Goal: Task Accomplishment & Management: Manage account settings

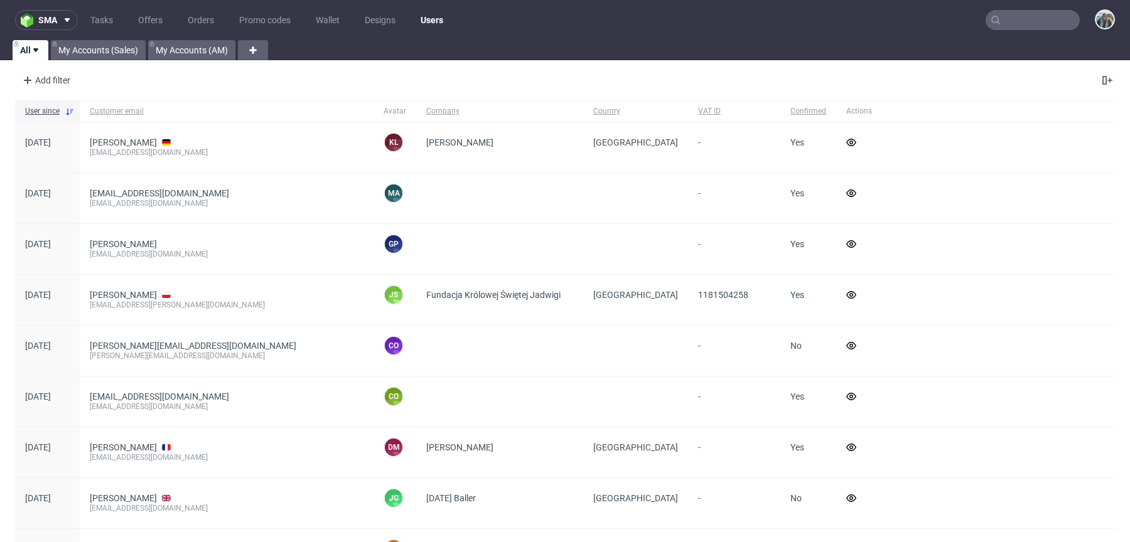
click at [1021, 11] on input "text" at bounding box center [1032, 20] width 94 height 20
paste input "rebottled"
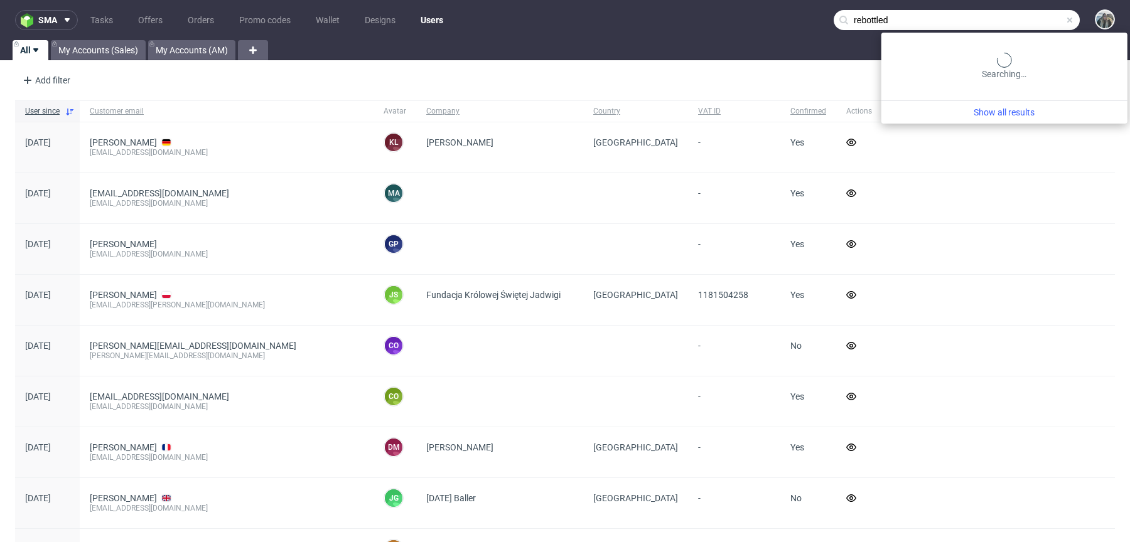
type input "rebottled"
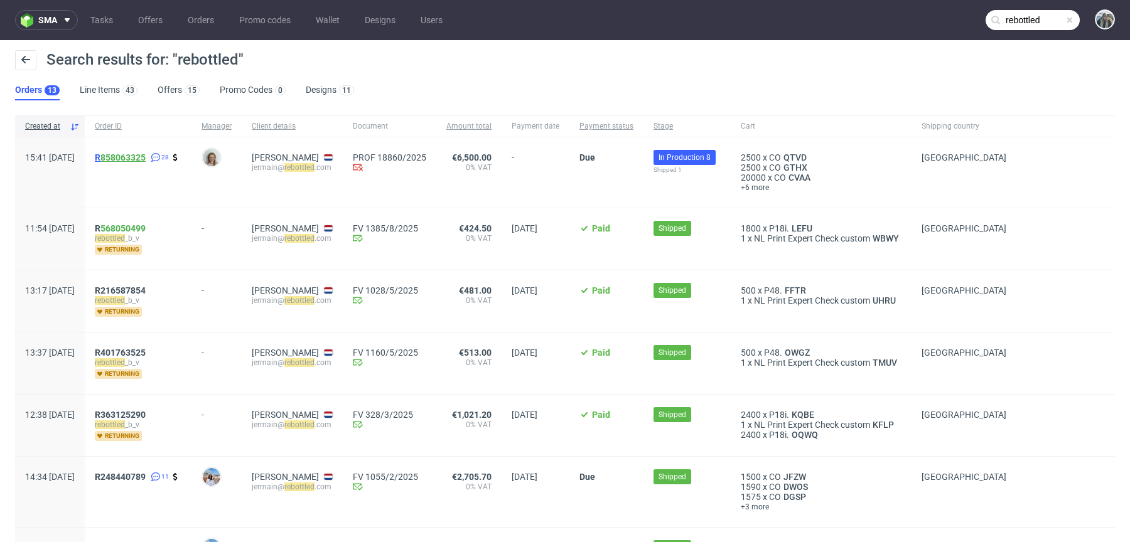
click at [146, 156] on link "858063325" at bounding box center [122, 158] width 45 height 10
click at [136, 157] on span "R 858063325" at bounding box center [120, 158] width 51 height 10
click at [139, 226] on link "568050499" at bounding box center [122, 228] width 45 height 10
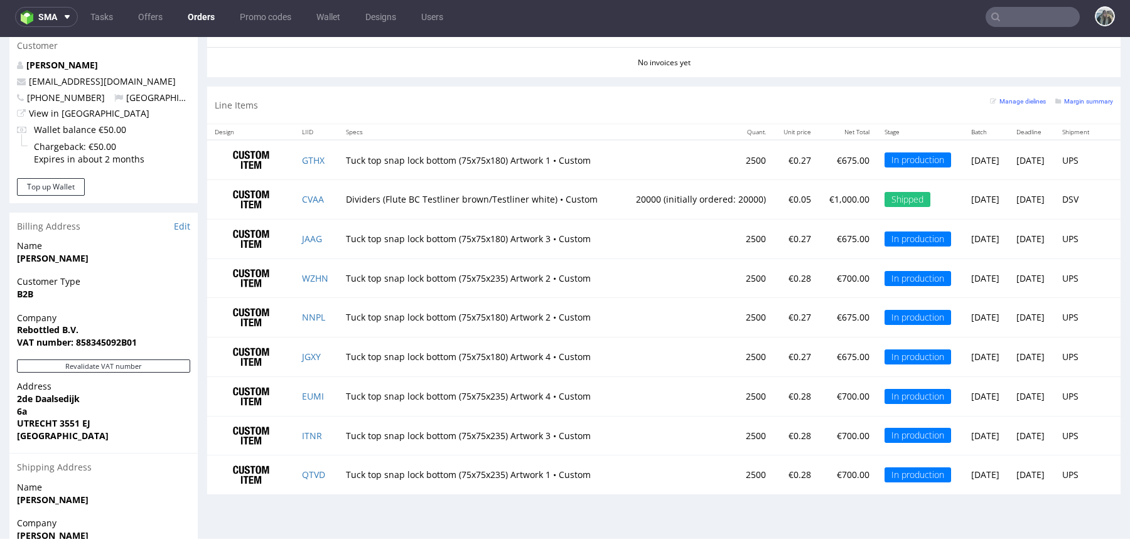
scroll to position [633, 0]
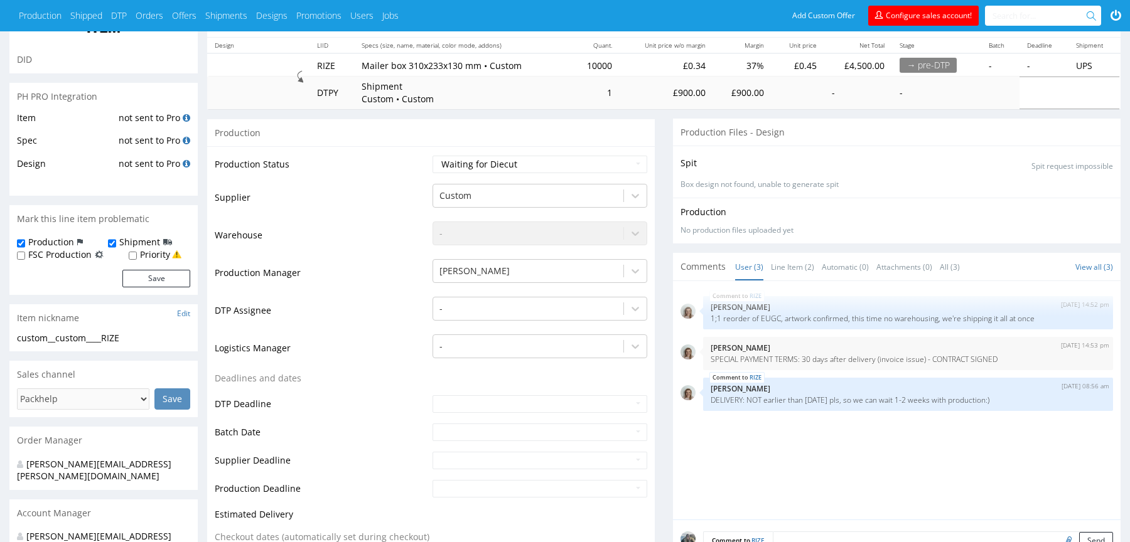
scroll to position [138, 0]
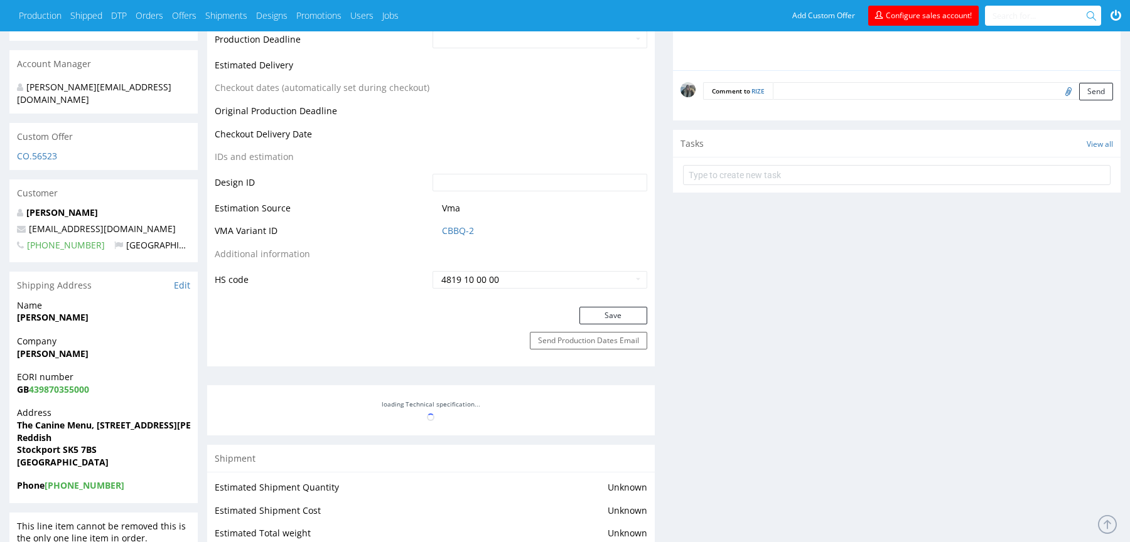
scroll to position [631, 0]
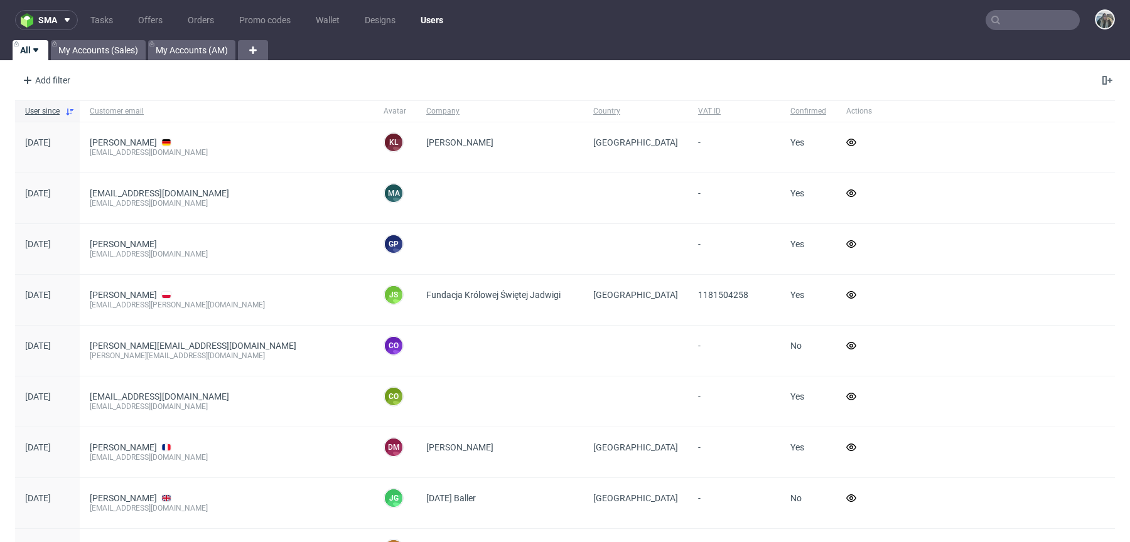
click at [1029, 16] on input "text" at bounding box center [1032, 20] width 94 height 20
paste input "R858063325"
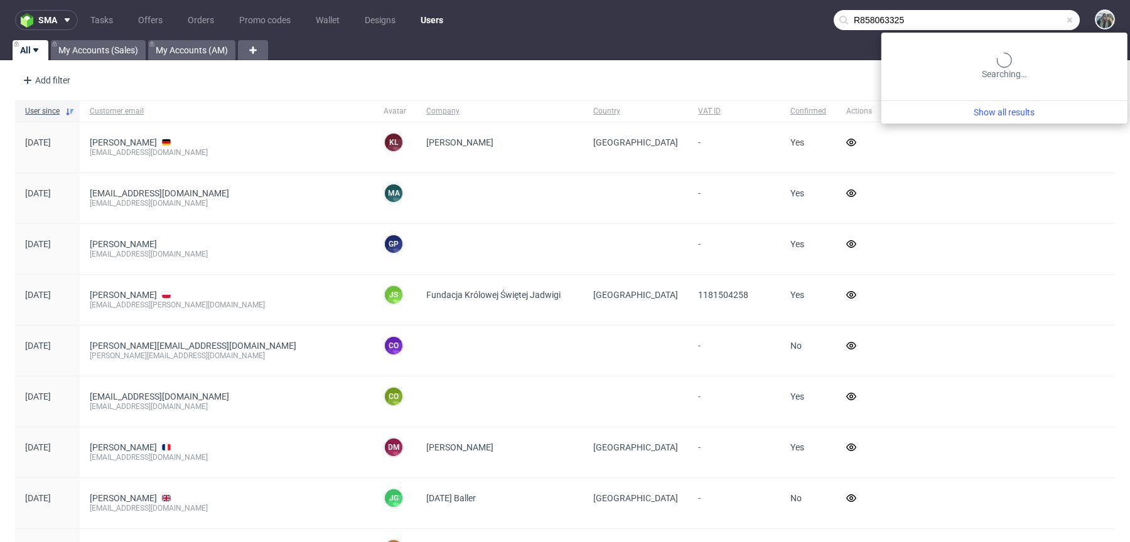
type input "R858063325"
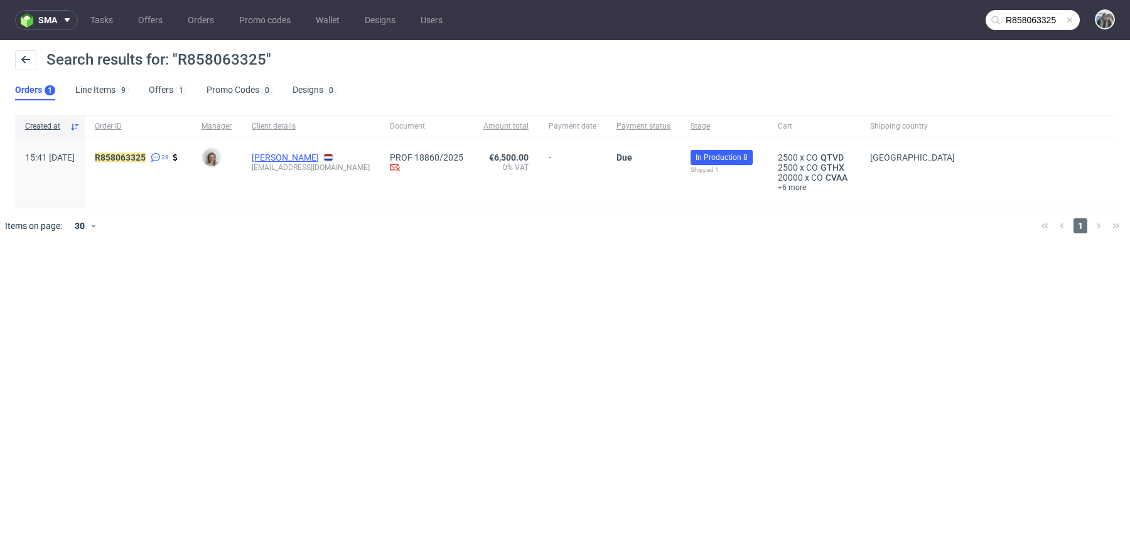
click at [319, 156] on link "Jermain Van Der Graaf" at bounding box center [285, 158] width 67 height 10
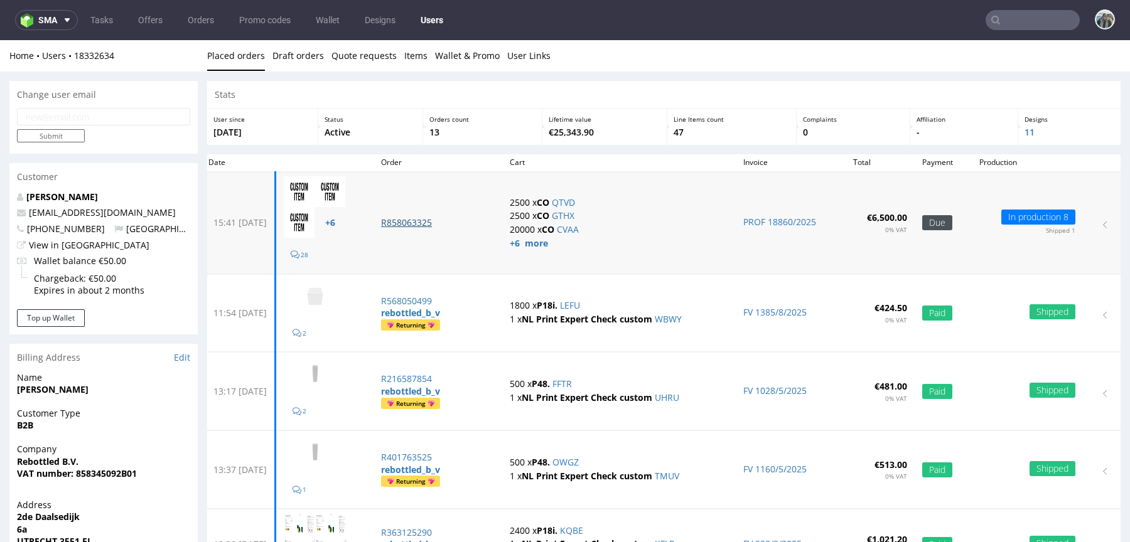
click at [424, 225] on p "R858063325" at bounding box center [438, 223] width 114 height 13
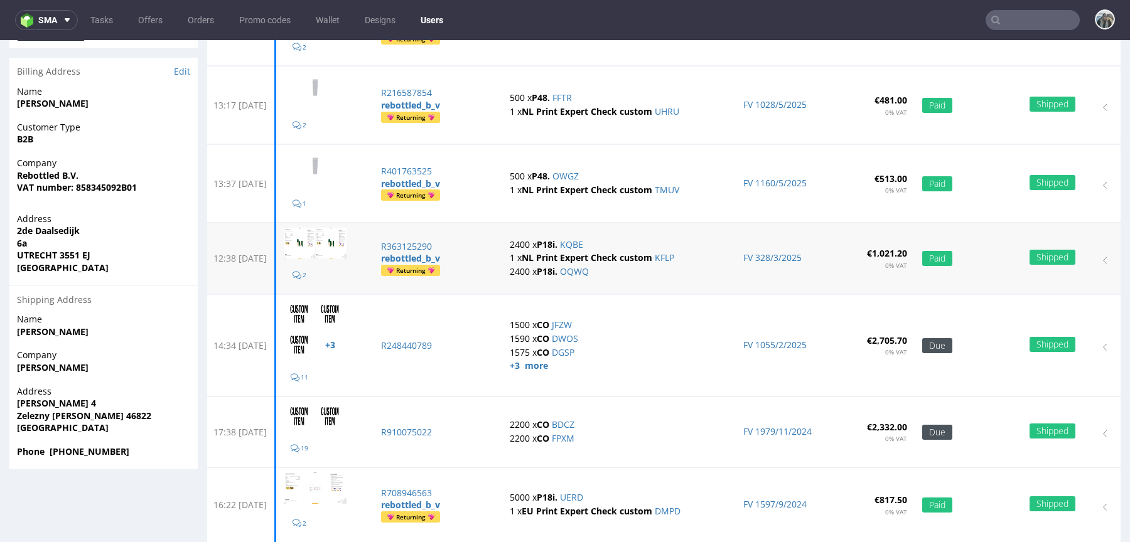
scroll to position [296, 0]
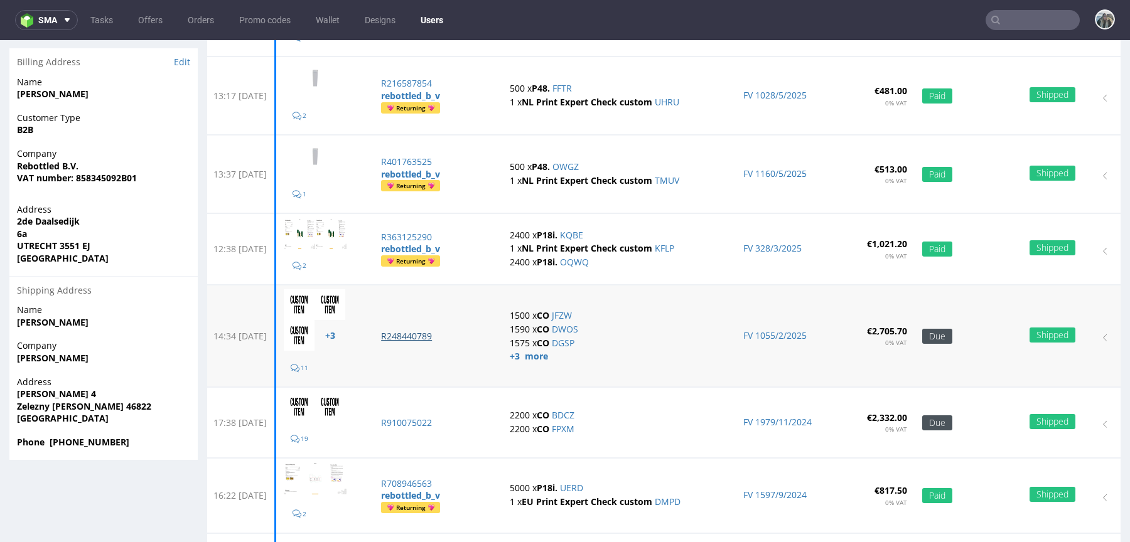
click at [443, 331] on p "R248440789" at bounding box center [438, 336] width 114 height 13
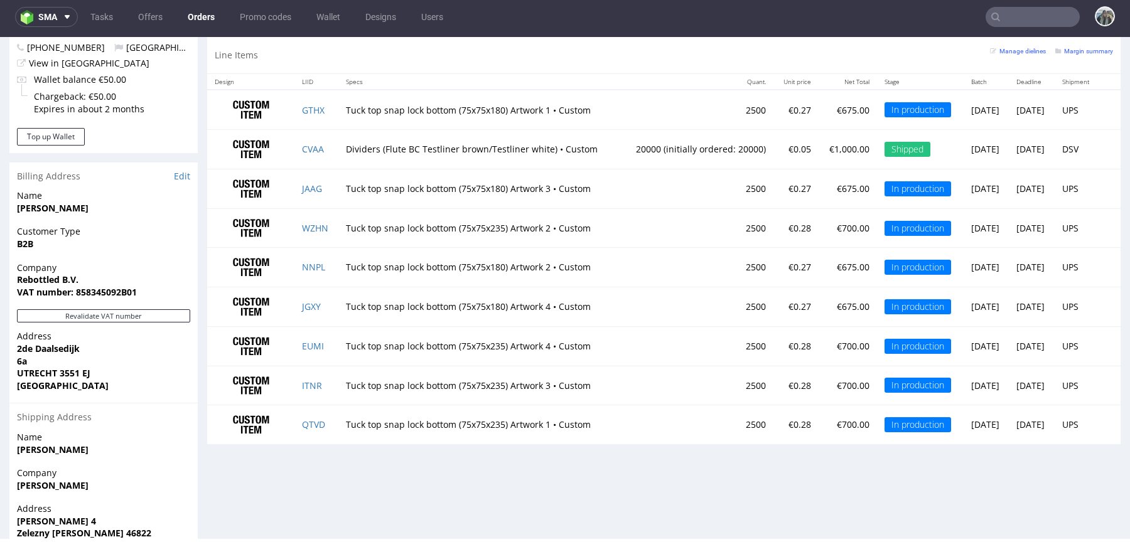
scroll to position [626, 0]
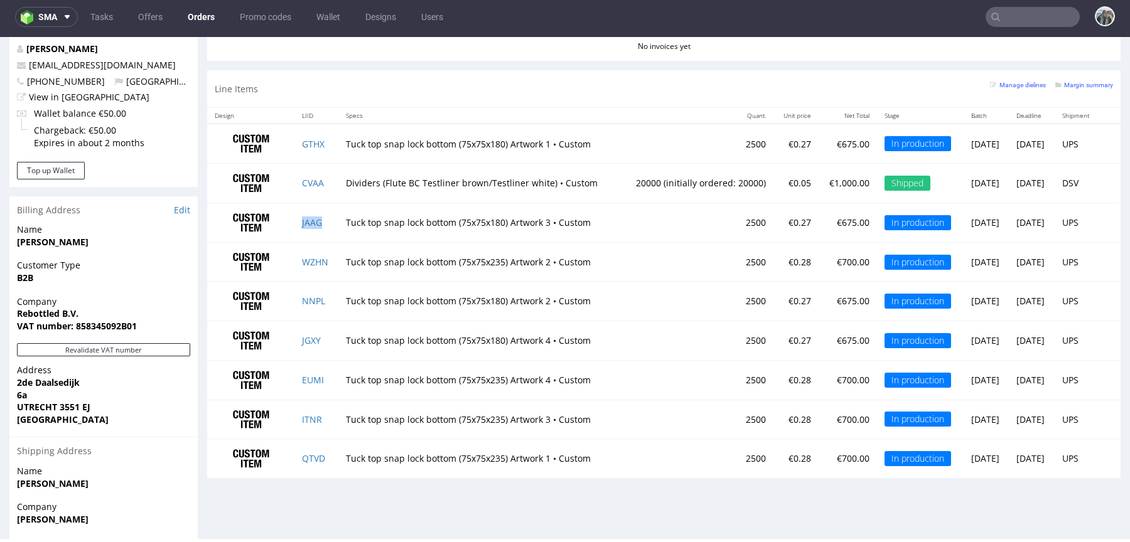
click at [324, 219] on td "JAAG" at bounding box center [316, 223] width 44 height 40
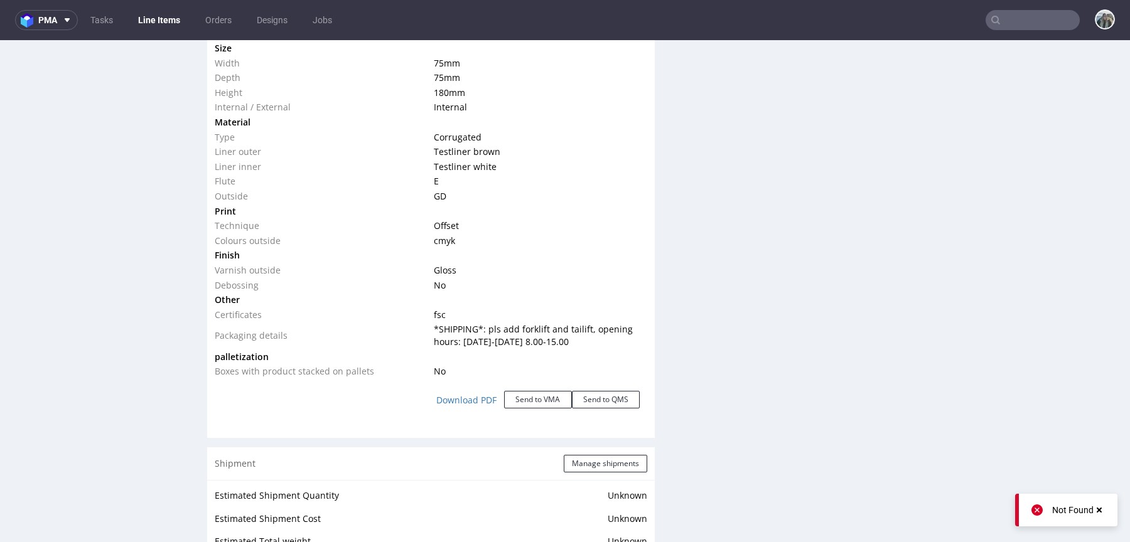
scroll to position [1156, 0]
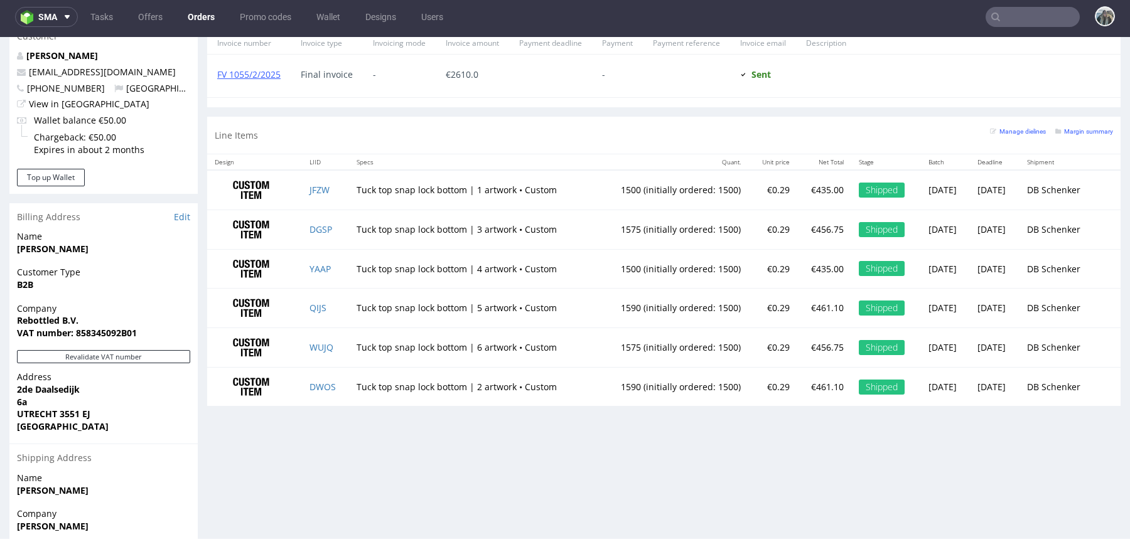
scroll to position [699, 0]
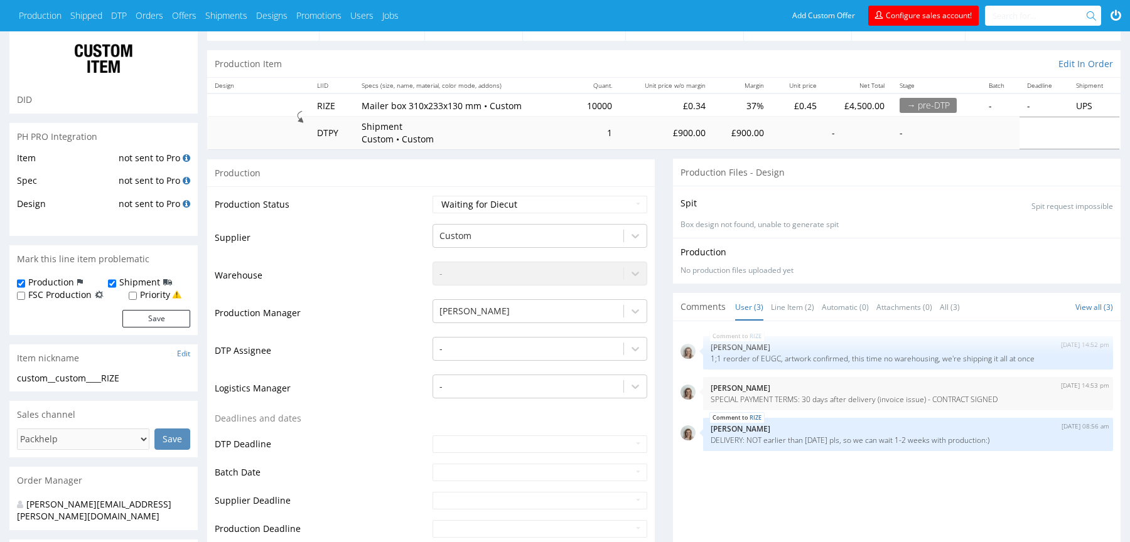
scroll to position [95, 0]
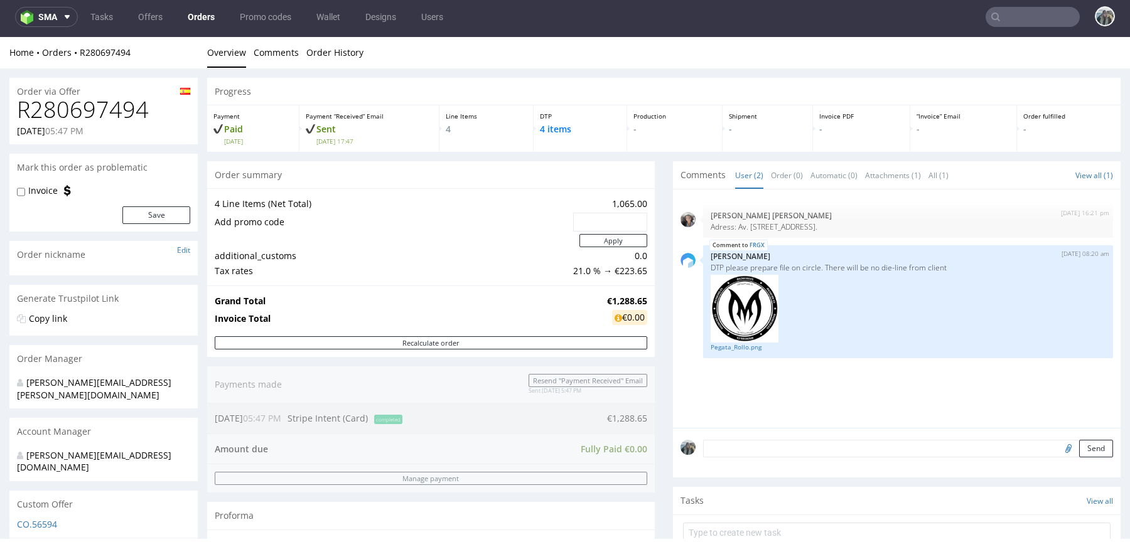
click at [103, 109] on h1 "R280697494" at bounding box center [103, 109] width 173 height 25
copy h1 "R280697494"
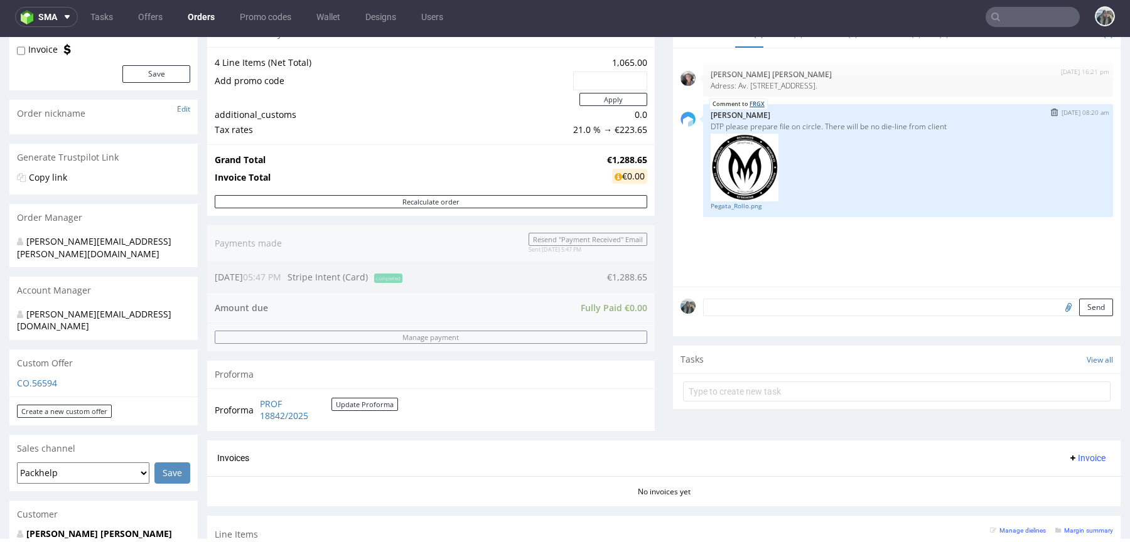
scroll to position [544, 0]
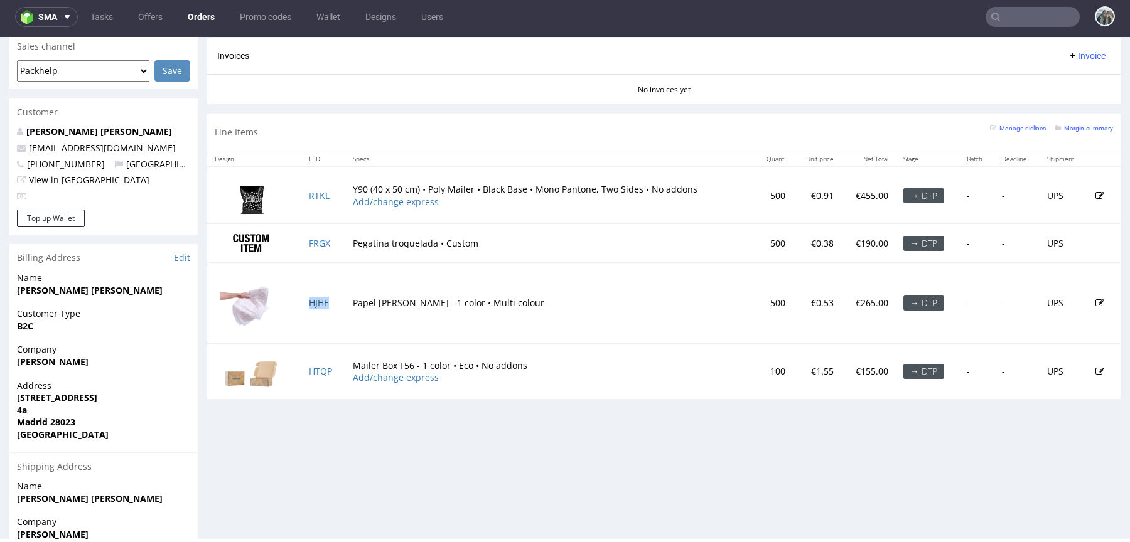
click at [317, 301] on link "HJHE" at bounding box center [319, 303] width 20 height 12
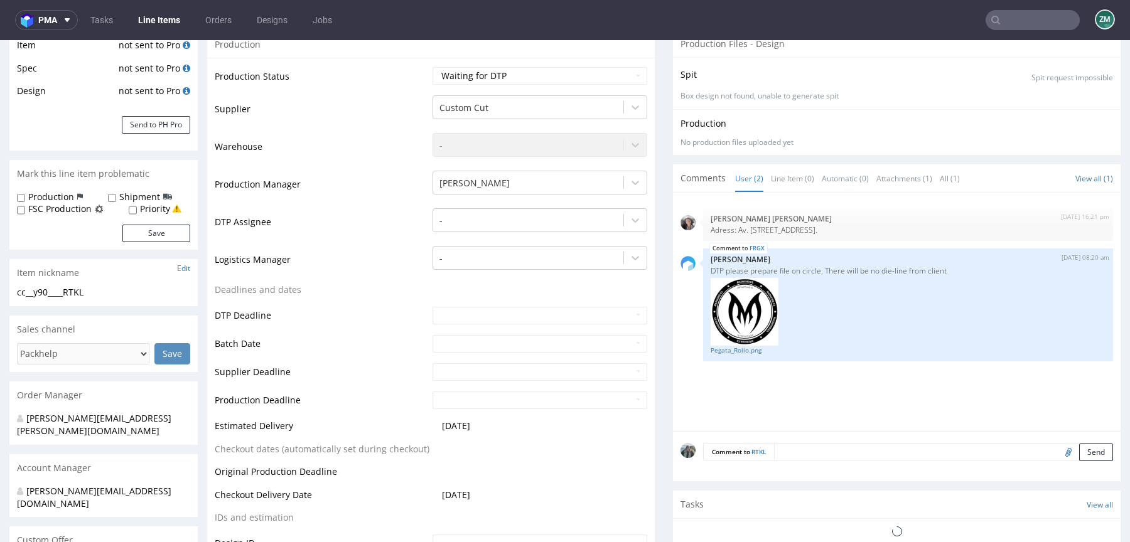
scroll to position [313, 0]
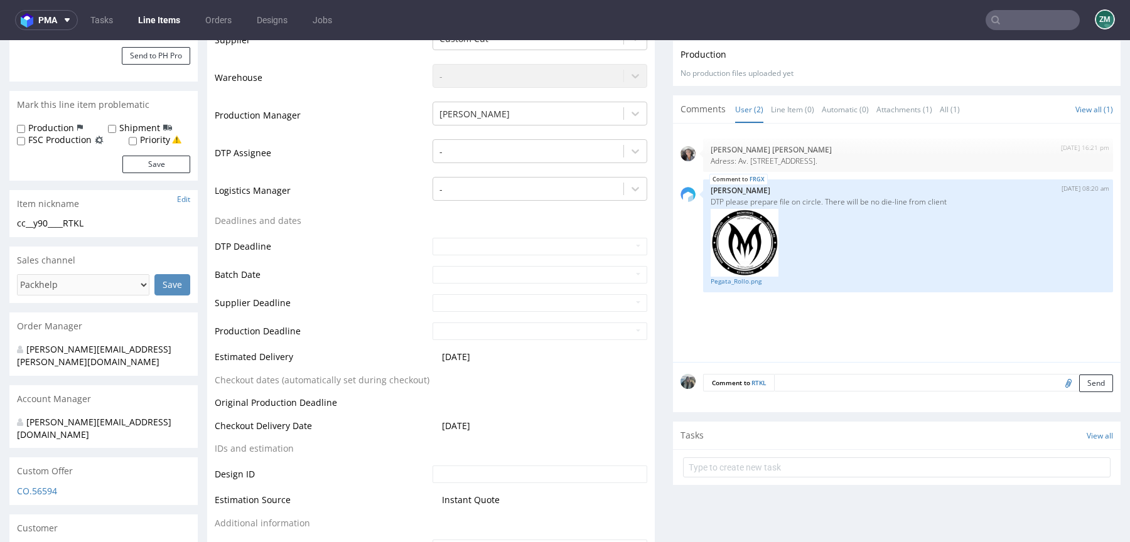
click at [1058, 377] on input "file" at bounding box center [1067, 383] width 18 height 16
type input "C:\fakepath\Back (1).png"
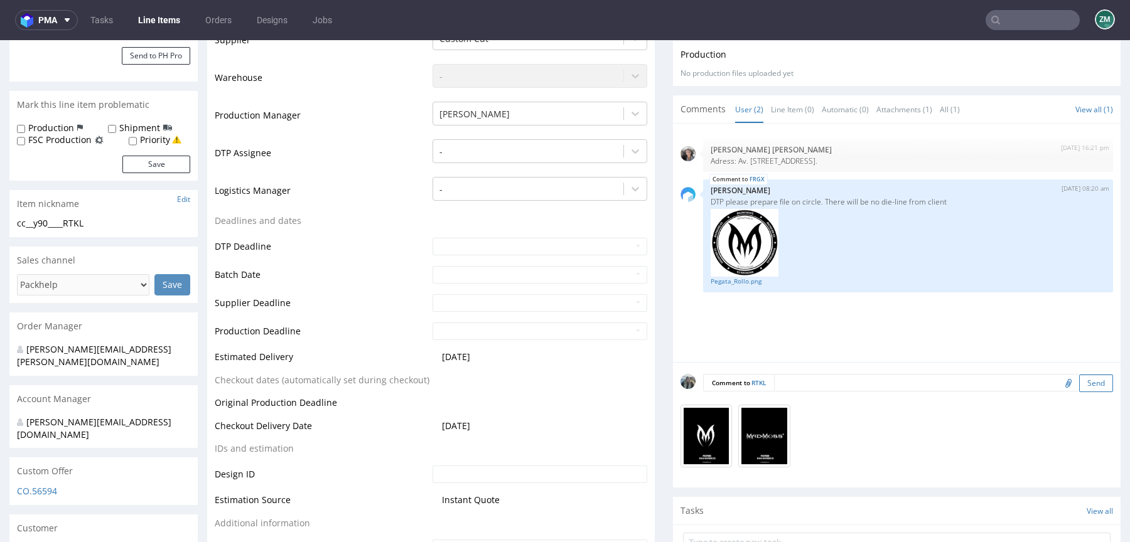
click at [1079, 380] on button "Send" at bounding box center [1096, 384] width 34 height 18
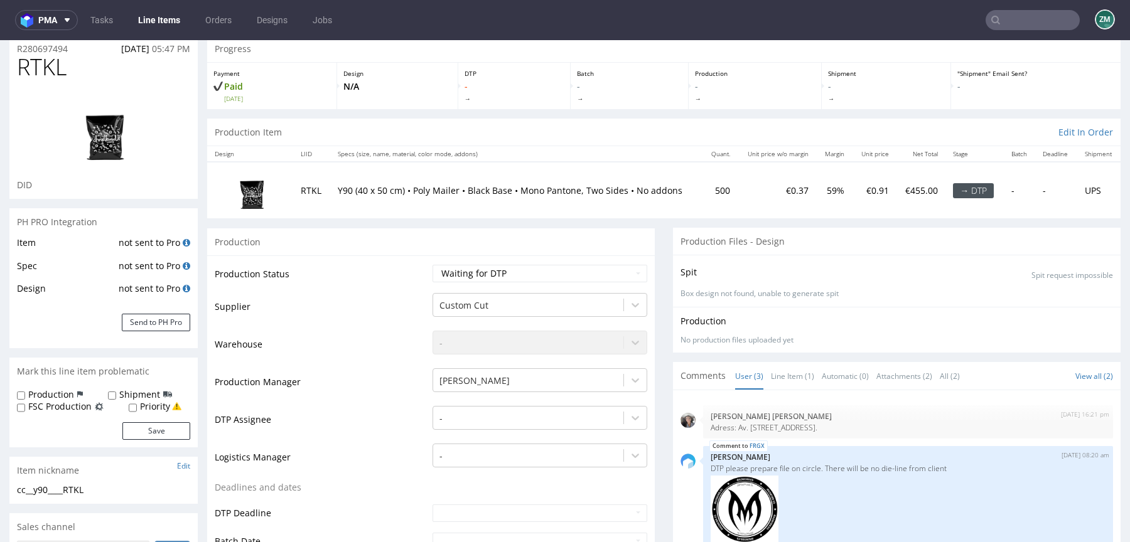
scroll to position [0, 0]
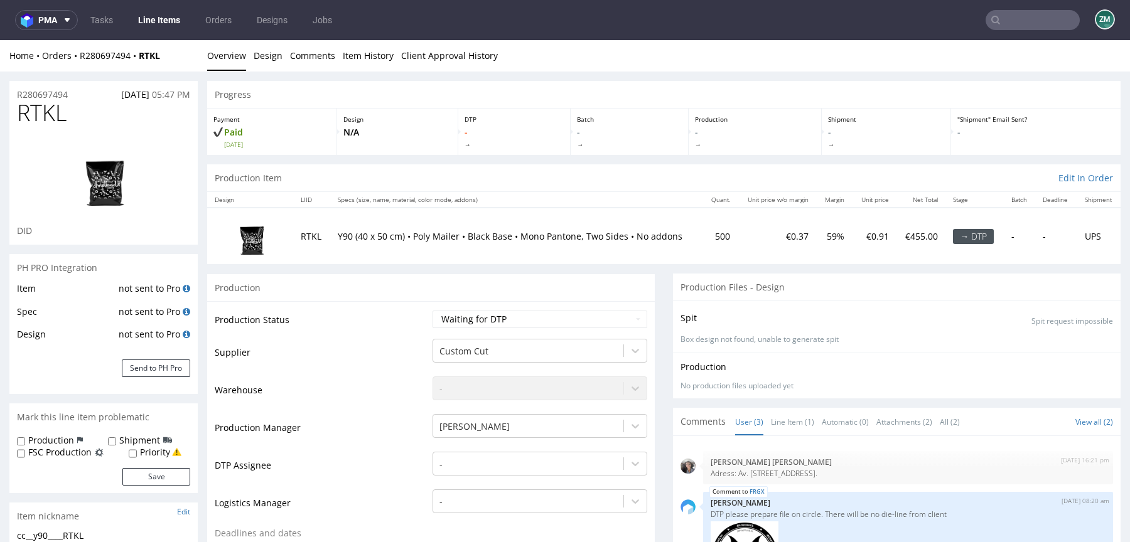
click at [50, 100] on span "RTKL" at bounding box center [42, 112] width 50 height 25
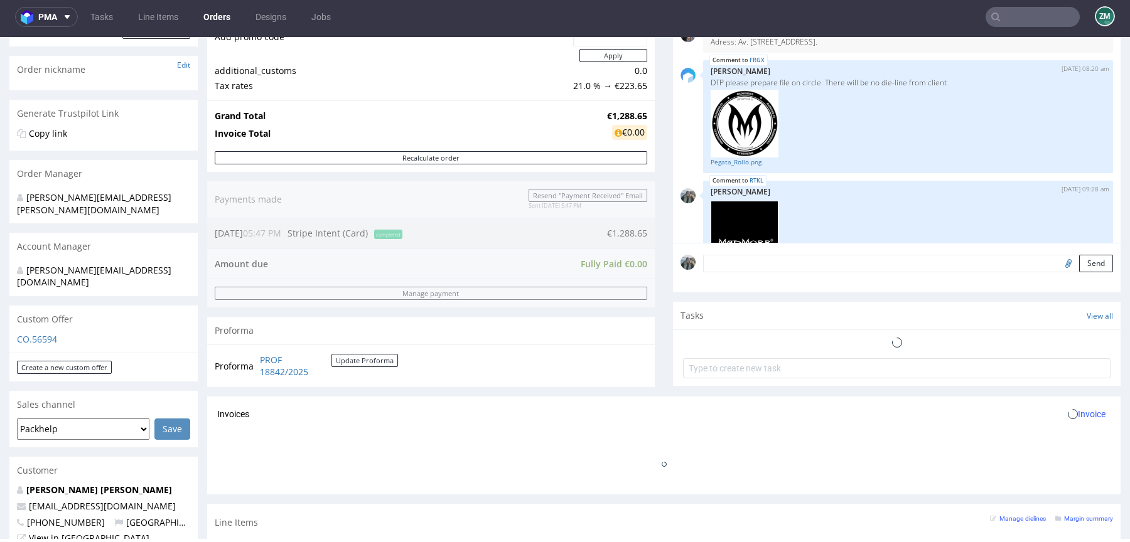
scroll to position [35, 0]
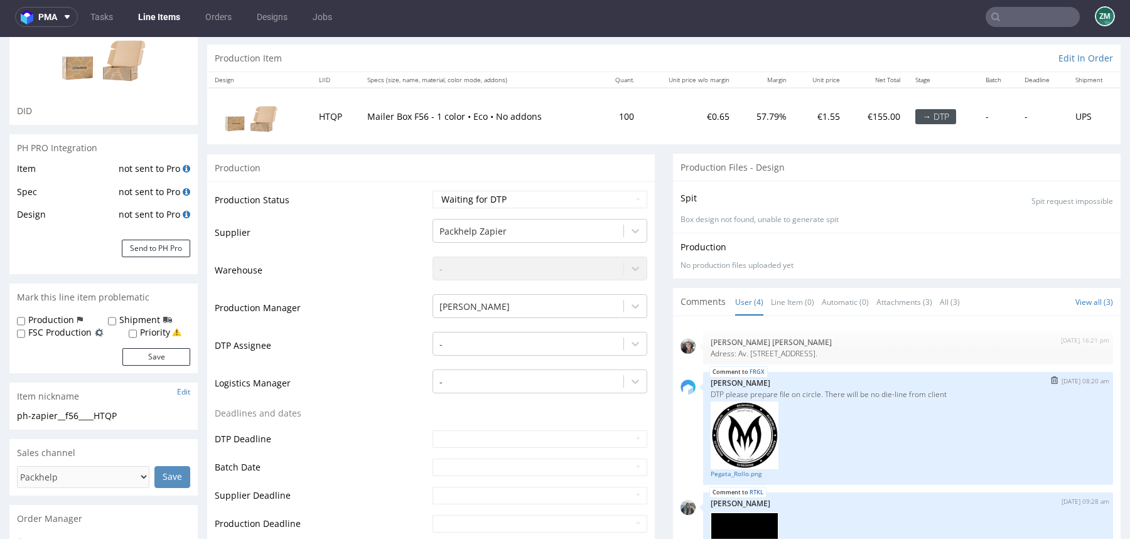
click at [754, 434] on img at bounding box center [745, 436] width 68 height 68
click at [742, 471] on link "Pegata_Rollo.png" at bounding box center [908, 474] width 395 height 9
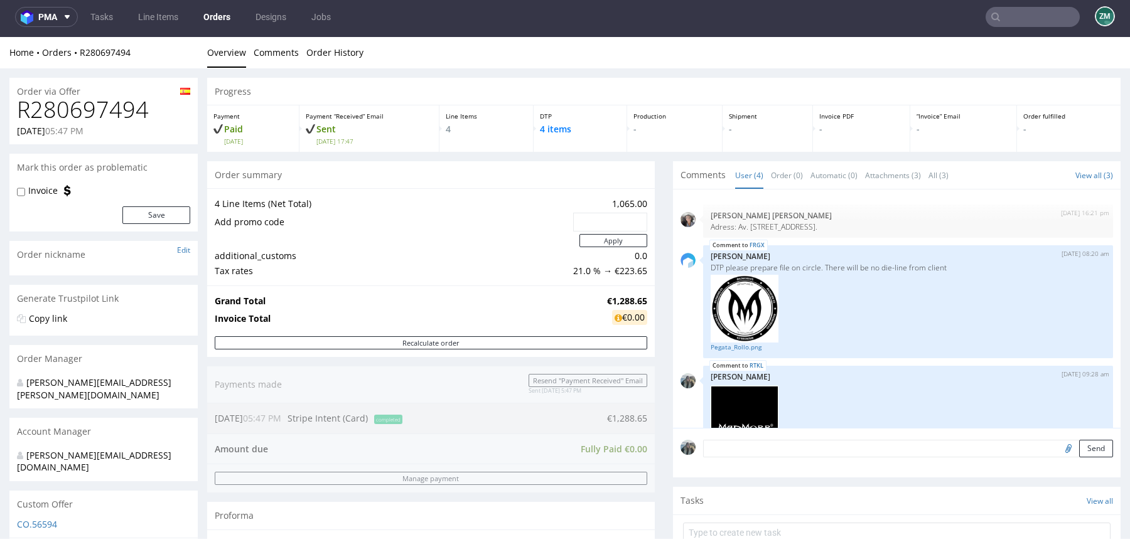
scroll to position [161, 0]
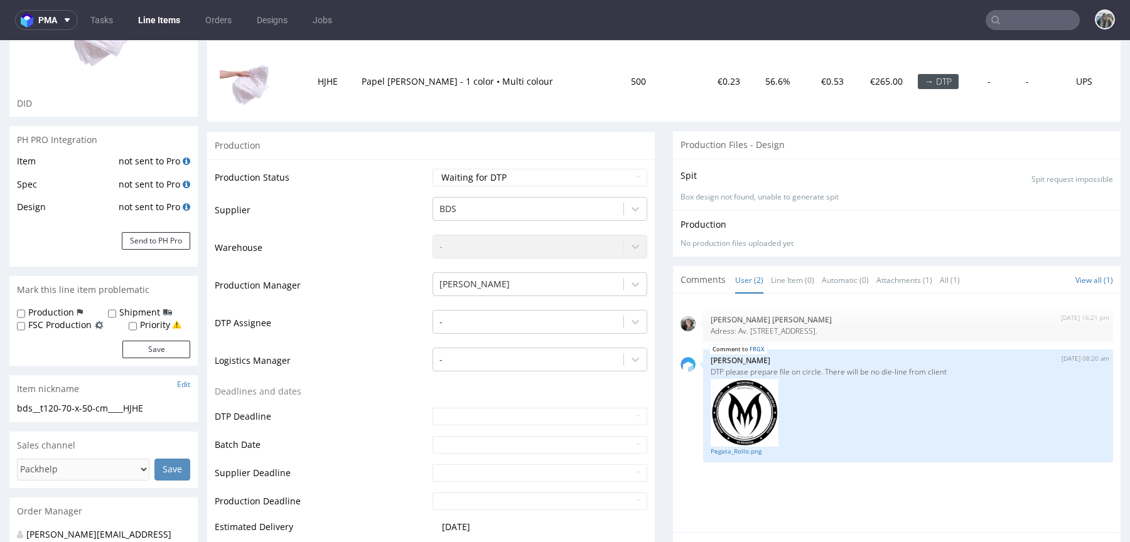
scroll to position [322, 0]
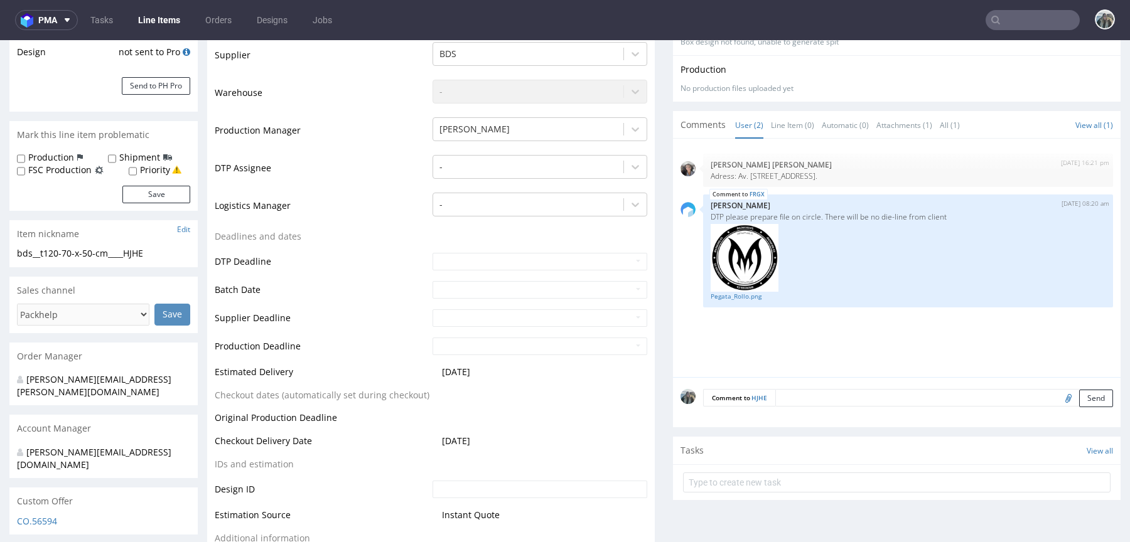
click at [1058, 397] on input "file" at bounding box center [1067, 398] width 18 height 16
type input "C:\fakepath\Monogram_With (1).png"
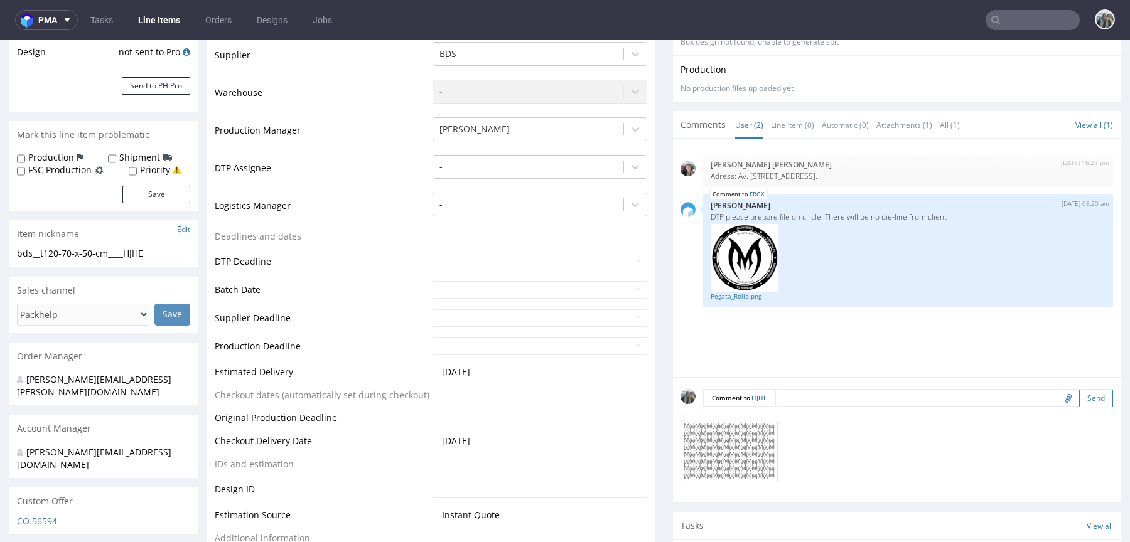
click at [1079, 394] on button "Send" at bounding box center [1096, 399] width 34 height 18
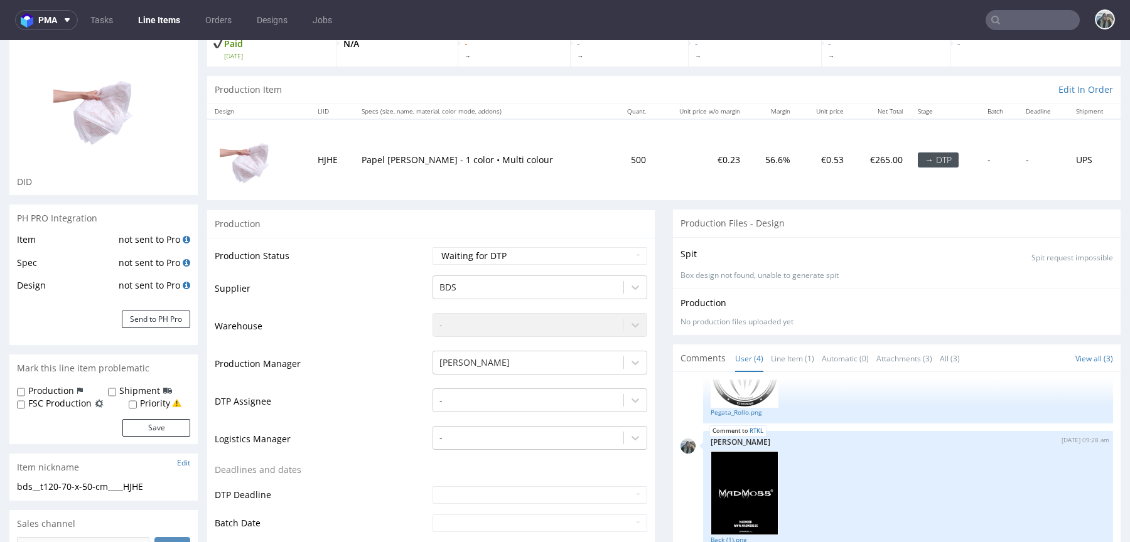
scroll to position [82, 0]
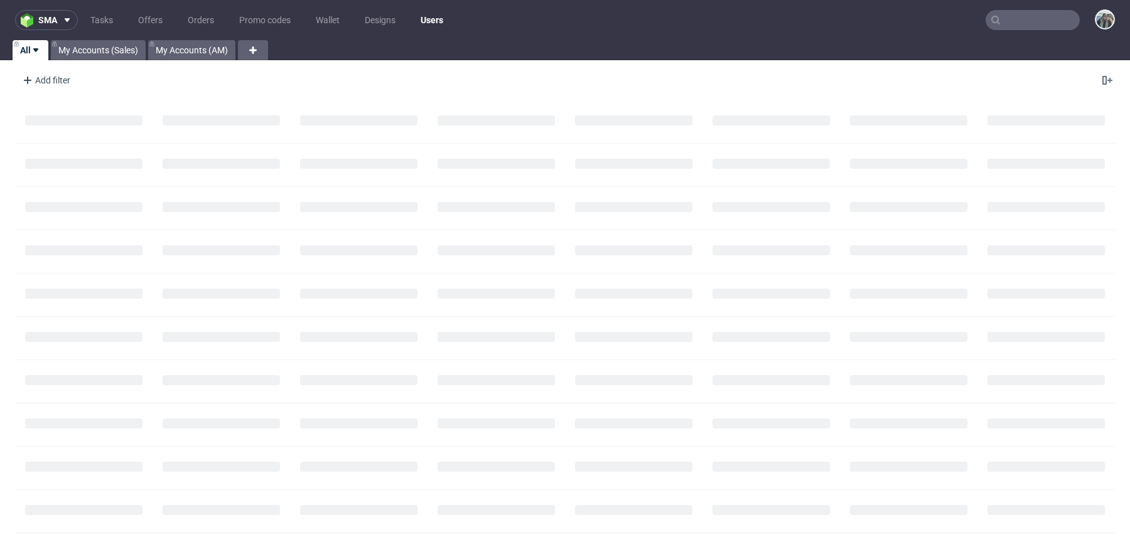
click at [1007, 19] on input "text" at bounding box center [1032, 20] width 94 height 20
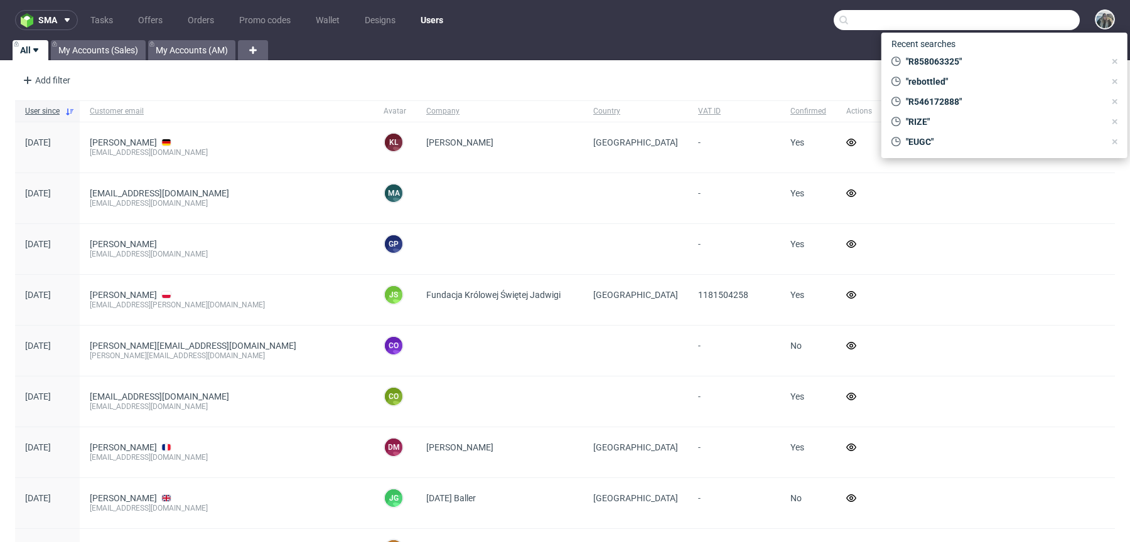
paste input "R021977531"
type input "R021977531"
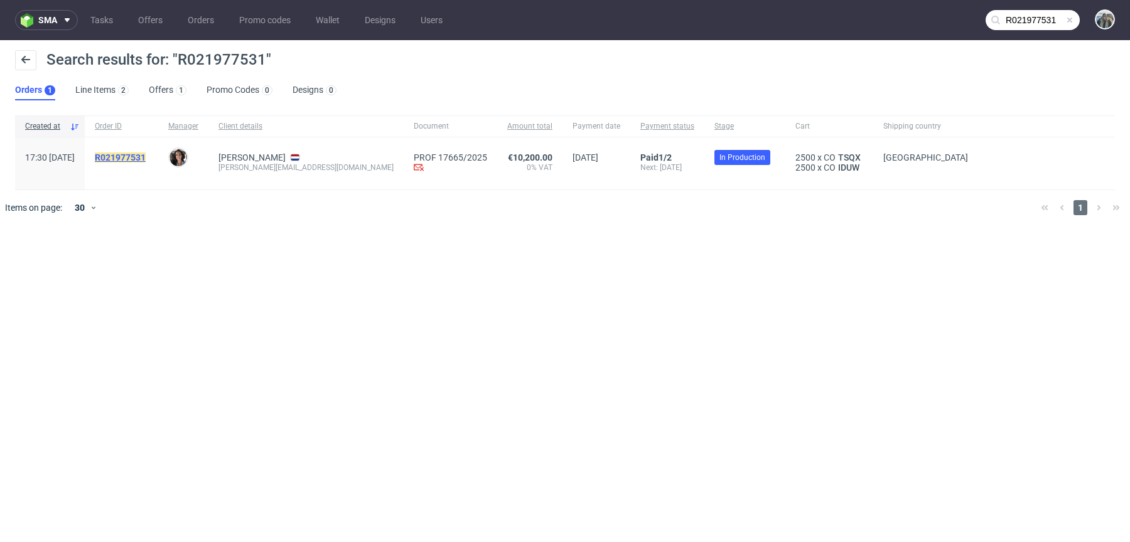
click at [146, 153] on mark "R021977531" at bounding box center [120, 158] width 51 height 10
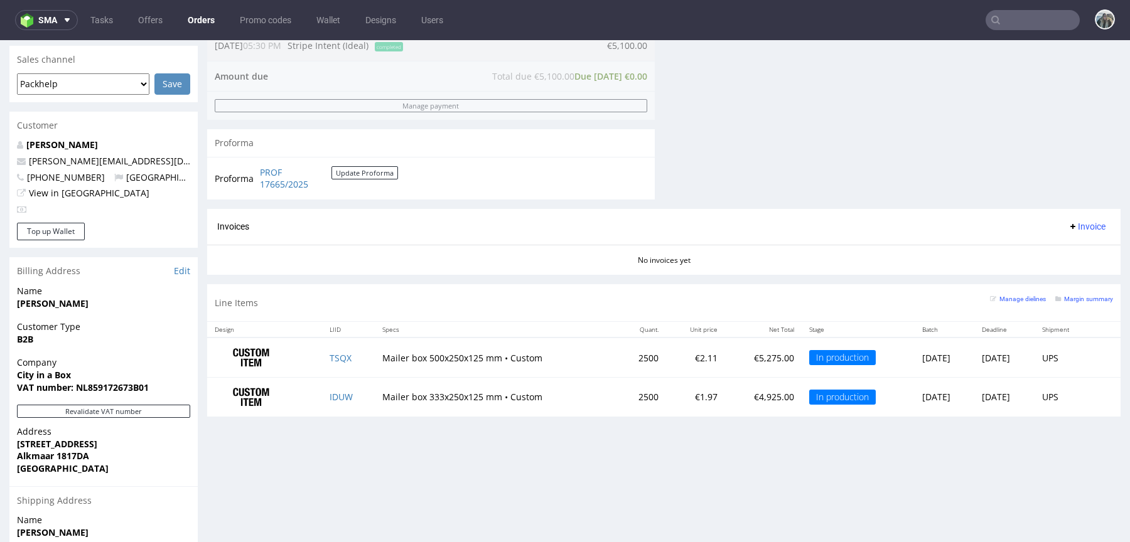
scroll to position [561, 0]
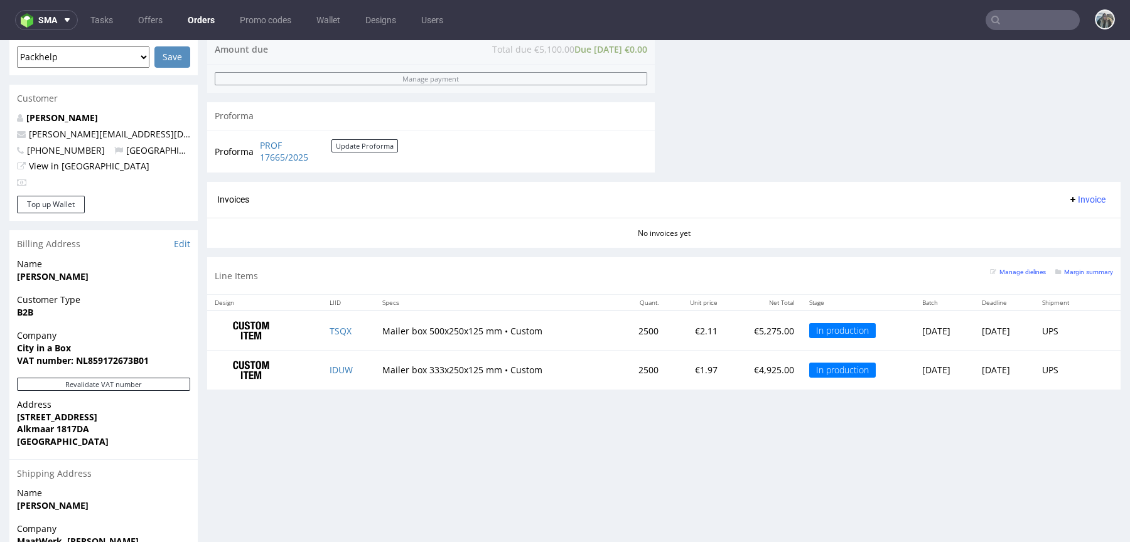
click at [1037, 23] on input "text" at bounding box center [1032, 20] width 94 height 20
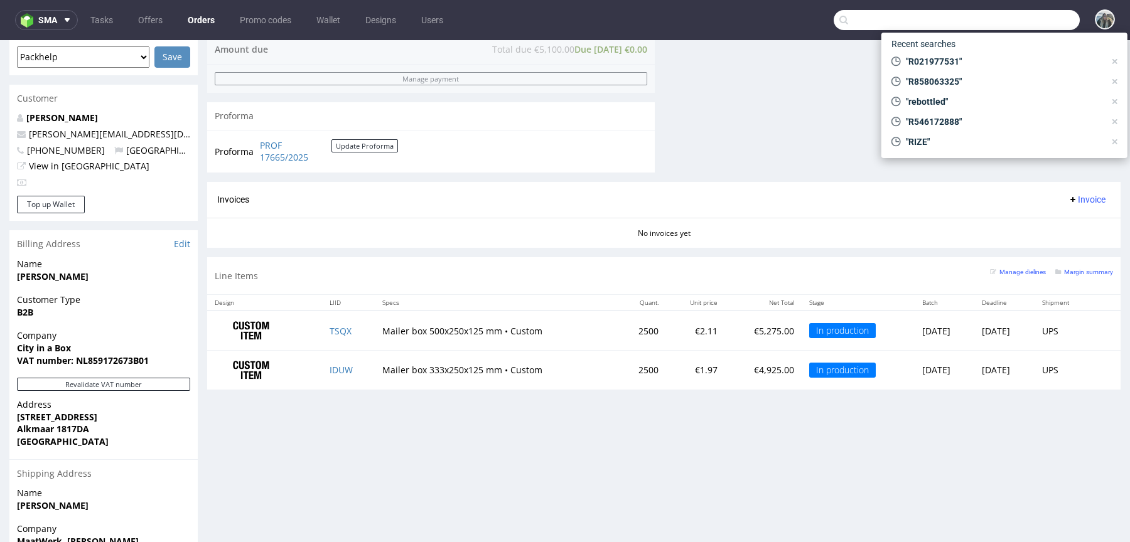
paste input "R021977531"
type input "R021977531"
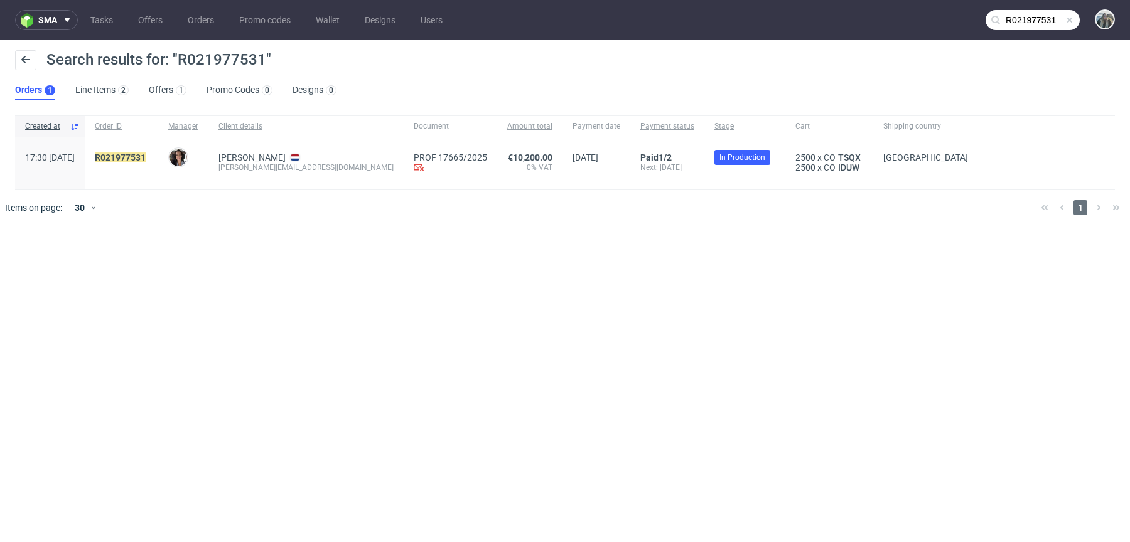
click at [158, 151] on div "R021977531" at bounding box center [121, 163] width 73 height 52
click at [146, 154] on mark "R021977531" at bounding box center [120, 158] width 51 height 10
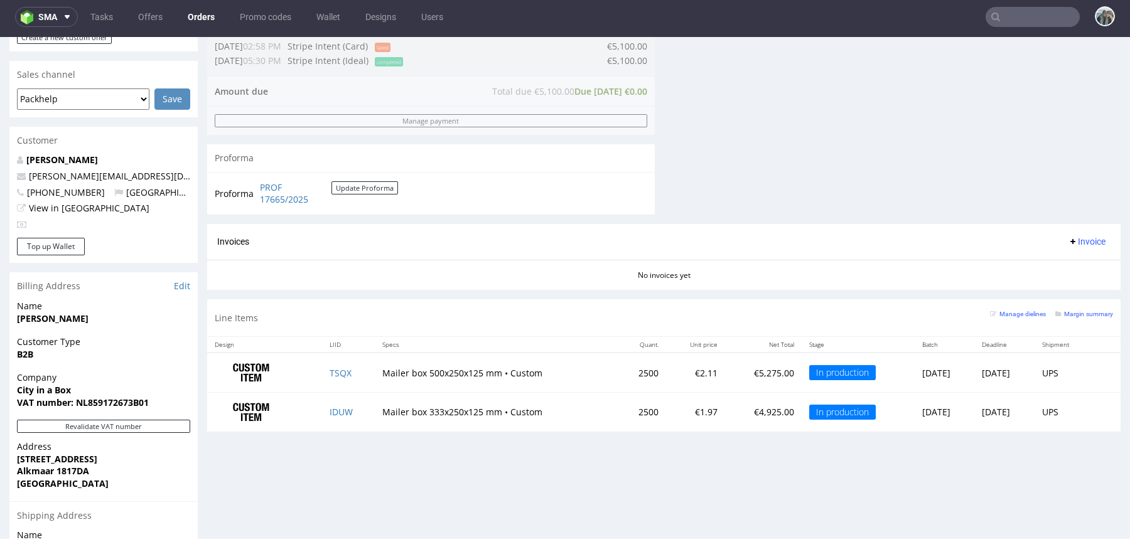
scroll to position [523, 0]
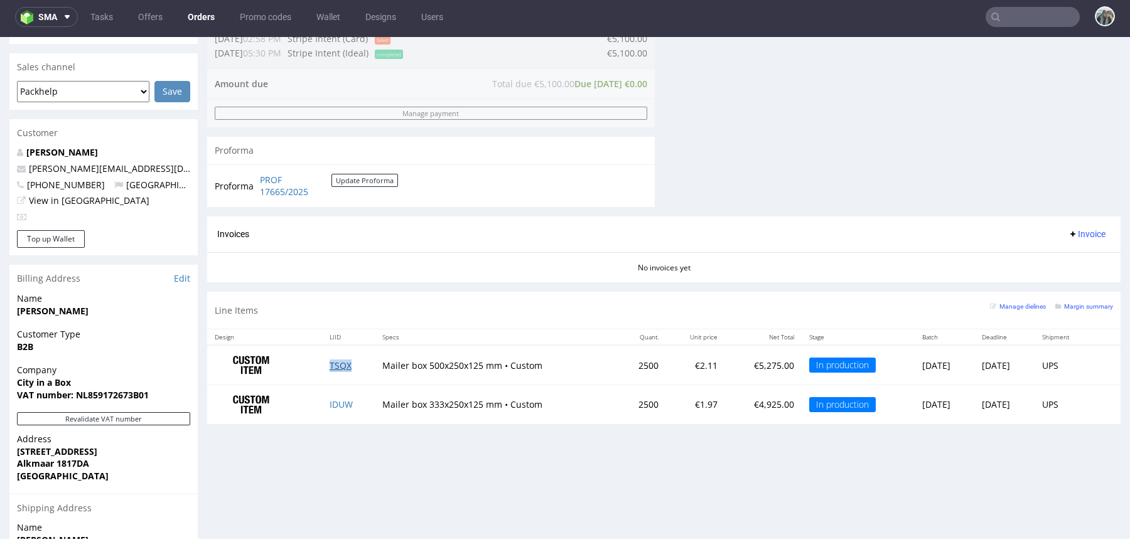
click at [340, 368] on link "TSQX" at bounding box center [341, 366] width 22 height 12
click at [337, 402] on link "IDUW" at bounding box center [341, 405] width 23 height 12
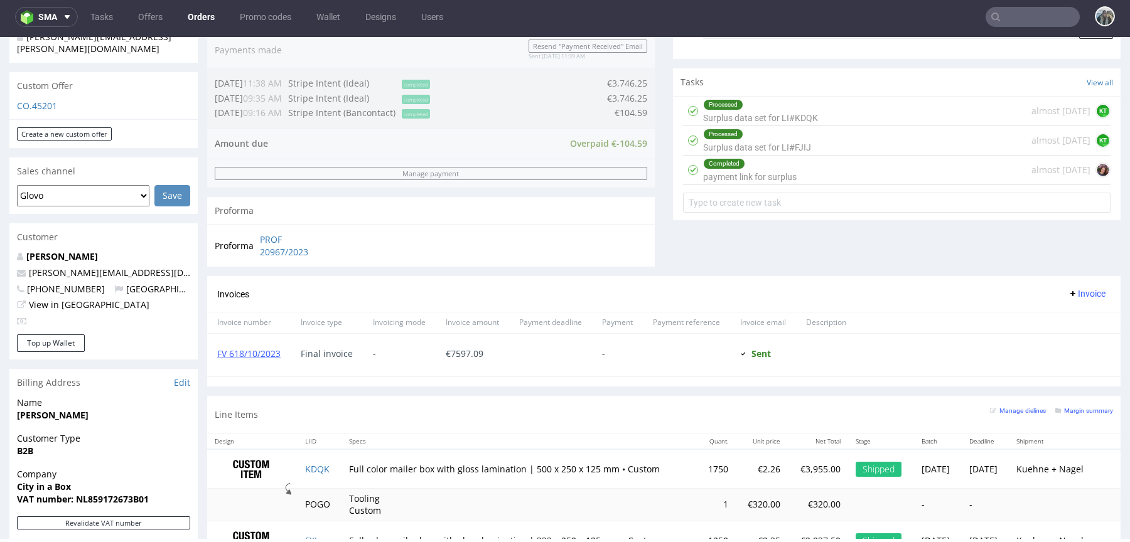
scroll to position [652, 0]
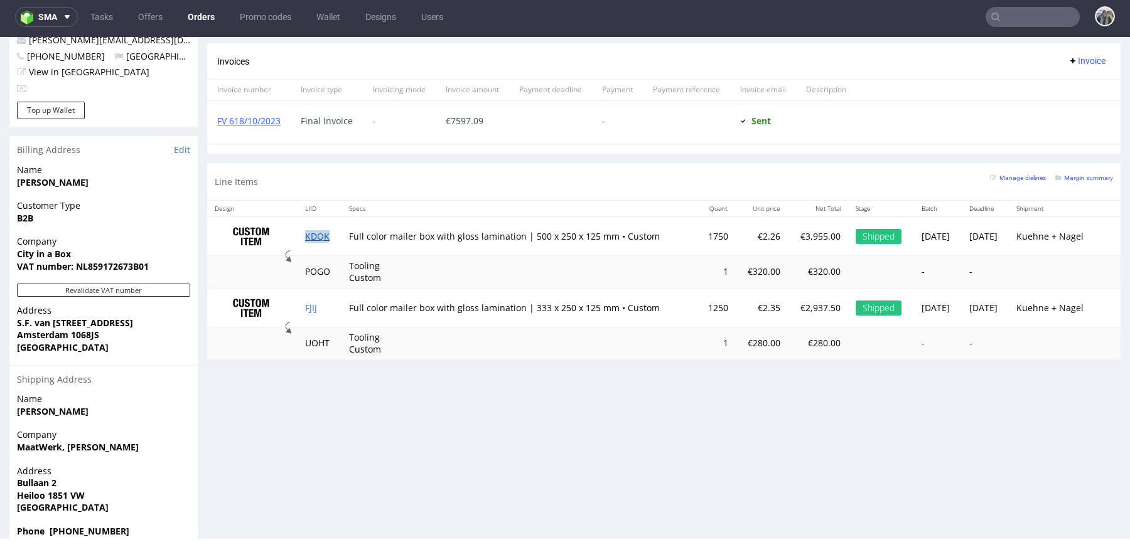
click at [307, 239] on link "KDQK" at bounding box center [317, 236] width 24 height 12
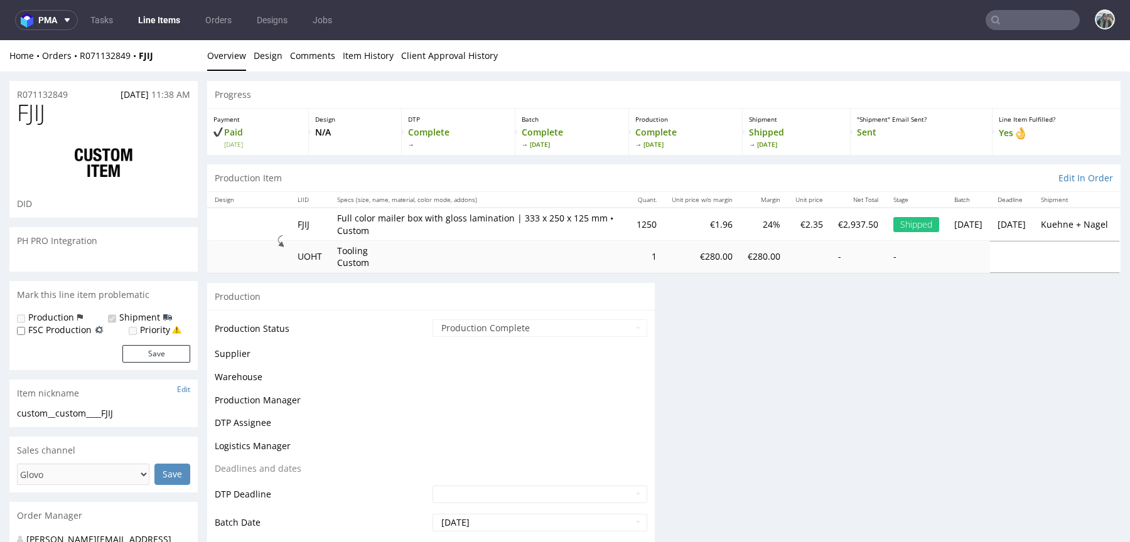
select select "in_progress"
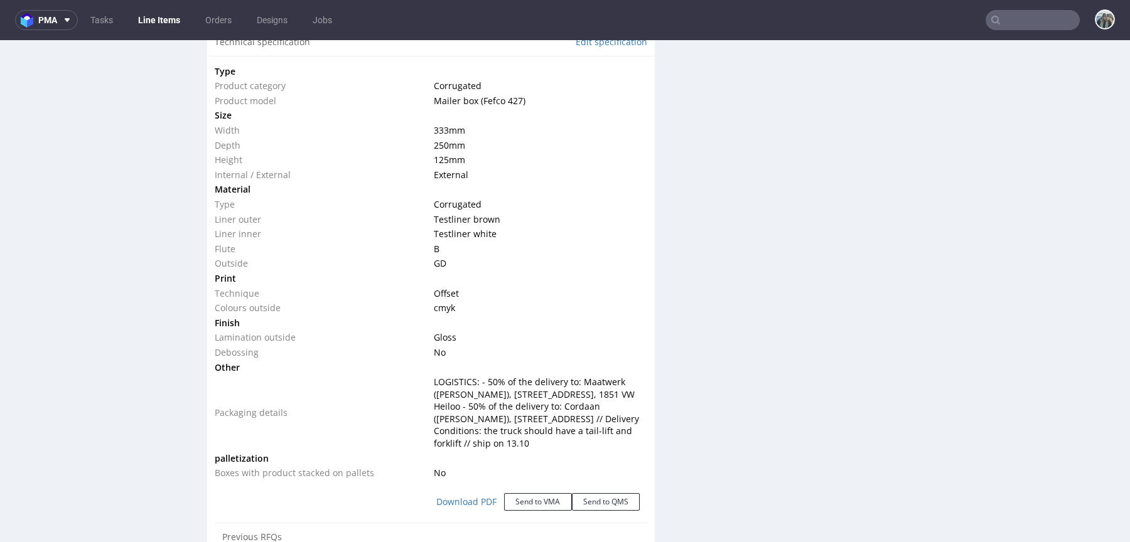
scroll to position [1243, 0]
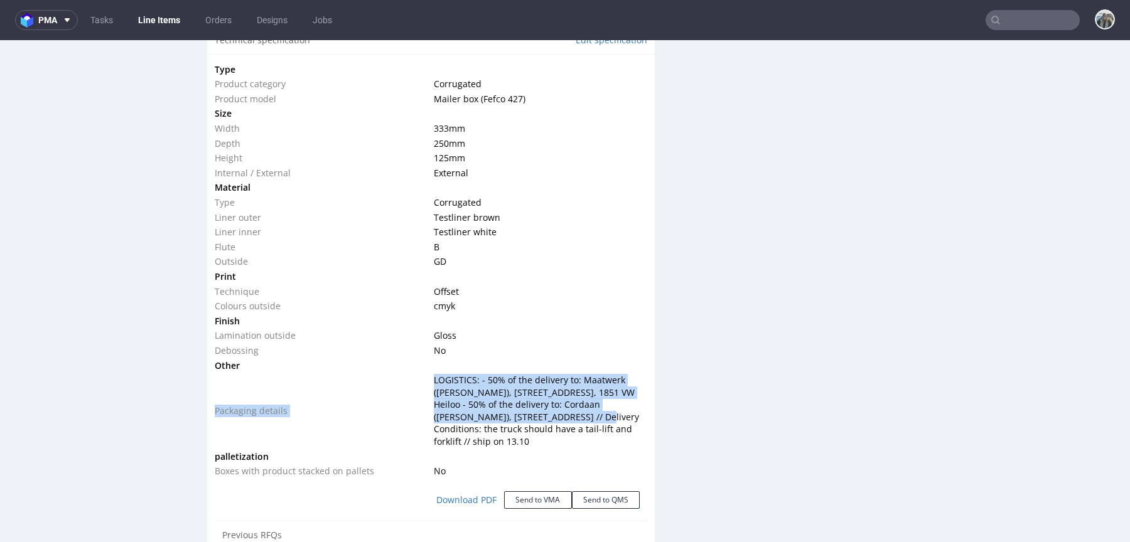
drag, startPoint x: 419, startPoint y: 369, endPoint x: 540, endPoint y: 411, distance: 128.8
click at [540, 411] on tbody "Type Product category Corrugated Product model Mailer box (Fefco 427) Size Widt…" at bounding box center [431, 270] width 432 height 417
drag, startPoint x: 556, startPoint y: 441, endPoint x: 421, endPoint y: 424, distance: 135.4
click at [421, 425] on tr "Packaging details LOGISTICS: - 50% of the delivery to: Maatwerk (Yvon Spaanstra…" at bounding box center [431, 411] width 432 height 77
click at [421, 424] on td "Packaging details" at bounding box center [323, 411] width 216 height 77
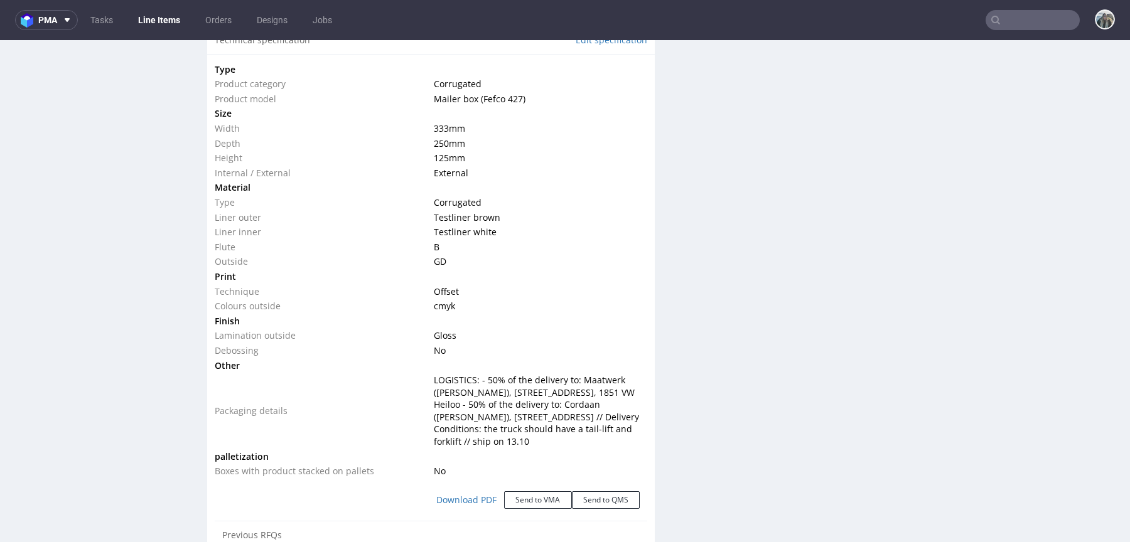
drag, startPoint x: 552, startPoint y: 441, endPoint x: 428, endPoint y: 377, distance: 139.8
click at [431, 377] on td "LOGISTICS: - 50% of the delivery to: Maatwerk (Yvon Spaanstra), De Bulllaan 2, …" at bounding box center [539, 411] width 216 height 77
copy span "LOGISTICS: - 50% of the delivery to: Maatwerk (Yvon Spaanstra), De Bulllaan 2, …"
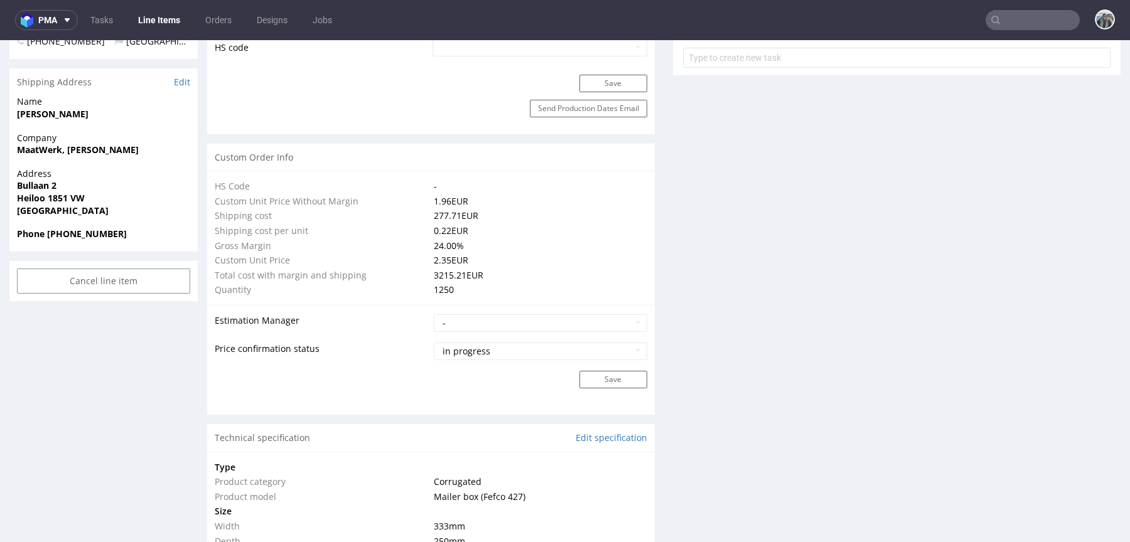
scroll to position [802, 0]
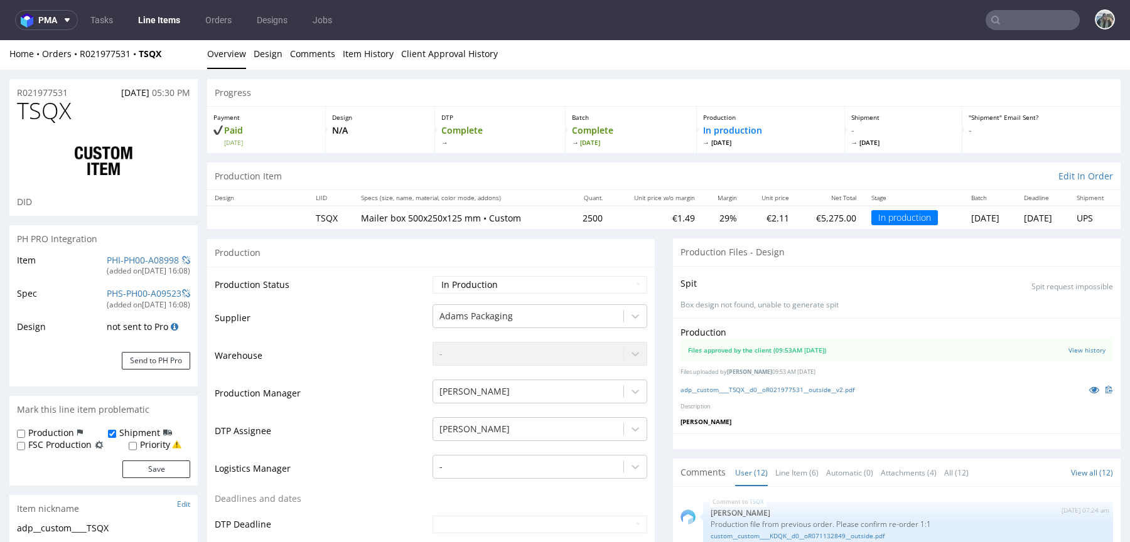
scroll to position [7, 0]
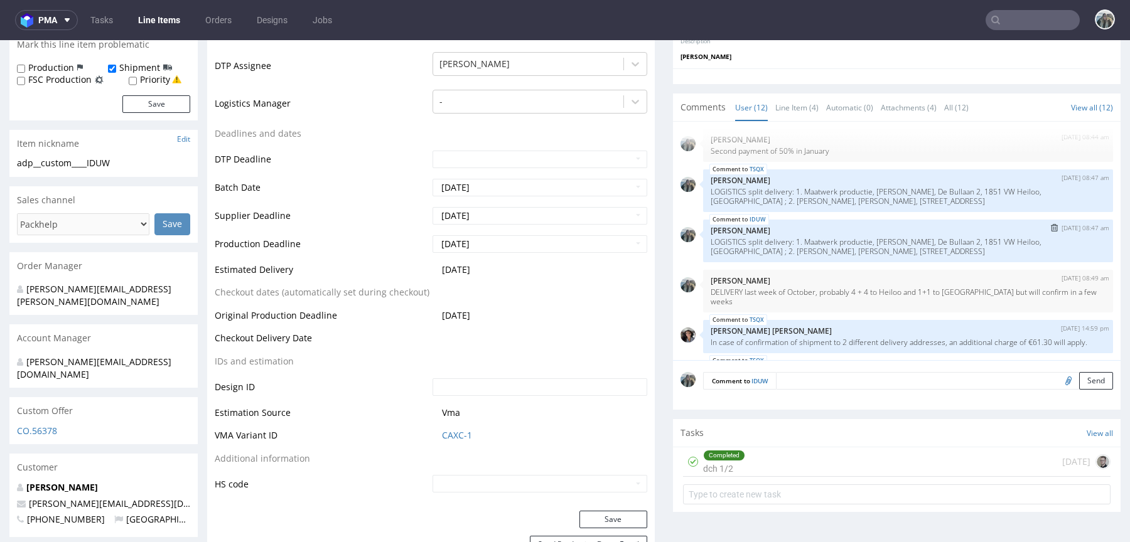
scroll to position [116, 0]
click at [1020, 31] on nav "pma Tasks Line Items Orders Designs Jobs" at bounding box center [565, 20] width 1130 height 40
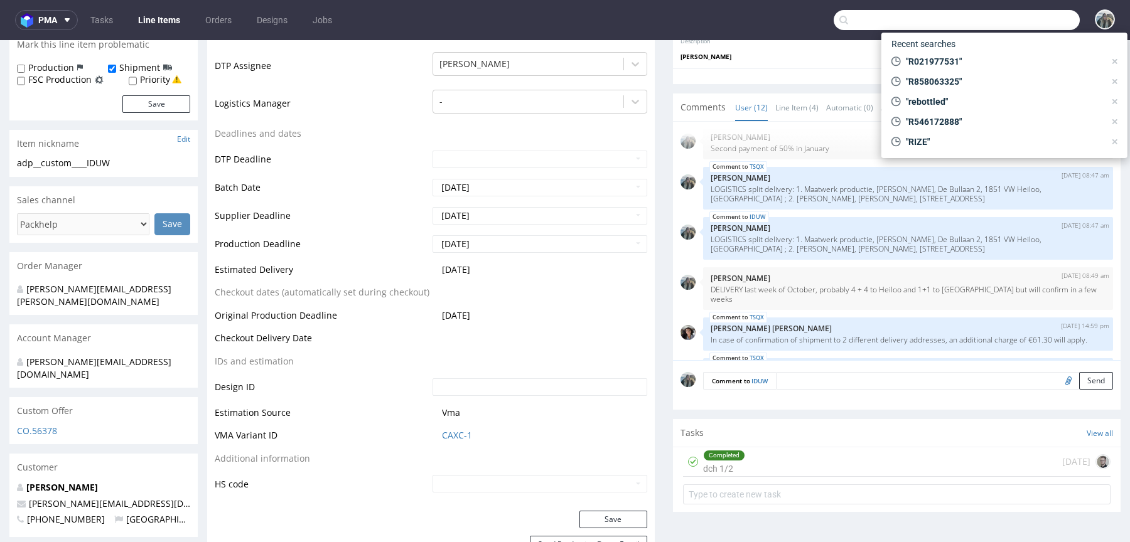
click at [1029, 28] on input "text" at bounding box center [957, 20] width 246 height 20
paste input "torkishh"
type input "torkishh"
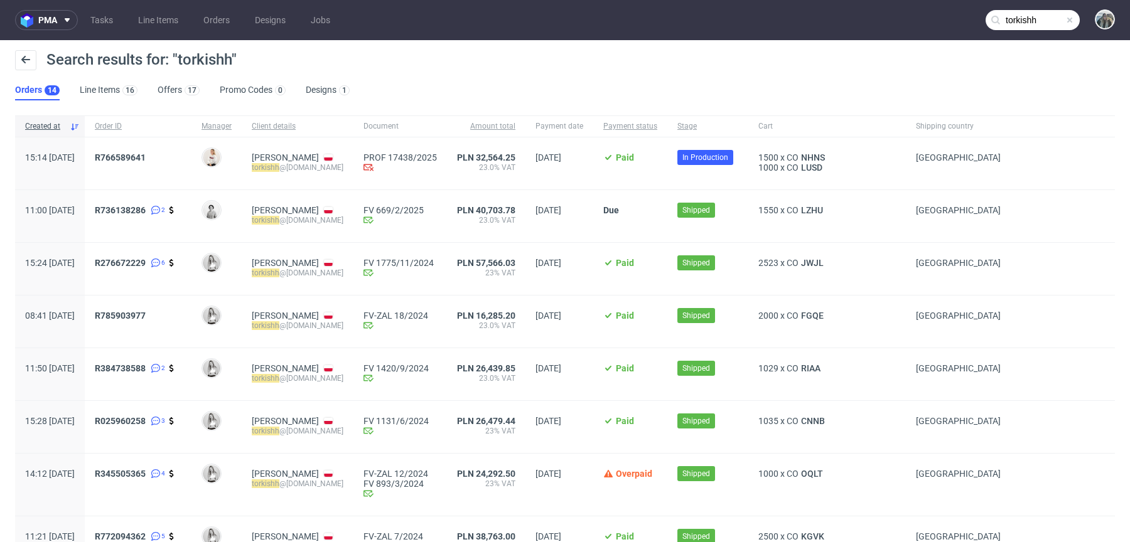
click at [142, 150] on div "R766589641" at bounding box center [138, 163] width 107 height 52
click at [142, 151] on div "R766589641" at bounding box center [138, 163] width 107 height 52
click at [142, 157] on link "766589641" at bounding box center [122, 158] width 45 height 10
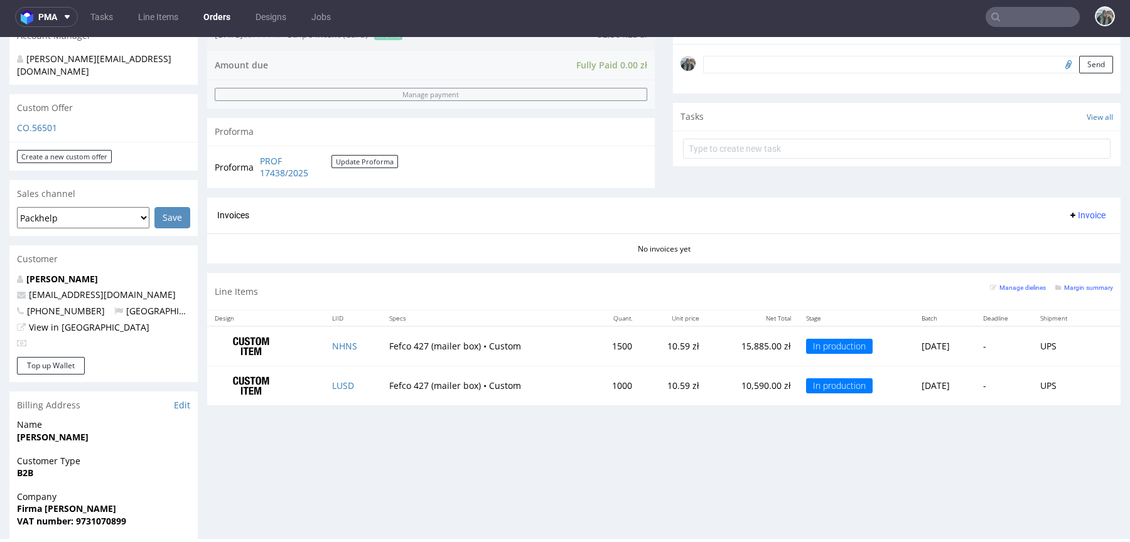
scroll to position [385, 0]
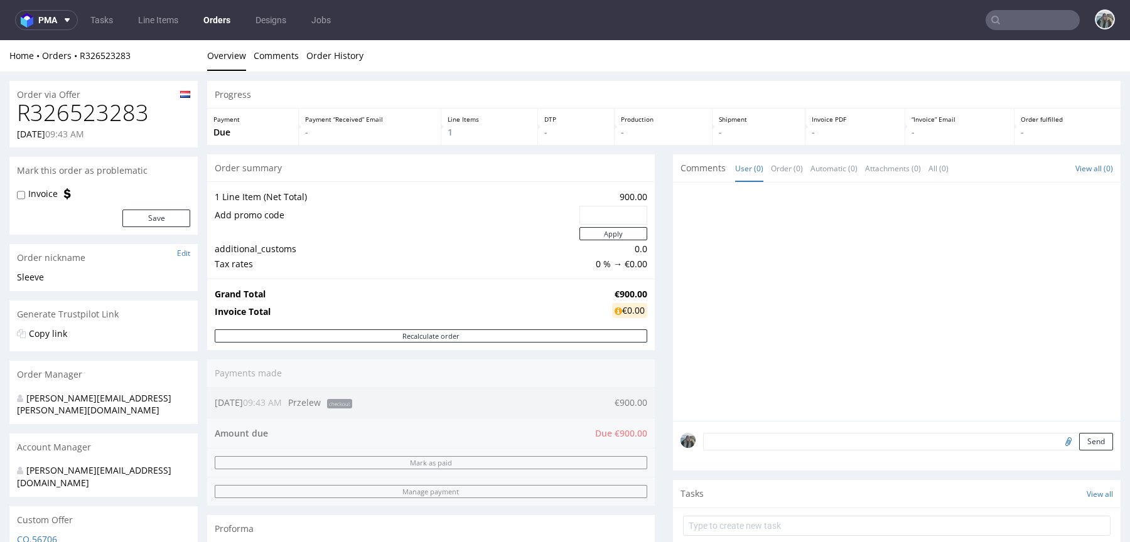
click at [135, 123] on h1 "R326523283" at bounding box center [103, 112] width 173 height 25
copy h1 "R326523283"
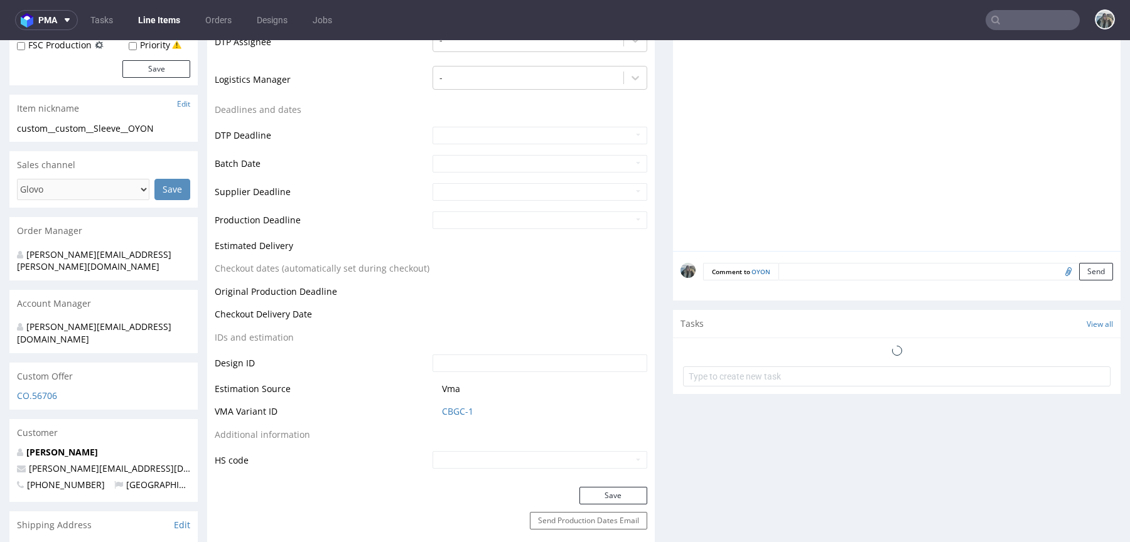
scroll to position [477, 0]
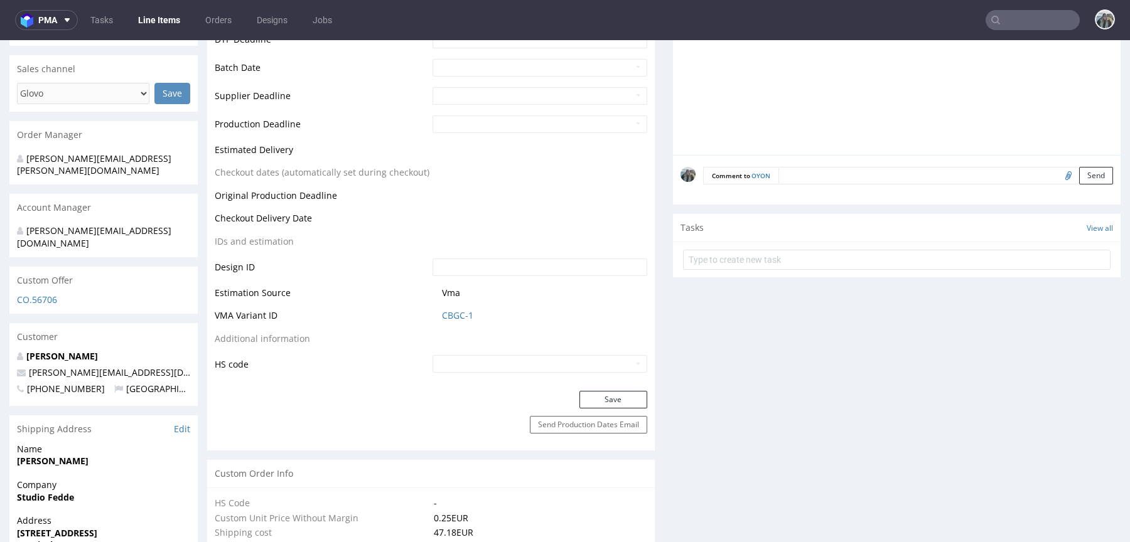
click at [1058, 172] on input "file" at bounding box center [1067, 175] width 18 height 16
type input "C:\fakepath\custom__custom__cellak14nl__VVJU__d0__oR456958588__sleeve__v2 (2).p…"
click at [912, 175] on textarea at bounding box center [945, 176] width 335 height 18
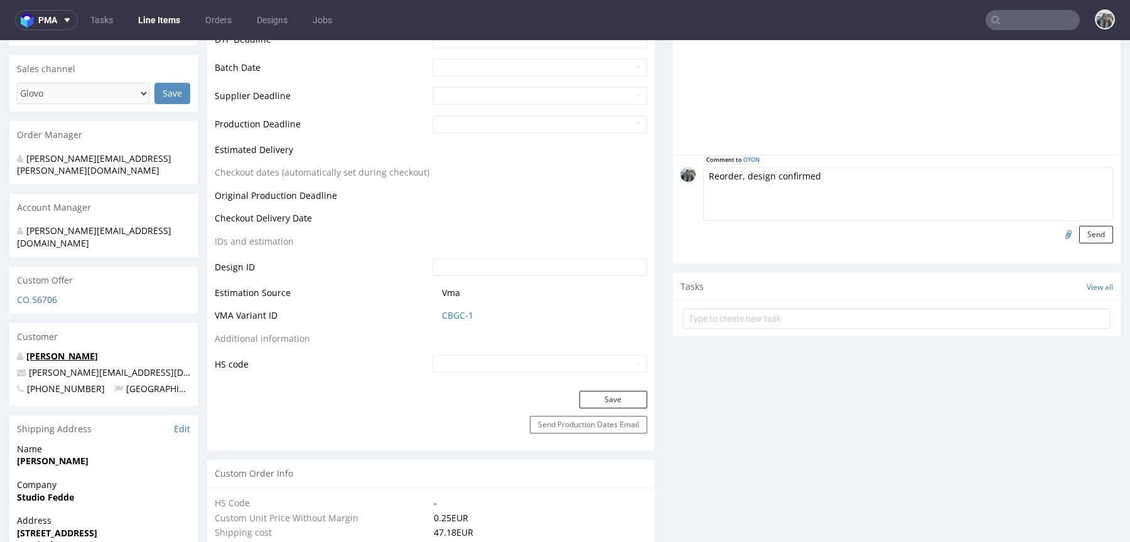
click at [63, 350] on link "[PERSON_NAME]" at bounding box center [62, 356] width 72 height 12
click at [842, 175] on textarea "Reorder, design confirmed" at bounding box center [908, 194] width 410 height 54
click at [731, 175] on textarea "Reorder, design confirmed" at bounding box center [908, 194] width 410 height 54
paste textarea "HUNQ"
click at [873, 182] on textarea "Reorder HUNQ, design confirmed" at bounding box center [908, 194] width 410 height 54
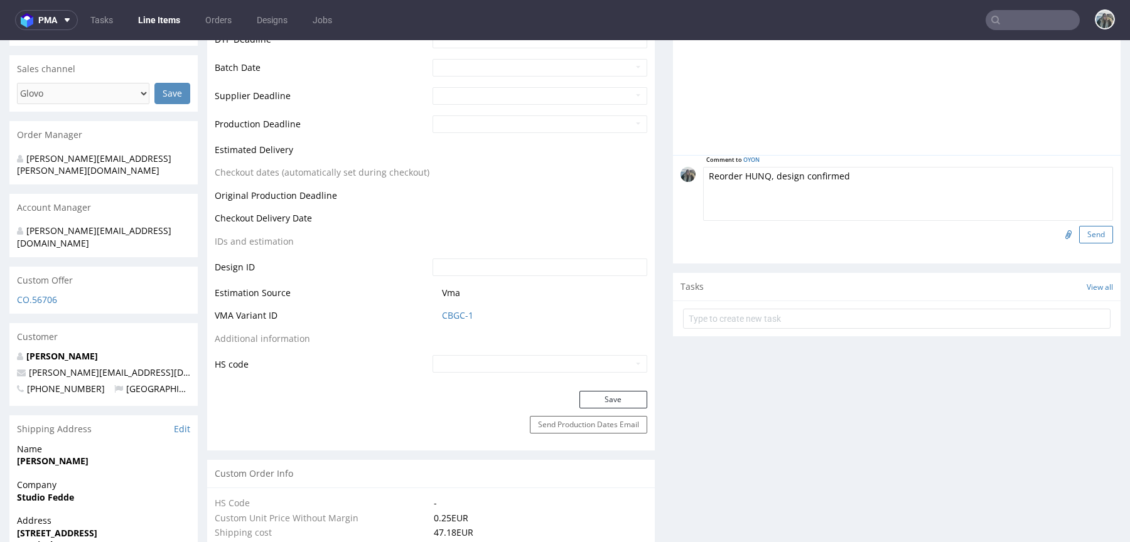
type textarea "Reorder HUNQ, design confirmed"
click at [1079, 232] on button "Send" at bounding box center [1096, 235] width 34 height 18
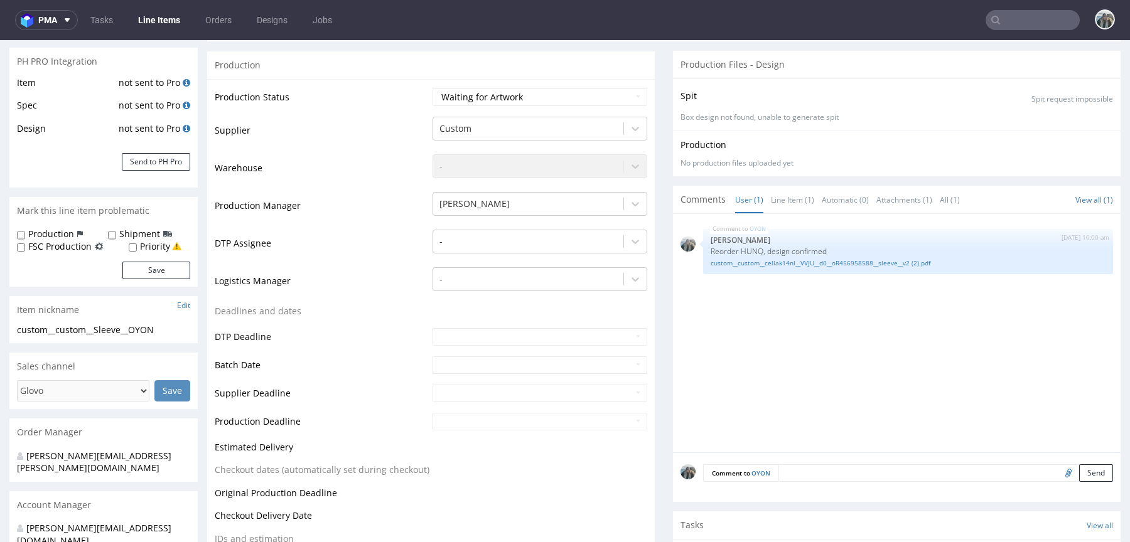
scroll to position [178, 0]
click at [834, 267] on link "custom__custom__cellak14nl__VVJU__d0__oR456958588__sleeve__v2 (2).pdf" at bounding box center [908, 264] width 395 height 9
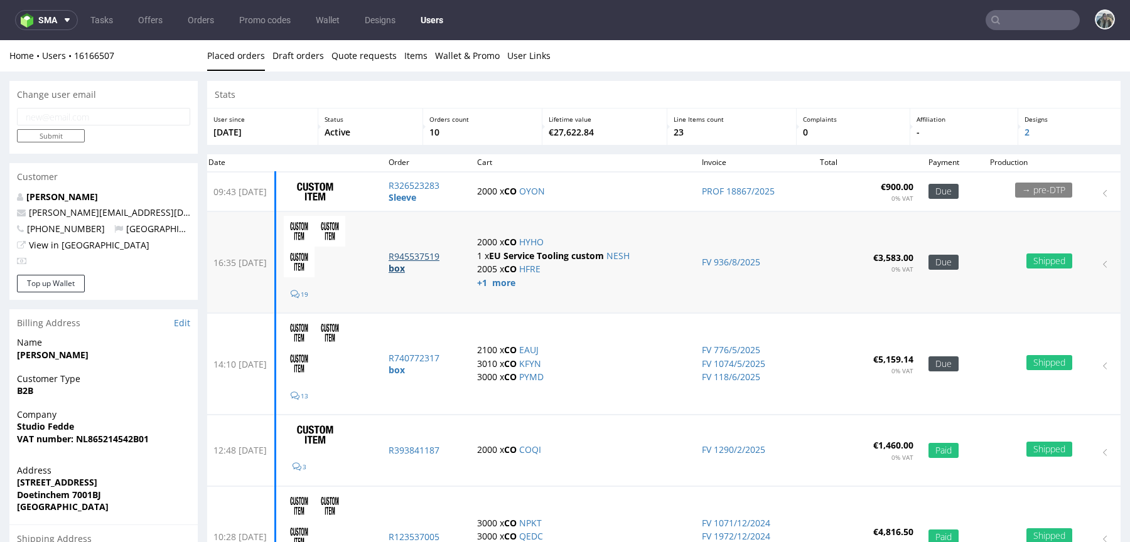
click at [425, 257] on p "R945537519" at bounding box center [425, 256] width 73 height 13
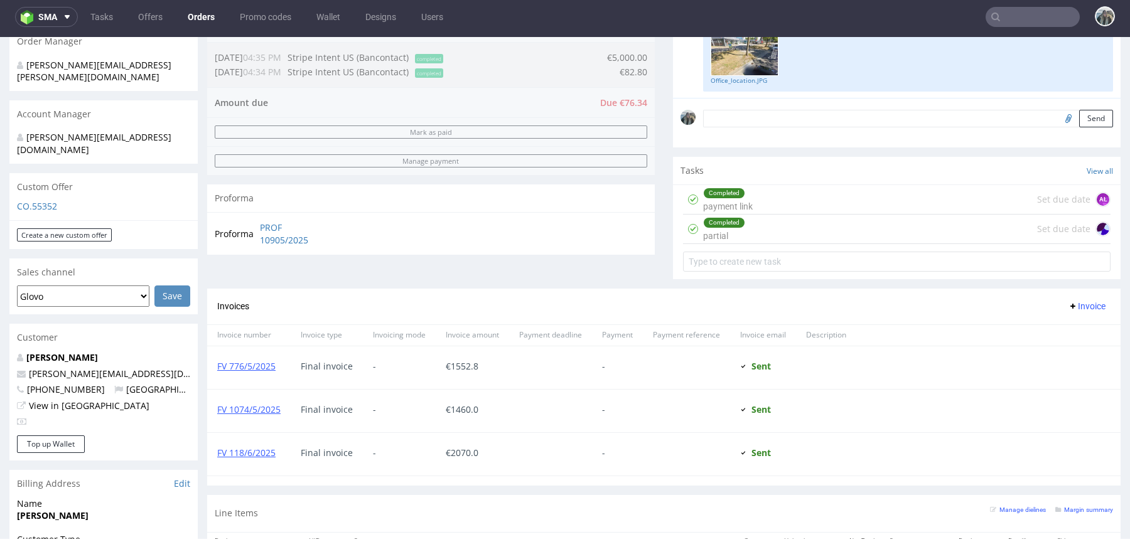
scroll to position [520, 0]
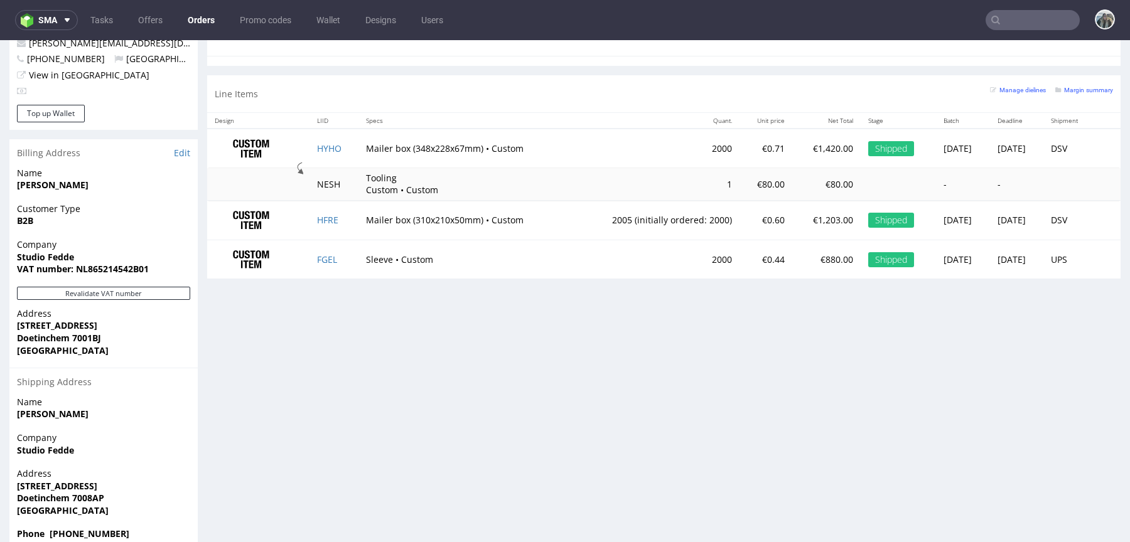
scroll to position [2, 0]
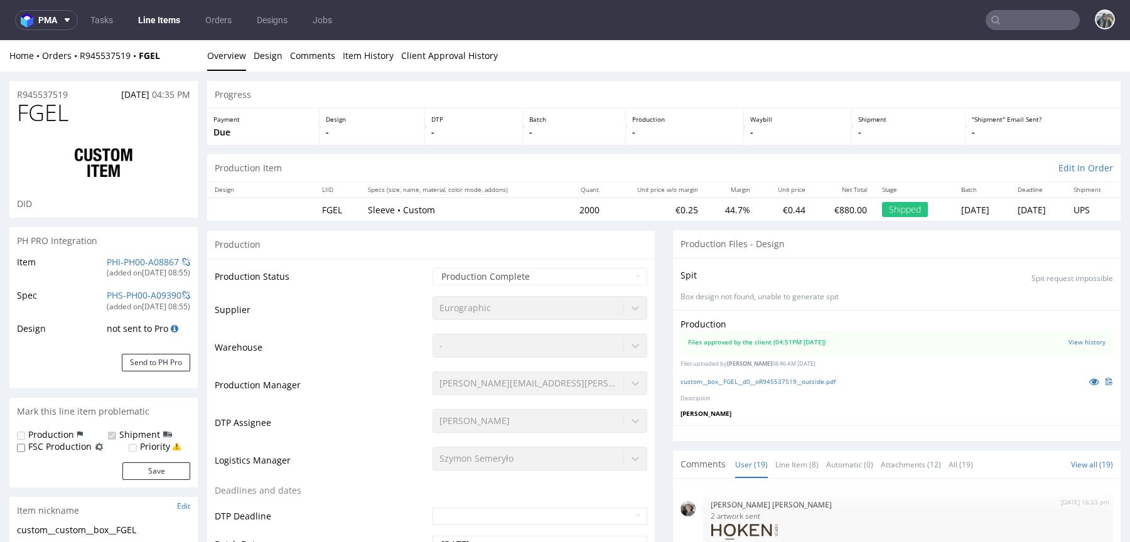
scroll to position [914, 0]
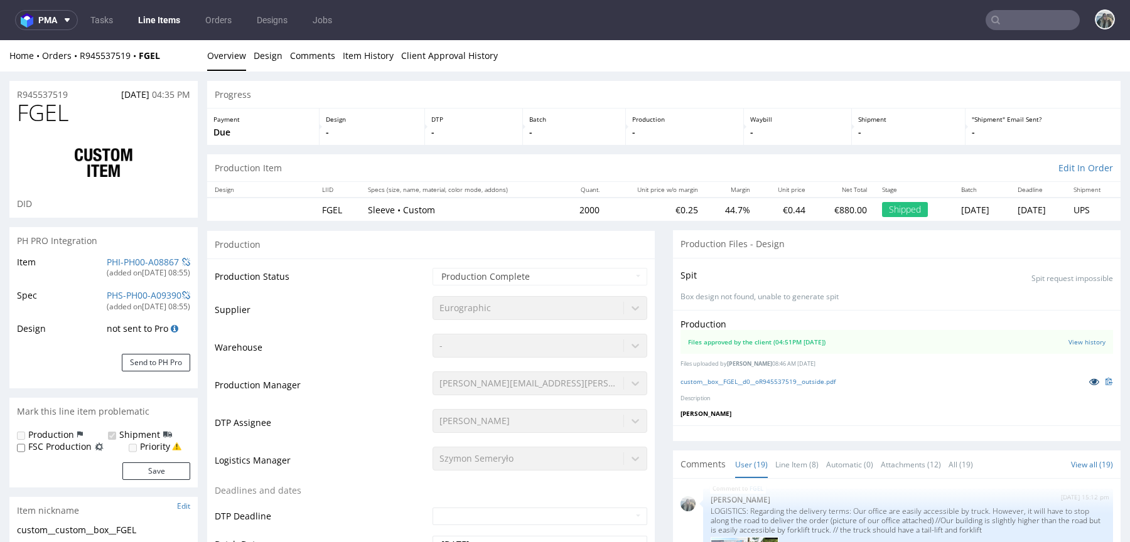
click at [1089, 381] on icon at bounding box center [1094, 381] width 10 height 9
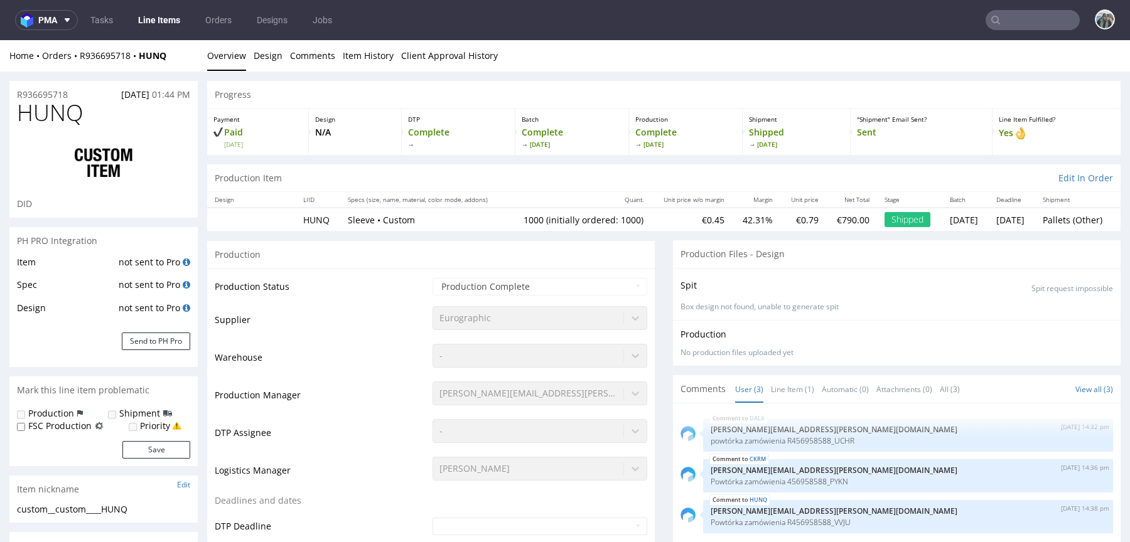
select select "in_progress"
drag, startPoint x: 168, startPoint y: 63, endPoint x: 142, endPoint y: 58, distance: 25.7
click at [142, 58] on div "Home Orders R936695718 HUNQ Overview Design Comments Item History Client Approv…" at bounding box center [565, 55] width 1130 height 31
copy strong "HUNQ"
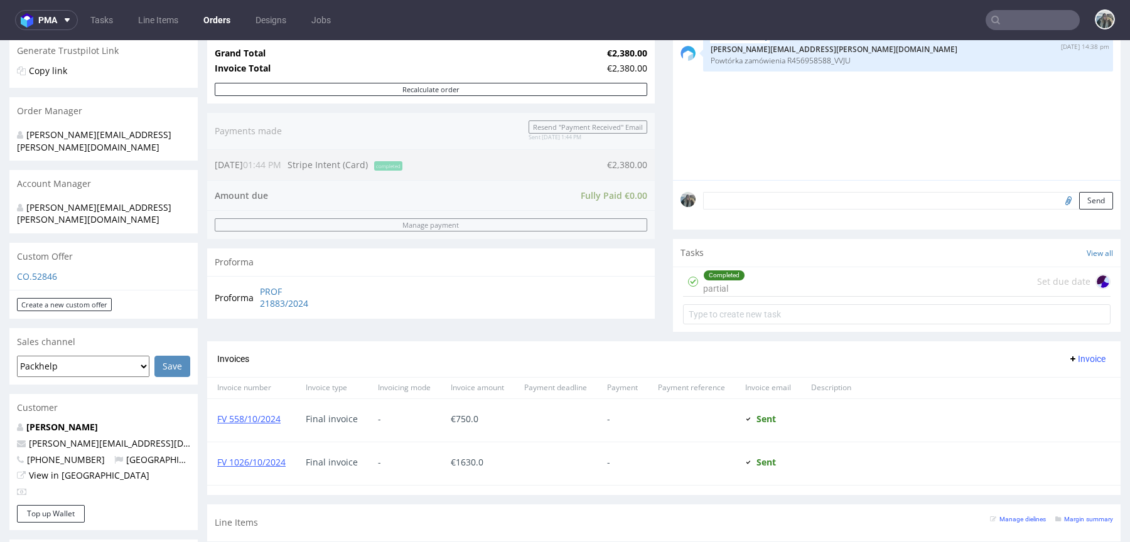
scroll to position [341, 0]
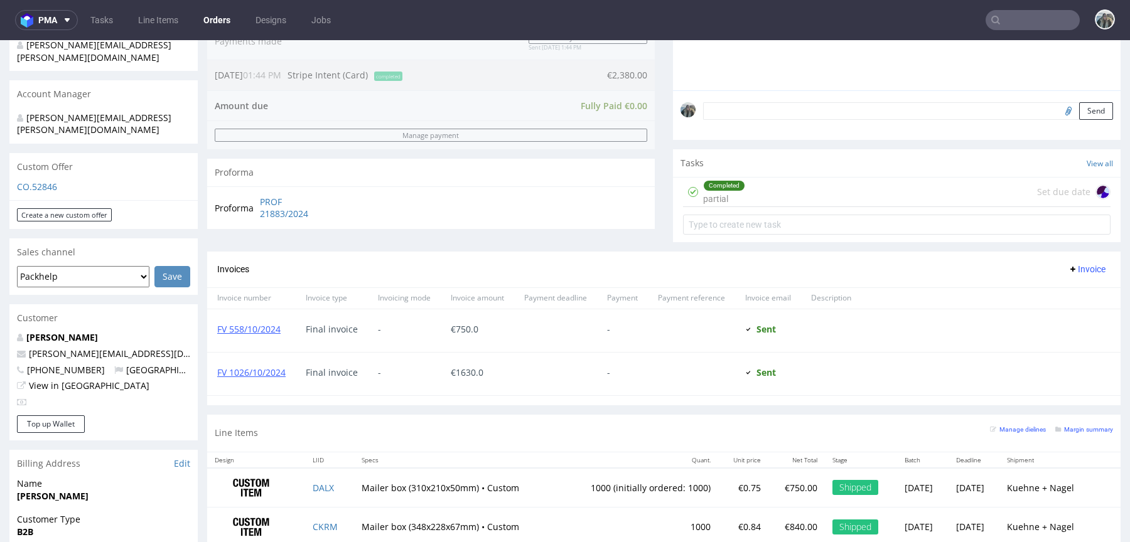
click at [1012, 19] on input "text" at bounding box center [1032, 20] width 94 height 20
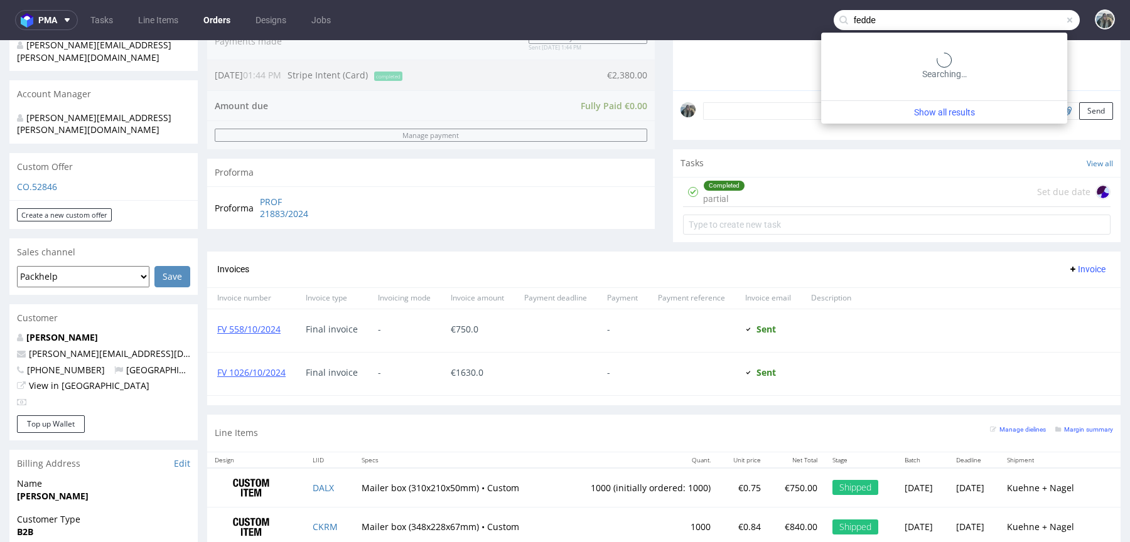
type input "fedde"
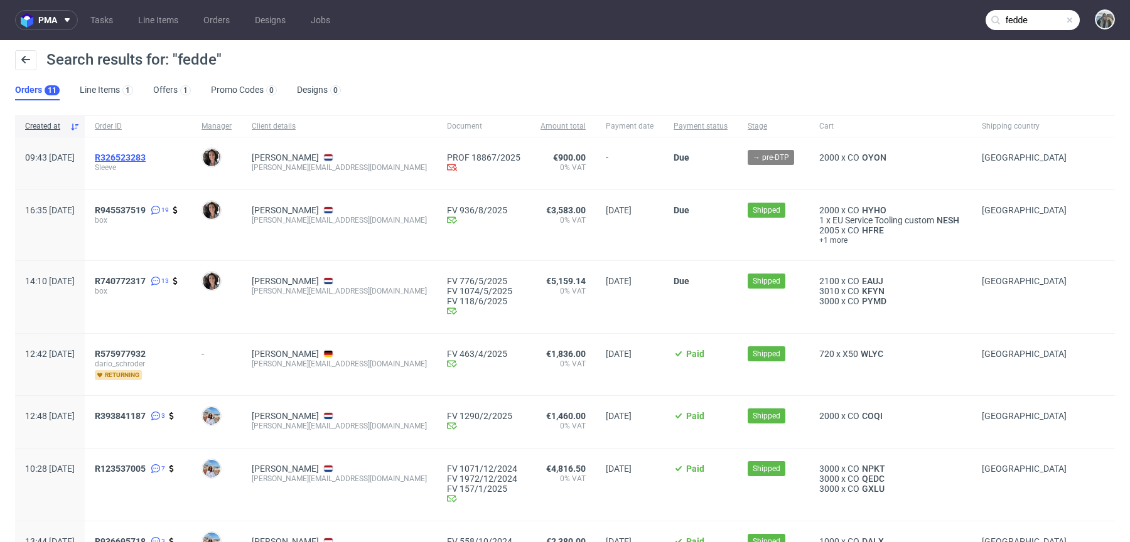
click at [146, 156] on span "R326523283" at bounding box center [120, 158] width 51 height 10
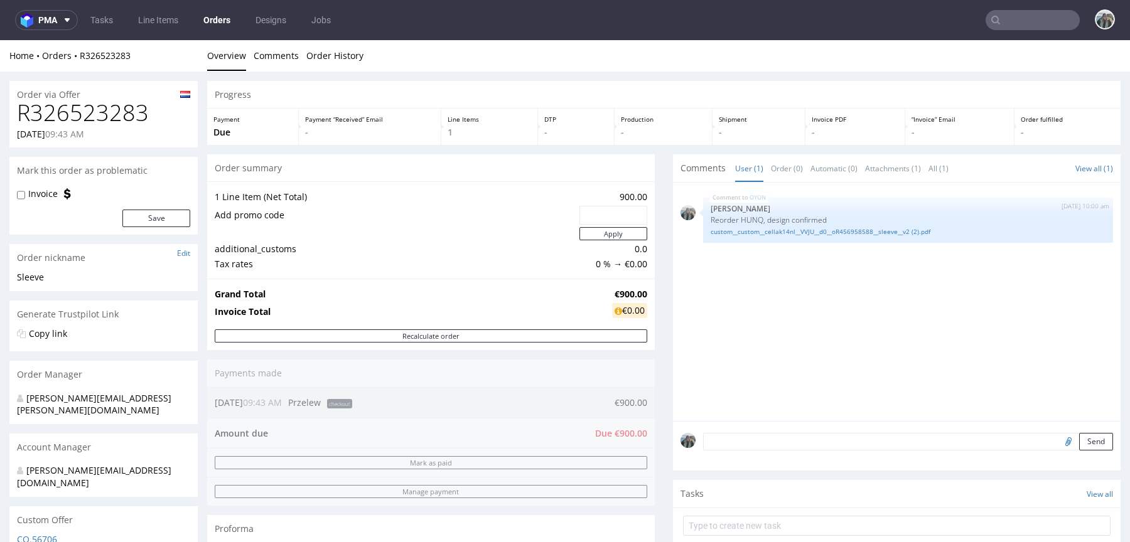
scroll to position [156, 0]
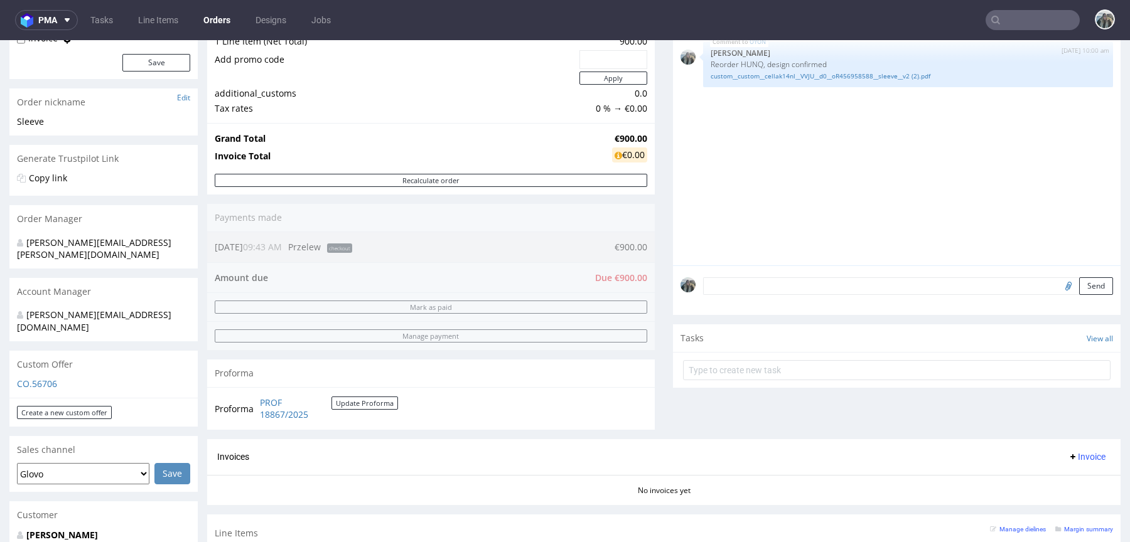
click at [871, 356] on form at bounding box center [896, 370] width 427 height 30
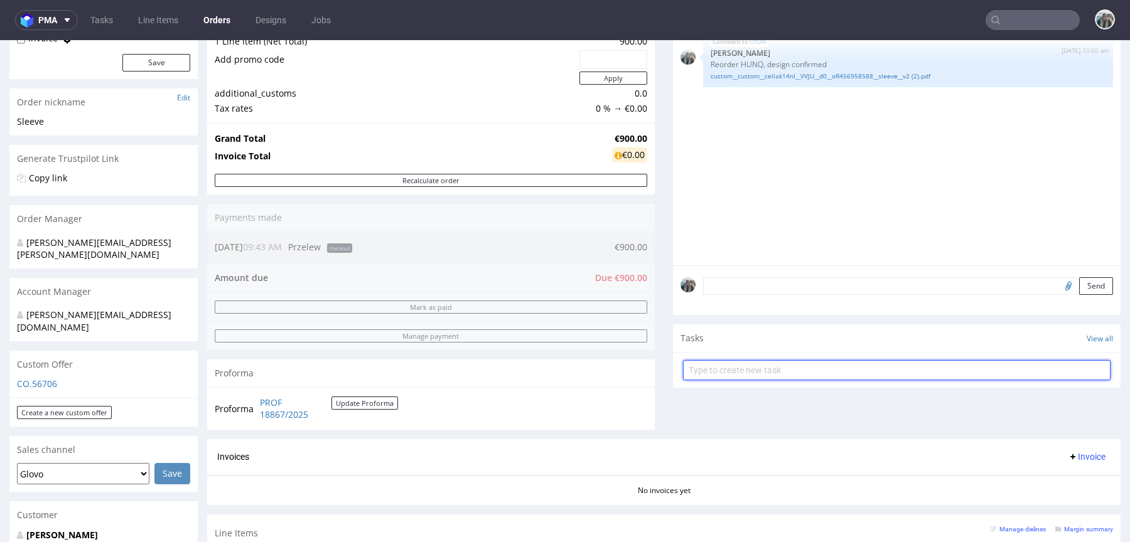
click at [869, 376] on input "text" at bounding box center [896, 370] width 427 height 20
type input "Payment link"
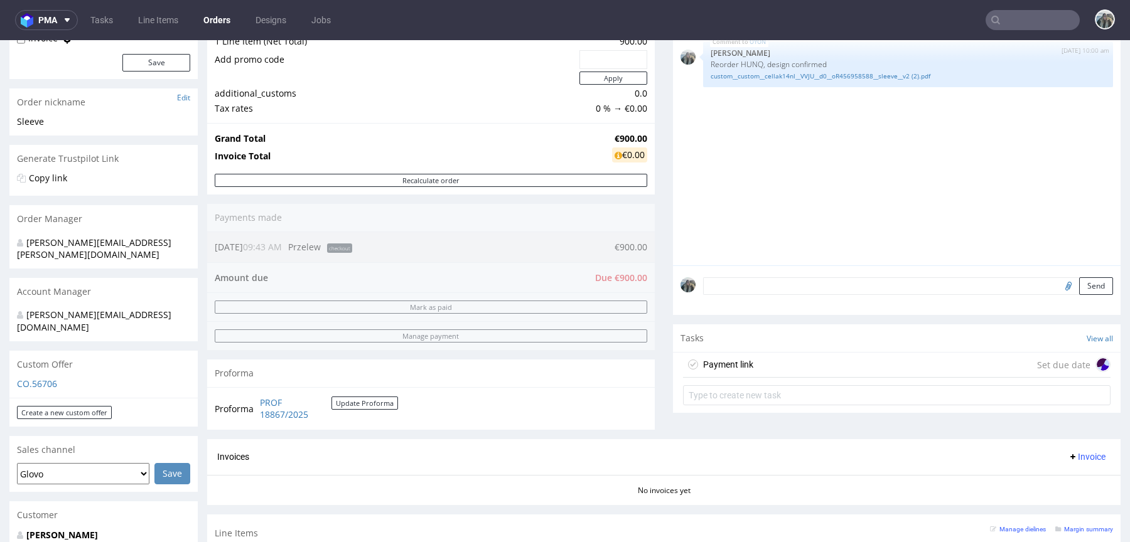
click at [874, 355] on div "Payment link Set due date" at bounding box center [896, 365] width 427 height 25
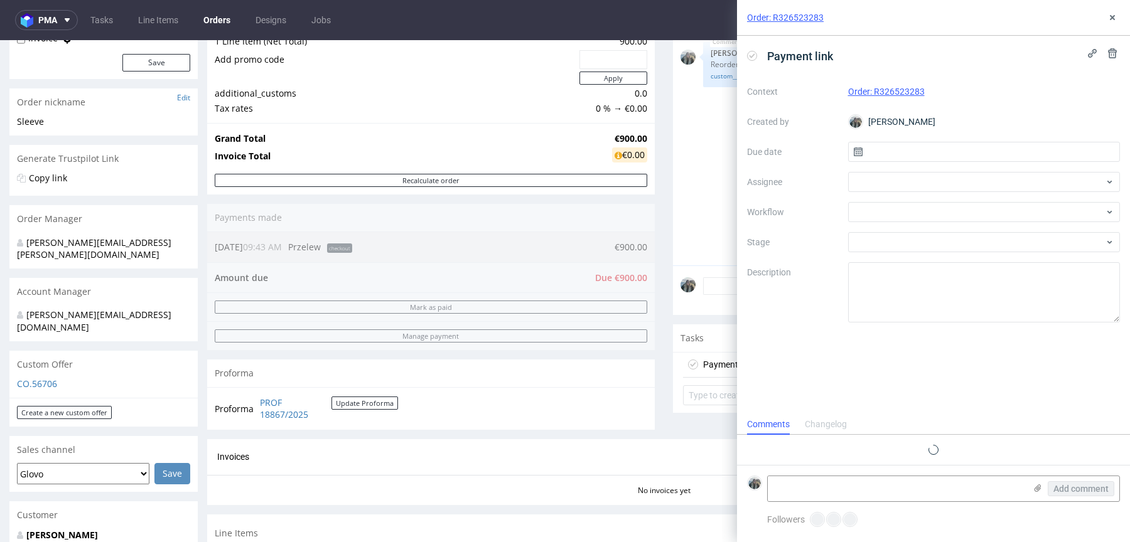
scroll to position [10, 0]
click at [891, 191] on div "Context Order: R326523283 Created by Zeniuk Magdalena Due date Assignee Workflo…" at bounding box center [933, 202] width 373 height 241
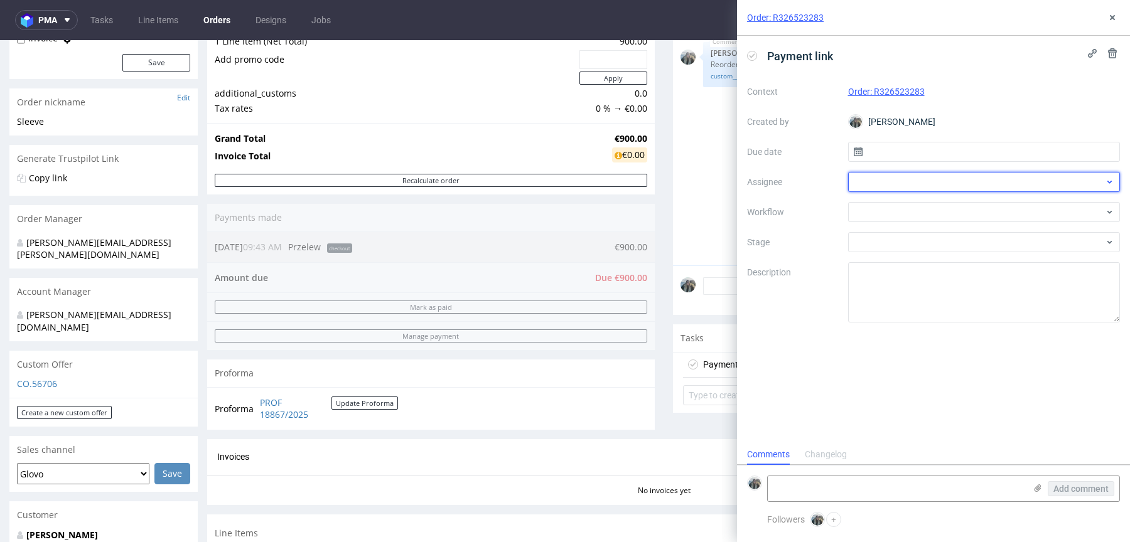
click at [891, 191] on div at bounding box center [984, 182] width 272 height 20
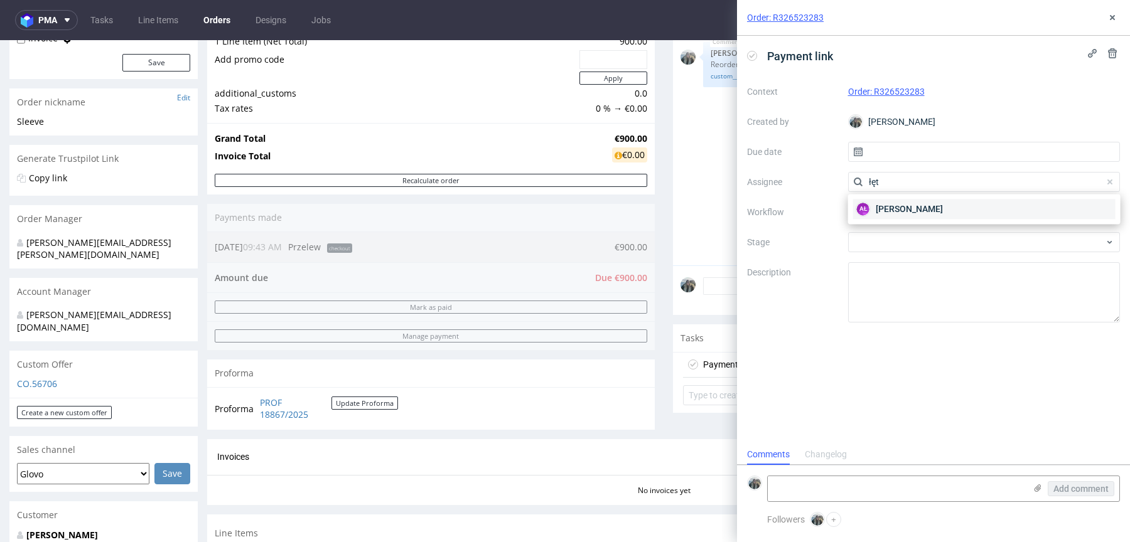
type input "łęt"
click at [922, 207] on span "Aleksandra Łętowska" at bounding box center [909, 209] width 67 height 13
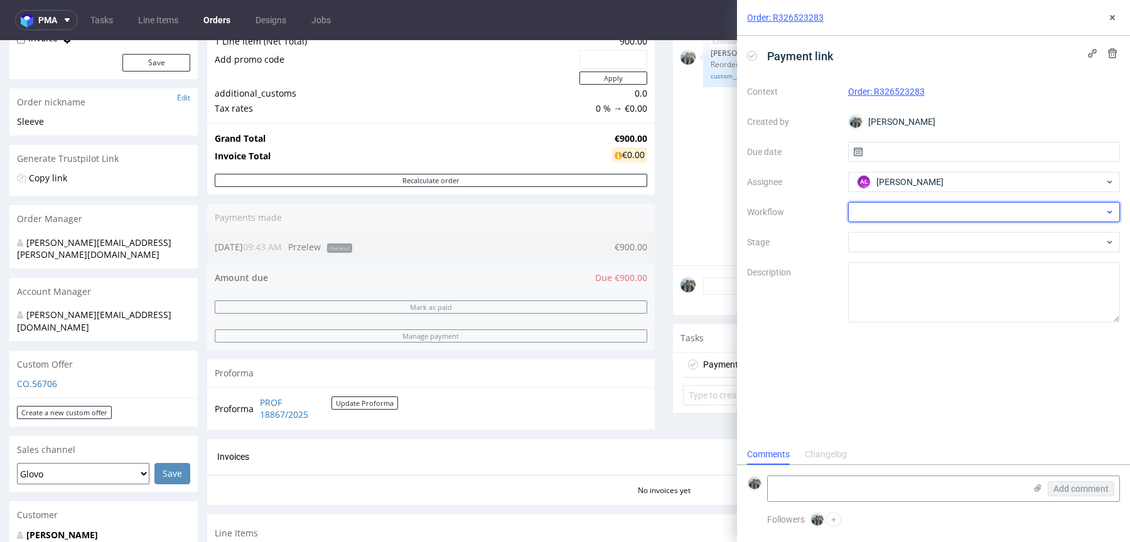
click at [908, 215] on div at bounding box center [984, 212] width 272 height 20
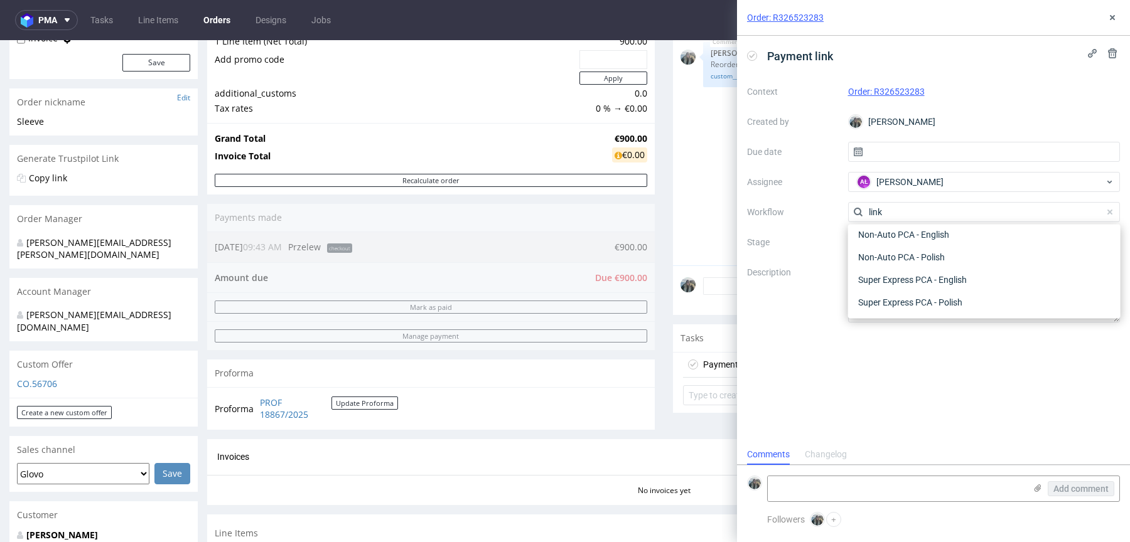
scroll to position [0, 0]
type input "link"
click at [942, 277] on div "Finance - Payment links - Stripe" at bounding box center [984, 280] width 262 height 23
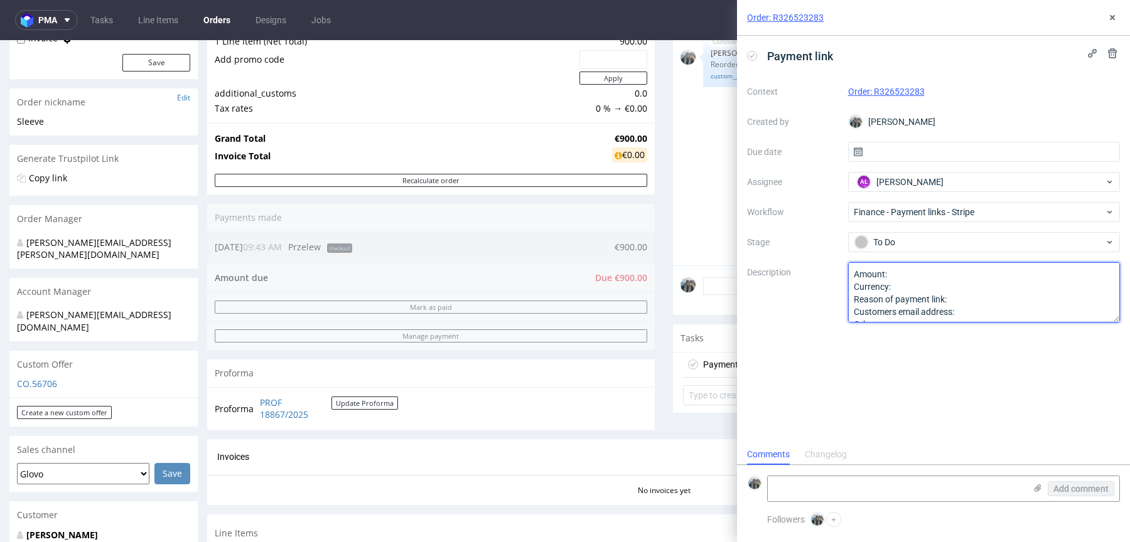
click at [928, 286] on textarea "Amount: Currency: Reason of payment link: Customers email address: Other:" at bounding box center [984, 292] width 272 height 60
drag, startPoint x: 901, startPoint y: 288, endPoint x: 832, endPoint y: 288, distance: 68.4
click at [832, 288] on div "Context Order: R326523283 Created by Zeniuk Magdalena Due date Assignee AŁ Alek…" at bounding box center [933, 202] width 373 height 241
paste textarea "finance@studiofedde.com"
drag, startPoint x: 894, startPoint y: 313, endPoint x: 701, endPoint y: 269, distance: 197.6
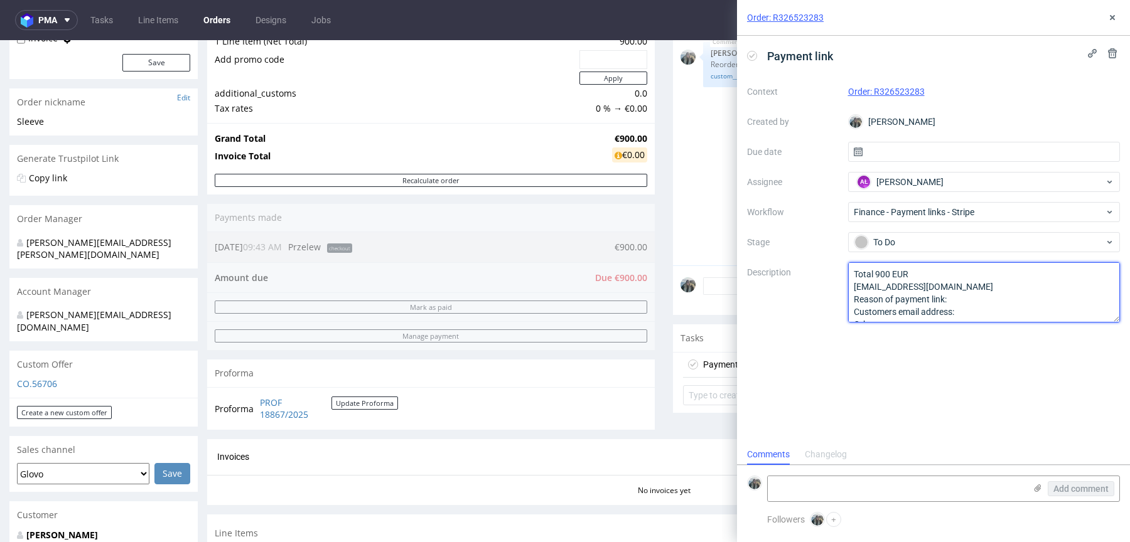
drag, startPoint x: 970, startPoint y: 290, endPoint x: 971, endPoint y: 319, distance: 29.5
click at [970, 319] on textarea "Amount: Currency: Reason of payment link: Customers email address: Other:" at bounding box center [984, 292] width 272 height 60
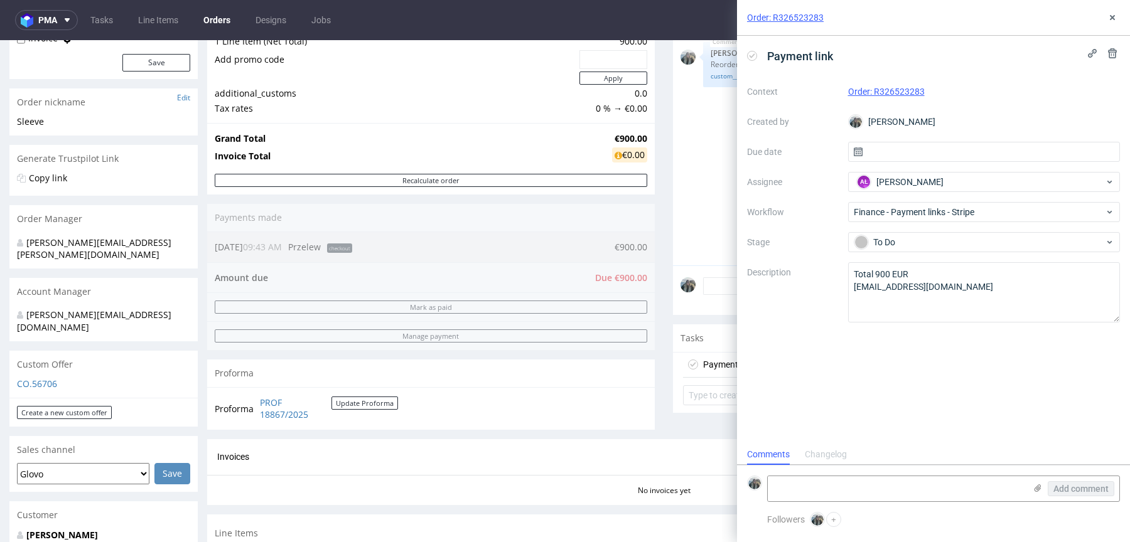
click at [851, 503] on form "Add comment" at bounding box center [933, 488] width 393 height 47
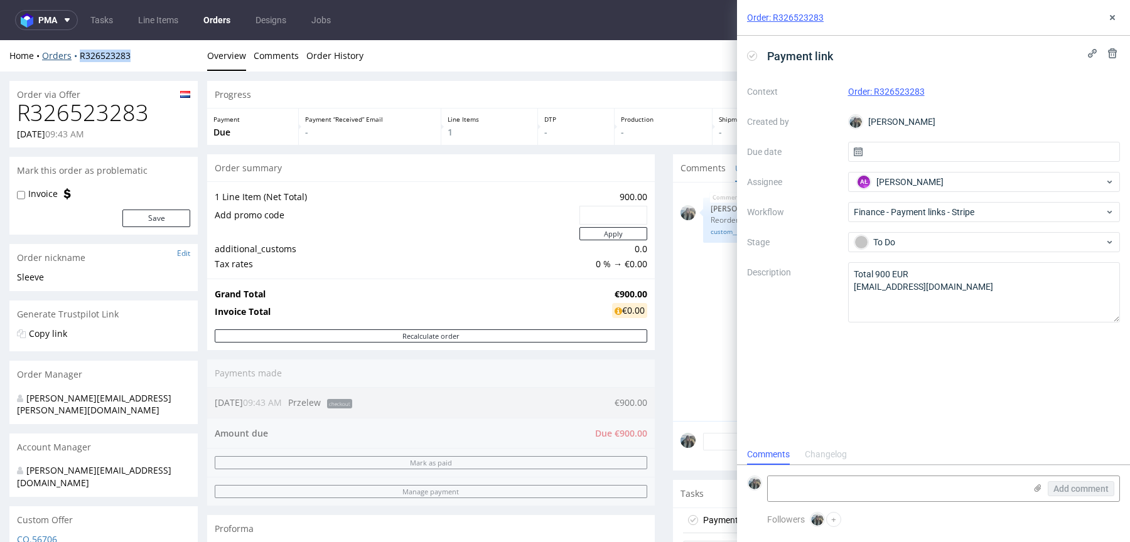
click at [76, 58] on div "Home Orders R326523283 Overview Comments Order History" at bounding box center [565, 55] width 1130 height 31
copy link "R326523283"
click at [1114, 28] on div "Order: R326523283" at bounding box center [933, 18] width 393 height 36
click at [967, 286] on textarea "Total 900 EUR finance@studiofedde.com" at bounding box center [984, 292] width 272 height 60
paste textarea "cella@studiofedde.com"
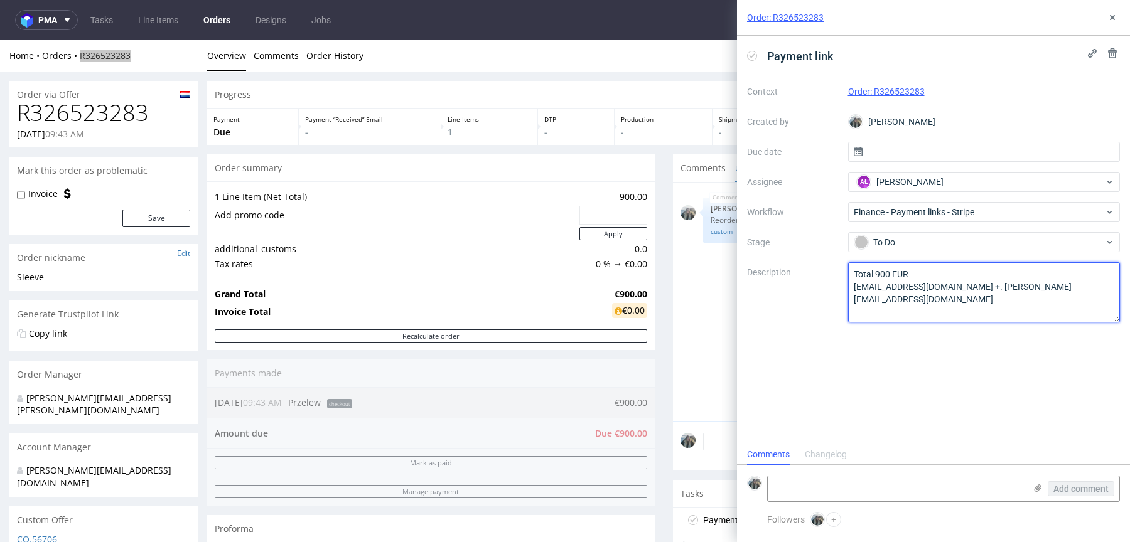
click at [968, 289] on textarea "Total 900 EUR finance@studiofedde.com" at bounding box center [984, 292] width 272 height 60
type textarea "Total 900 EUR finance@studiofedde.com + cella@studiofedde.com"
click at [1028, 365] on div "Payment link Context Order: R326523283 Created by Zeniuk Magdalena Due date Ass…" at bounding box center [933, 240] width 393 height 409
click at [1115, 19] on icon at bounding box center [1112, 18] width 10 height 10
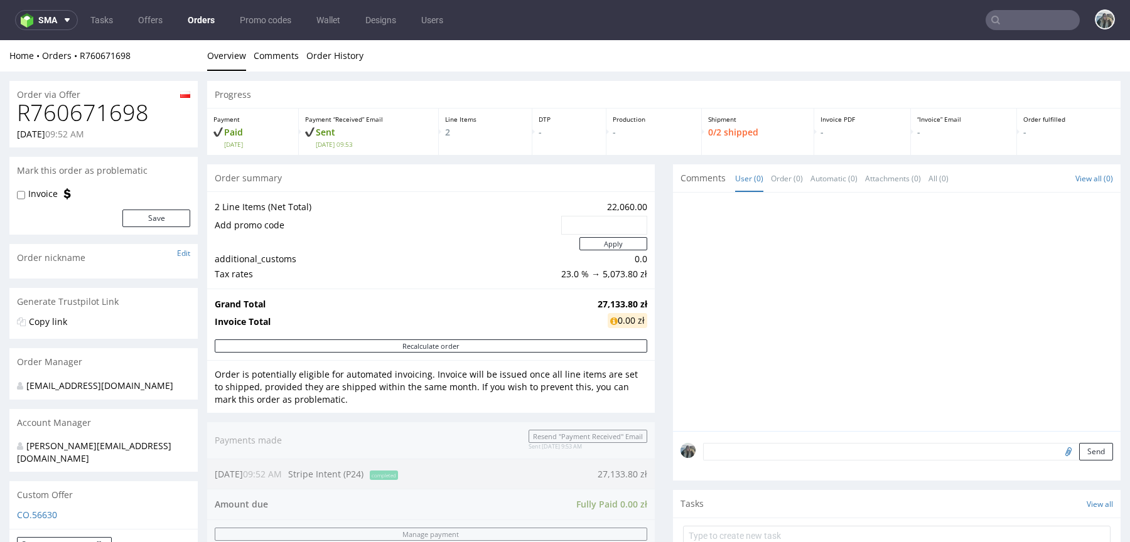
click at [89, 126] on div "R760671698 [DATE] 09:52 AM" at bounding box center [103, 123] width 188 height 47
click at [89, 126] on div "R760671698 05.09.2025 09:52 AM" at bounding box center [103, 123] width 188 height 47
click at [114, 110] on h1 "R760671698" at bounding box center [103, 112] width 173 height 25
copy h1 "R760671698"
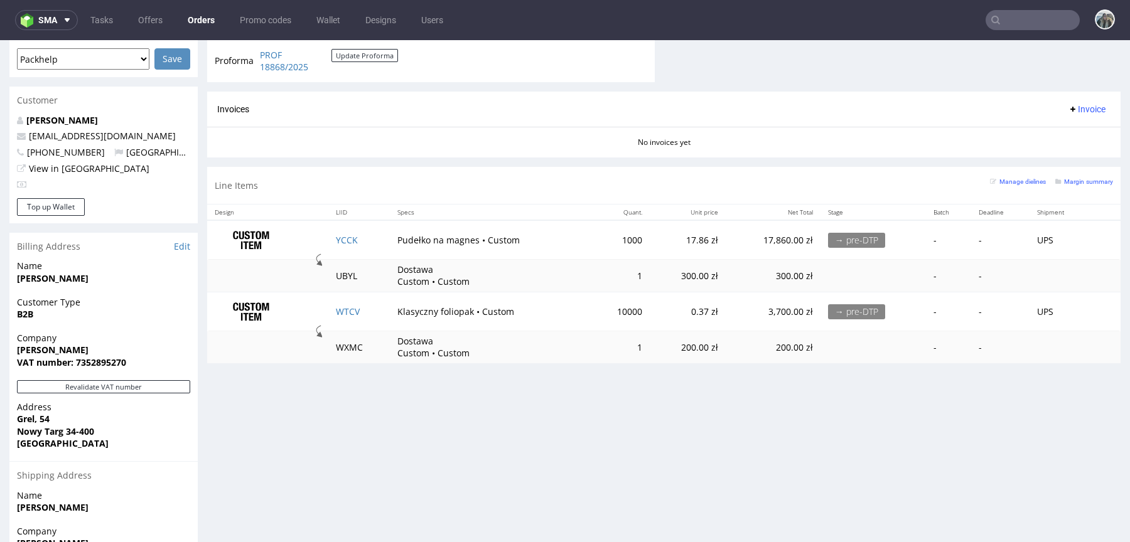
scroll to position [592, 0]
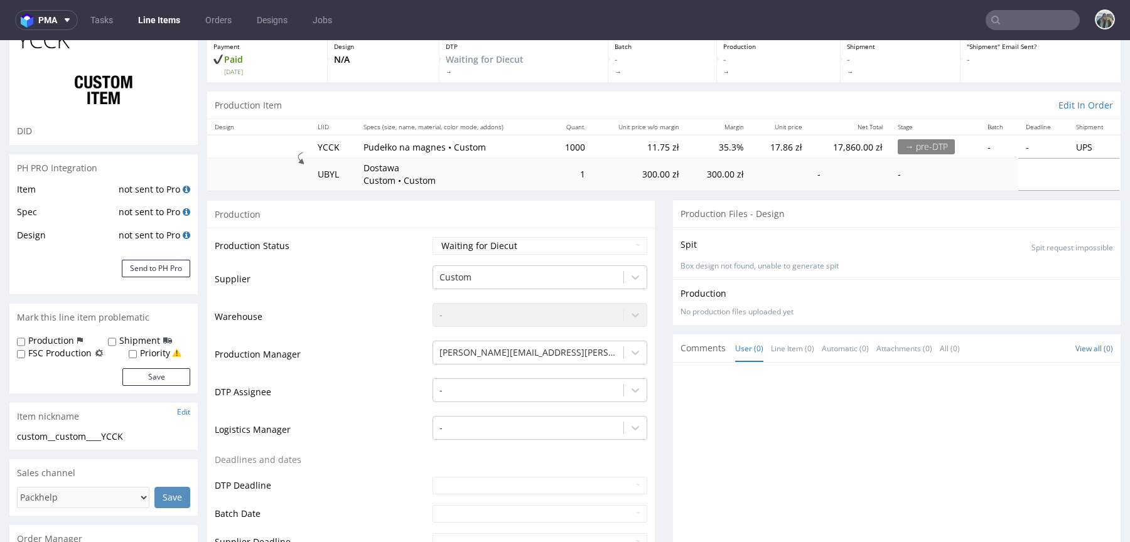
scroll to position [199, 0]
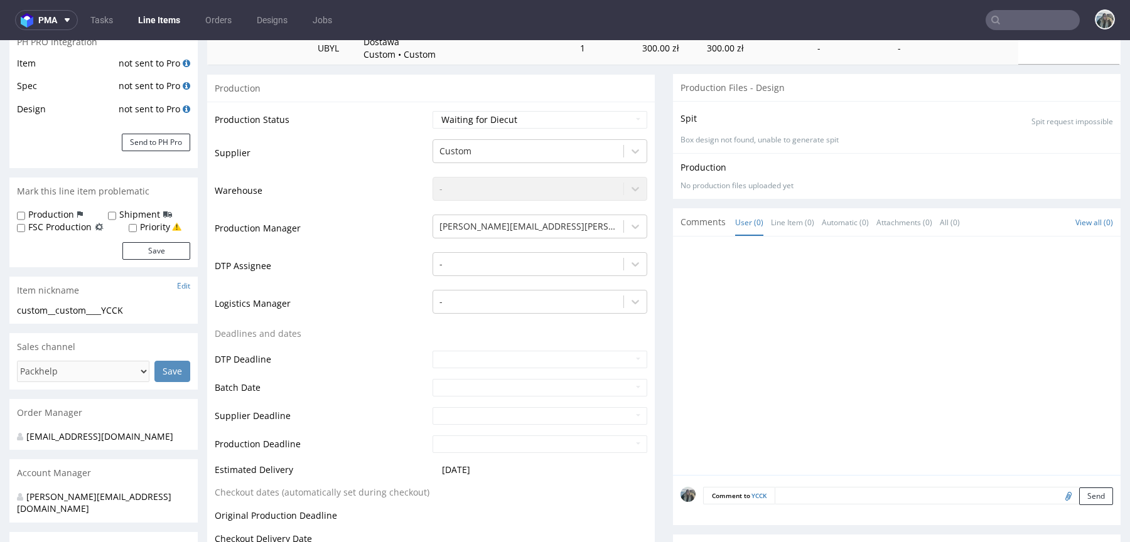
click at [815, 498] on textarea at bounding box center [944, 496] width 338 height 18
paste textarea "GACP"
type textarea "Reorder GACP"
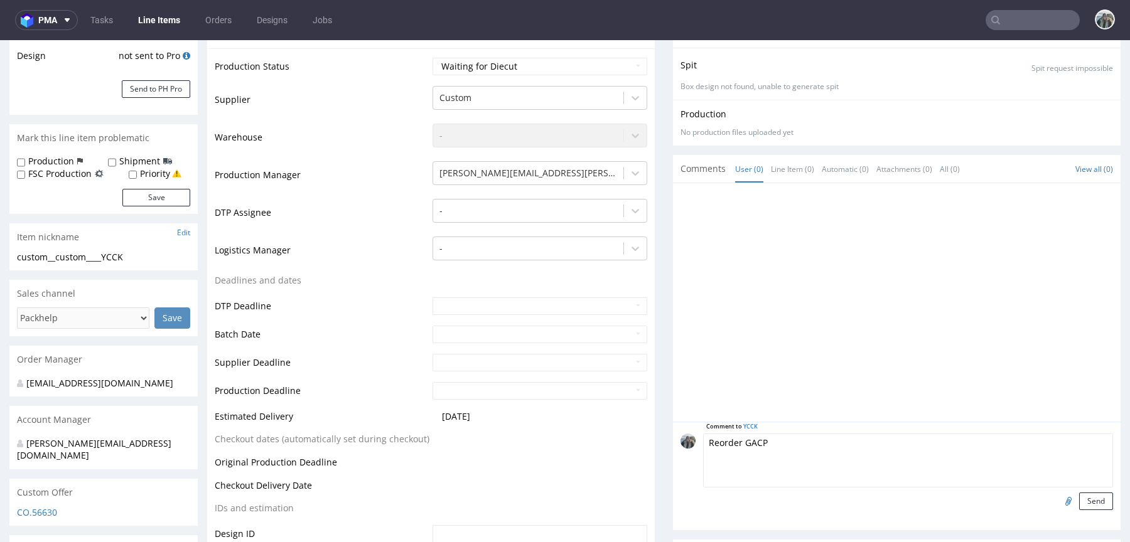
scroll to position [287, 0]
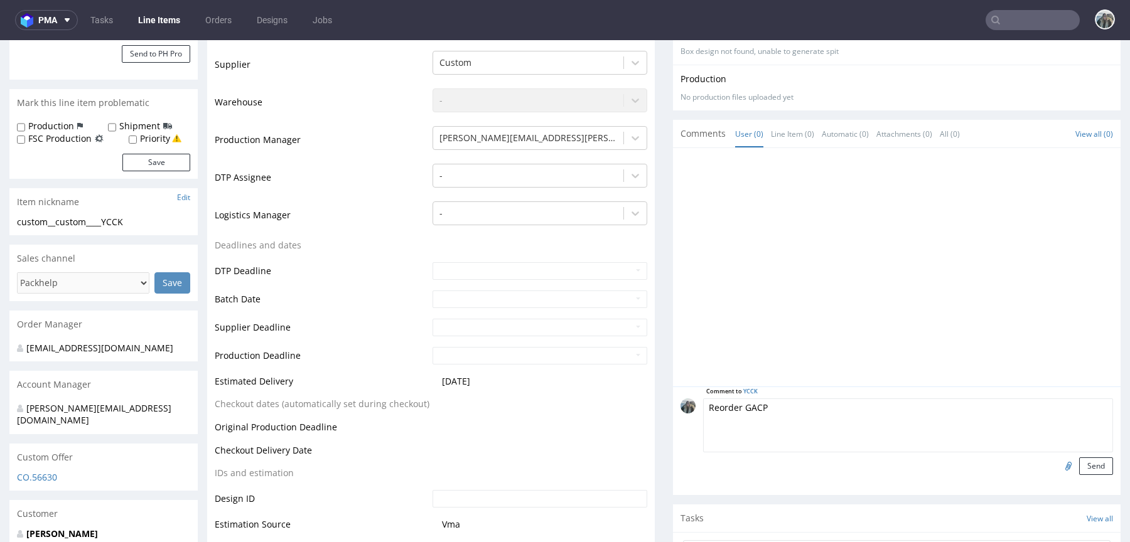
click at [1058, 465] on input "file" at bounding box center [1067, 466] width 18 height 16
type input "C:\fakepath\1-custom__custom____PXRF__d0__oR251364353__cover__outside.pdf-custo…"
click at [823, 402] on textarea "Reorder GACP" at bounding box center [908, 426] width 410 height 54
type textarea "Reorder GACP, files confirmed"
drag, startPoint x: 1102, startPoint y: 458, endPoint x: 1088, endPoint y: 458, distance: 13.2
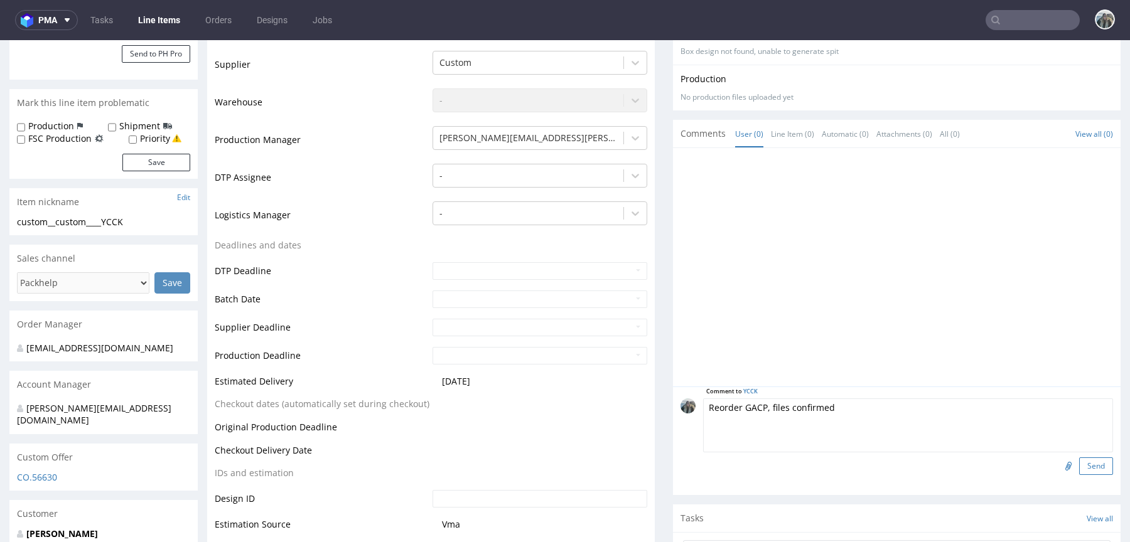
click at [1102, 458] on div "Comment to YCCK Reorder GACP, files confirmed Send" at bounding box center [897, 441] width 448 height 109
click at [1087, 458] on button "Send" at bounding box center [1096, 467] width 34 height 18
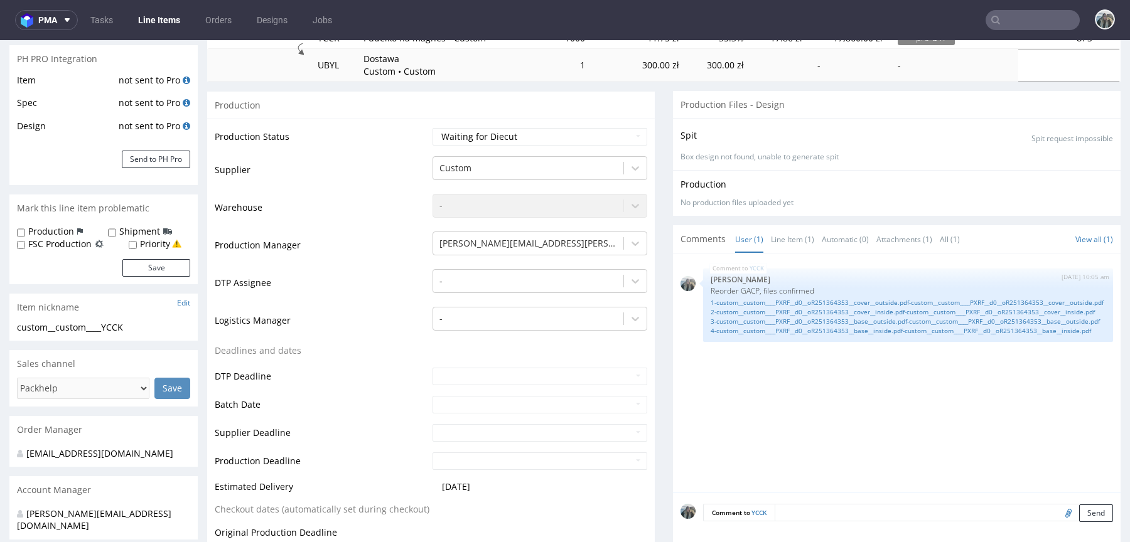
scroll to position [0, 0]
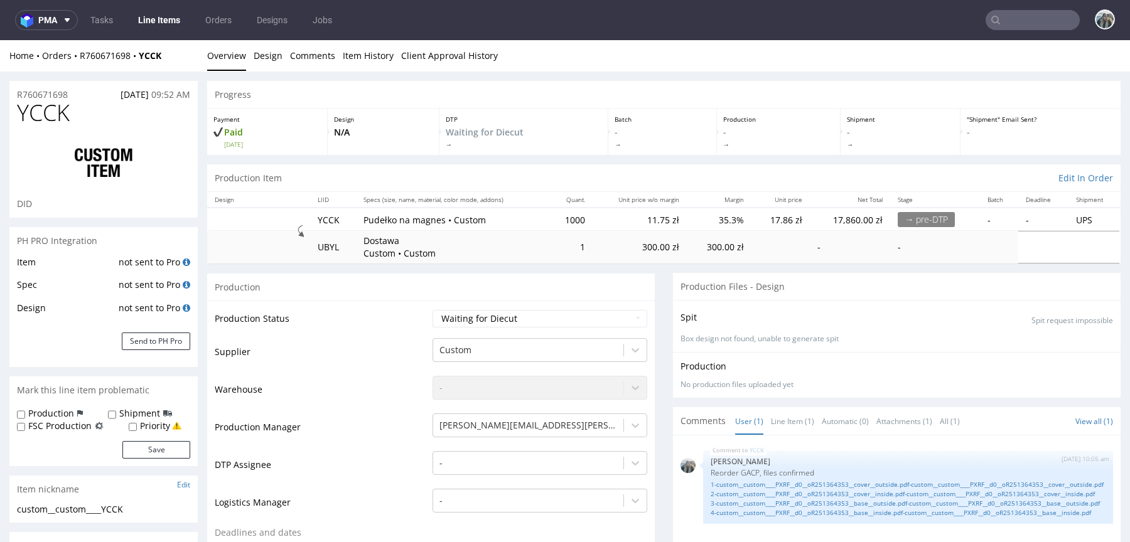
click at [56, 100] on span "YCCK" at bounding box center [43, 112] width 53 height 25
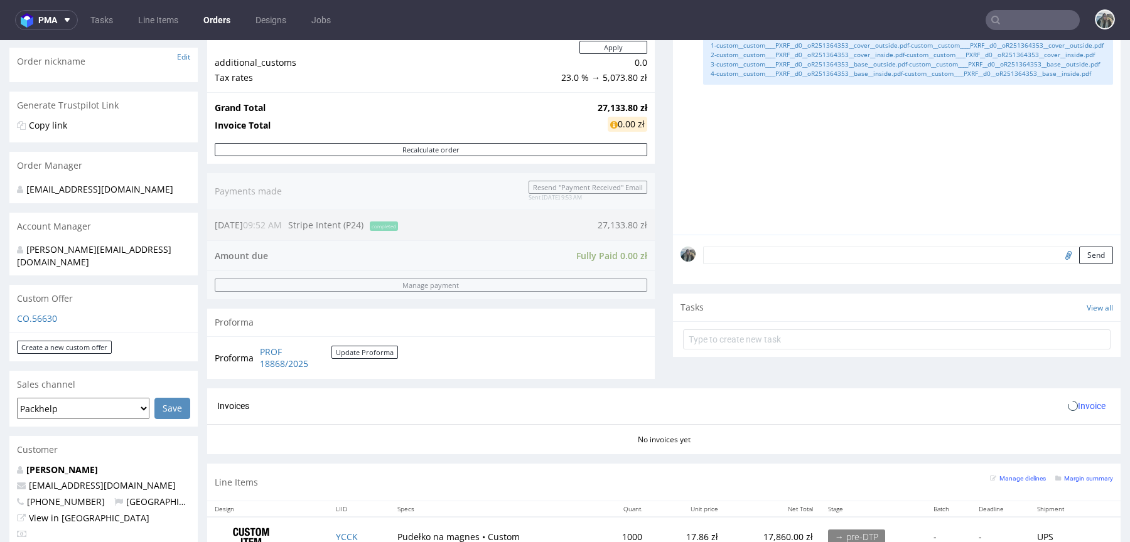
scroll to position [380, 0]
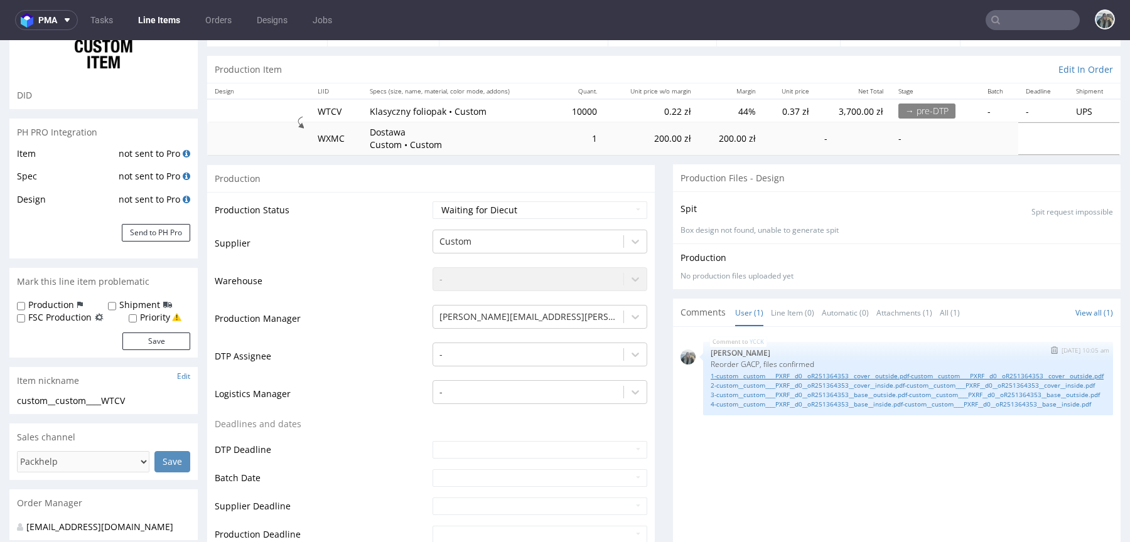
scroll to position [270, 0]
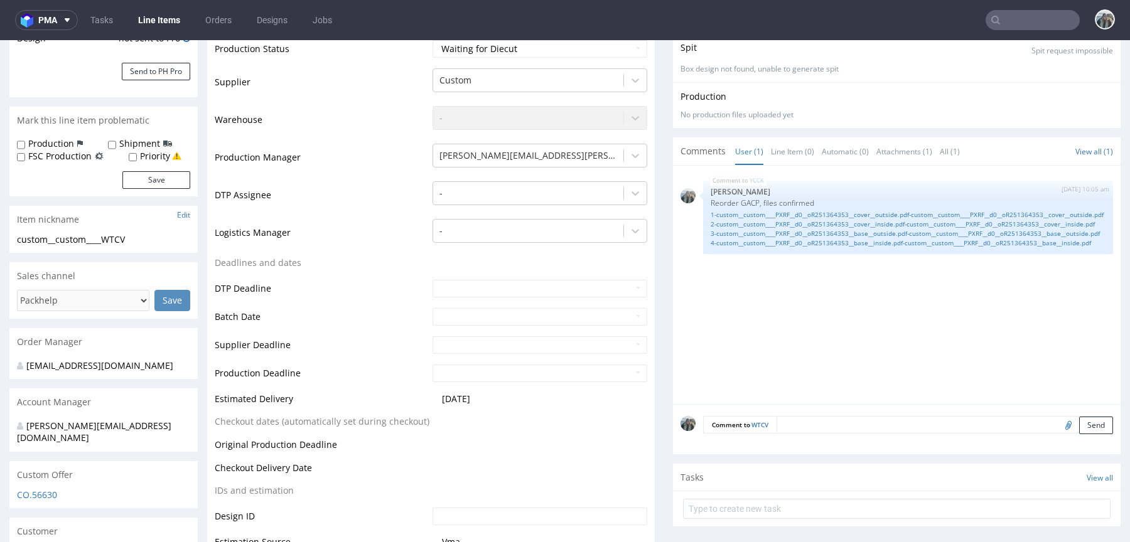
click at [1058, 424] on input "file" at bounding box center [1067, 425] width 18 height 16
type input "C:\fakepath\T05391_Best_Pıck_Lab_250x230_70mm.pdf"
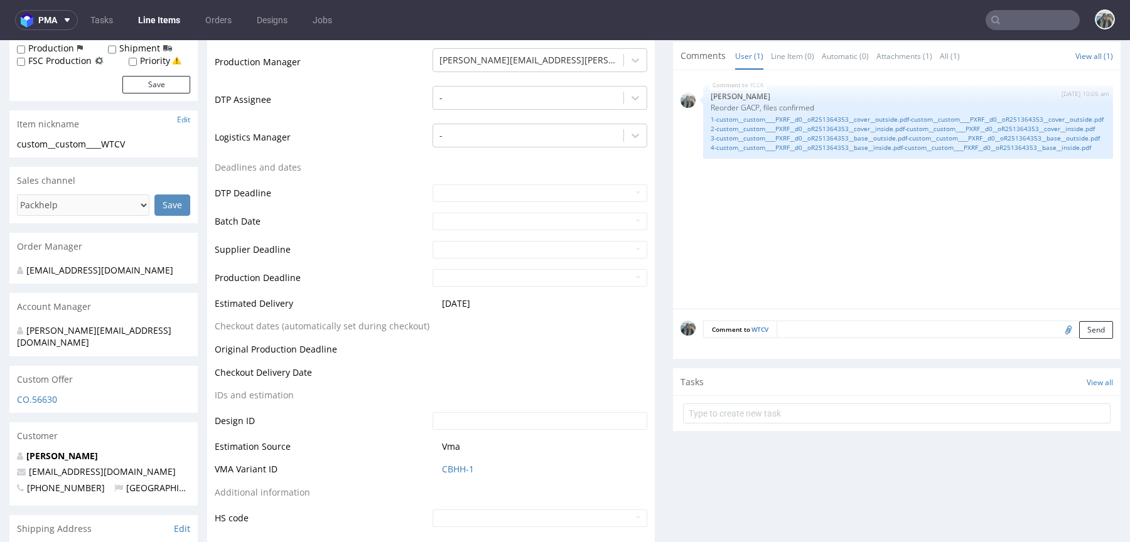
scroll to position [377, 0]
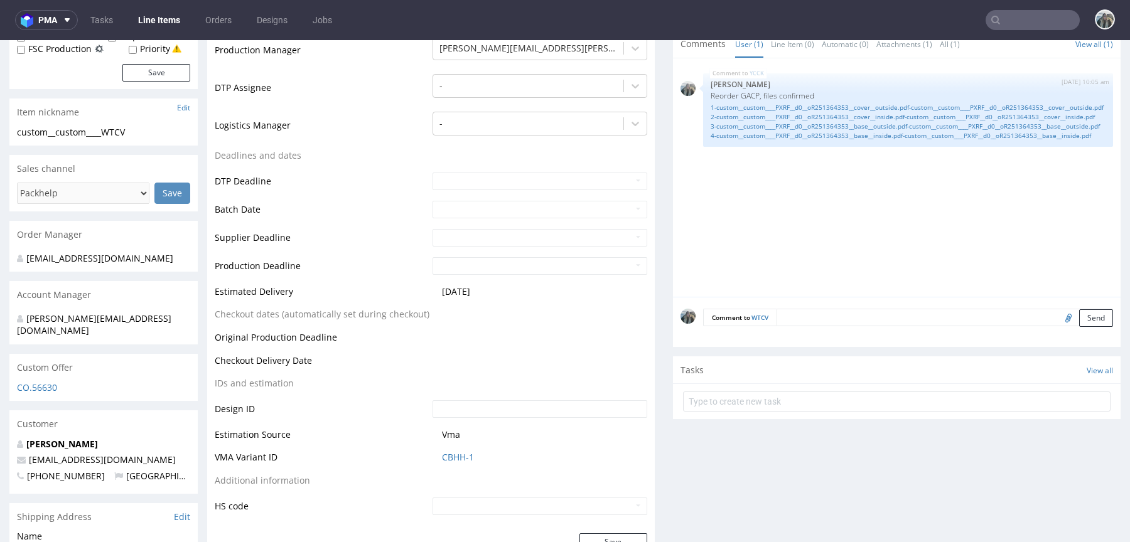
click at [800, 313] on textarea at bounding box center [944, 318] width 336 height 18
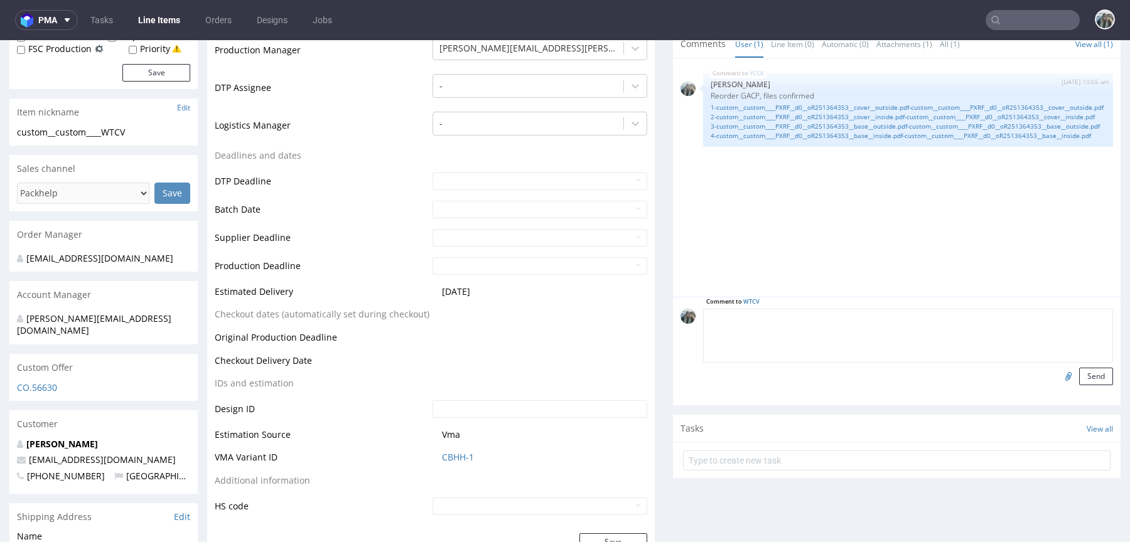
type textarea "l"
type textarea "P"
type textarea "a"
type textarea "Artwork, please adjust it to the correct dieline"
click at [1082, 373] on button "Send" at bounding box center [1096, 377] width 34 height 18
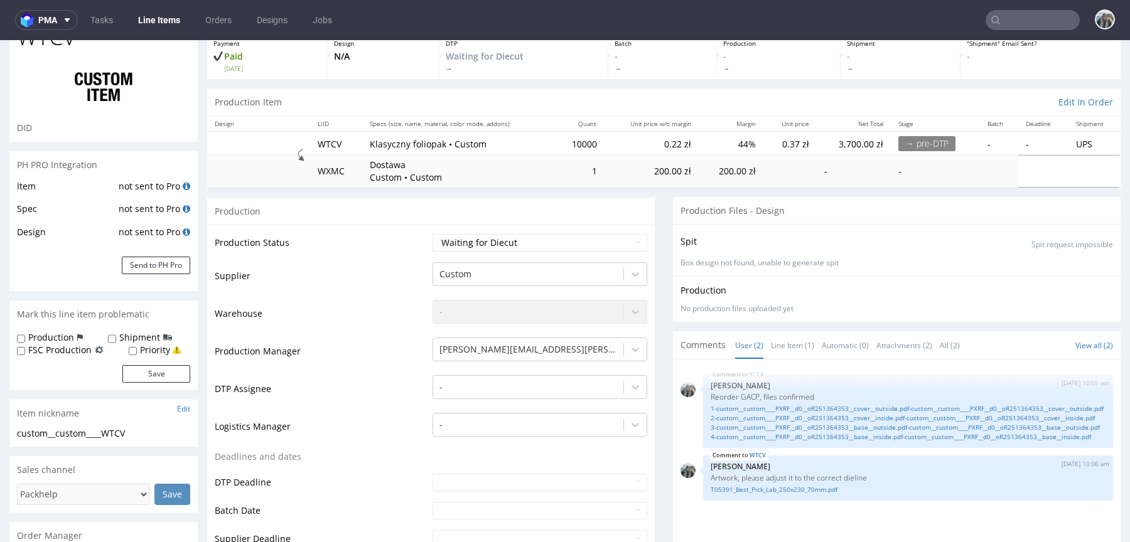
scroll to position [0, 0]
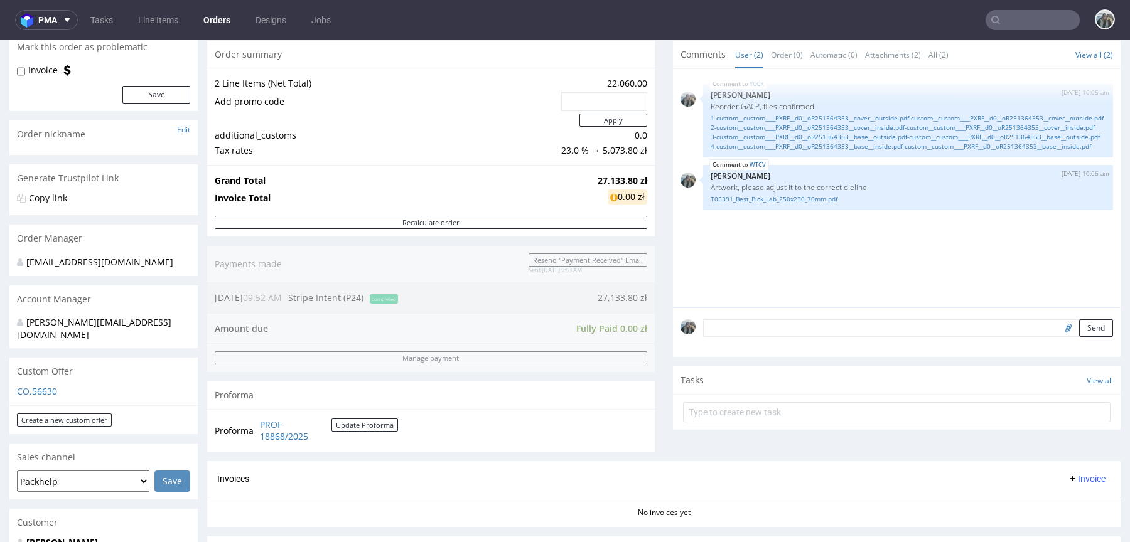
scroll to position [363, 0]
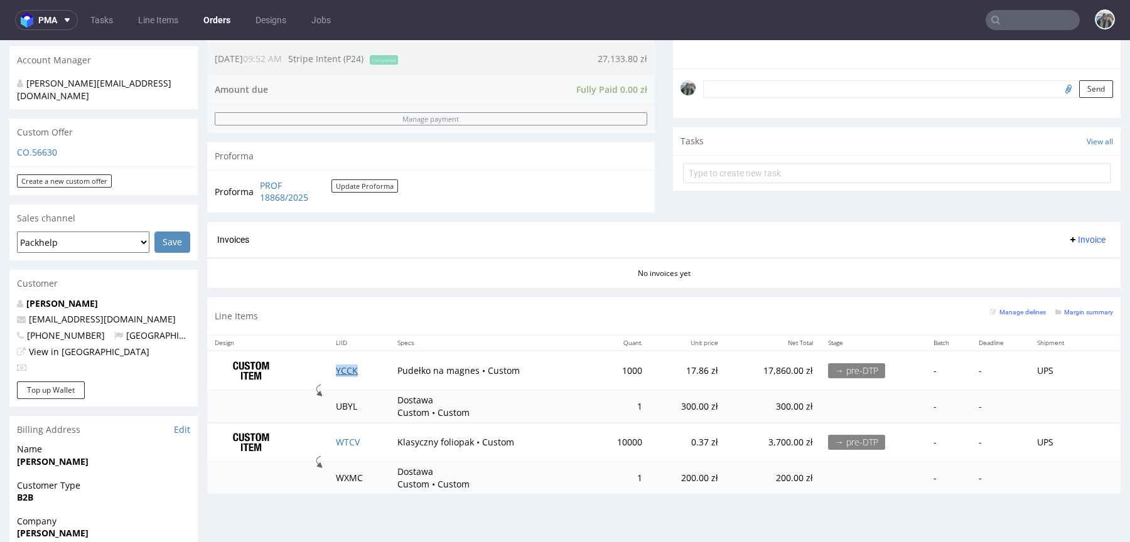
click at [345, 373] on link "YCCK" at bounding box center [347, 371] width 22 height 12
click at [345, 434] on td "WTCV" at bounding box center [359, 442] width 62 height 39
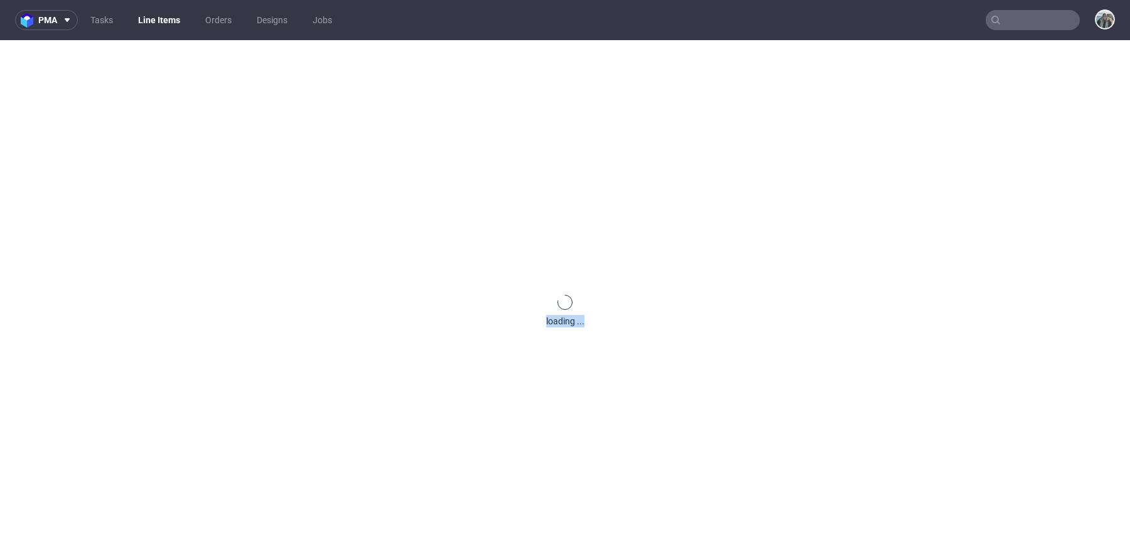
click at [345, 436] on div "loading ..." at bounding box center [565, 311] width 1130 height 542
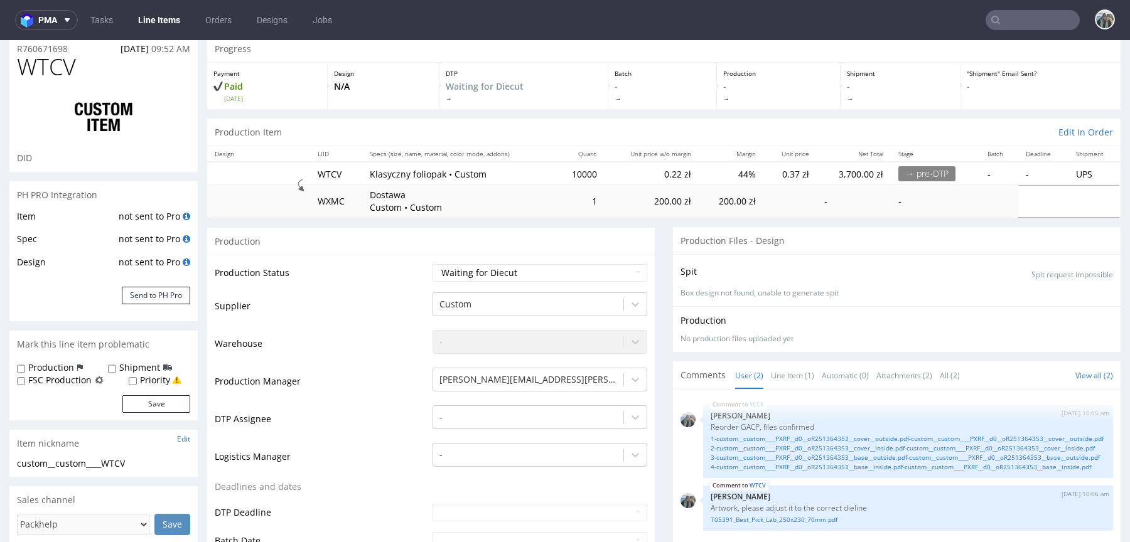
scroll to position [93, 0]
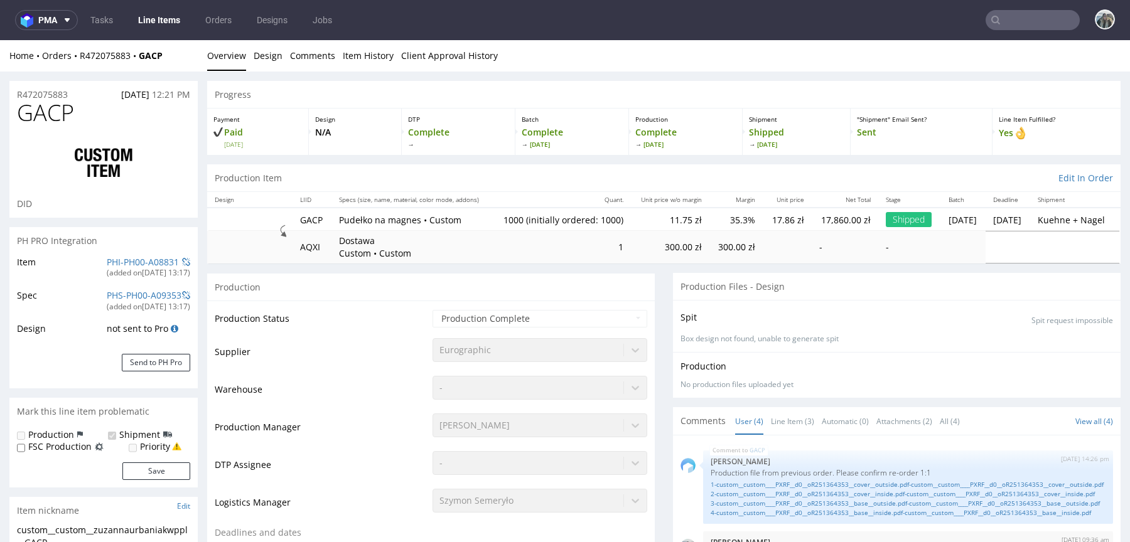
select select "in_progress"
type input "1000"
click at [48, 112] on span "GACP" at bounding box center [45, 112] width 57 height 25
click at [47, 112] on span "GACP" at bounding box center [45, 112] width 57 height 25
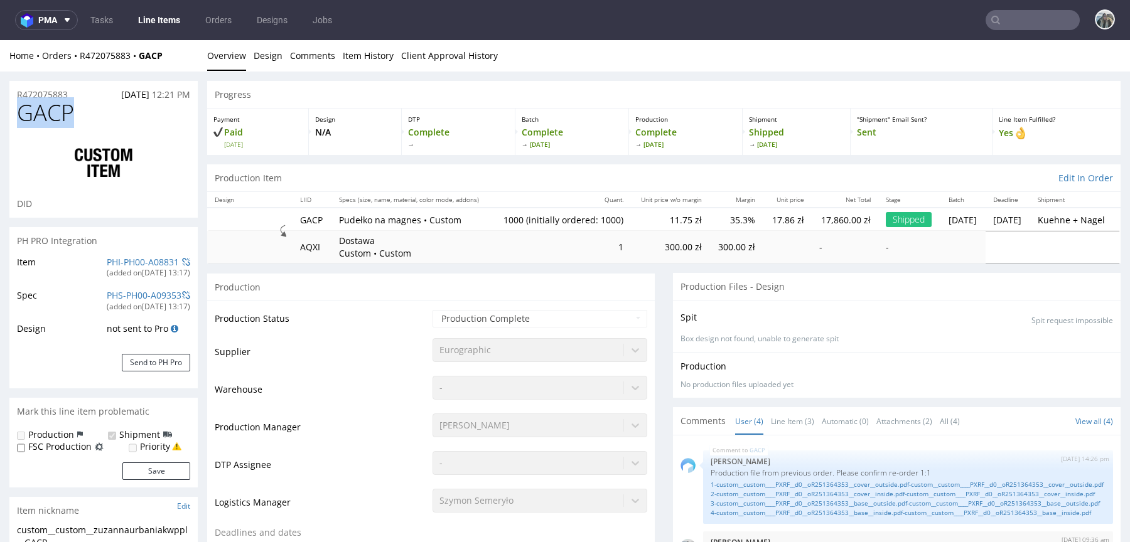
copy span "GACP"
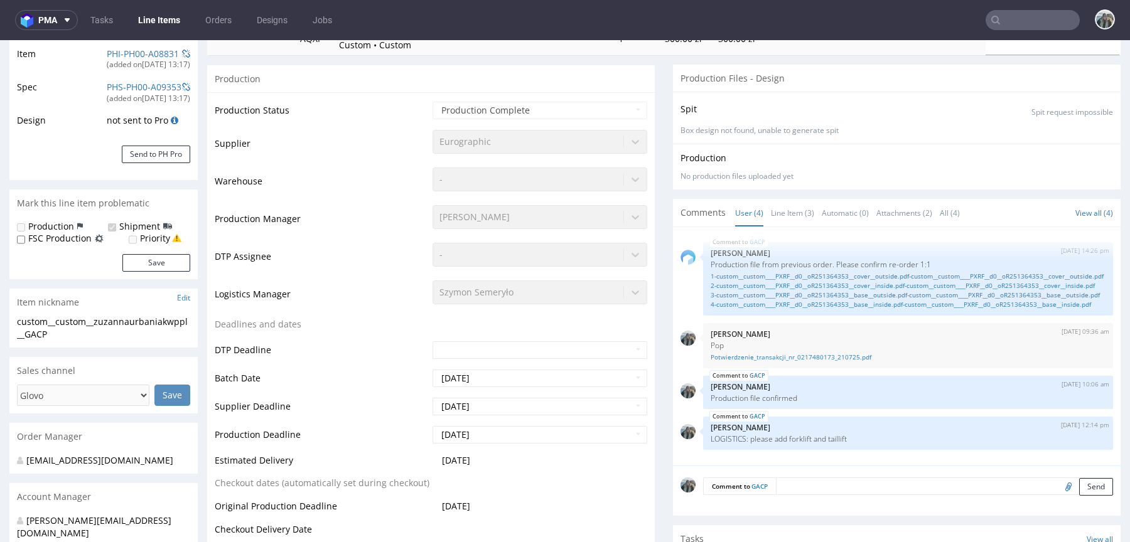
scroll to position [196, 0]
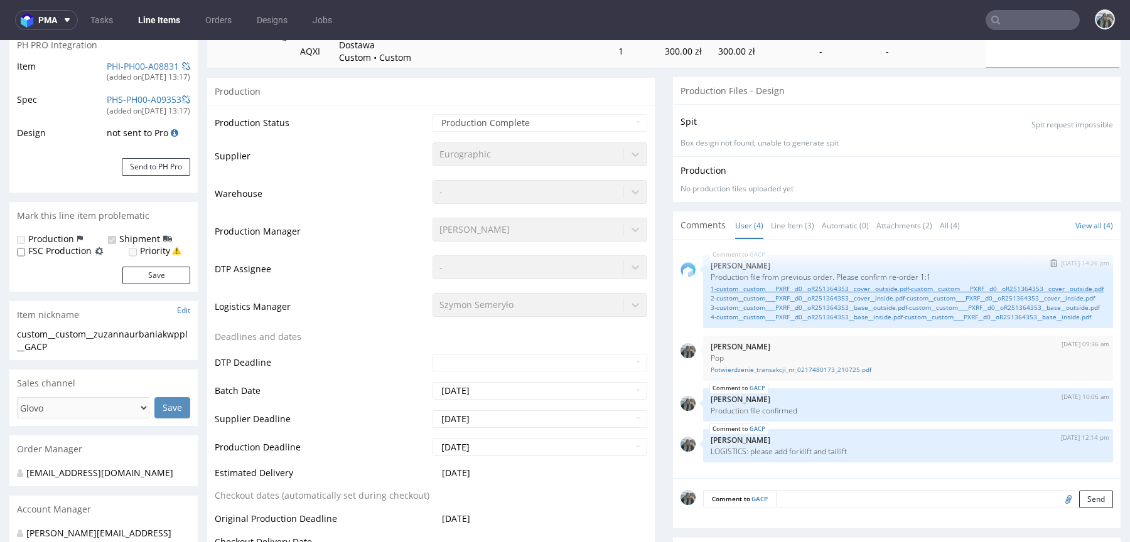
click at [734, 293] on link "1-custom__custom____PXRF__d0__oR251364353__cover__outside.pdf-custom__custom___…" at bounding box center [908, 288] width 395 height 9
click at [734, 303] on link "2-custom__custom____PXRF__d0__oR251364353__cover__inside.pdf-custom__custom____…" at bounding box center [908, 298] width 395 height 9
click at [733, 313] on link "3-custom__custom____PXRF__d0__oR251364353__base__outside.pdf-custom__custom____…" at bounding box center [908, 307] width 395 height 9
click at [733, 322] on link "4-custom__custom____PXRF__d0__oR251364353__base__inside.pdf-custom__custom____P…" at bounding box center [908, 317] width 395 height 9
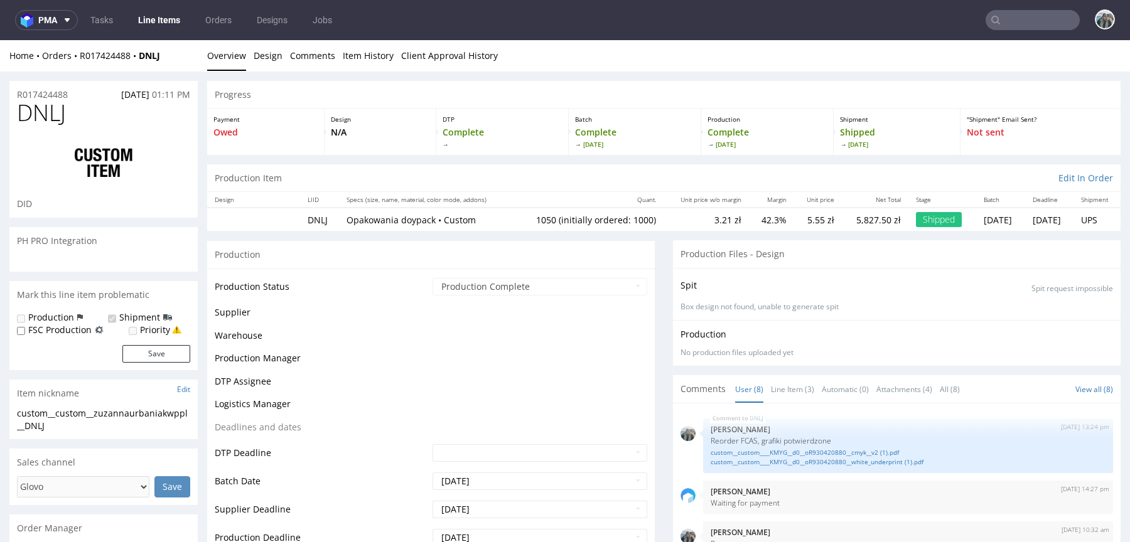
select select "in_progress"
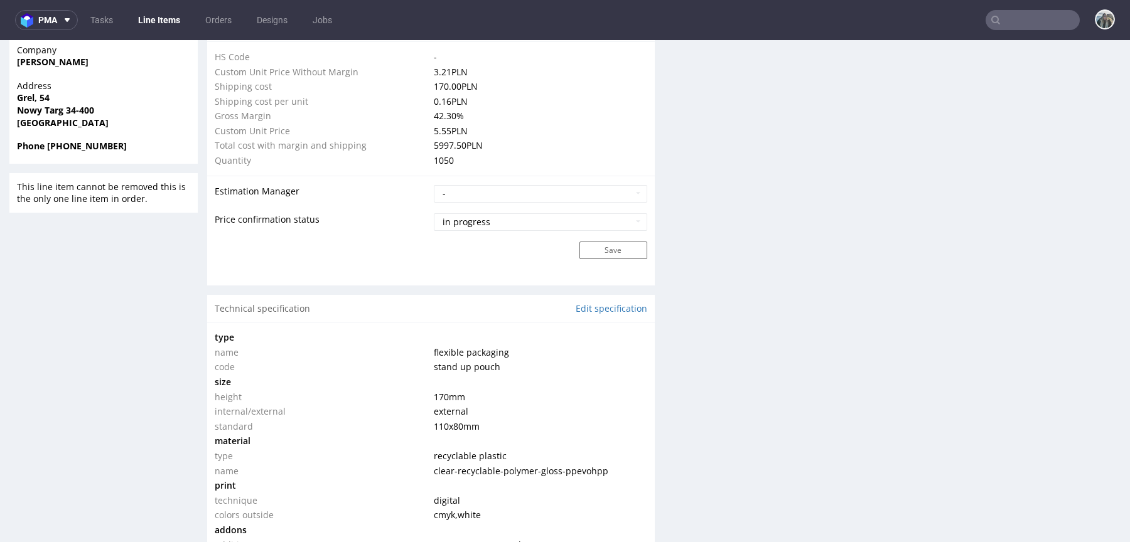
scroll to position [956, 0]
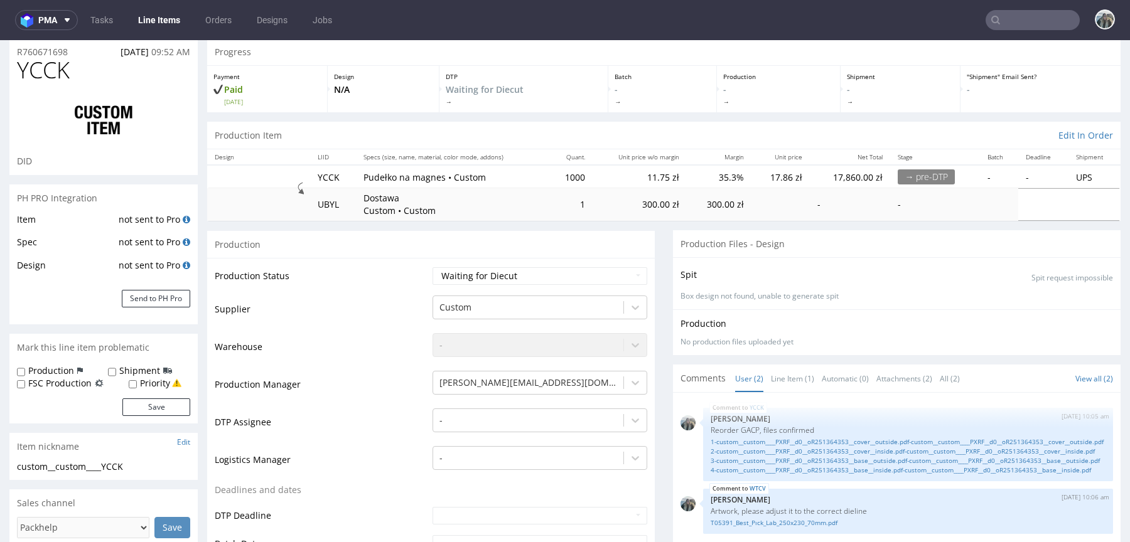
scroll to position [199, 0]
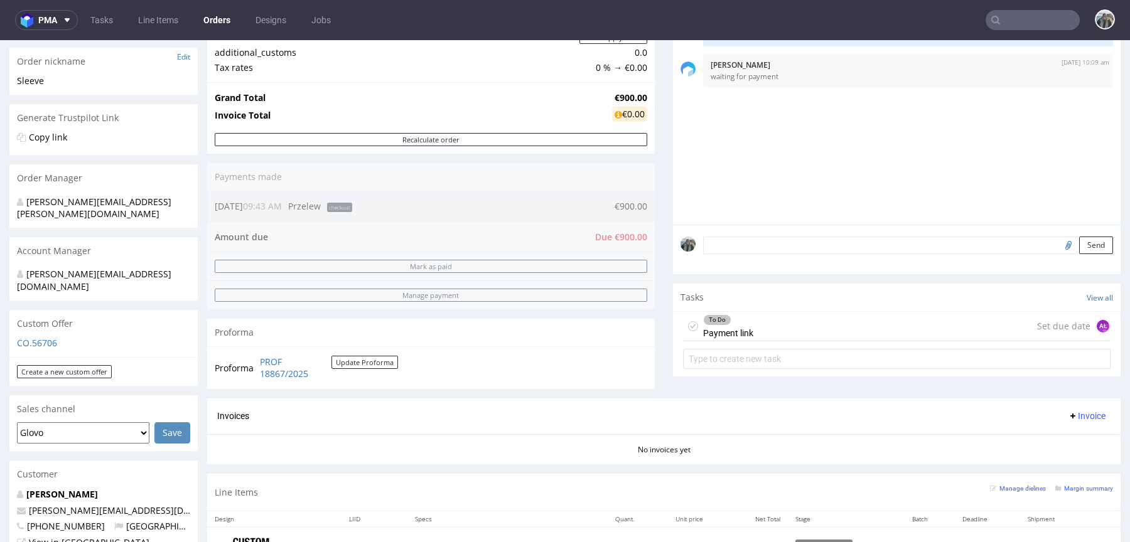
scroll to position [198, 0]
drag, startPoint x: 738, startPoint y: 328, endPoint x: 732, endPoint y: 363, distance: 35.6
click at [738, 328] on div "To Do Payment link" at bounding box center [728, 325] width 50 height 29
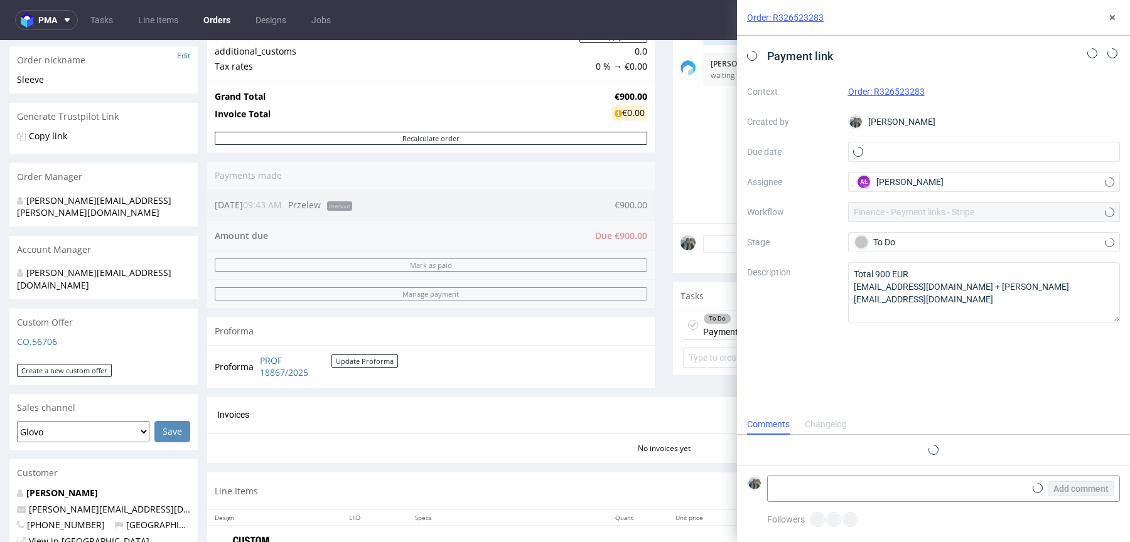
scroll to position [10, 0]
click at [1109, 16] on icon at bounding box center [1112, 18] width 10 height 10
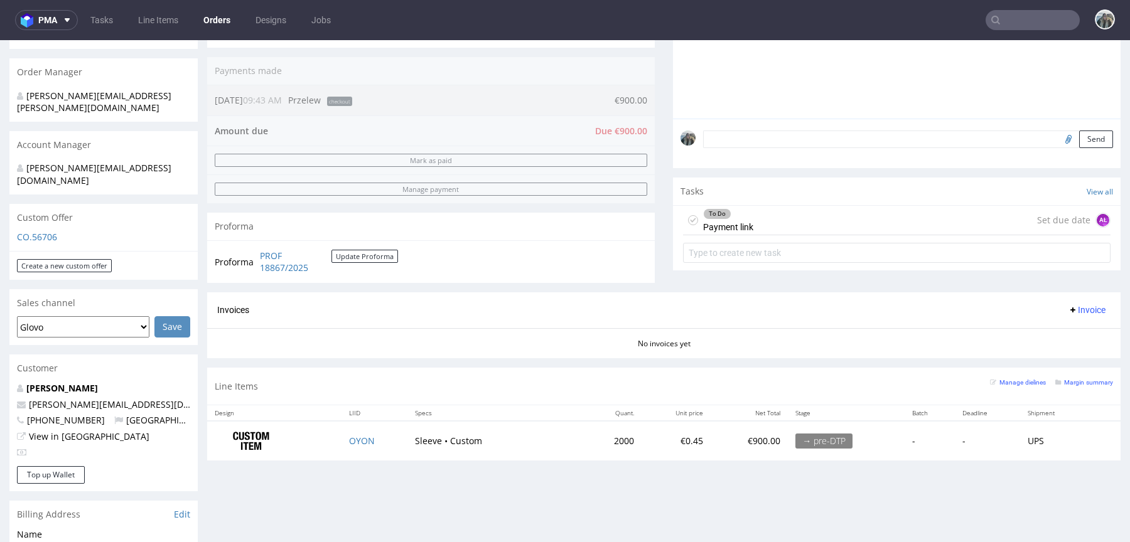
scroll to position [437, 0]
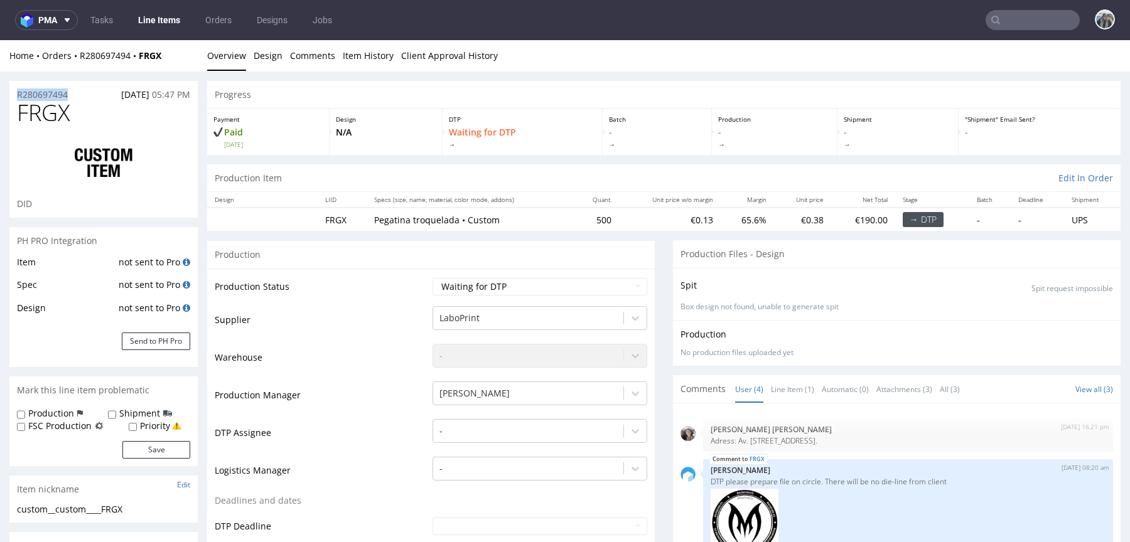
drag, startPoint x: 75, startPoint y: 95, endPoint x: 0, endPoint y: 95, distance: 75.3
copy p "R280697494"
click at [1019, 26] on input "text" at bounding box center [1032, 20] width 94 height 20
paste input "R730374877"
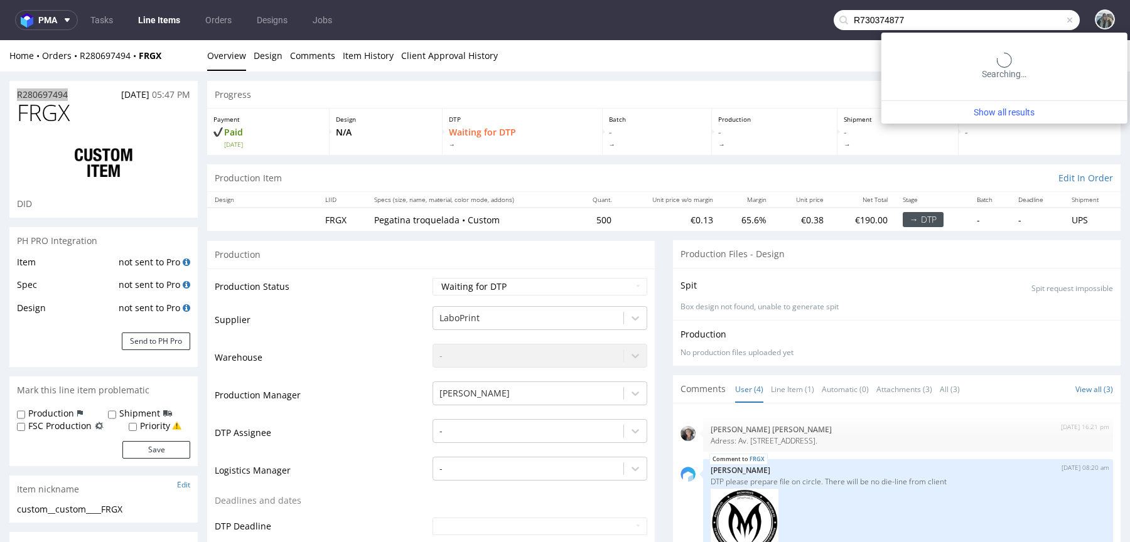
type input "R730374877"
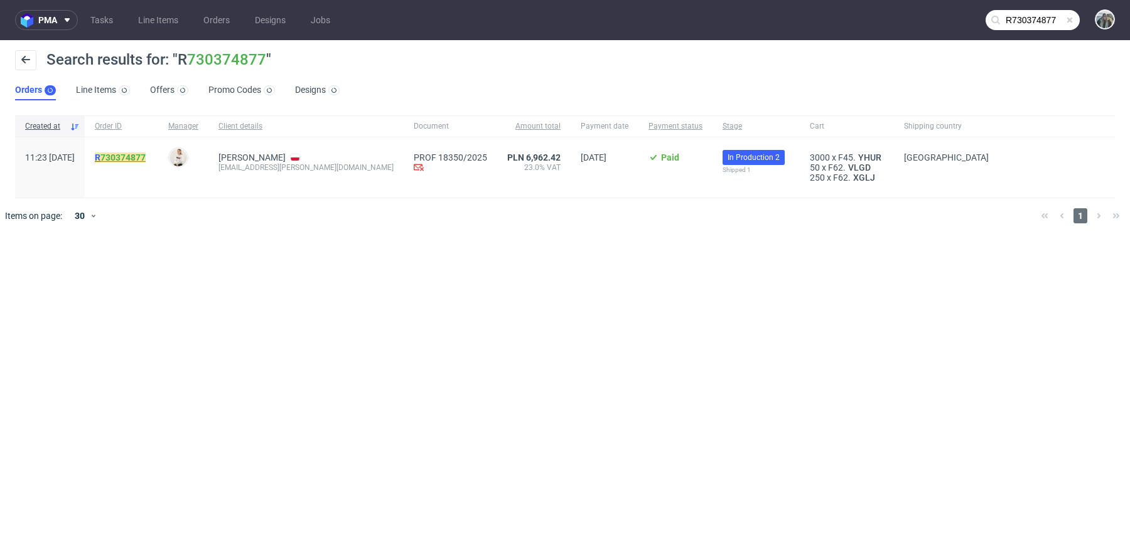
click at [138, 161] on link "730374877" at bounding box center [122, 158] width 45 height 10
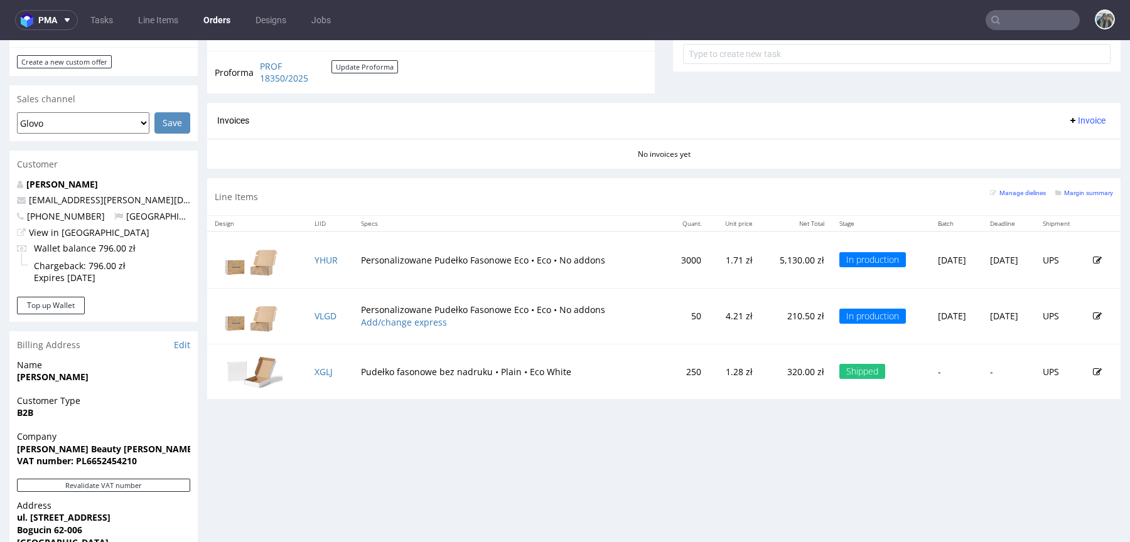
scroll to position [482, 0]
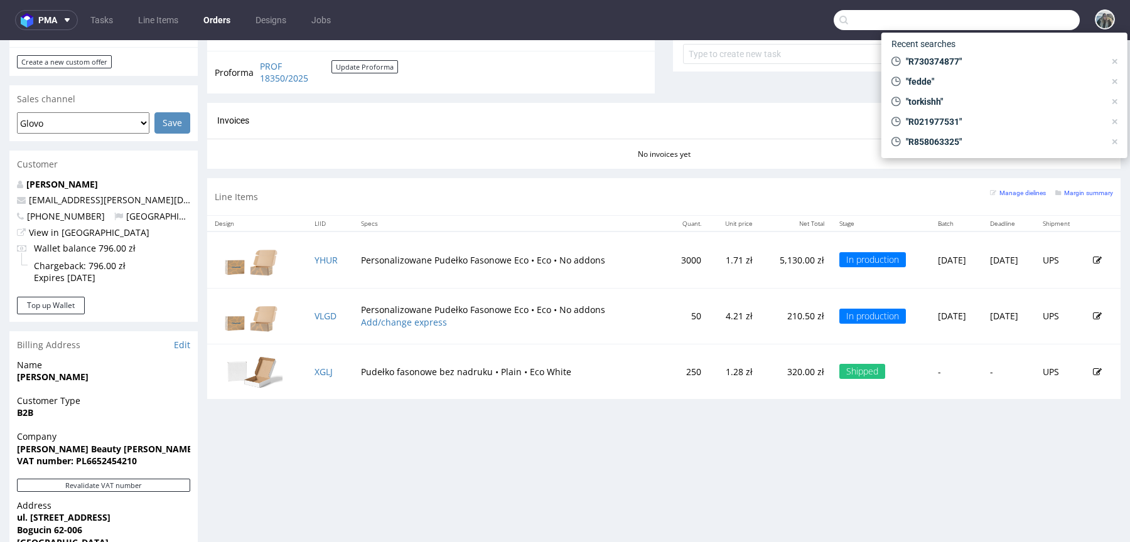
click at [1019, 16] on input "text" at bounding box center [957, 20] width 246 height 20
paste input "R327916426"
type input "R327916426"
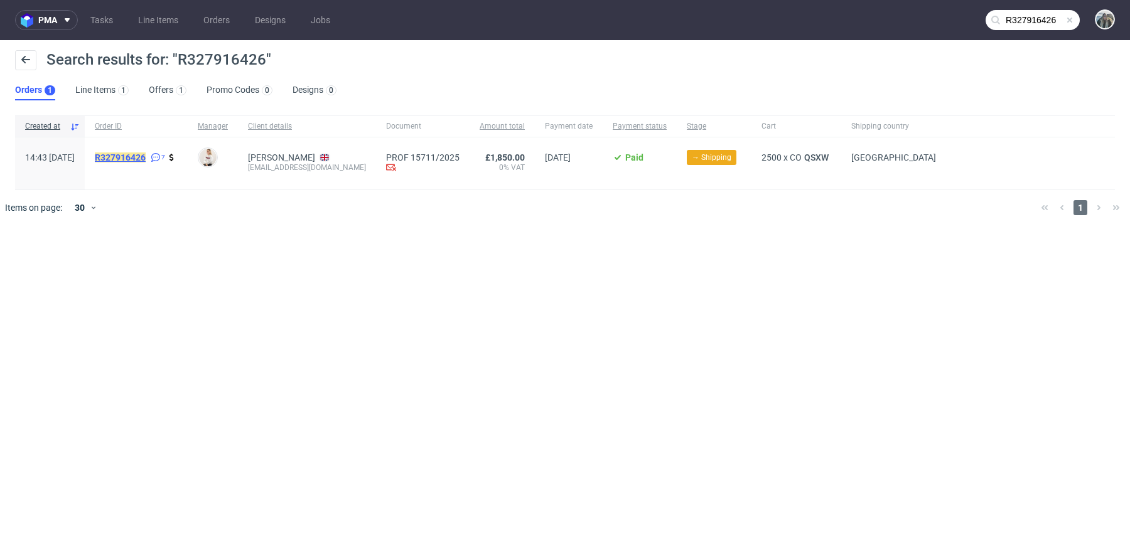
click at [146, 157] on mark "R327916426" at bounding box center [120, 158] width 51 height 10
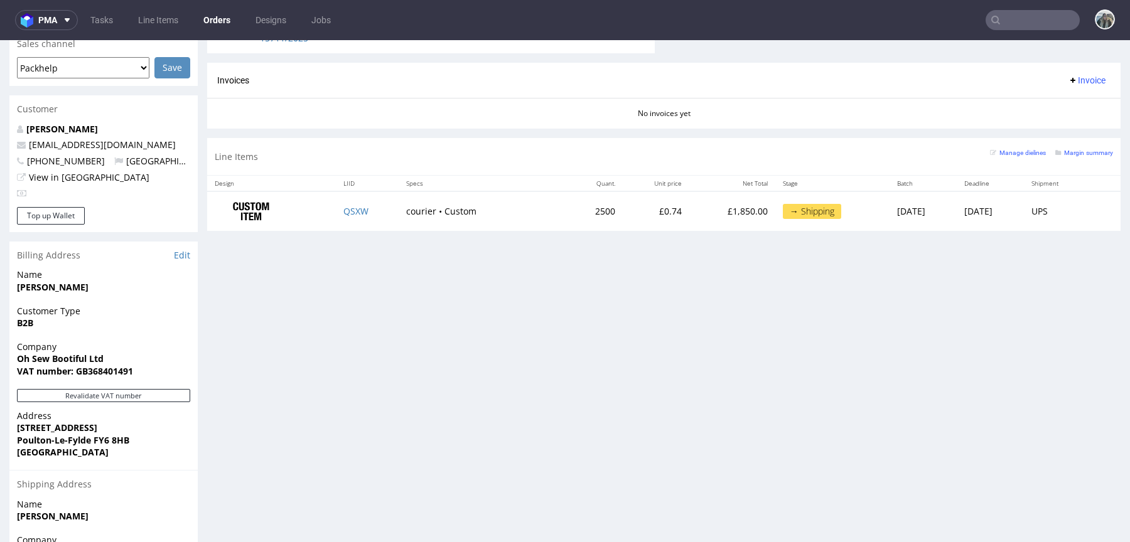
scroll to position [540, 0]
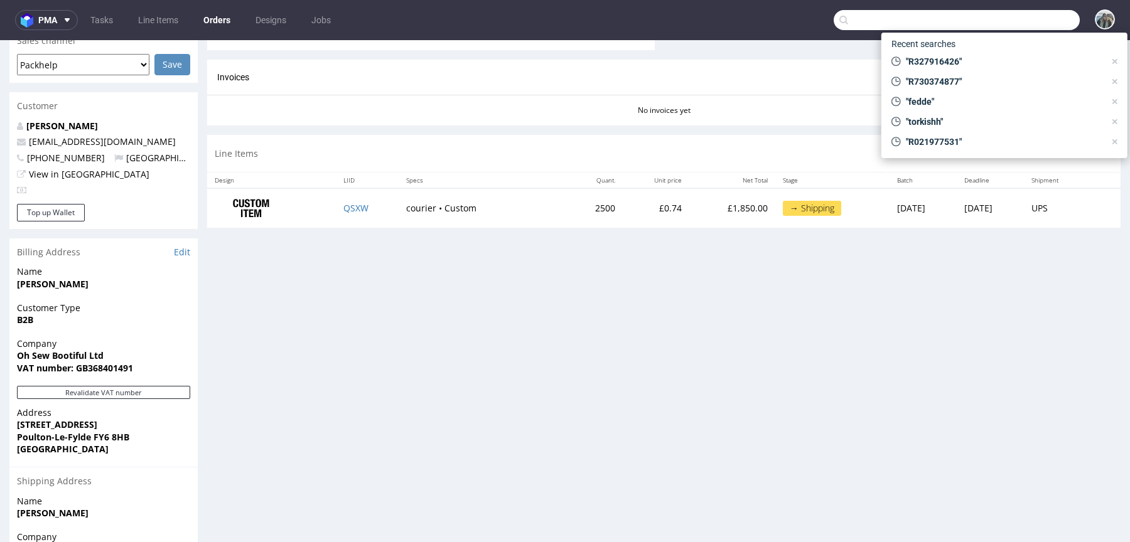
click at [1007, 23] on input "text" at bounding box center [957, 20] width 246 height 20
paste input "R241987187"
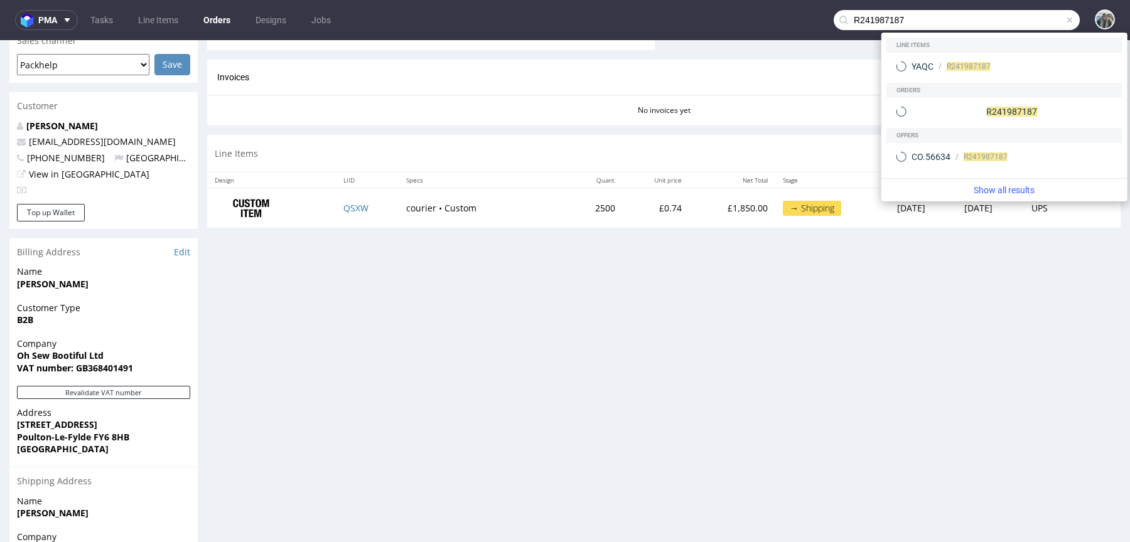
type input "R241987187"
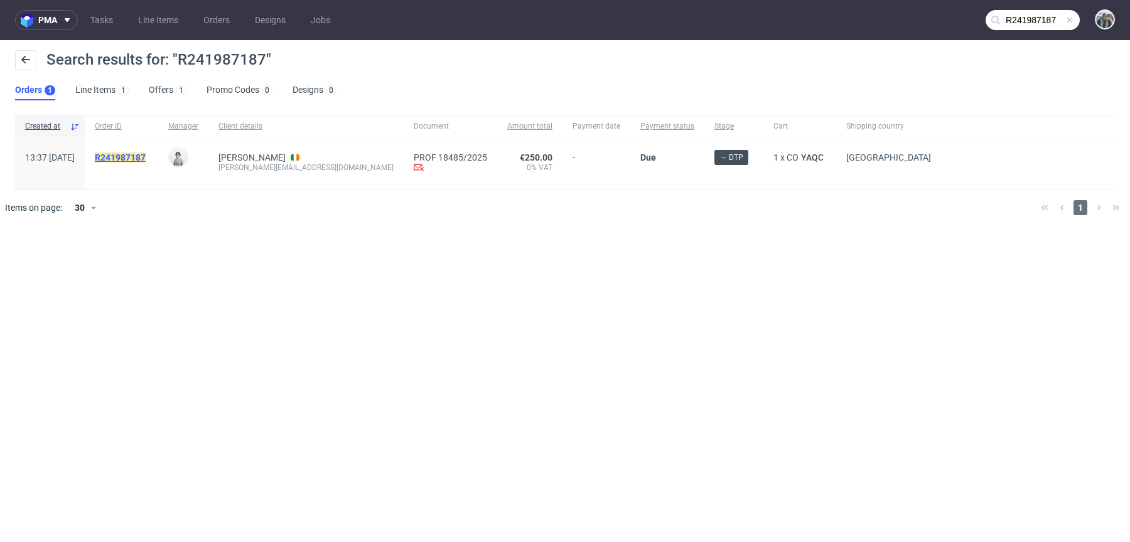
click at [135, 156] on mark "R241987187" at bounding box center [120, 158] width 51 height 10
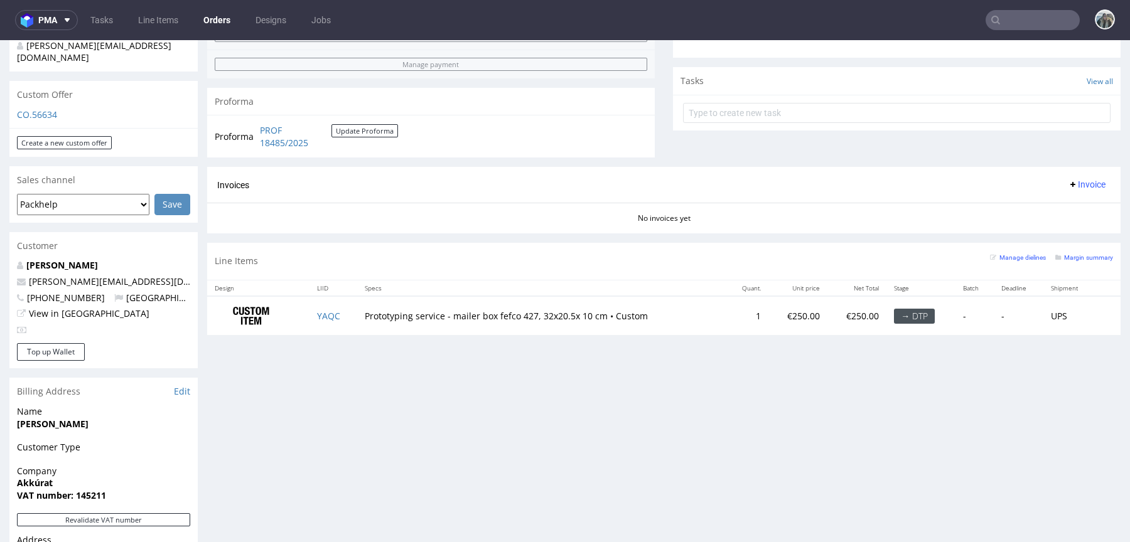
scroll to position [415, 0]
drag, startPoint x: 129, startPoint y: 255, endPoint x: 32, endPoint y: 259, distance: 96.7
click at [33, 274] on p "elva@akkuratstore.is" at bounding box center [103, 280] width 173 height 13
copy link "lva@akkuratstore.is"
click at [132, 274] on p "elva@akkuratstore.is" at bounding box center [103, 280] width 173 height 13
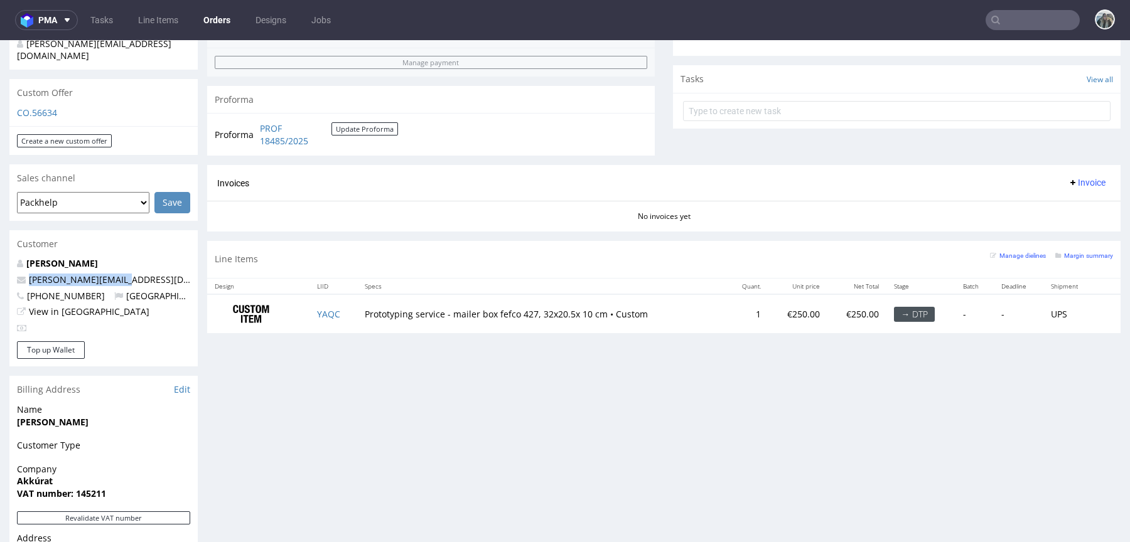
drag, startPoint x: 129, startPoint y: 254, endPoint x: 0, endPoint y: 255, distance: 129.3
click at [0, 255] on div "Order via Offer R241987187 29.08.2025 01:37 PM Mark this order as problematic I…" at bounding box center [565, 221] width 1130 height 1129
click at [328, 326] on td "YAQC" at bounding box center [333, 314] width 48 height 40
copy link "YAQC"
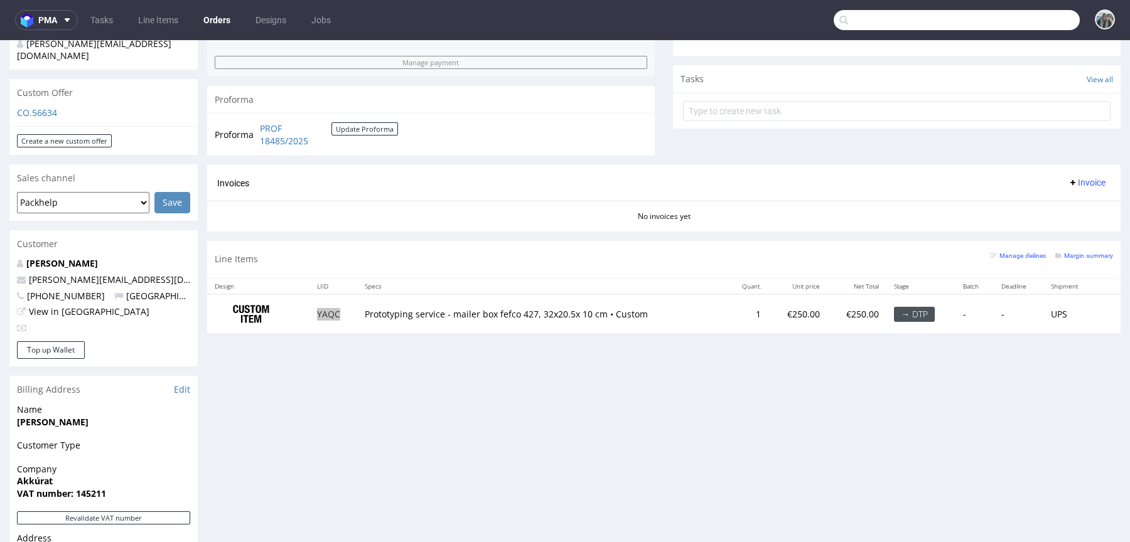
click at [1010, 25] on input "text" at bounding box center [957, 20] width 246 height 20
paste input "R083734190"
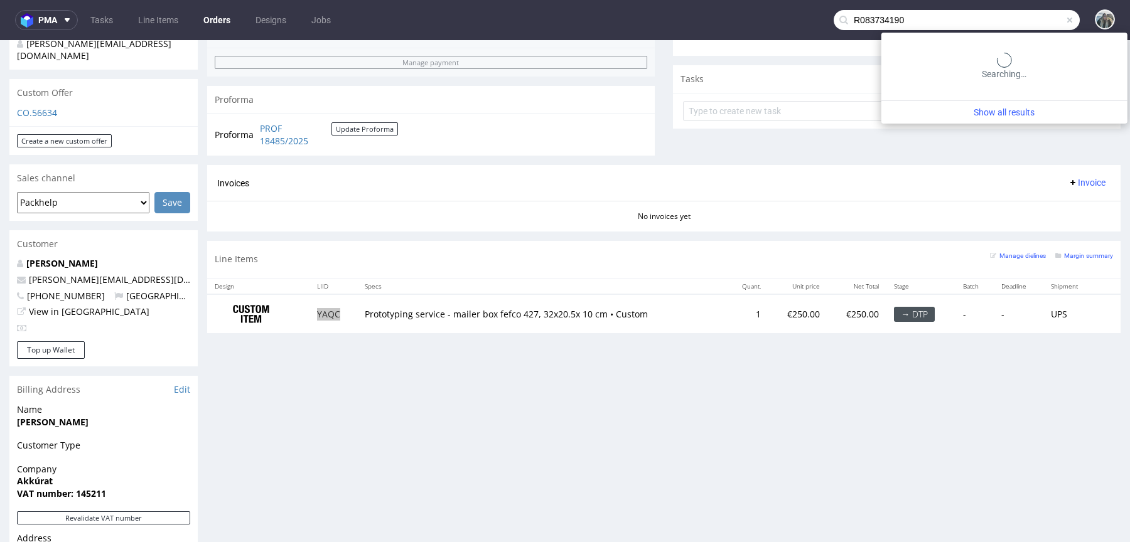
type input "R083734190"
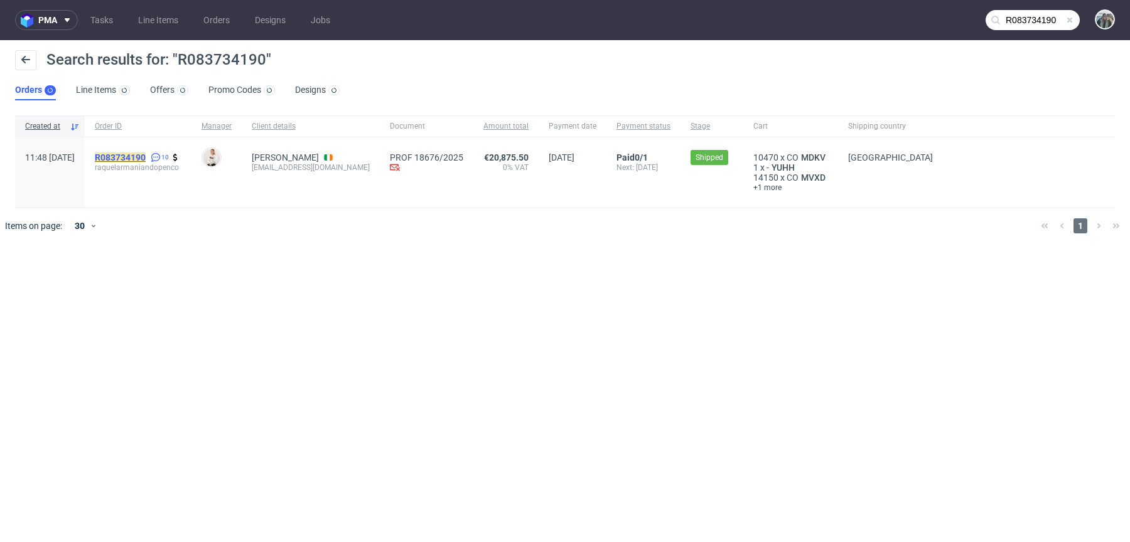
click at [142, 161] on mark "R083734190" at bounding box center [120, 158] width 51 height 10
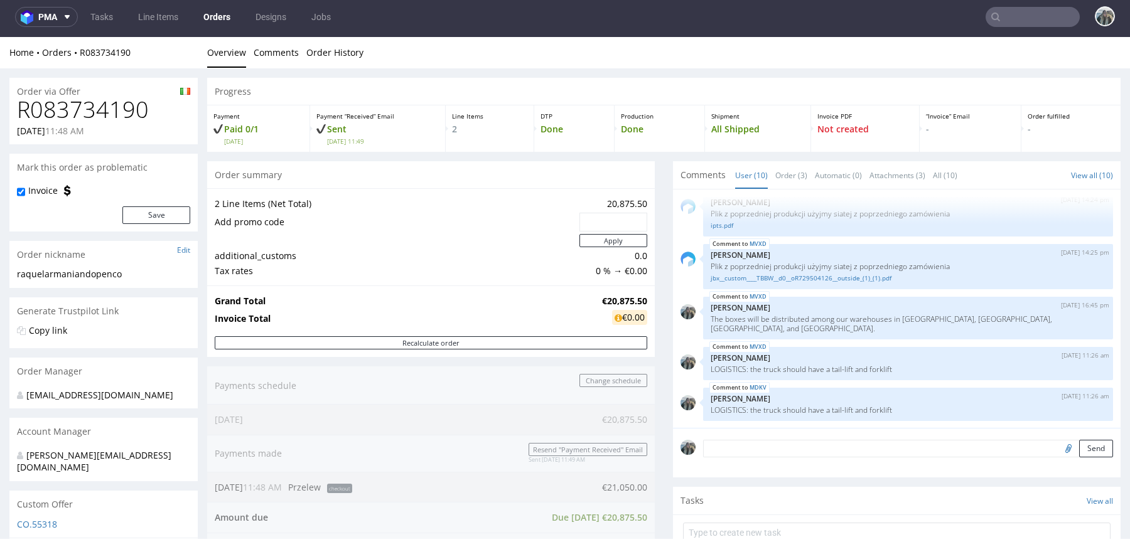
scroll to position [546, 0]
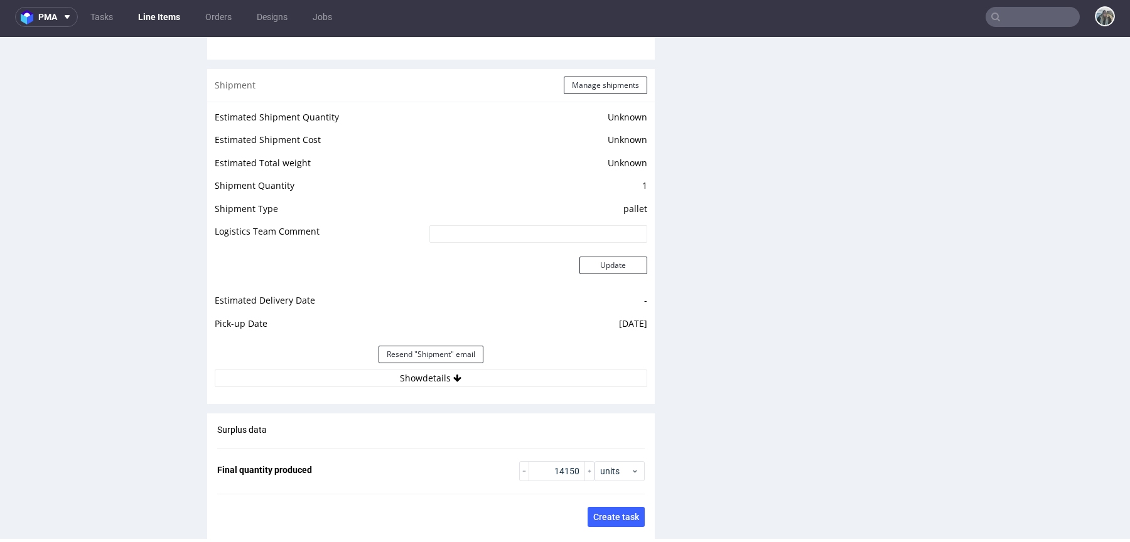
scroll to position [1700, 0]
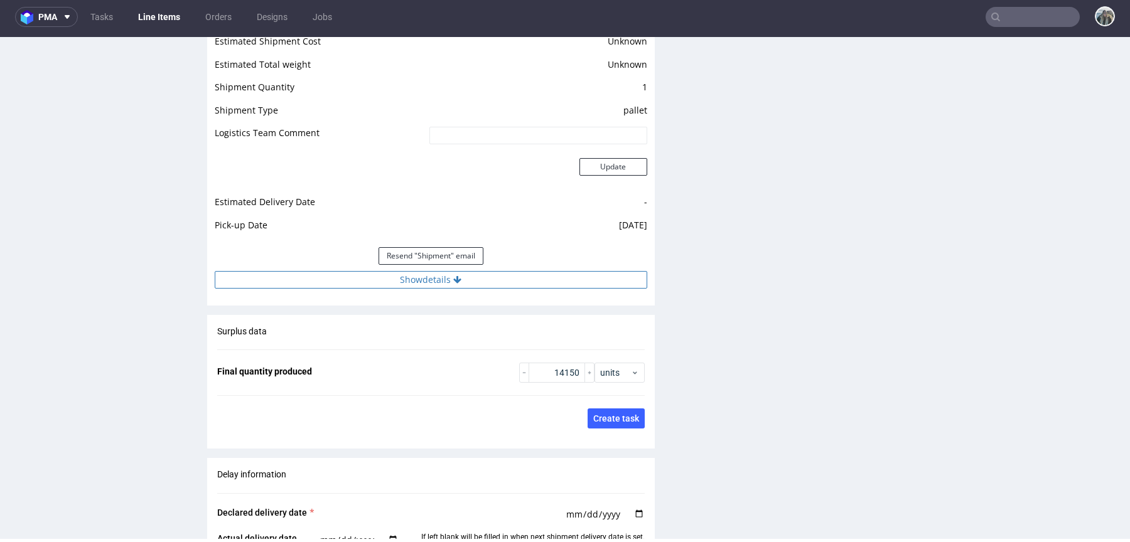
click at [396, 286] on button "Show details" at bounding box center [431, 280] width 432 height 18
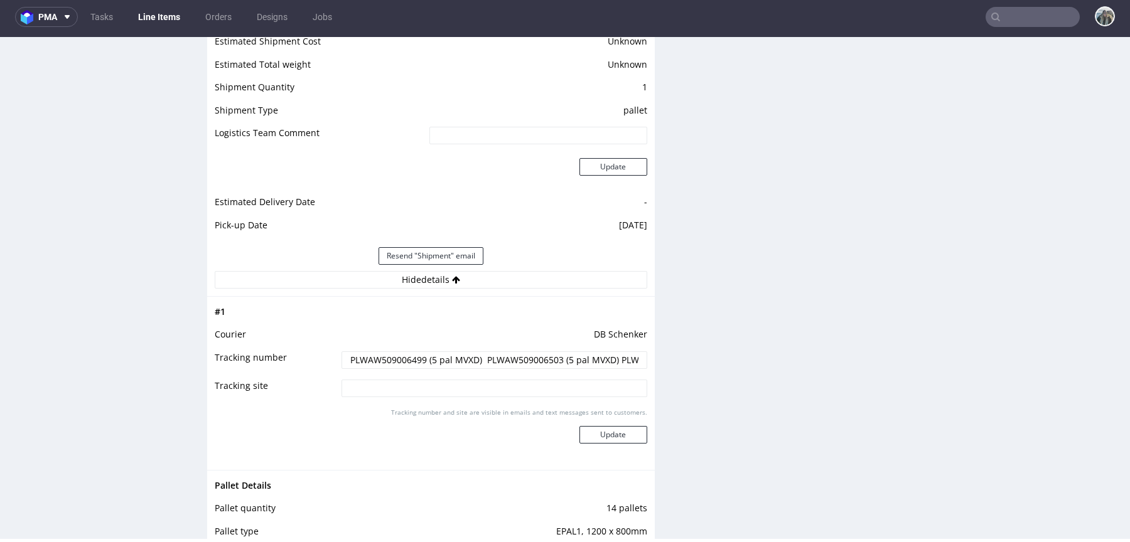
click at [390, 369] on input "PLWAW509006499 (5 pal MVXD) PLWAW509006503 (5 pal MVXD) PLWAW509006504 (4 pal M…" at bounding box center [494, 361] width 306 height 18
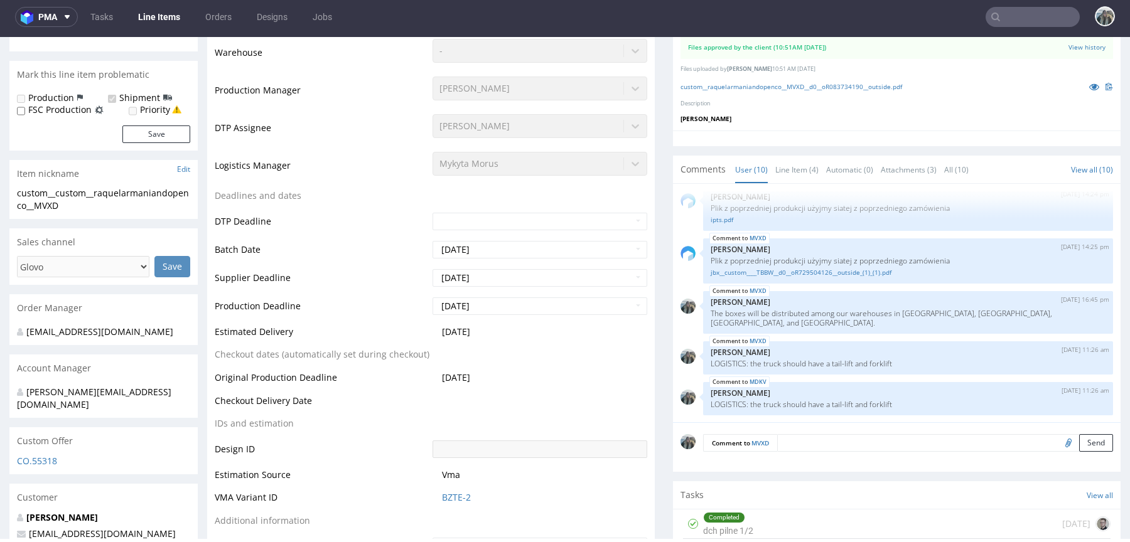
scroll to position [0, 0]
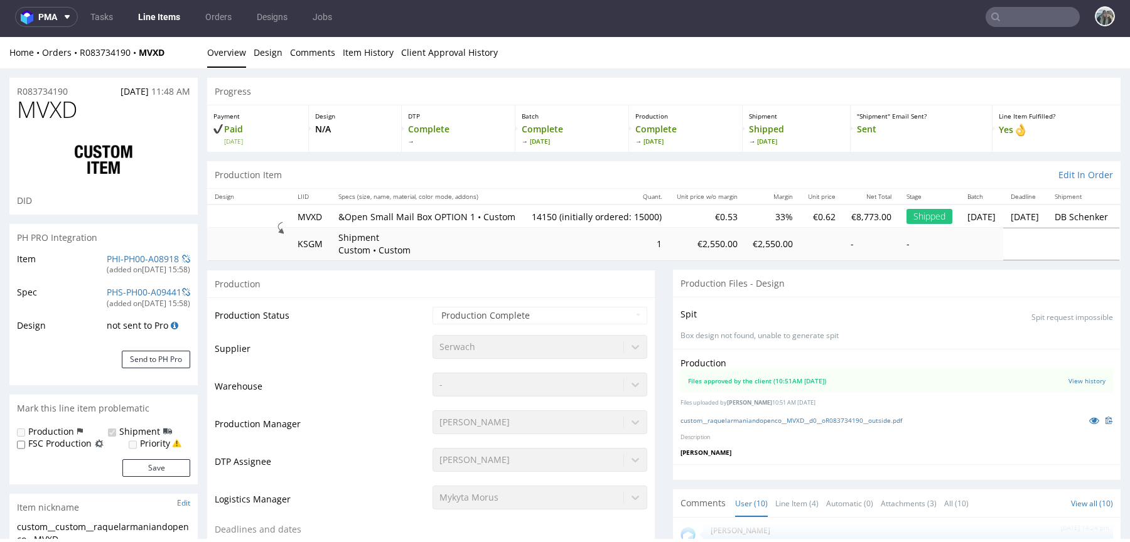
click at [43, 97] on span "MVXD" at bounding box center [47, 109] width 60 height 25
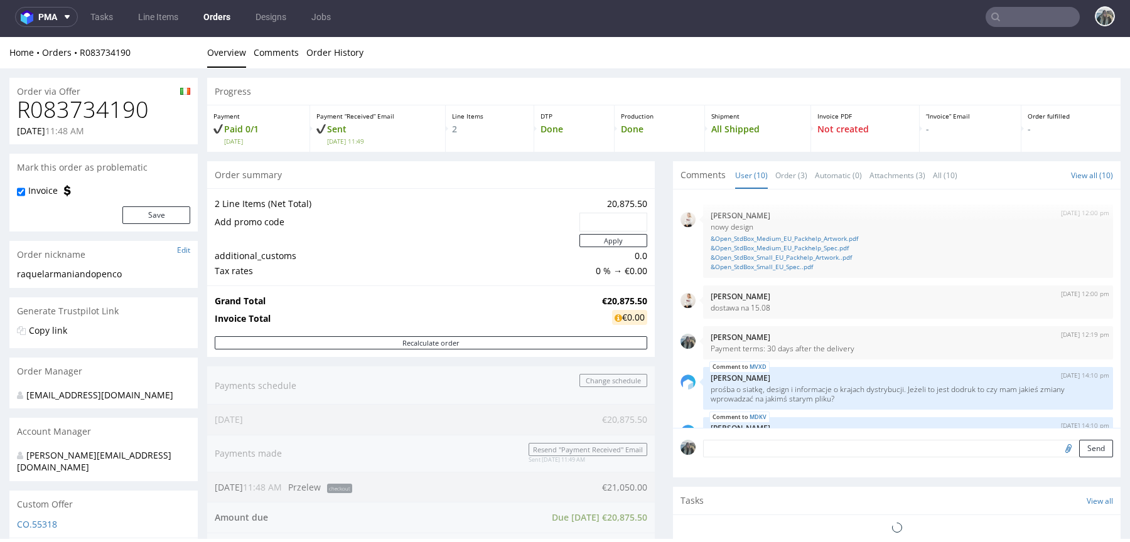
scroll to position [276, 0]
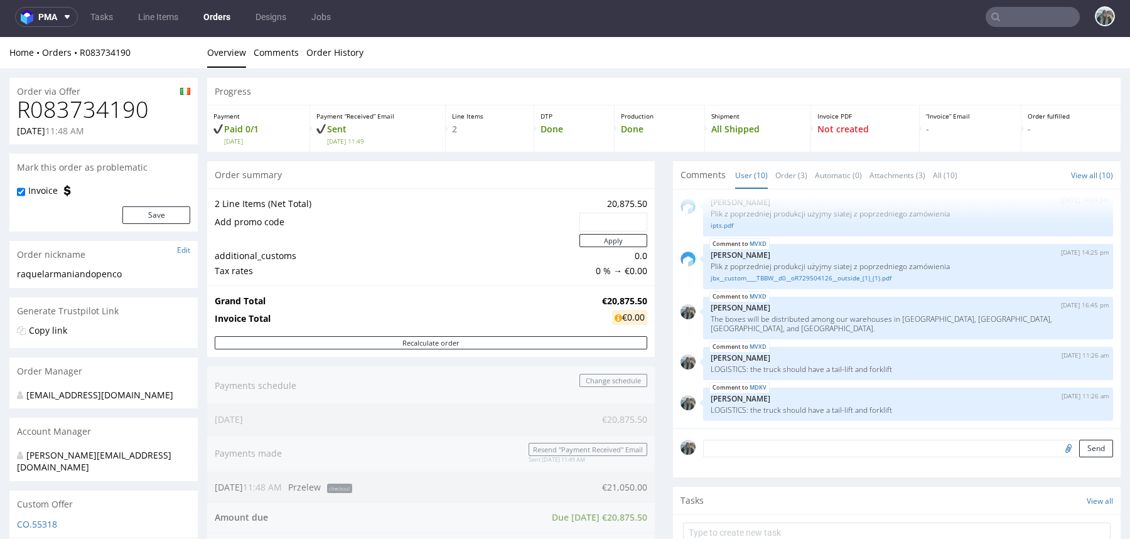
click at [108, 103] on h1 "R083734190" at bounding box center [103, 109] width 173 height 25
drag, startPoint x: 83, startPoint y: 63, endPoint x: 80, endPoint y: 53, distance: 11.1
click at [80, 53] on div "Home Orders R083734190 Overview Comments Order History" at bounding box center [565, 52] width 1130 height 31
copy link "R083734190"
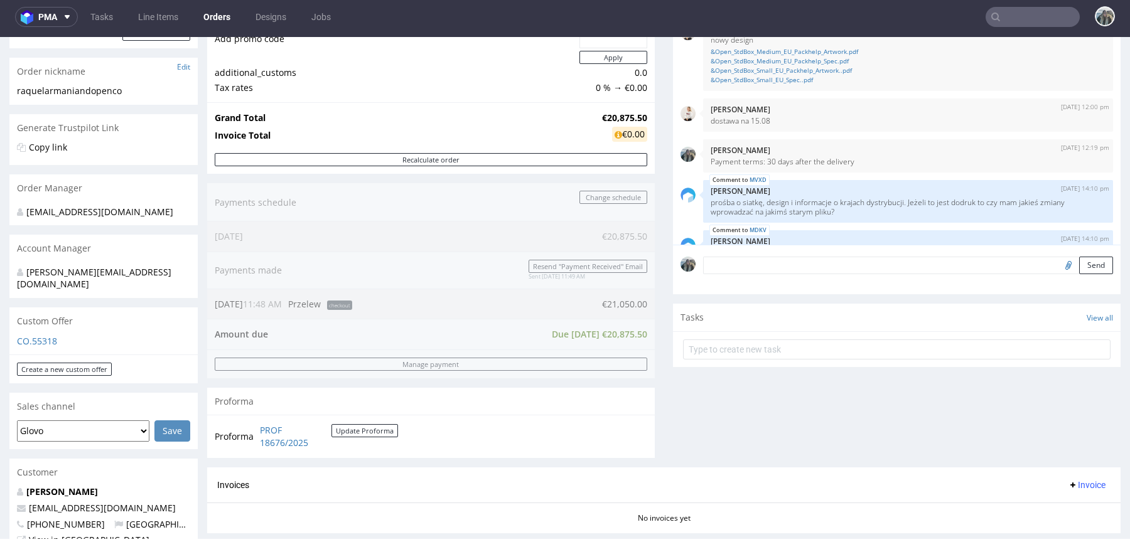
scroll to position [0, 0]
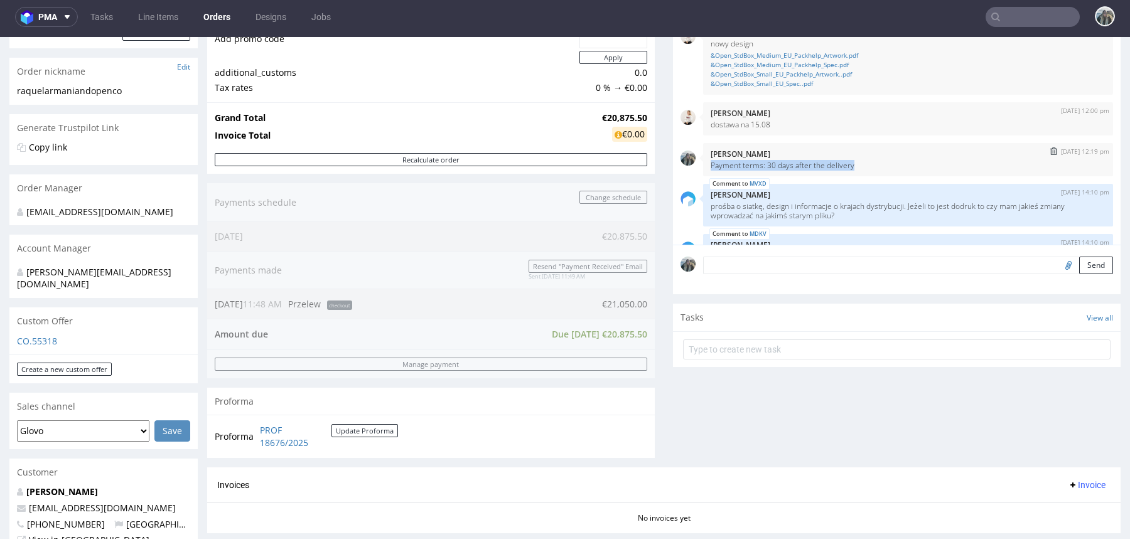
drag, startPoint x: 868, startPoint y: 168, endPoint x: 701, endPoint y: 164, distance: 167.6
click at [703, 164] on div "1st Aug 25 | 12:19 pm Zeniuk Magdalena Payment terms: 30 days after the delivery" at bounding box center [908, 159] width 410 height 33
copy p "Payment terms: 30 days after the delivery"
click at [1027, 21] on input "text" at bounding box center [1032, 17] width 94 height 20
paste input "R541204118"
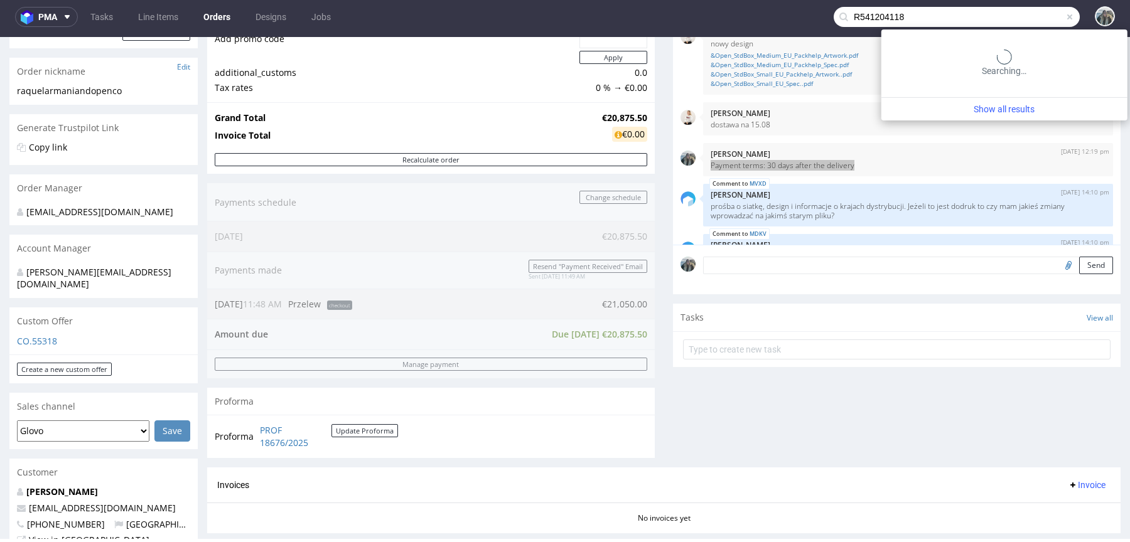
type input "R541204118"
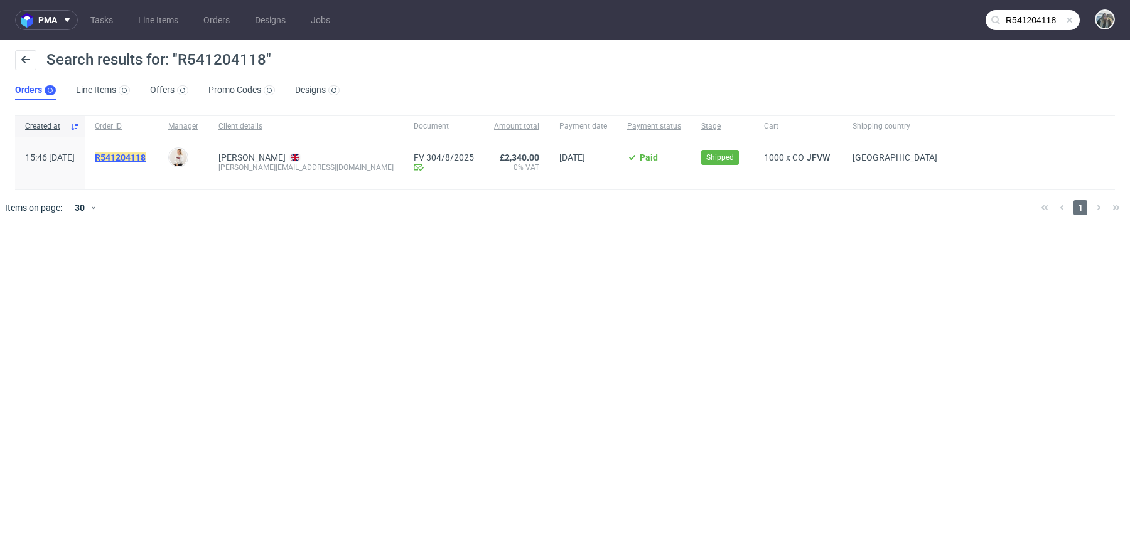
click at [146, 159] on mark "R541204118" at bounding box center [120, 158] width 51 height 10
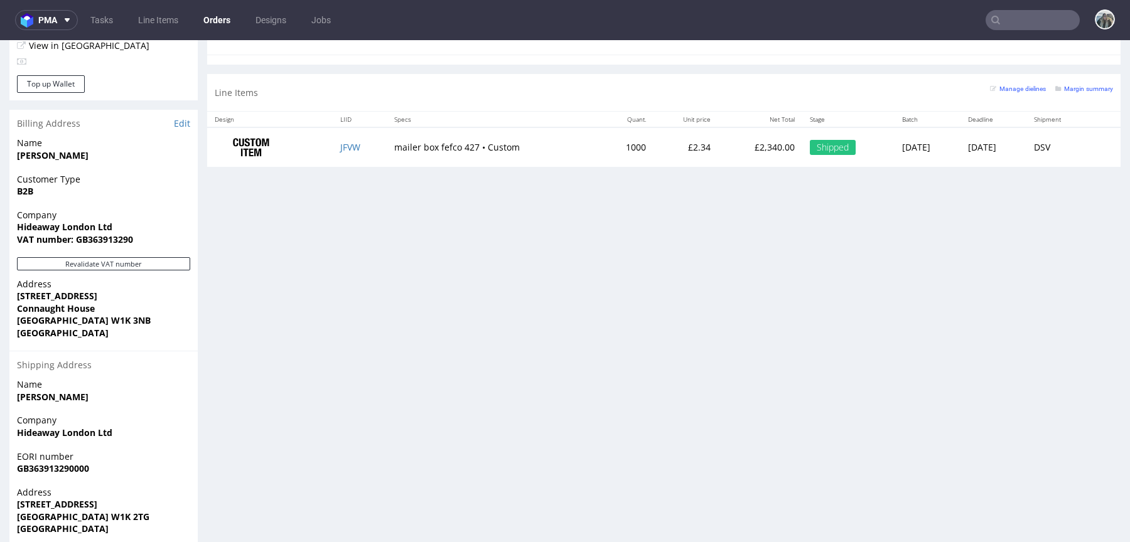
scroll to position [642, 0]
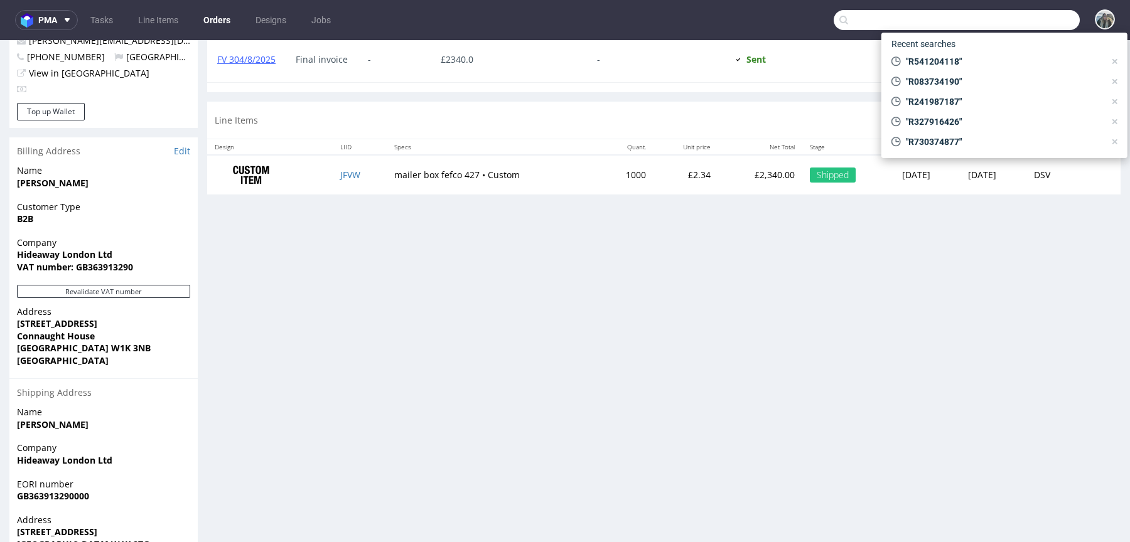
click at [1042, 23] on input "text" at bounding box center [957, 20] width 246 height 20
paste input "R547396794"
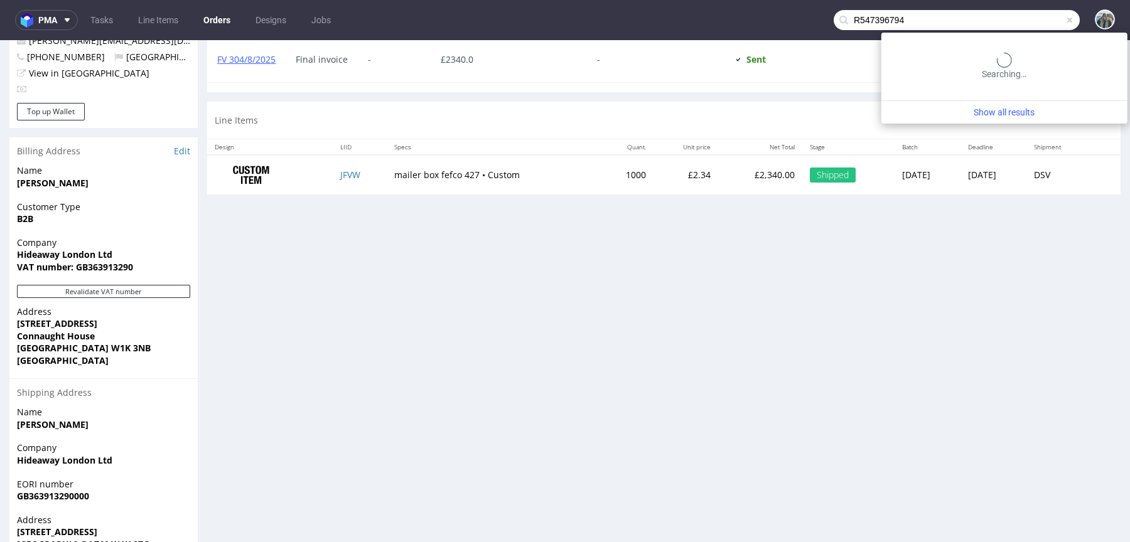
type input "R547396794"
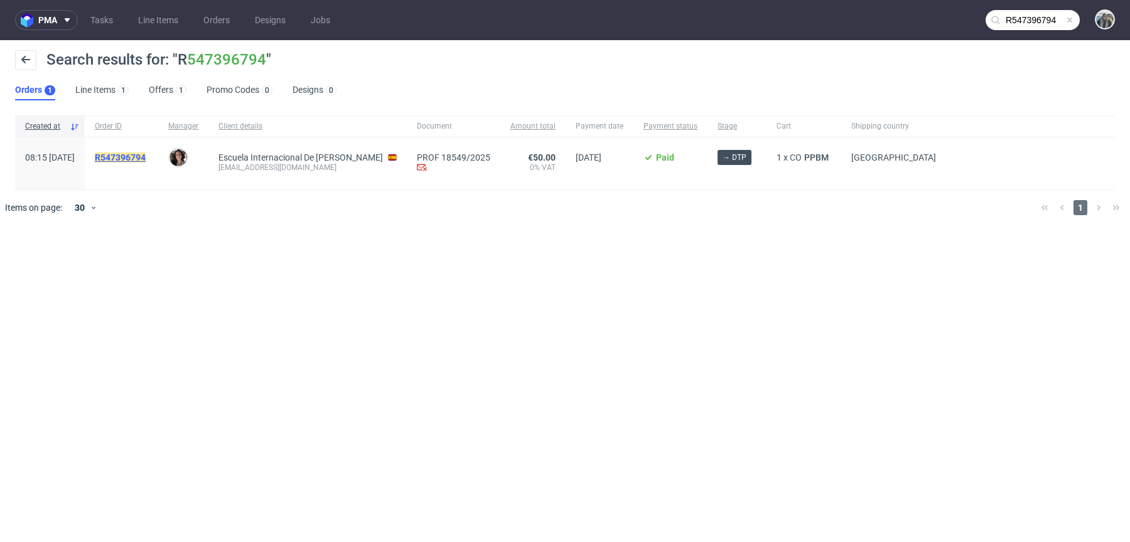
click at [146, 160] on mark "R547396794" at bounding box center [120, 158] width 51 height 10
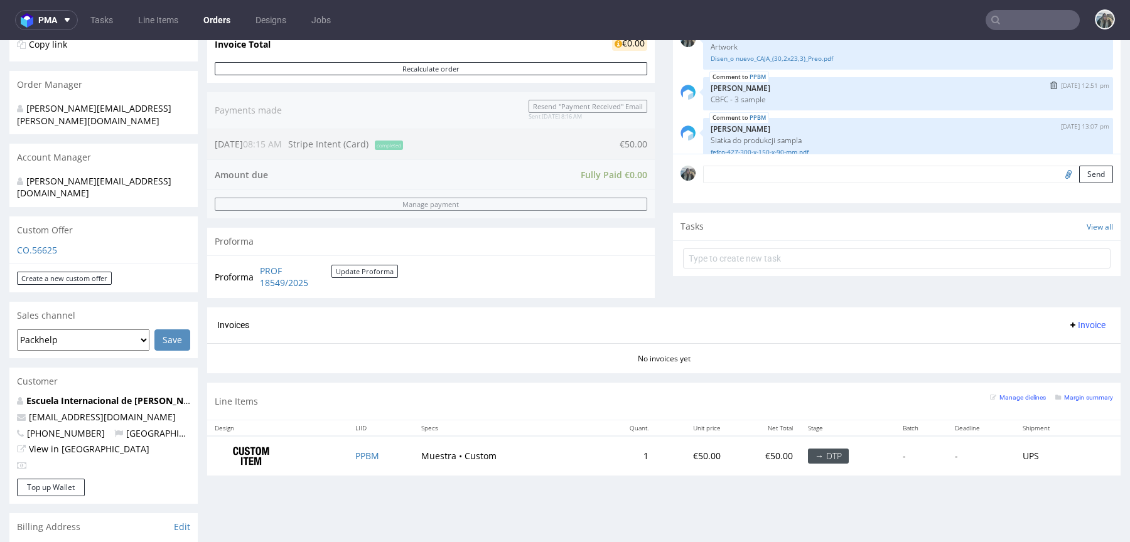
scroll to position [53, 0]
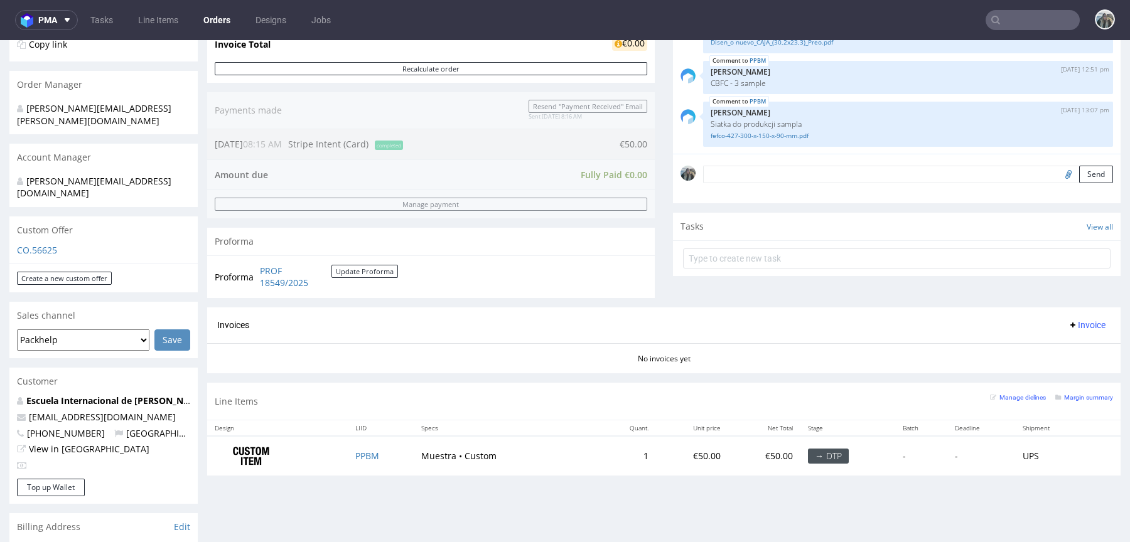
click at [1032, 22] on input "text" at bounding box center [1032, 20] width 94 height 20
paste input "R420222654"
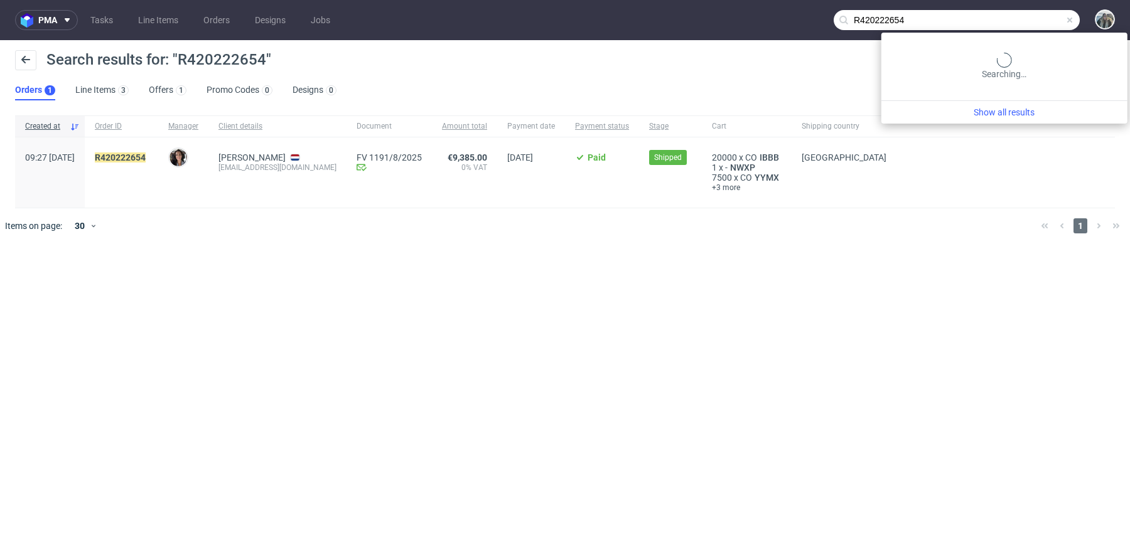
click at [1032, 28] on input "R420222654" at bounding box center [957, 20] width 246 height 20
paste input "834790323"
type input "R834790323"
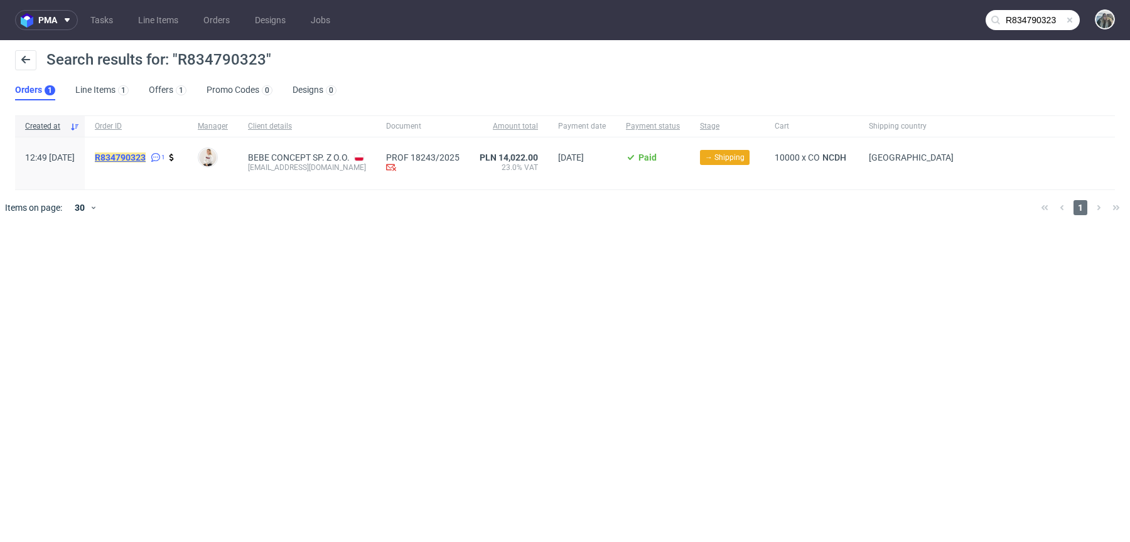
click at [146, 153] on mark "R834790323" at bounding box center [120, 158] width 51 height 10
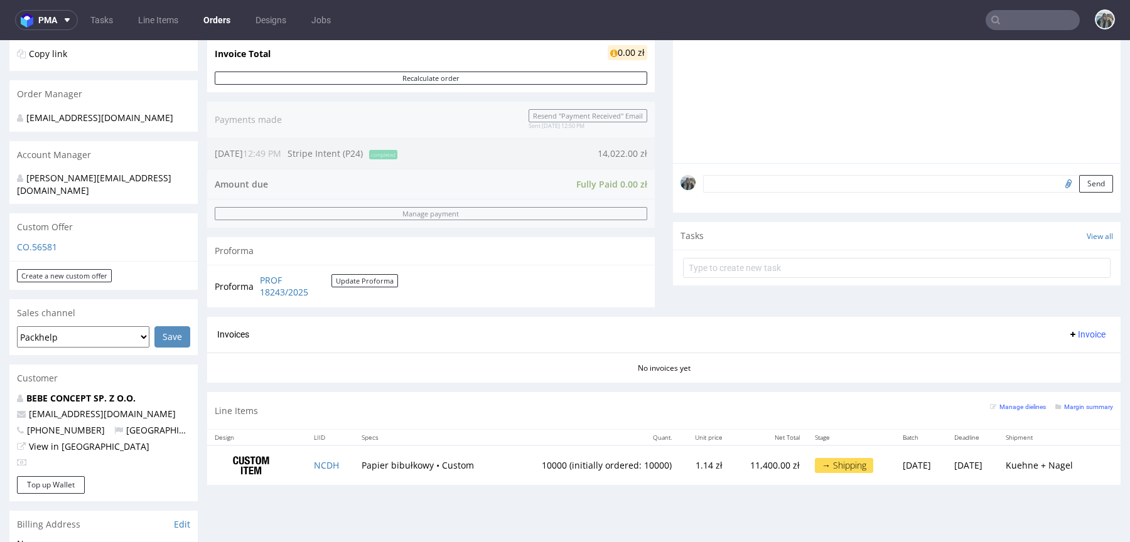
scroll to position [271, 0]
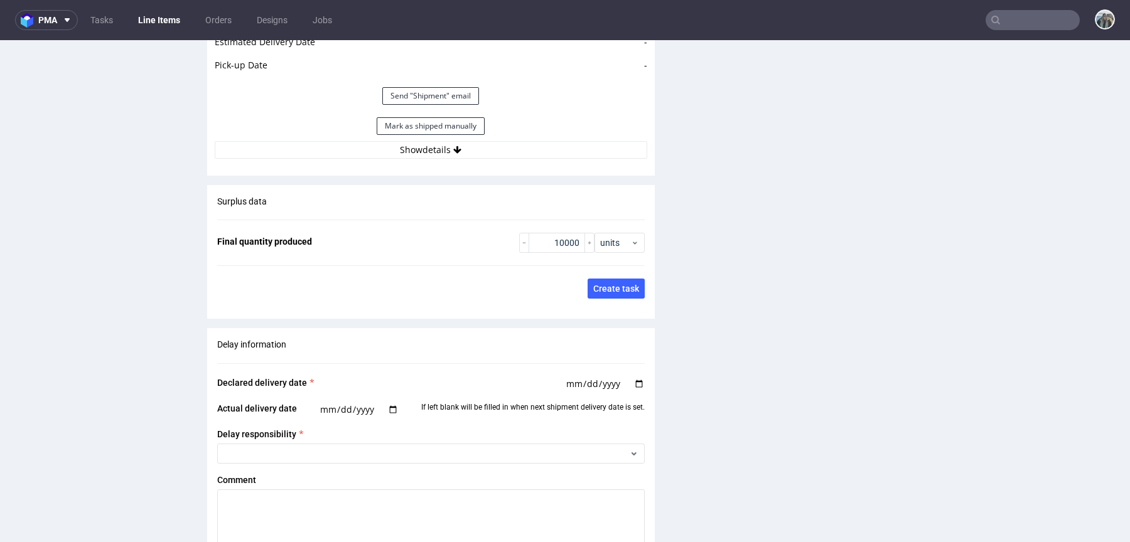
scroll to position [1788, 0]
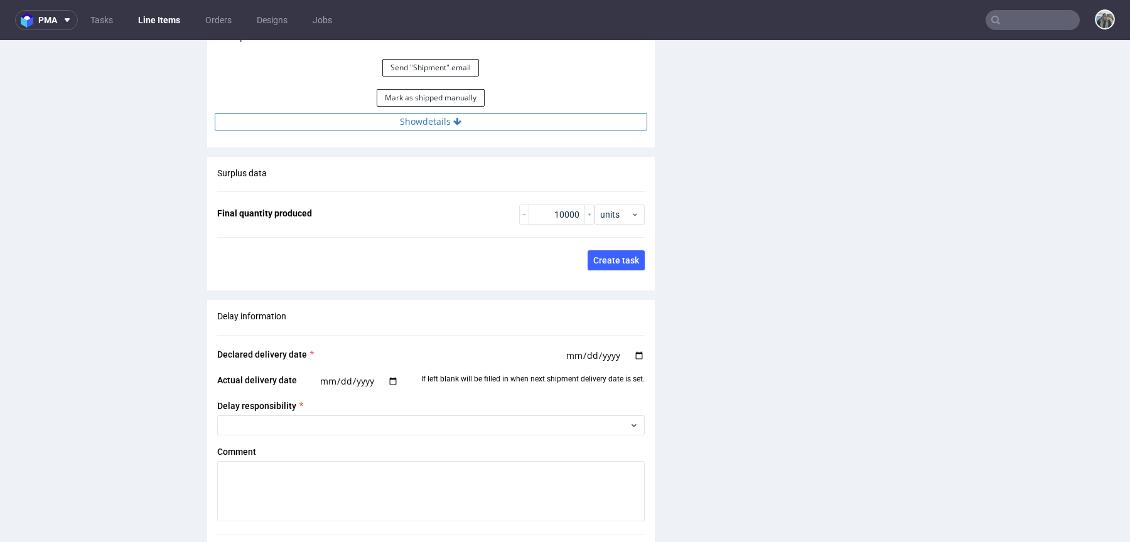
click at [429, 120] on button "Show details" at bounding box center [431, 122] width 432 height 18
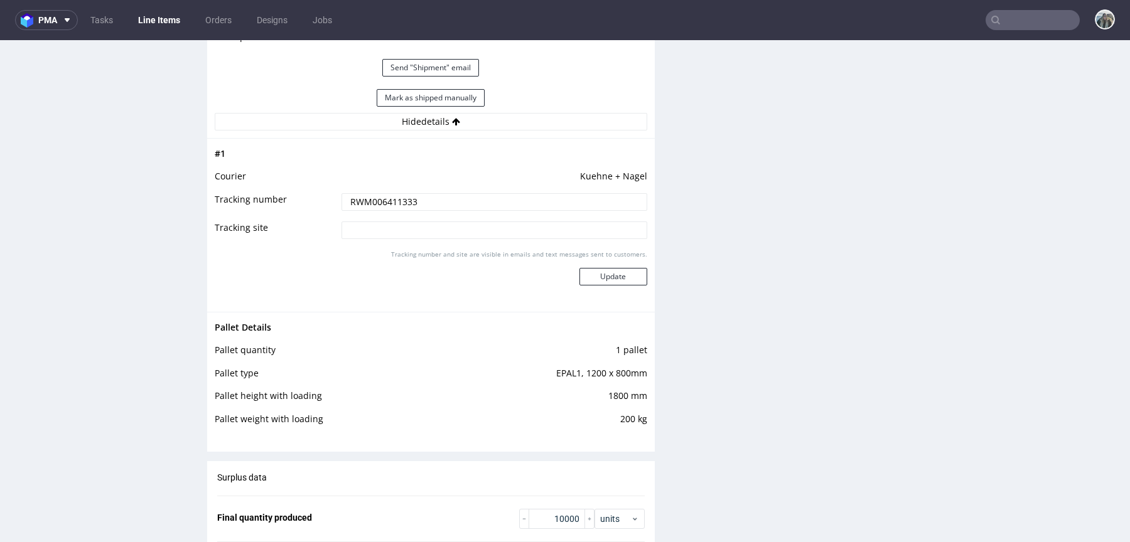
click at [427, 198] on input "RWM006411333" at bounding box center [494, 202] width 306 height 18
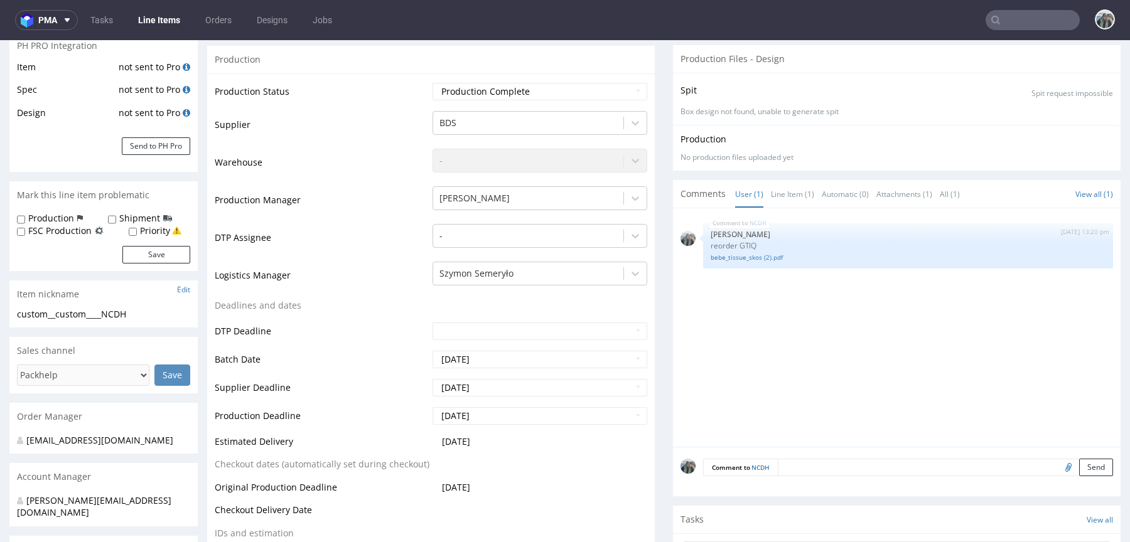
scroll to position [0, 0]
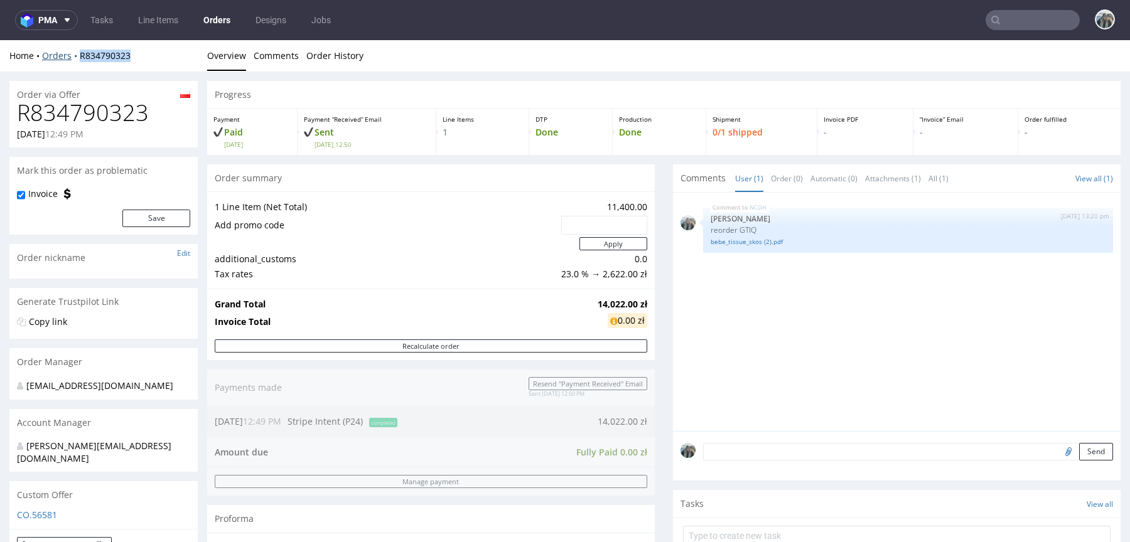
drag, startPoint x: 78, startPoint y: 70, endPoint x: 77, endPoint y: 57, distance: 12.6
click at [78, 57] on div "Home Orders R834790323 Overview Comments Order History" at bounding box center [565, 55] width 1130 height 31
copy link "R834790323"
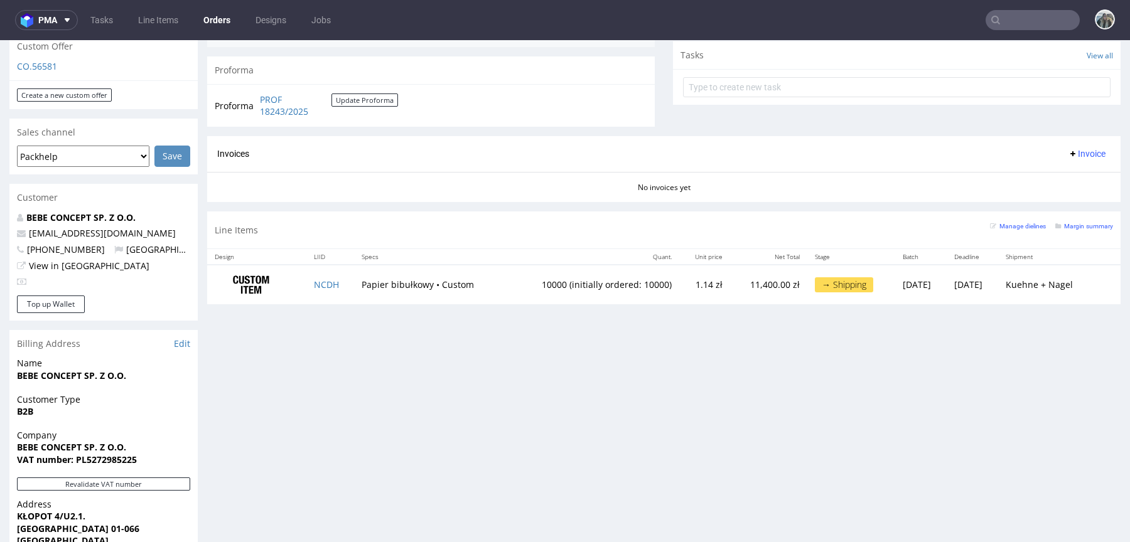
scroll to position [449, 0]
click at [1006, 34] on nav "pma Tasks Line Items Orders Designs Jobs" at bounding box center [565, 20] width 1130 height 40
click at [1013, 24] on input "text" at bounding box center [1032, 20] width 94 height 20
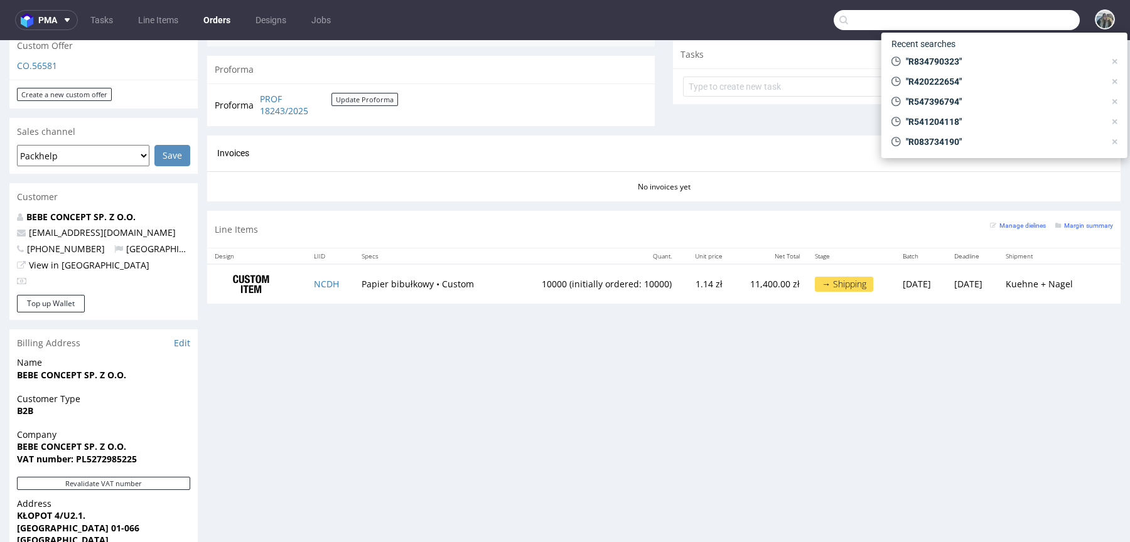
paste input "R936491861"
type input "R936491861"
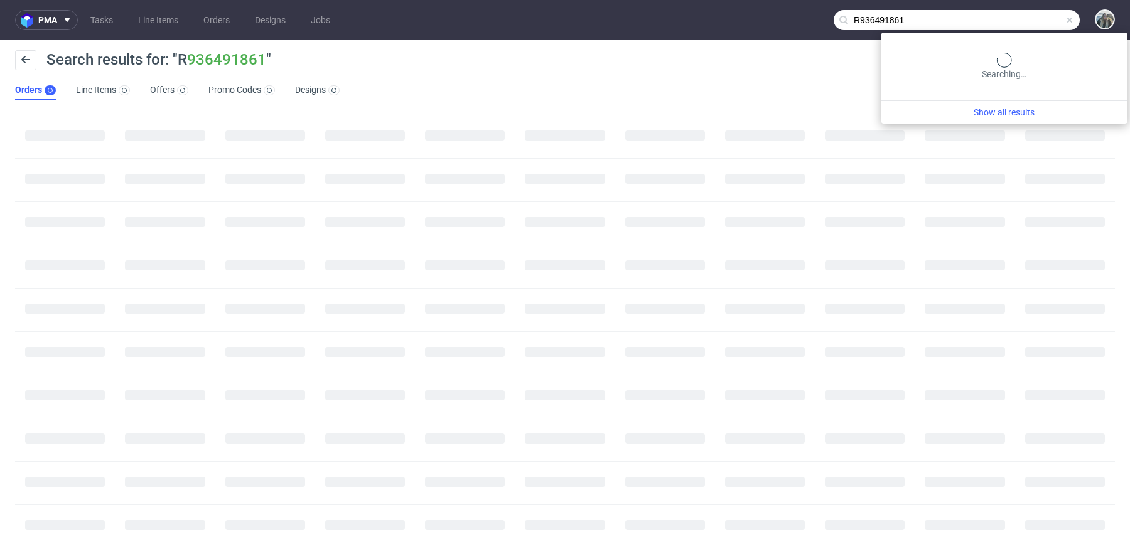
click at [1000, 17] on input "R936491861" at bounding box center [957, 20] width 246 height 20
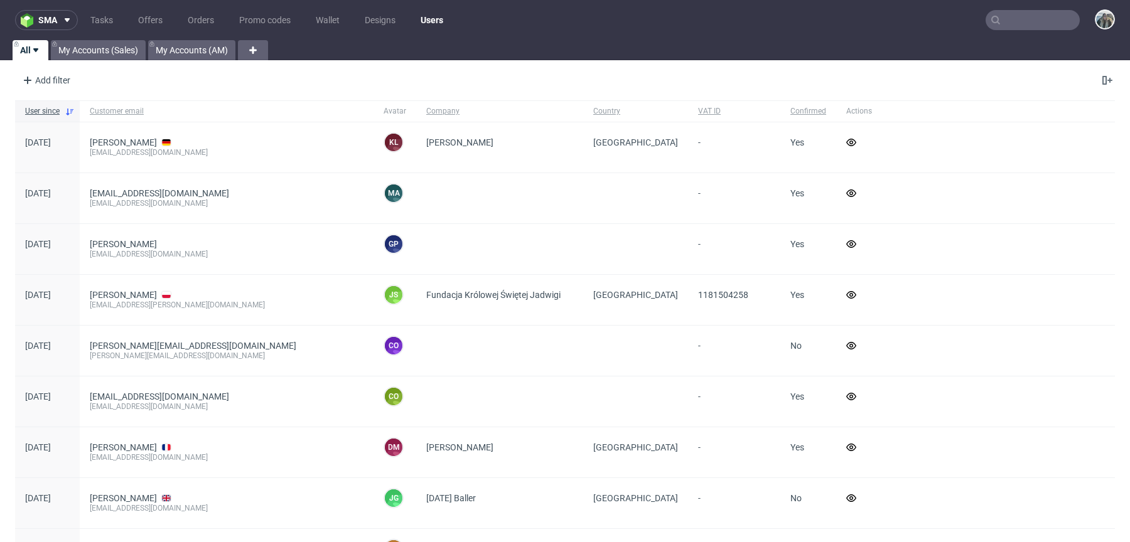
click at [1027, 25] on input "text" at bounding box center [1032, 20] width 94 height 20
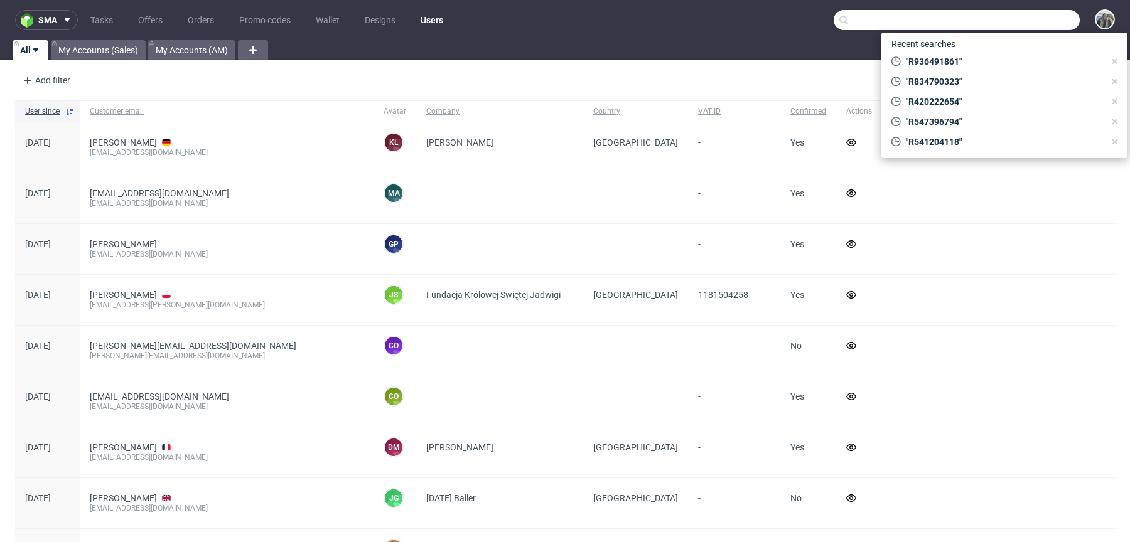
paste input "R936491861"
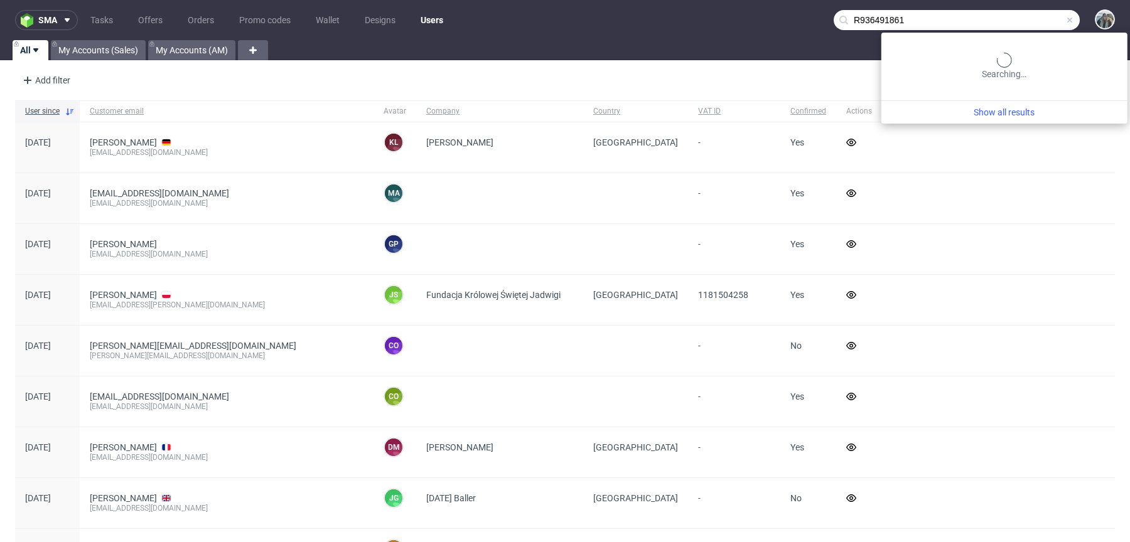
type input "R936491861"
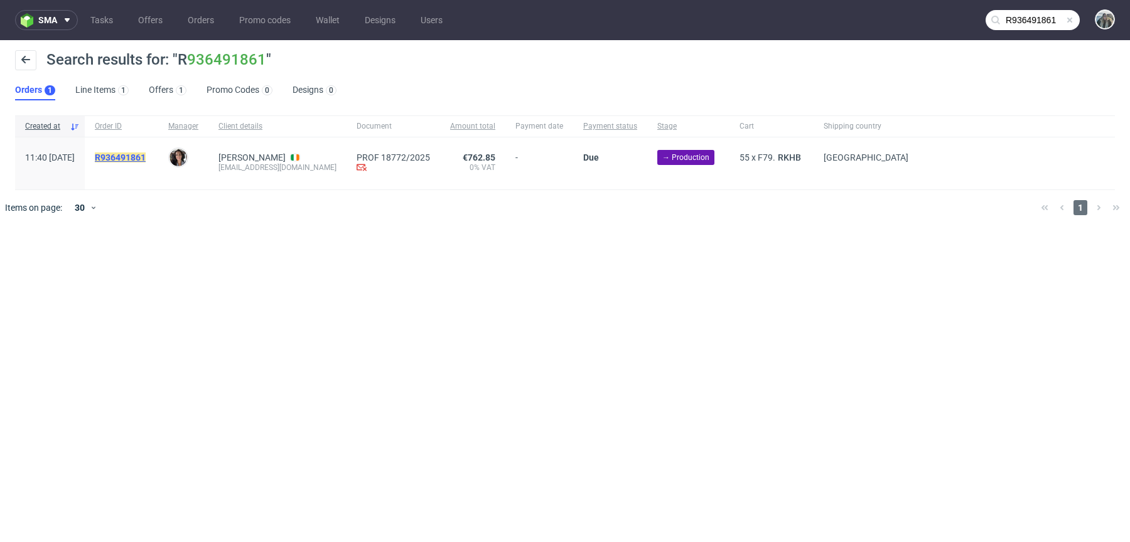
click at [146, 159] on mark "R936491861" at bounding box center [120, 158] width 51 height 10
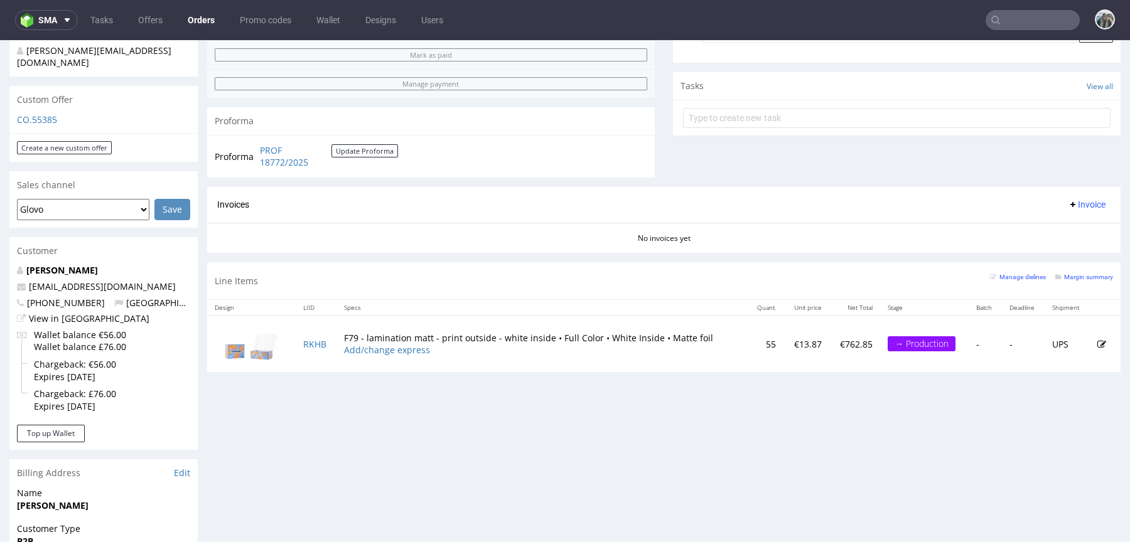
scroll to position [411, 0]
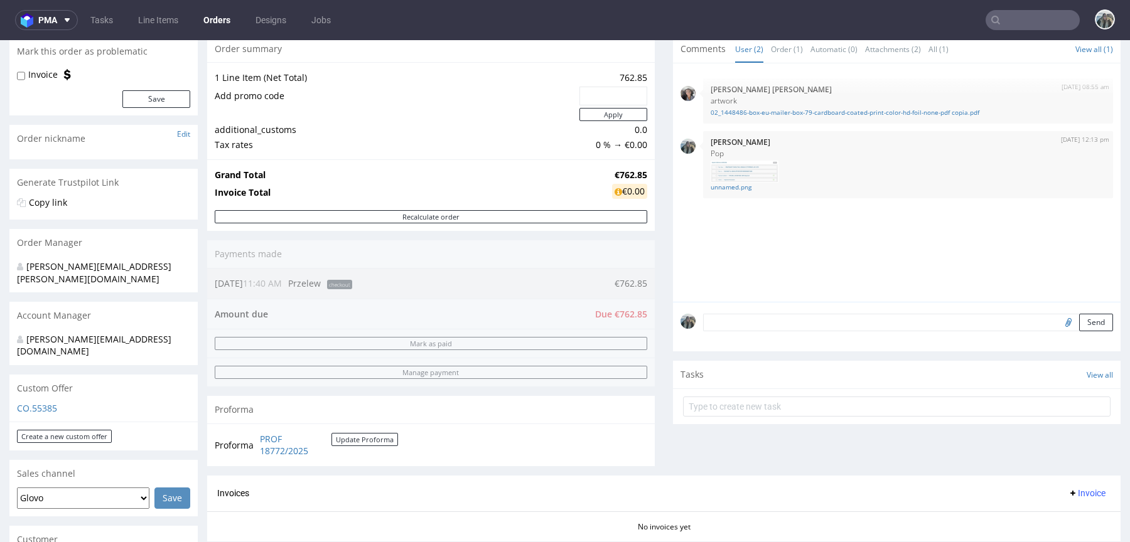
scroll to position [121, 0]
click at [724, 183] on link "unnamed.png" at bounding box center [908, 185] width 395 height 9
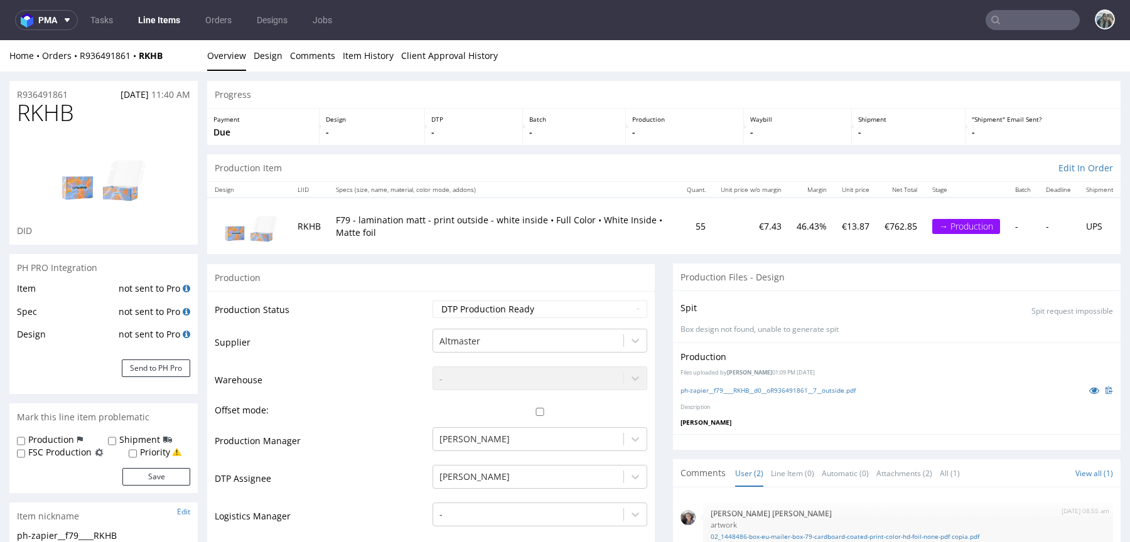
click at [1038, 24] on input "text" at bounding box center [1032, 20] width 94 height 20
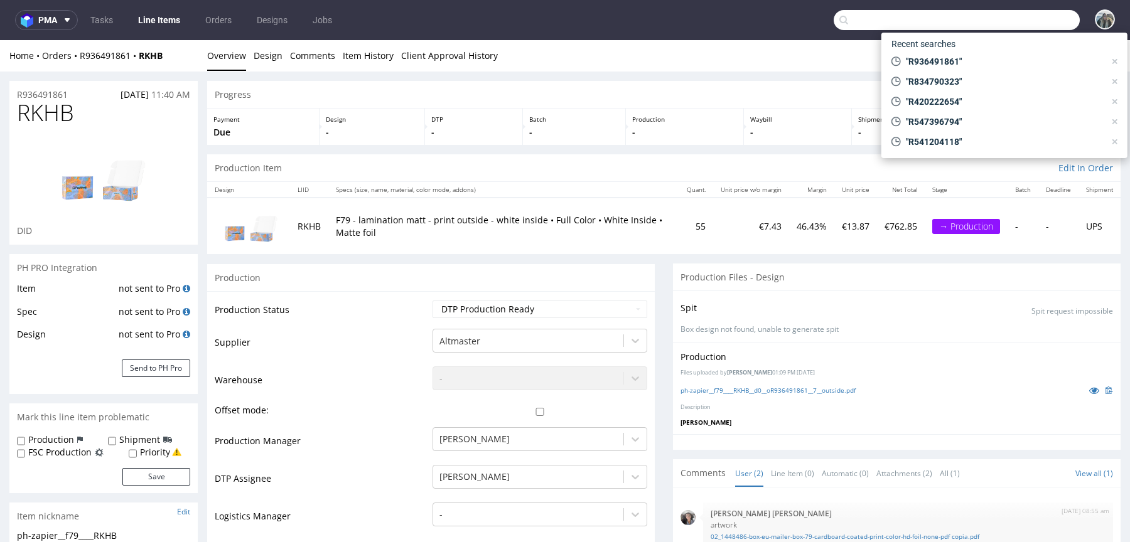
paste input "R926960959"
type input "R926960959"
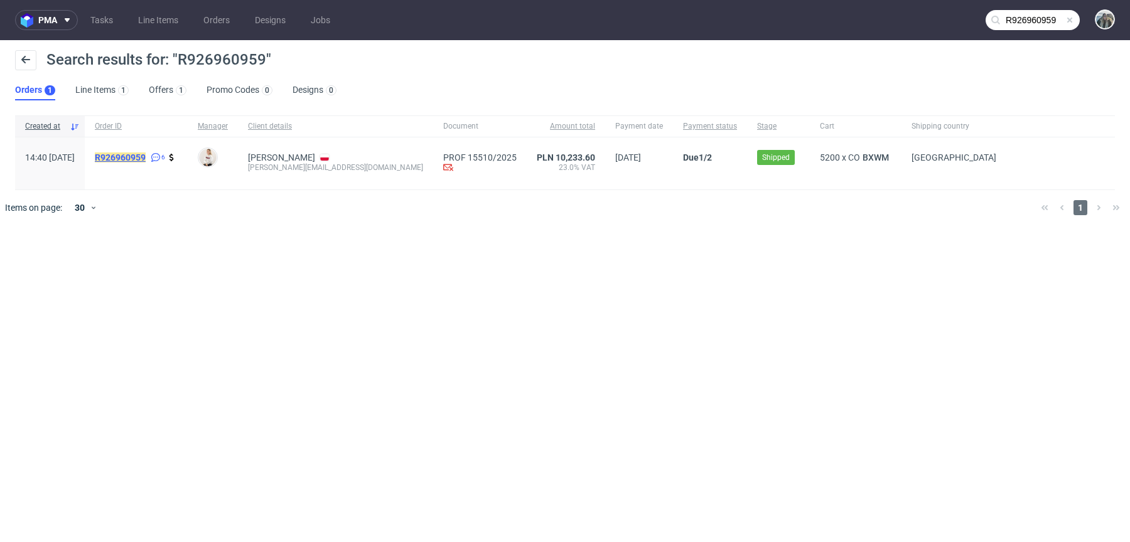
click at [146, 153] on mark "R926960959" at bounding box center [120, 158] width 51 height 10
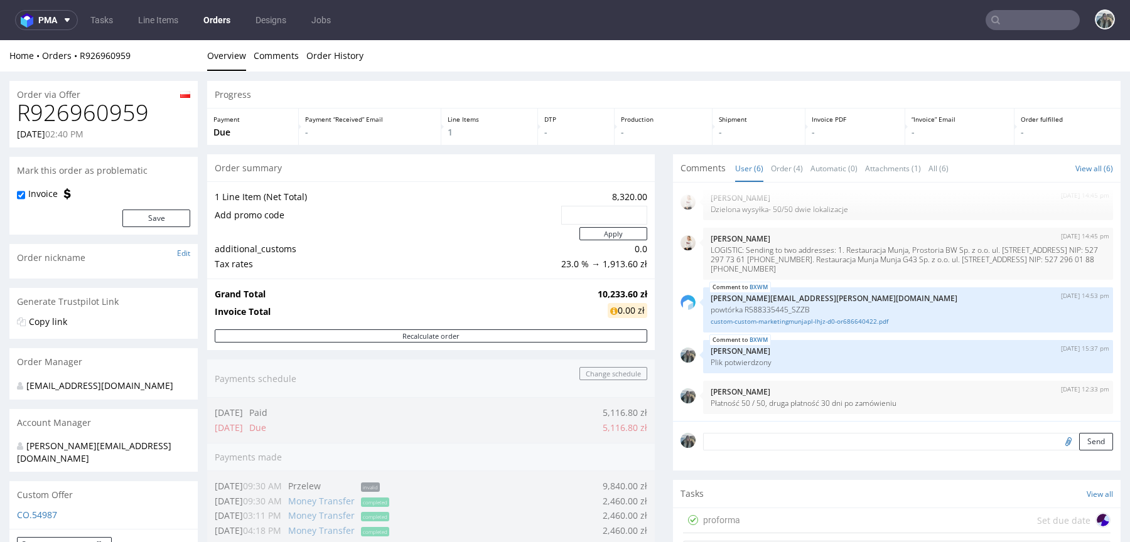
click at [114, 117] on h1 "R926960959" at bounding box center [103, 112] width 173 height 25
copy h1 "R926960959"
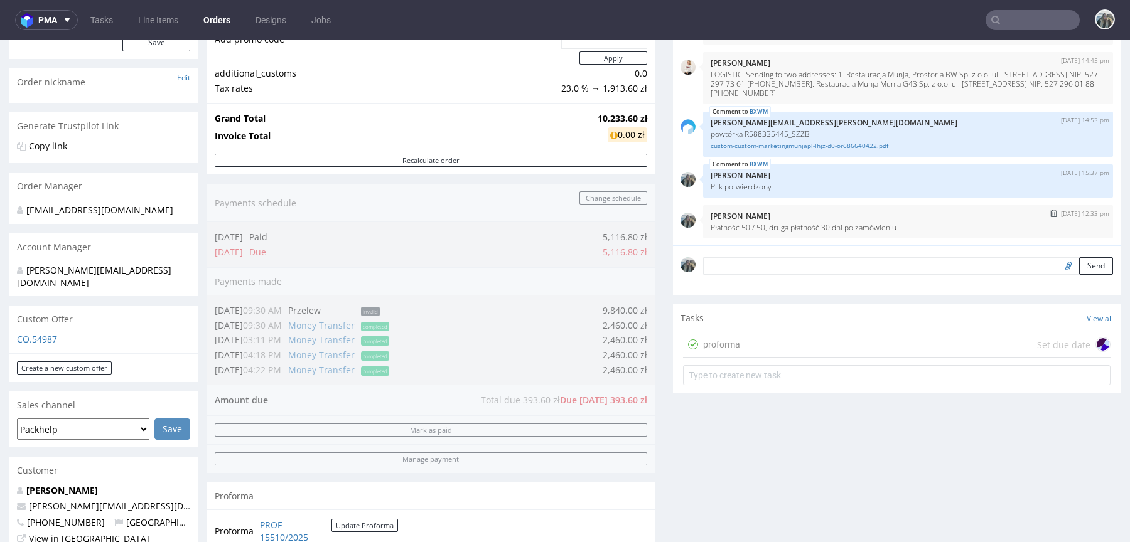
scroll to position [70, 0]
drag, startPoint x: 704, startPoint y: 234, endPoint x: 697, endPoint y: 226, distance: 10.7
click at [703, 226] on div "21st Aug 25 | 12:33 pm Zeniuk Magdalena Płatność 50 / 50, druga płatność 30 dni…" at bounding box center [908, 222] width 410 height 33
copy p "Płatność 50 / 50, druga płatność 30 dni po zamówieniu"
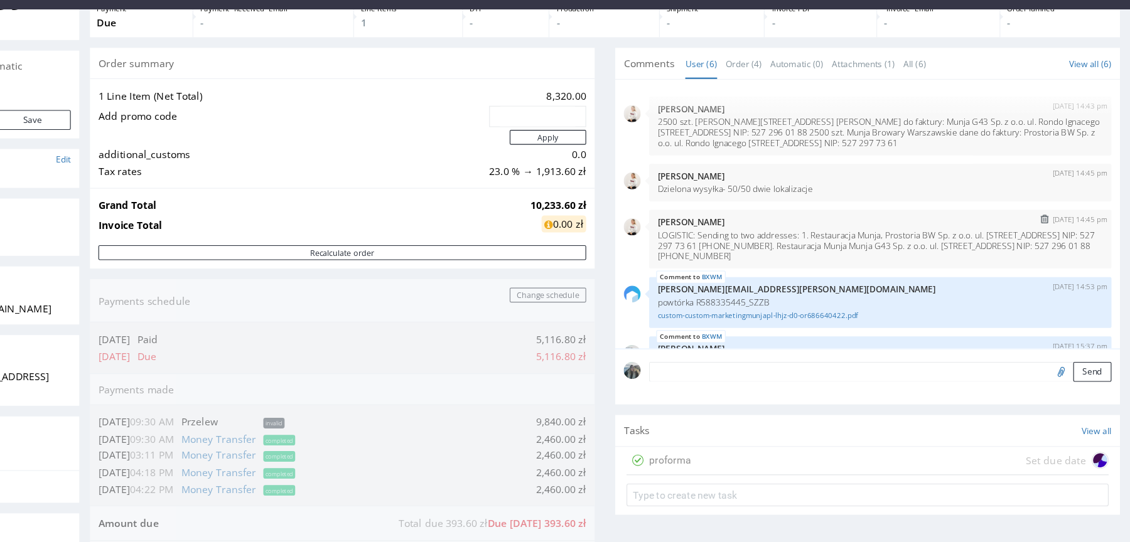
scroll to position [0, 0]
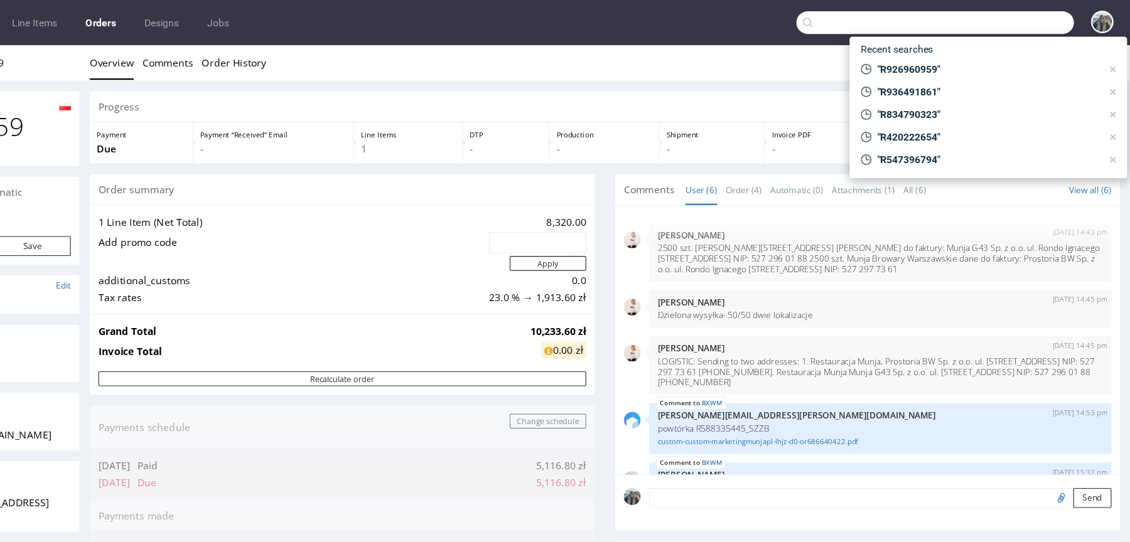
click at [1031, 23] on input "text" at bounding box center [957, 20] width 246 height 20
paste input "R680965254"
type input "R680965254"
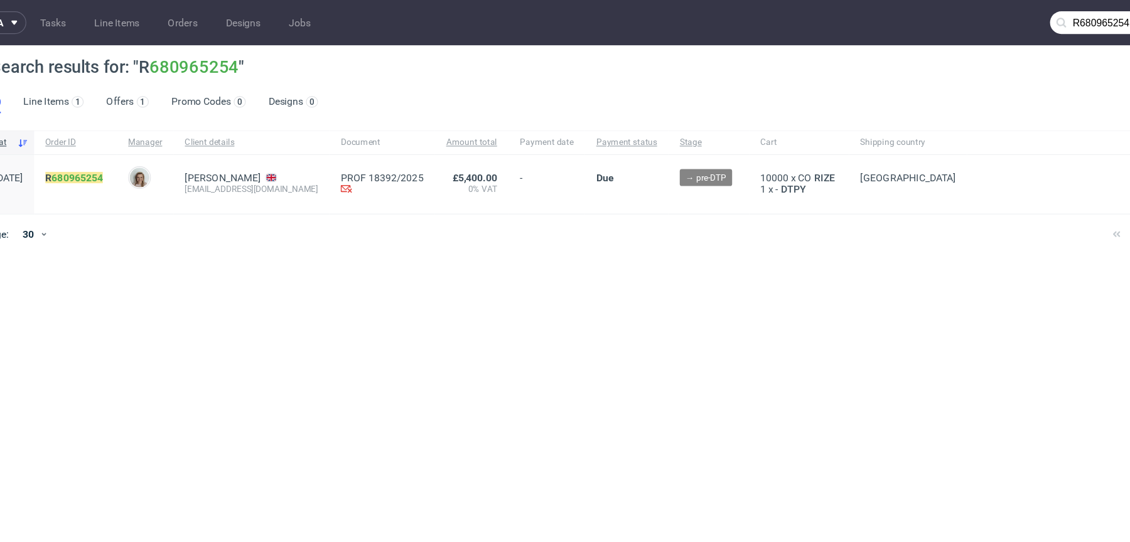
click at [154, 149] on div "R 680965254" at bounding box center [121, 163] width 73 height 52
click at [139, 156] on link "680965254" at bounding box center [122, 158] width 45 height 10
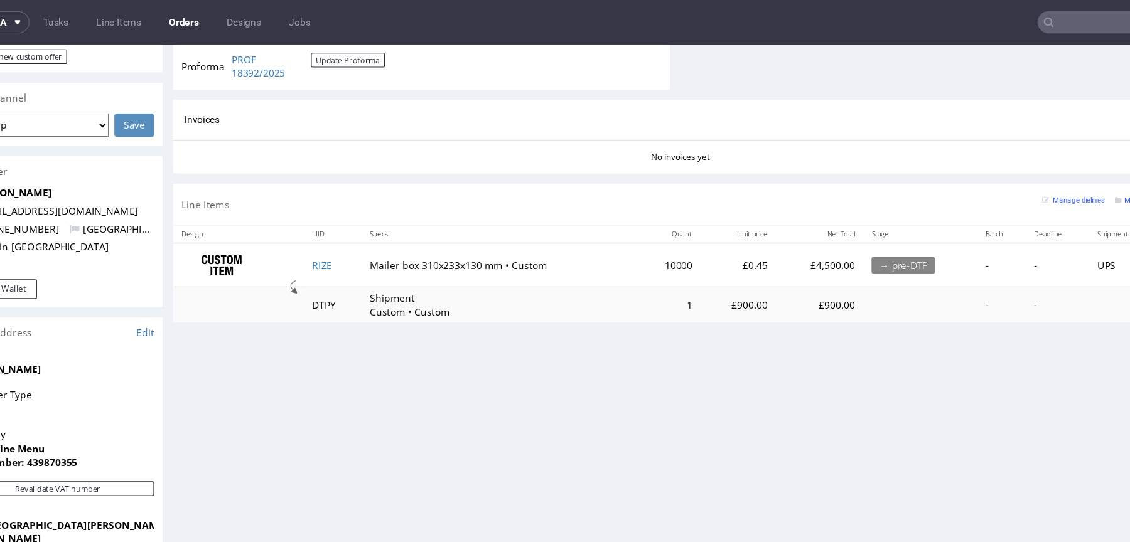
scroll to position [500, 0]
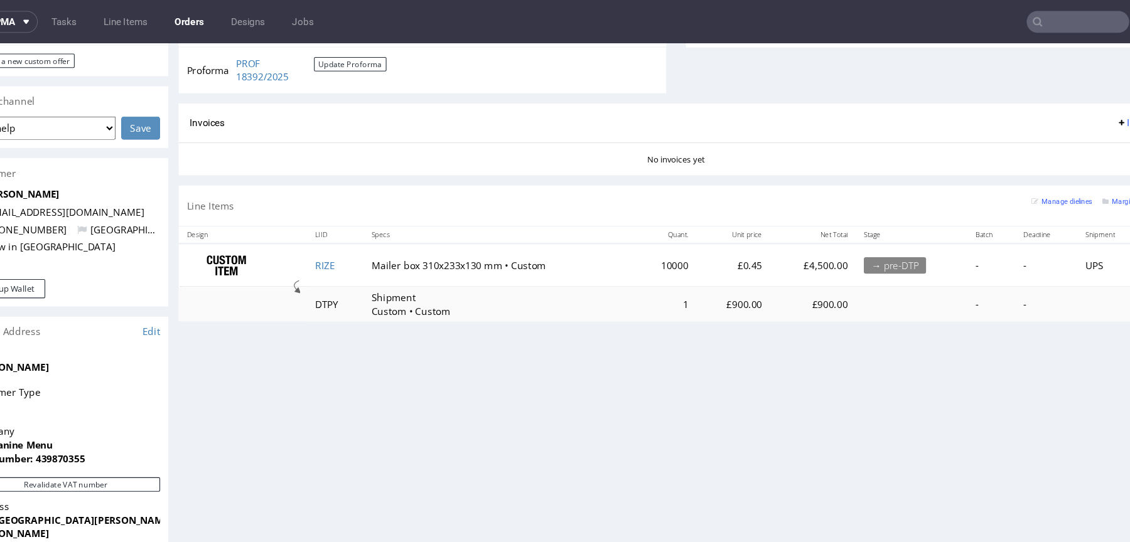
click at [434, 311] on div "Progress Payment Due Payment “Received” Email - Line Items 1 DTP - Production -…" at bounding box center [617, 175] width 913 height 1183
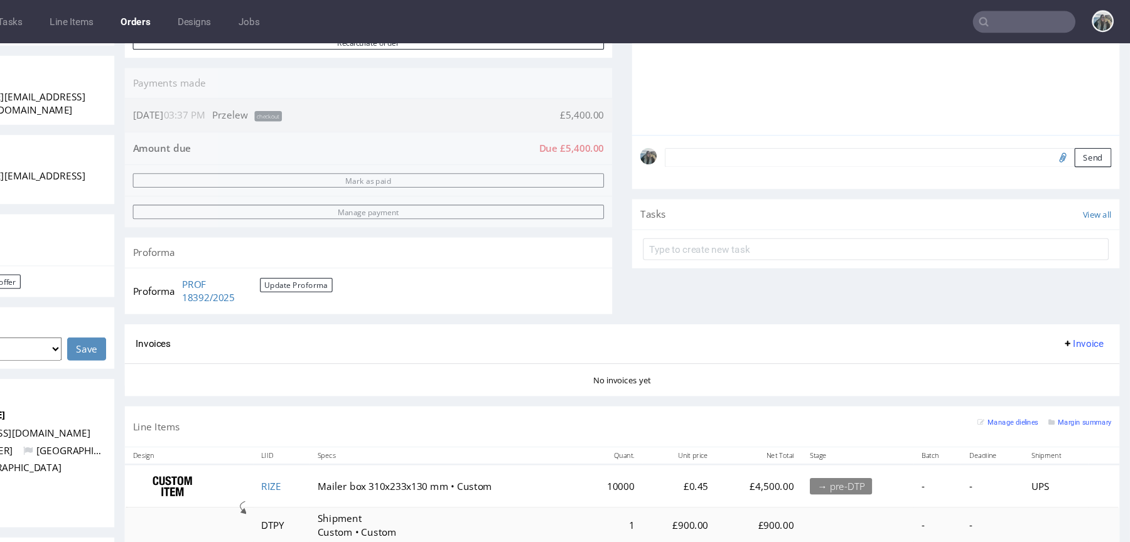
scroll to position [323, 0]
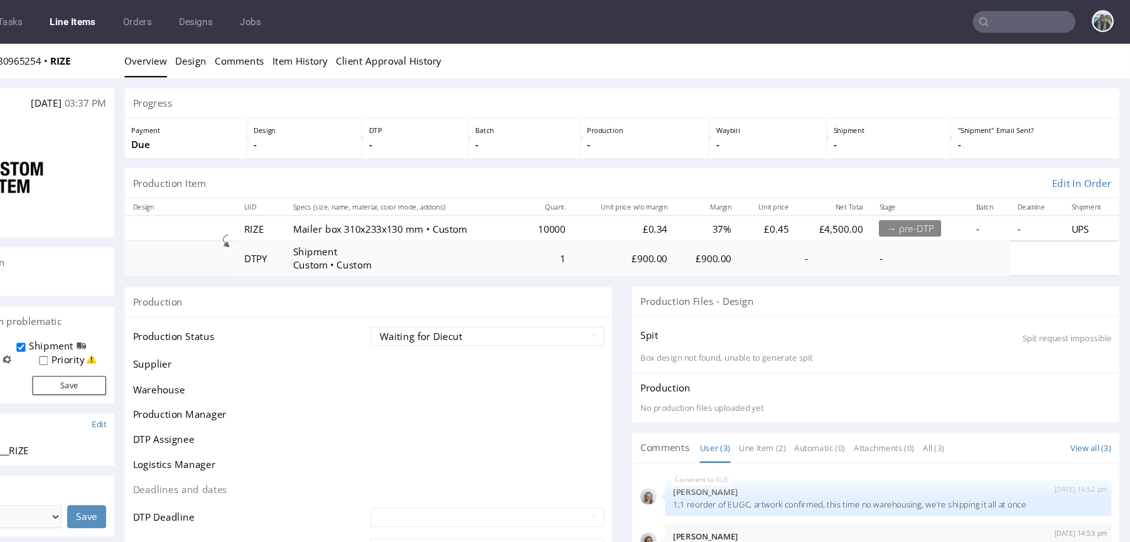
scroll to position [74, 0]
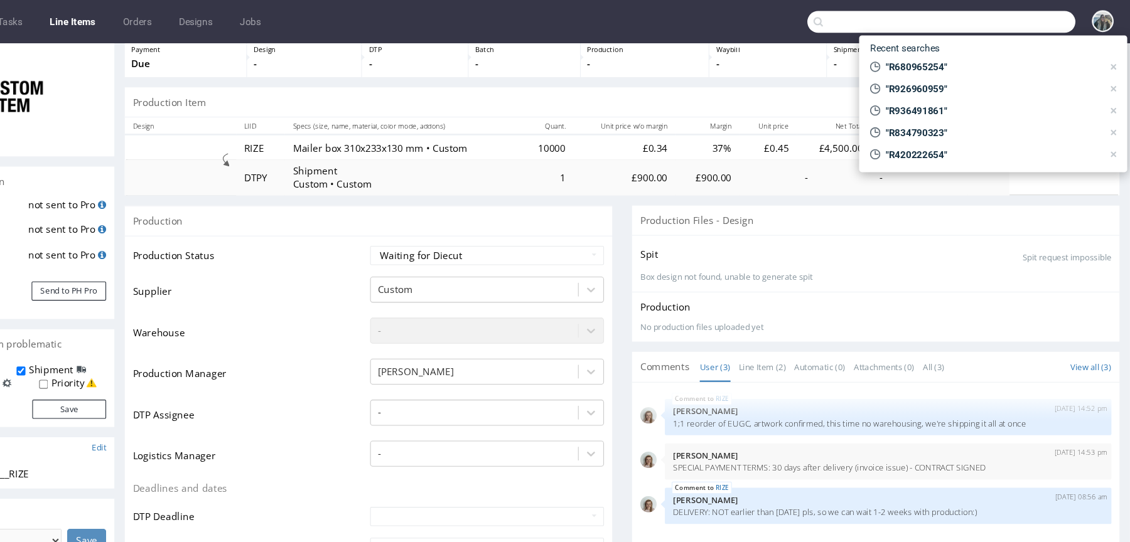
click at [1038, 20] on input "text" at bounding box center [957, 20] width 246 height 20
paste input "R760671698"
type input "R760671698"
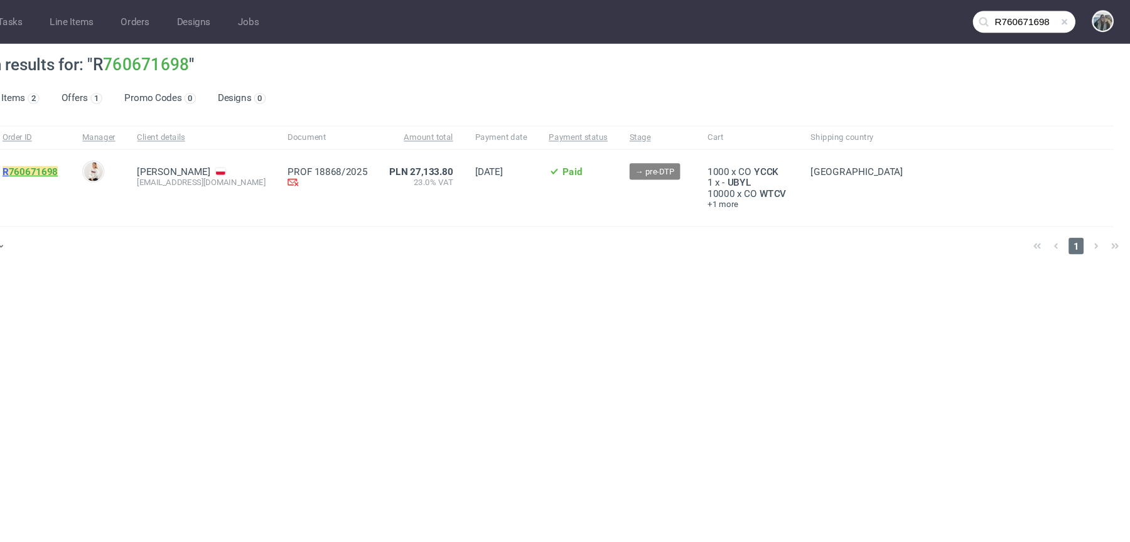
click at [146, 156] on link "760671698" at bounding box center [122, 158] width 45 height 10
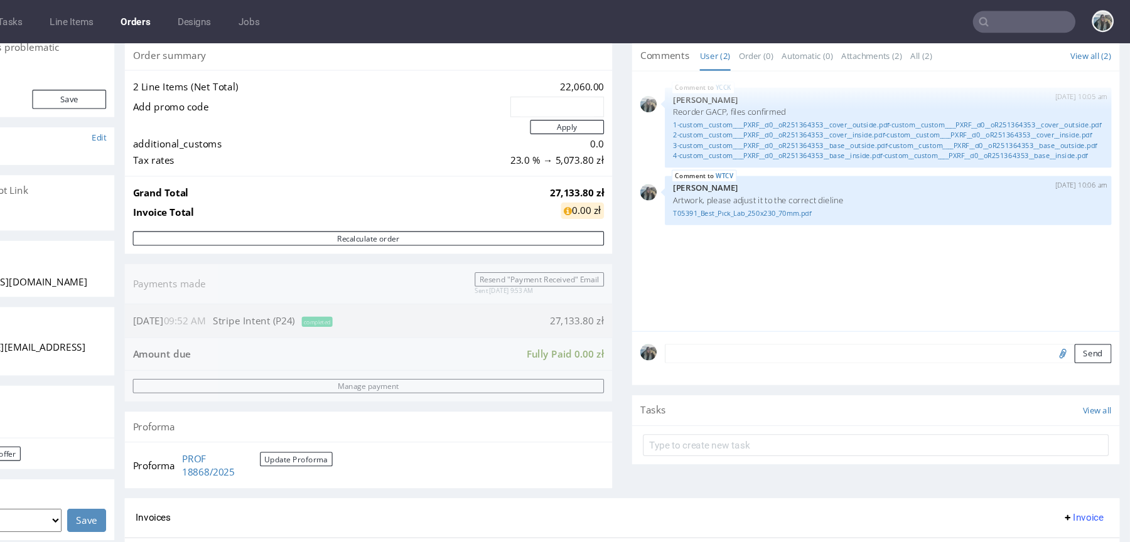
scroll to position [116, 0]
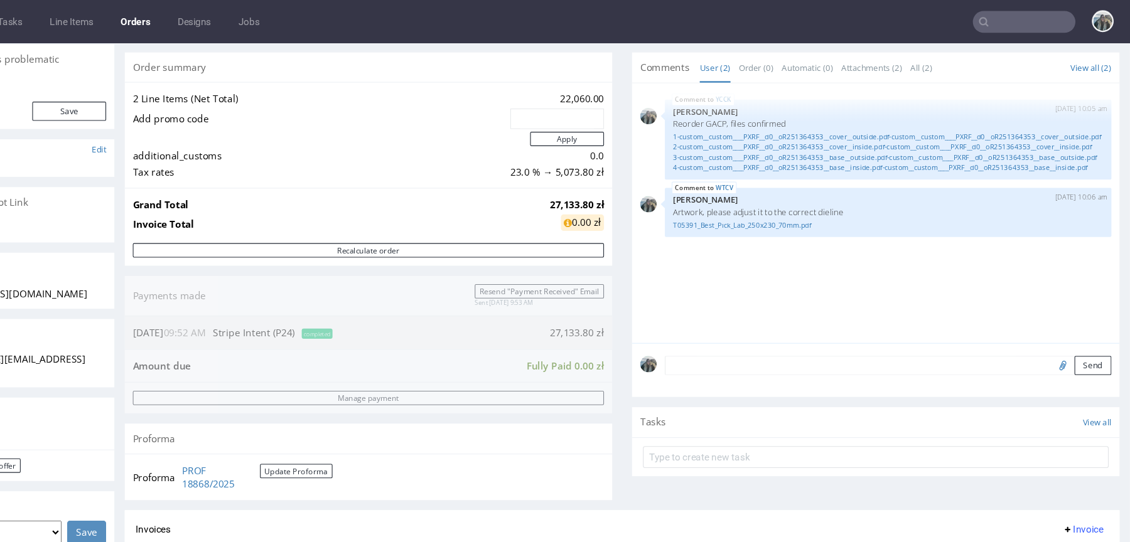
click at [1019, 13] on input "text" at bounding box center [1032, 20] width 94 height 20
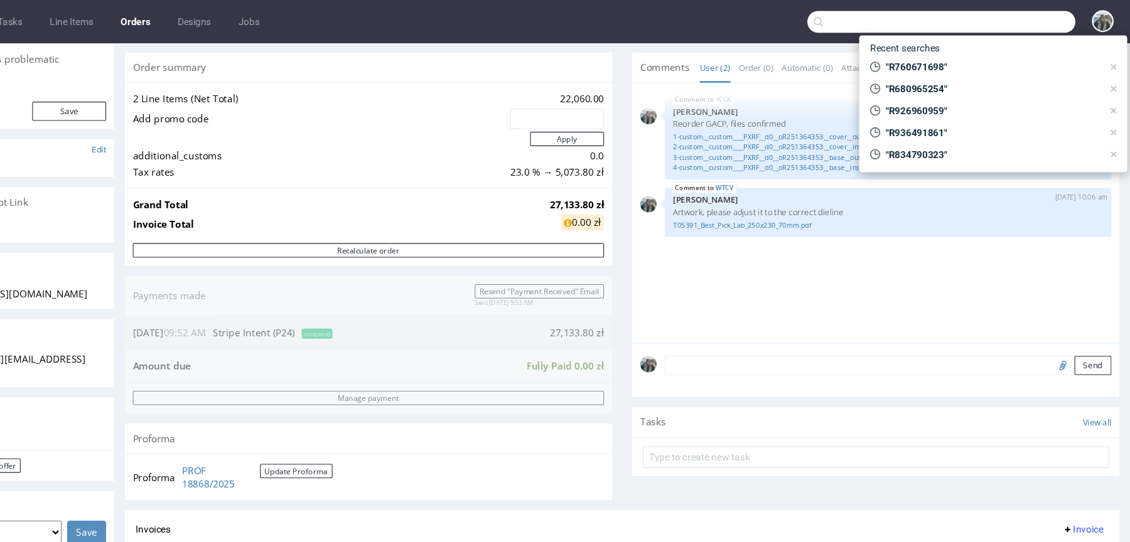
paste input "R326523283"
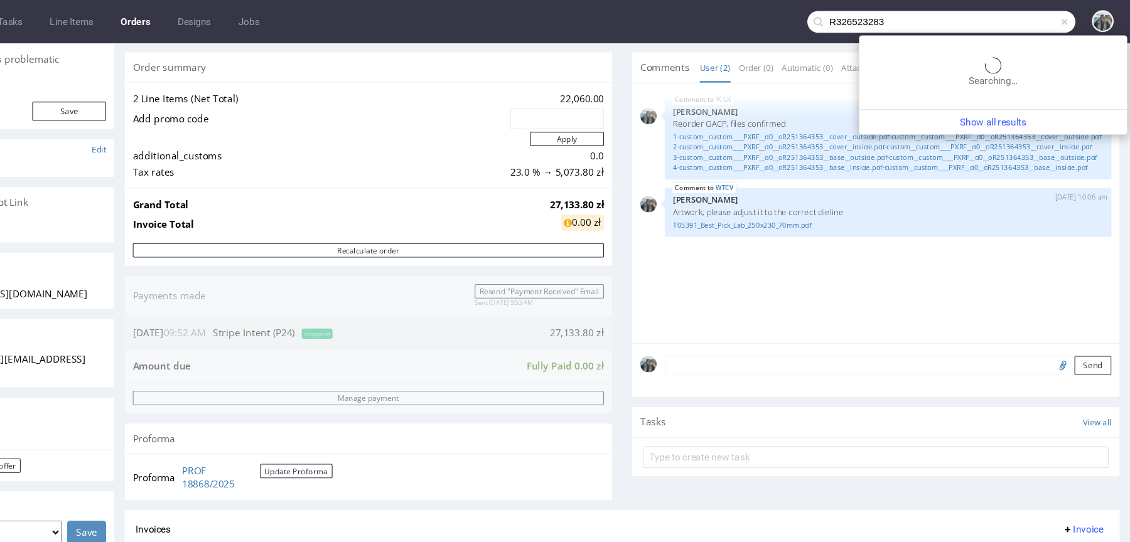
type input "R326523283"
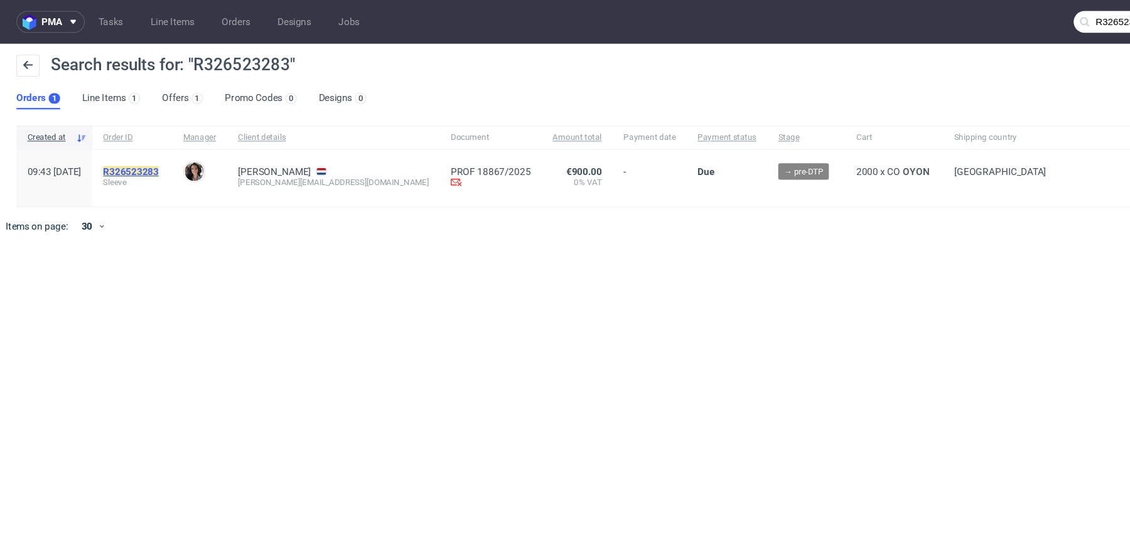
click at [146, 158] on mark "R326523283" at bounding box center [120, 158] width 51 height 10
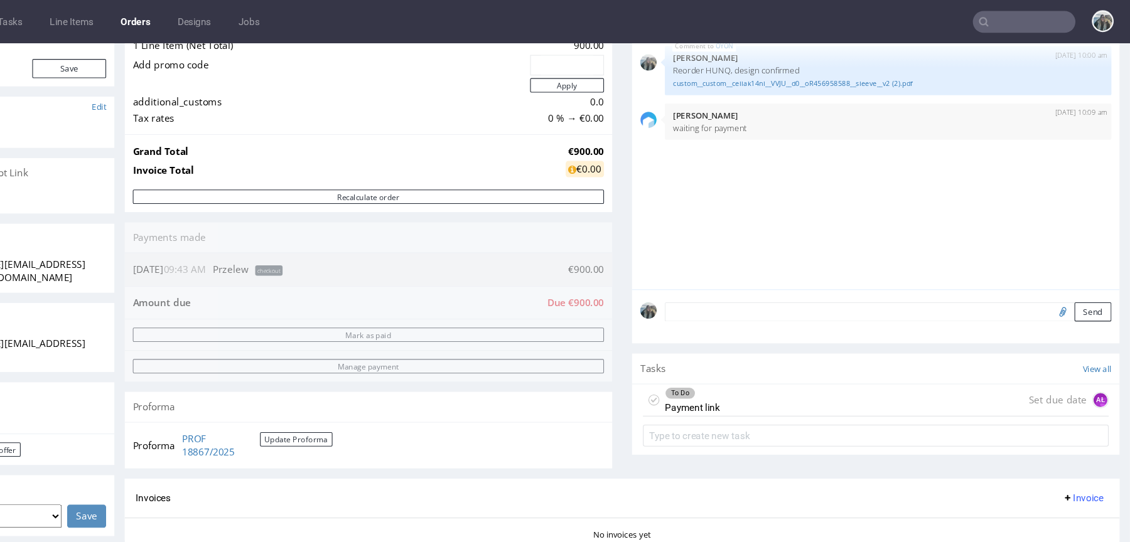
scroll to position [156, 0]
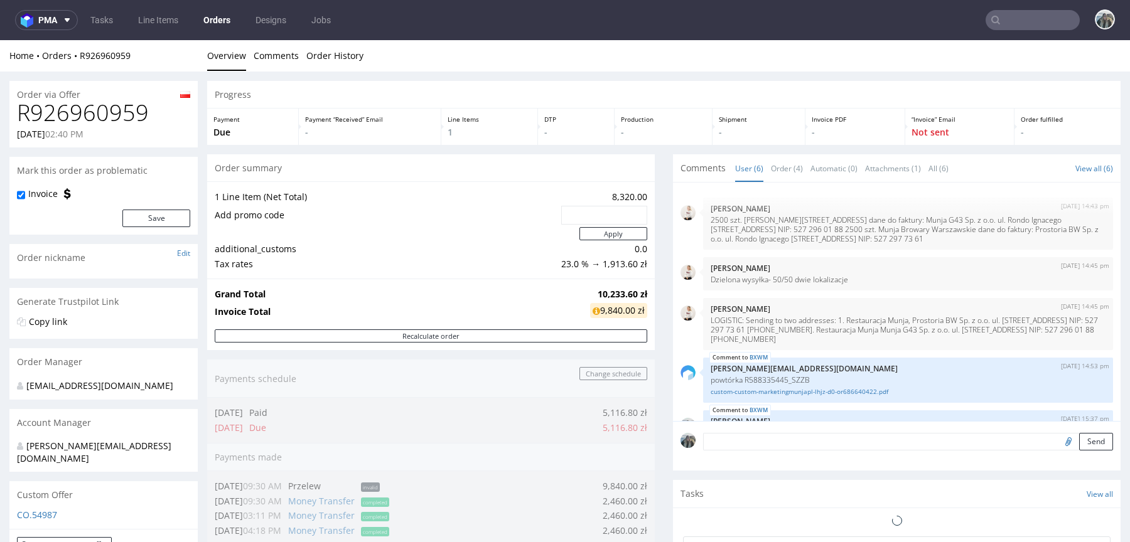
scroll to position [70, 0]
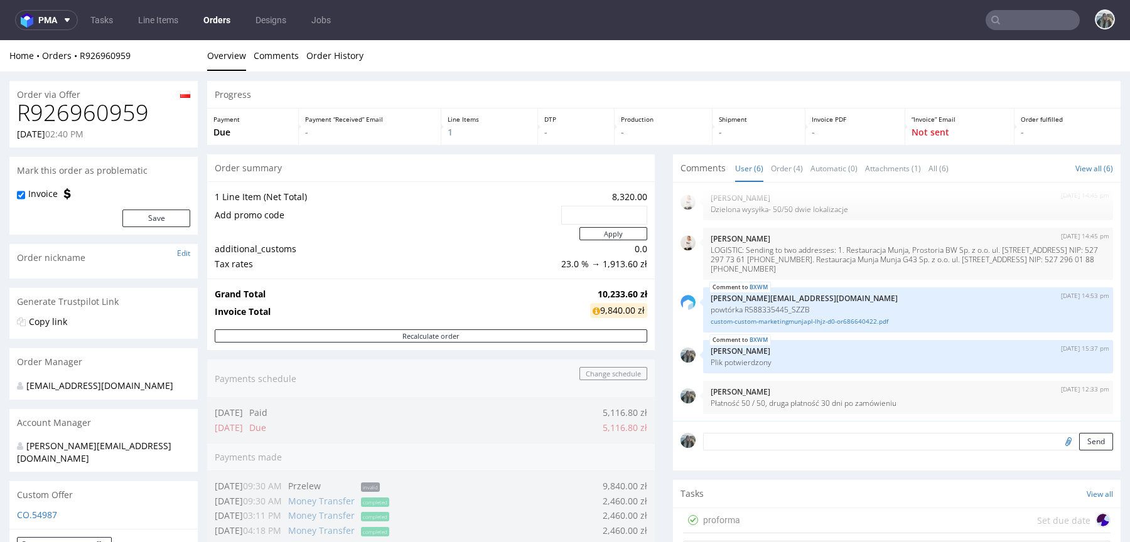
click at [99, 114] on h1 "R926960959" at bounding box center [103, 112] width 173 height 25
copy h1 "R926960959"
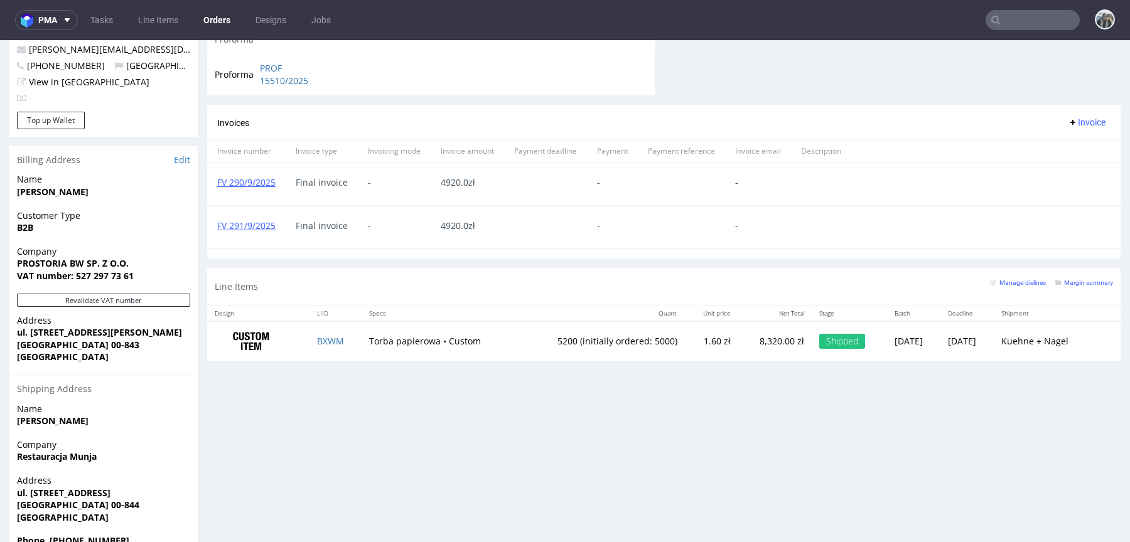
scroll to position [652, 0]
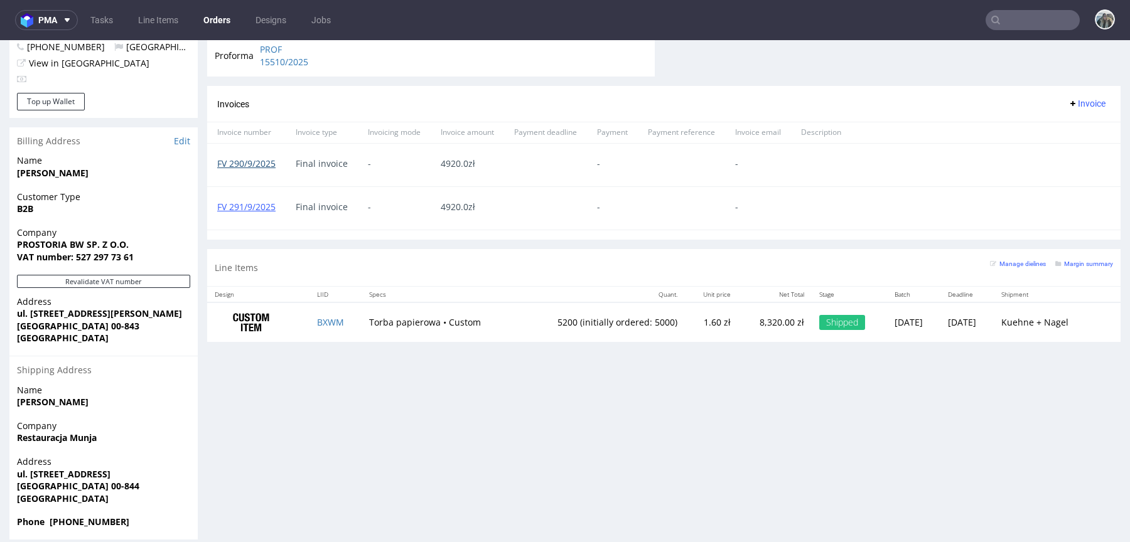
click at [253, 163] on link "FV 290/9/2025" at bounding box center [246, 164] width 58 height 12
click at [255, 201] on link "FV 291/9/2025" at bounding box center [246, 207] width 58 height 12
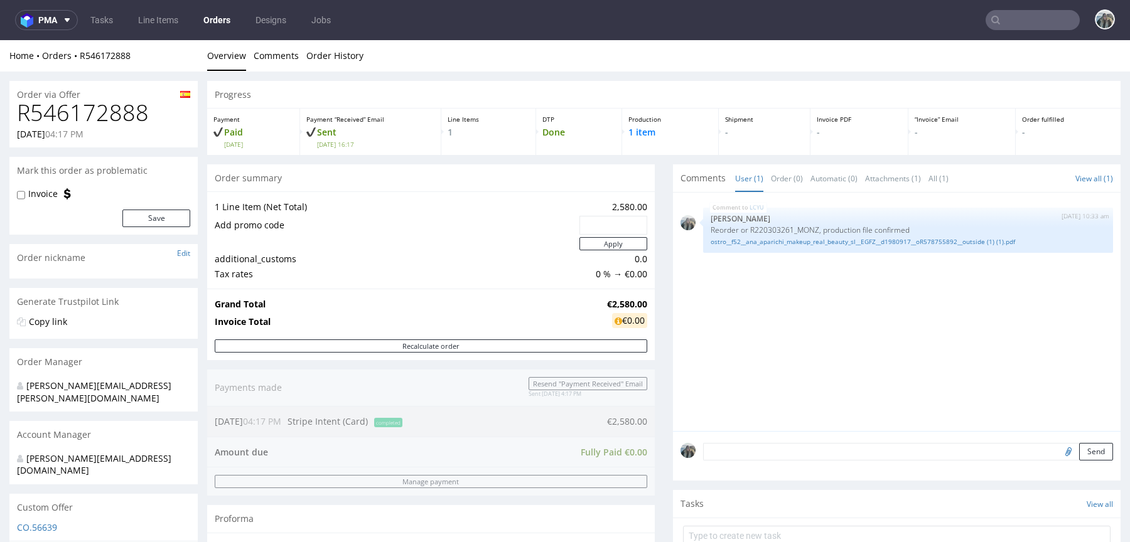
click at [94, 97] on div "Order via Offer" at bounding box center [103, 91] width 188 height 20
click at [105, 120] on h1 "R546172888" at bounding box center [103, 112] width 173 height 25
copy h1 "R546172888"
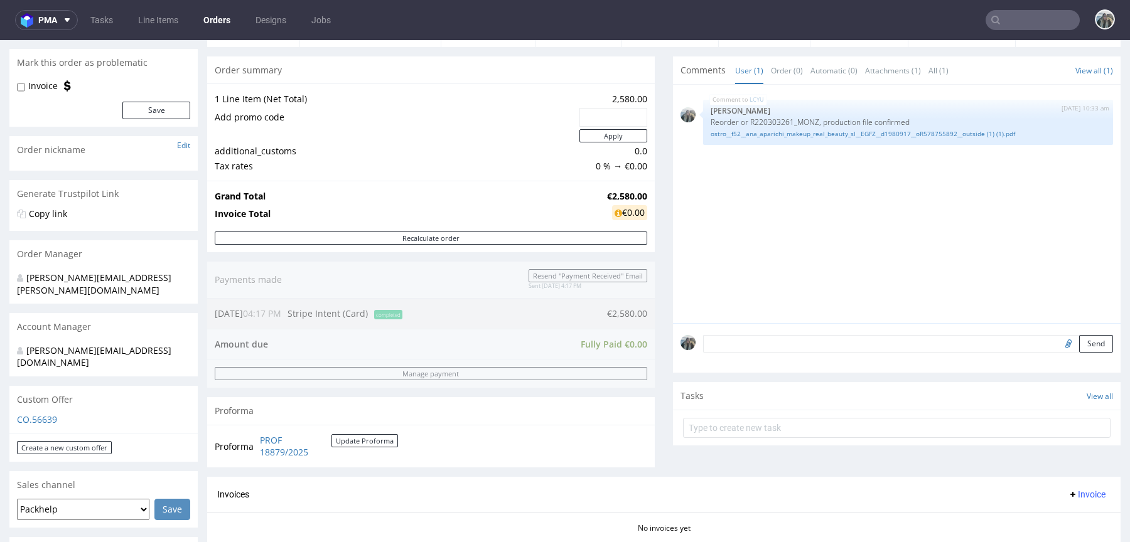
scroll to position [142, 0]
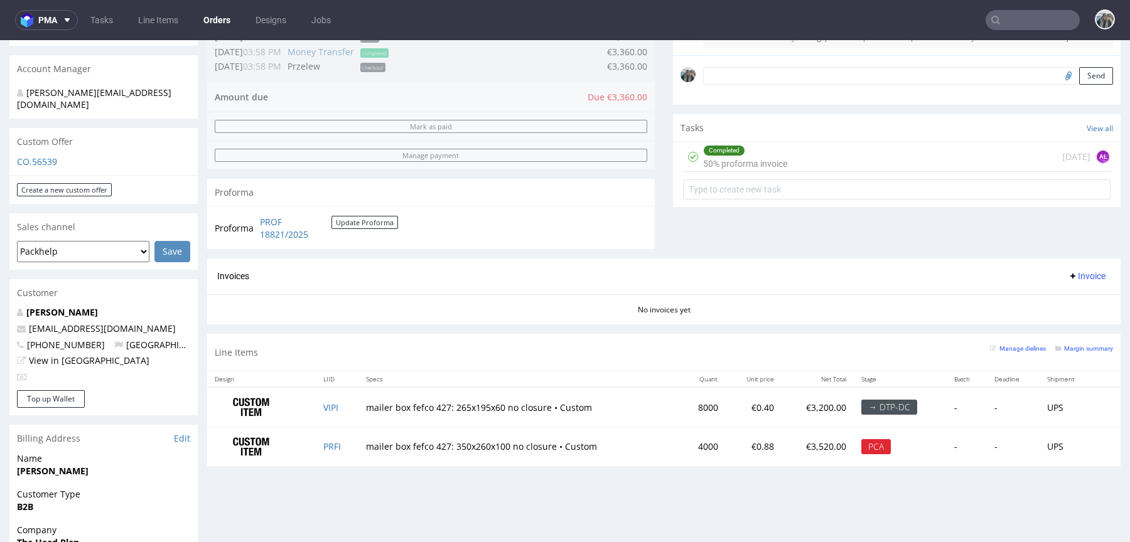
scroll to position [380, 0]
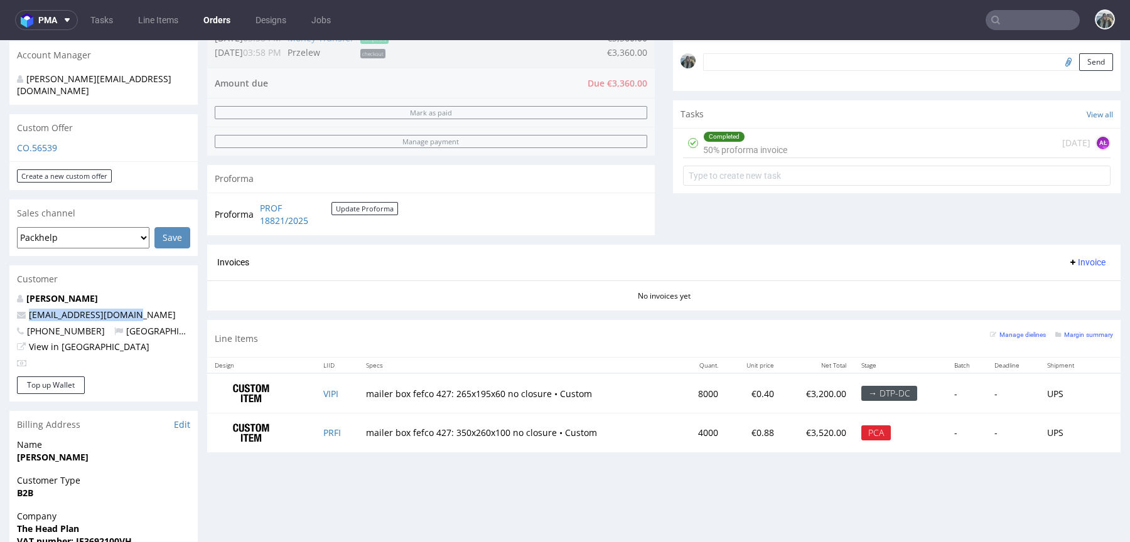
drag, startPoint x: 139, startPoint y: 290, endPoint x: 0, endPoint y: 290, distance: 139.3
click at [0, 290] on div "Order via Offer R948052717 [DATE] 01:17 PM [PERSON_NAME] this order as problema…" at bounding box center [565, 275] width 1130 height 1166
copy span "[PERSON_NAME][EMAIL_ADDRESS][DOMAIN_NAME]"
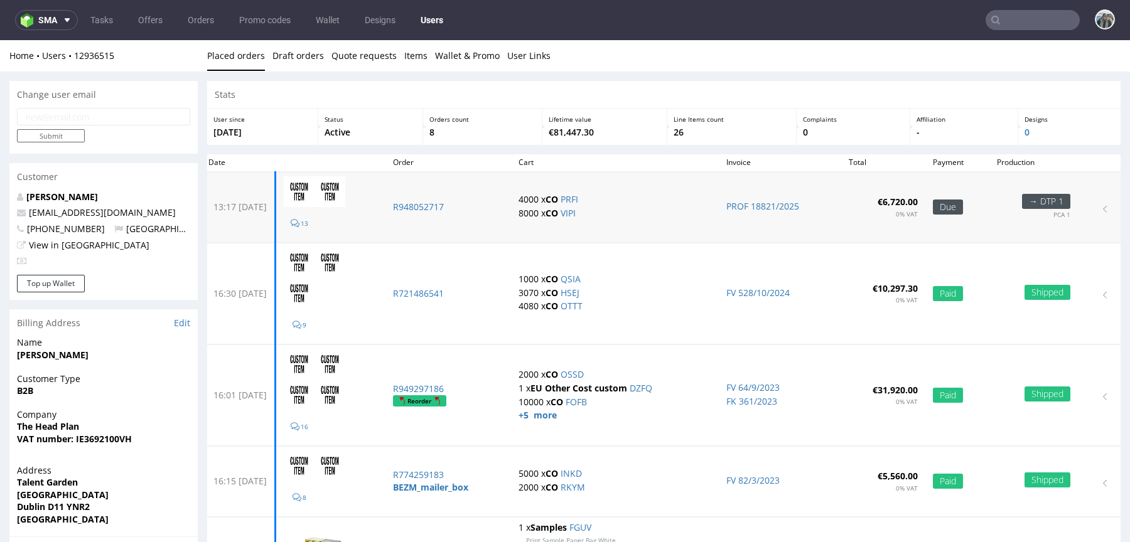
click at [447, 217] on td "R948052717" at bounding box center [448, 207] width 126 height 71
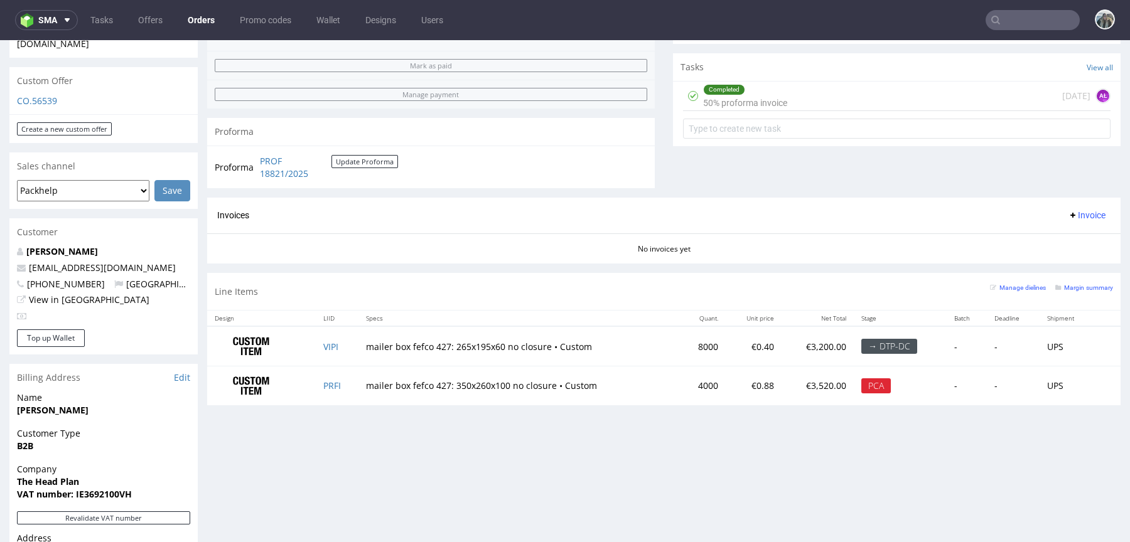
scroll to position [441, 0]
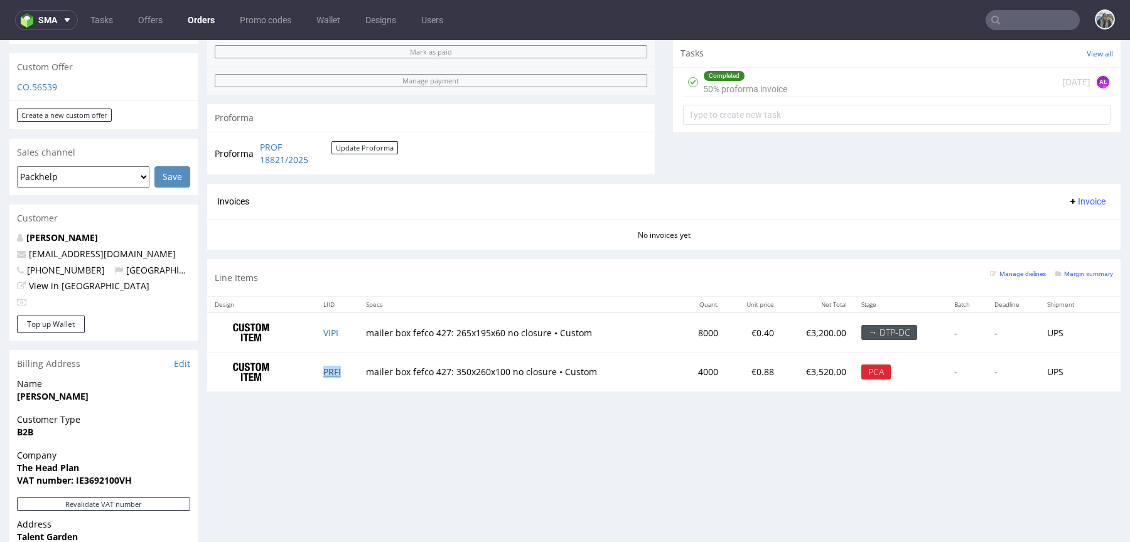
click at [328, 372] on link "PRFI" at bounding box center [332, 372] width 18 height 12
click at [350, 369] on td "PRFI" at bounding box center [337, 372] width 43 height 39
click at [348, 371] on td "PRFI" at bounding box center [337, 372] width 43 height 39
click at [343, 336] on td "VIPI" at bounding box center [337, 333] width 43 height 40
click at [328, 370] on link "PRFI" at bounding box center [332, 372] width 18 height 12
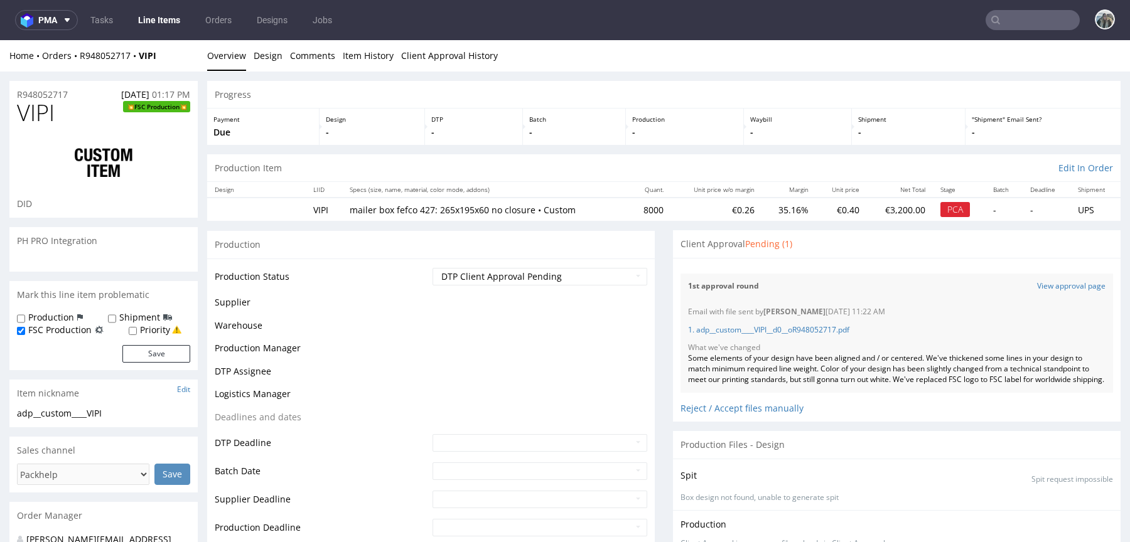
scroll to position [394, 0]
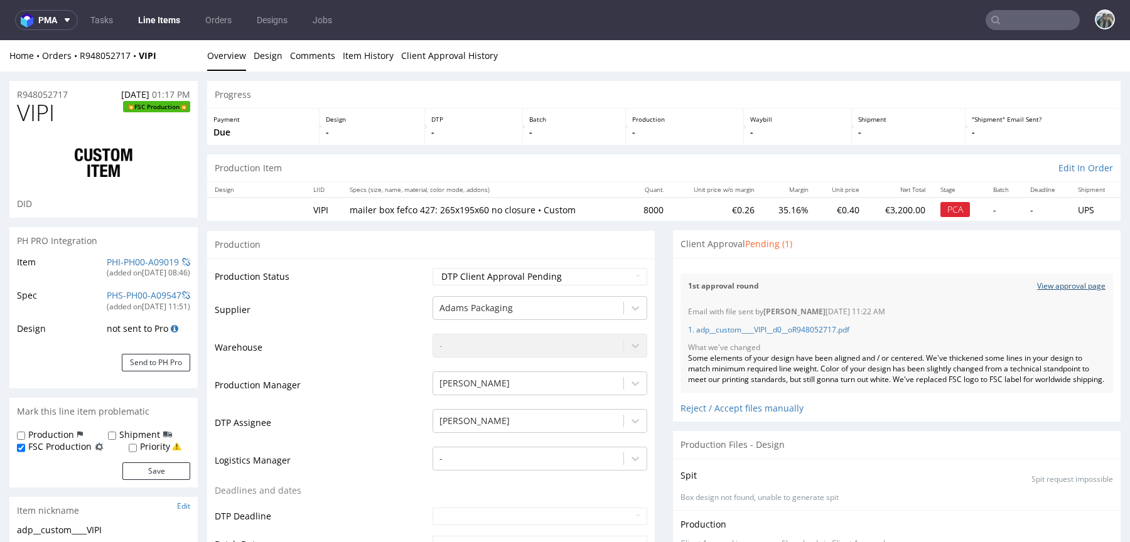
click at [1048, 289] on link "View approval page" at bounding box center [1071, 286] width 68 height 11
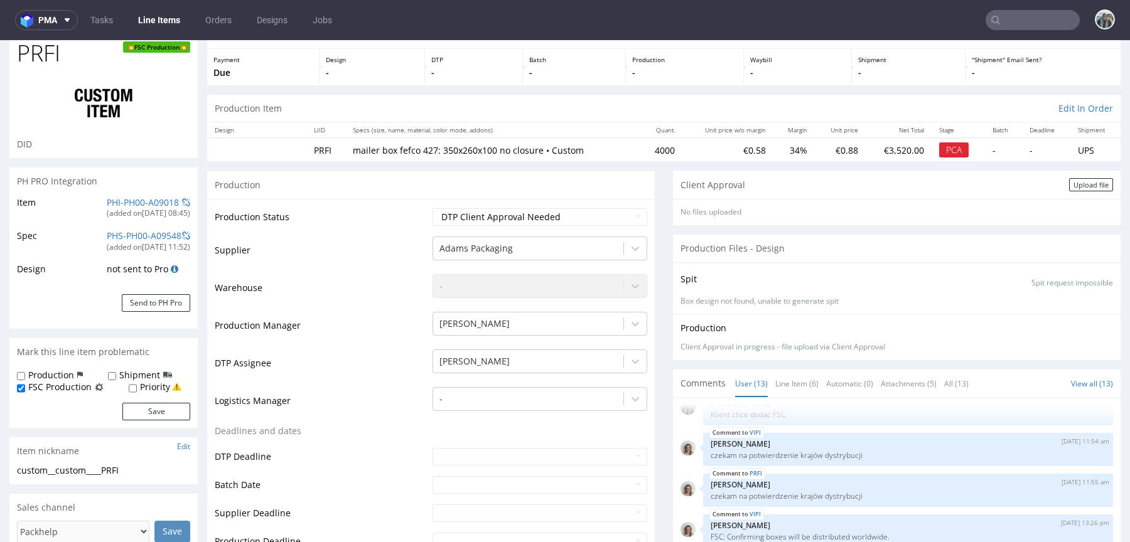
scroll to position [186, 0]
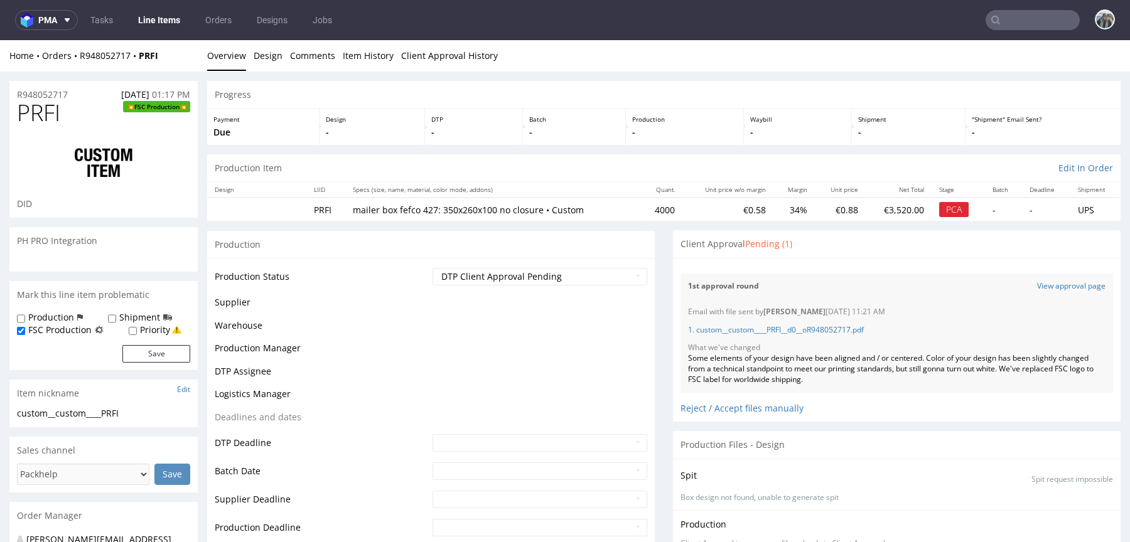
scroll to position [394, 0]
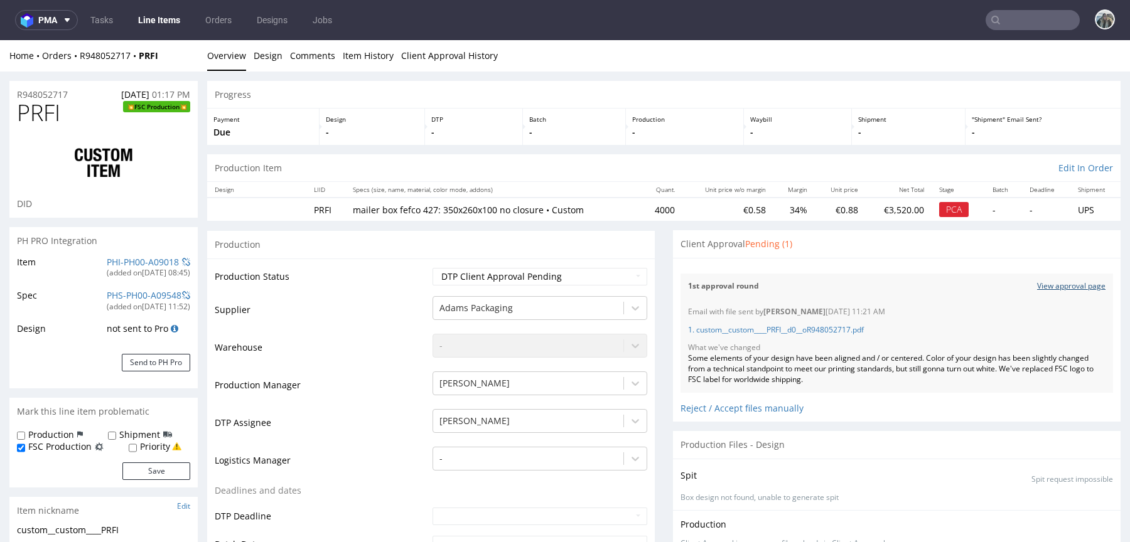
click at [1044, 289] on link "View approval page" at bounding box center [1071, 286] width 68 height 11
drag, startPoint x: 87, startPoint y: 97, endPoint x: 0, endPoint y: 87, distance: 87.3
copy p "R948052717"
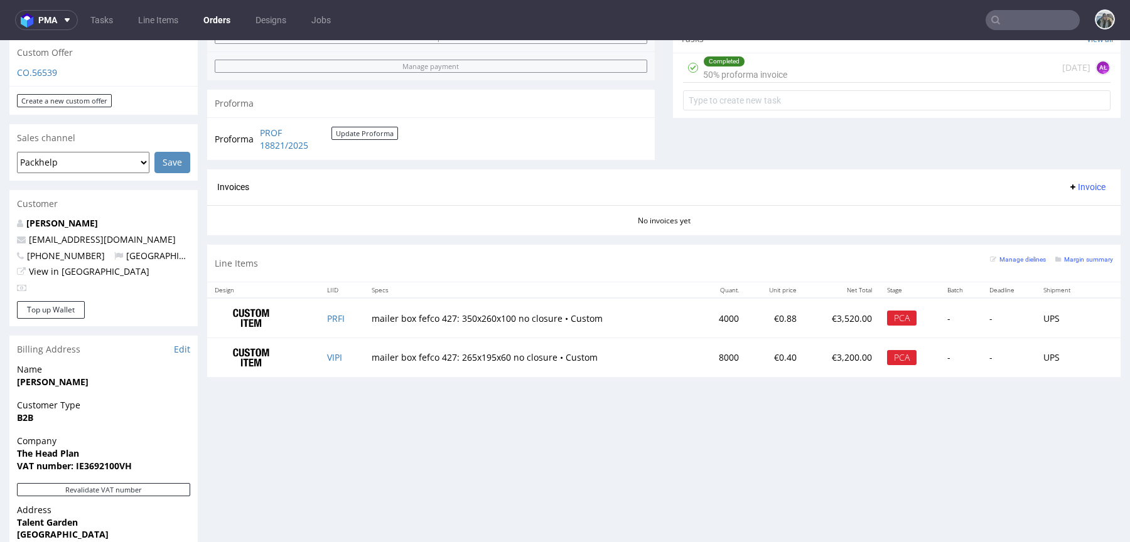
scroll to position [456, 0]
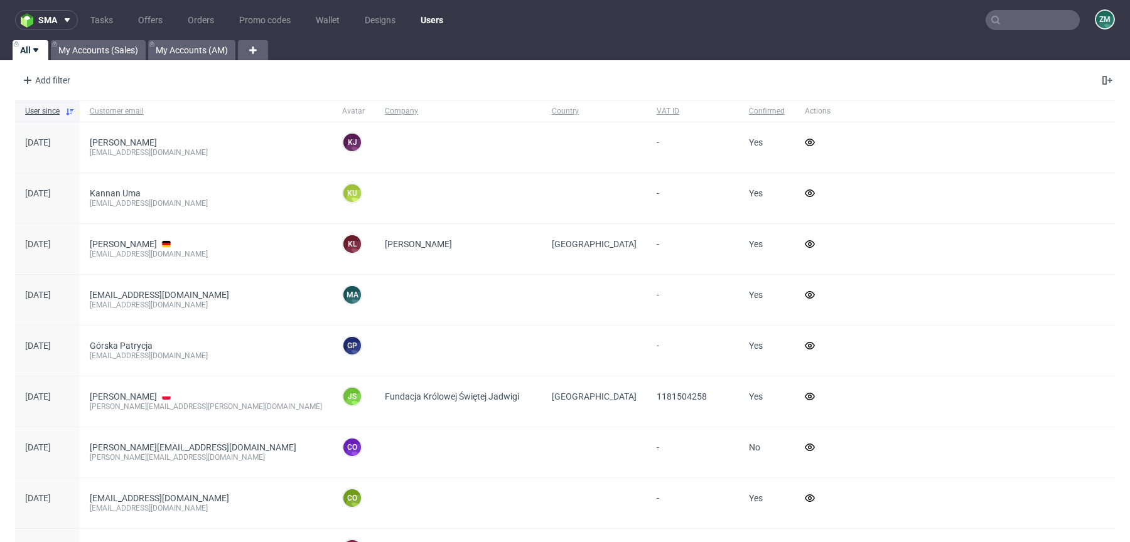
click at [1004, 32] on nav "sma Tasks Offers Orders Promo codes Wallet Designs Users ZM" at bounding box center [565, 20] width 1130 height 40
click at [1034, 22] on input "text" at bounding box center [1032, 20] width 94 height 20
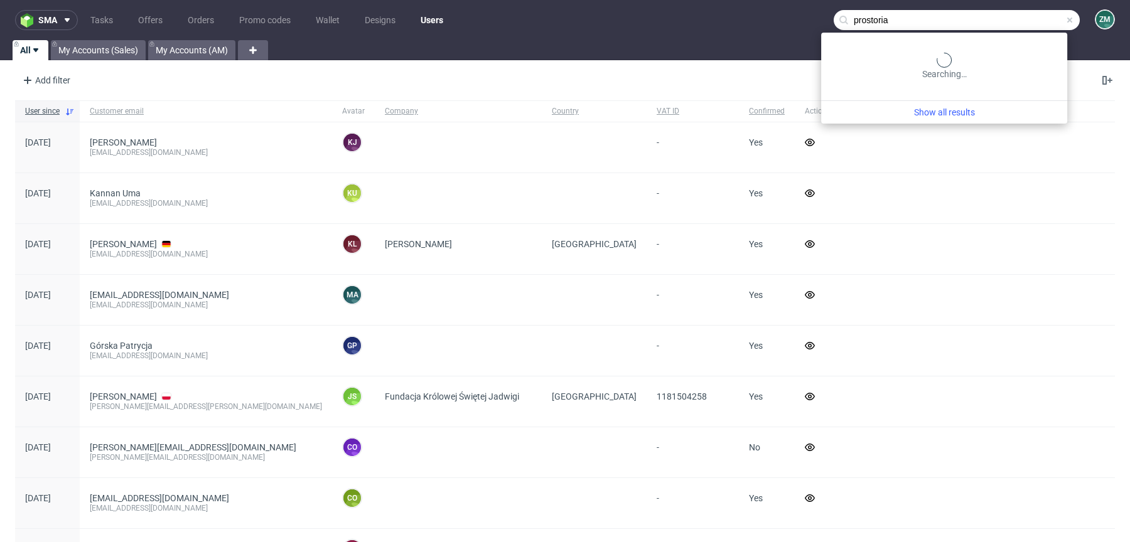
type input "prostoria"
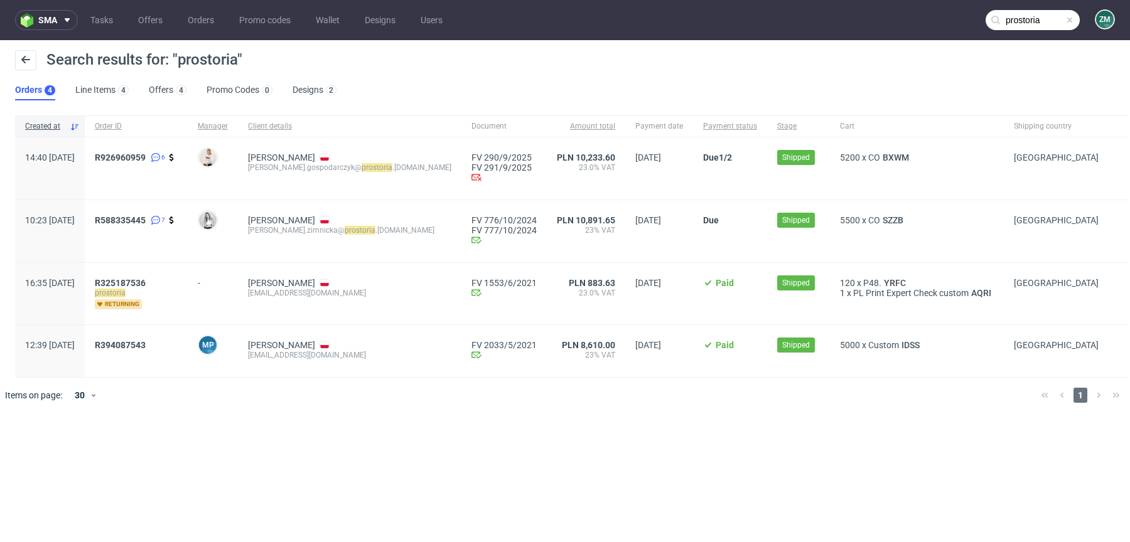
click at [159, 151] on div "R926960959 6" at bounding box center [136, 168] width 103 height 62
click at [146, 153] on span "R926960959" at bounding box center [120, 158] width 51 height 10
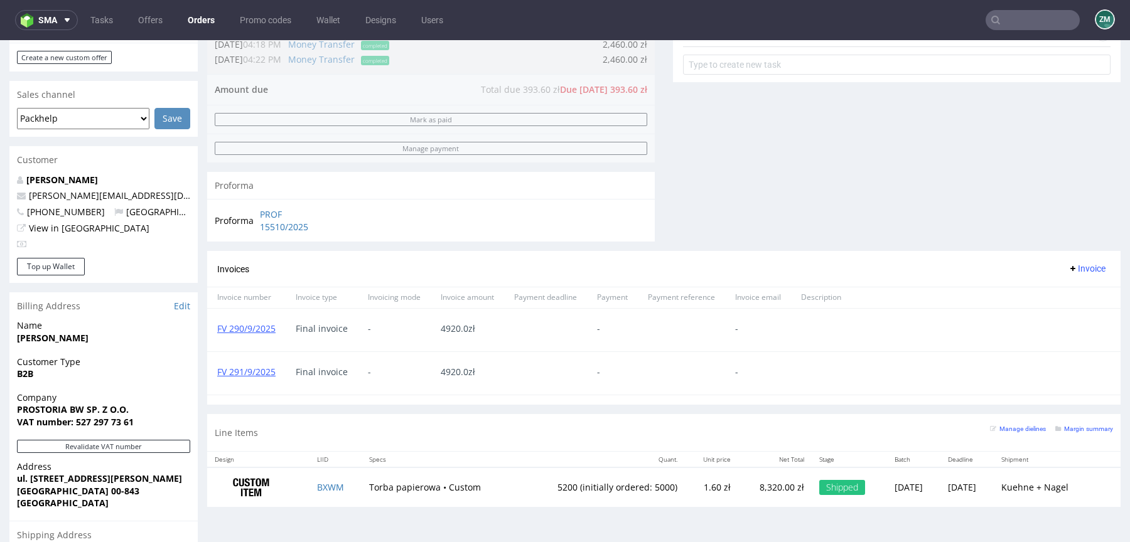
scroll to position [443, 0]
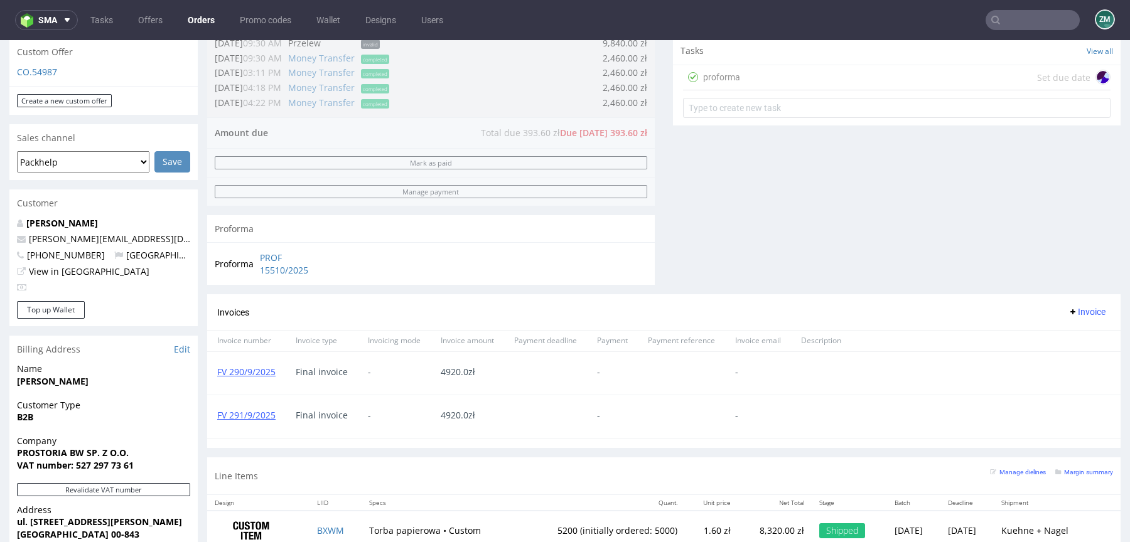
click at [798, 71] on div "proforma Set due date" at bounding box center [896, 77] width 427 height 25
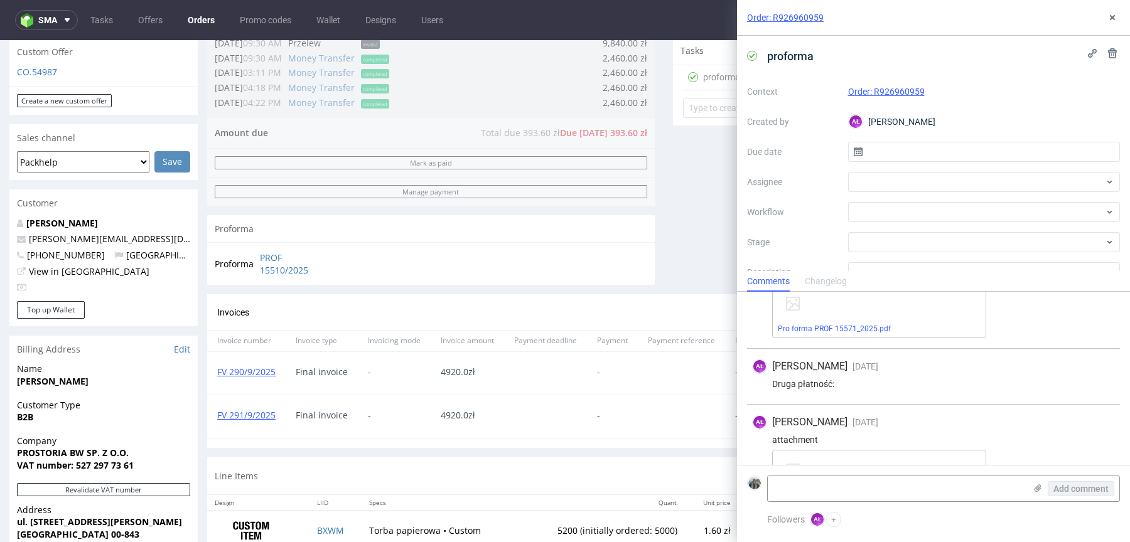
scroll to position [551, 0]
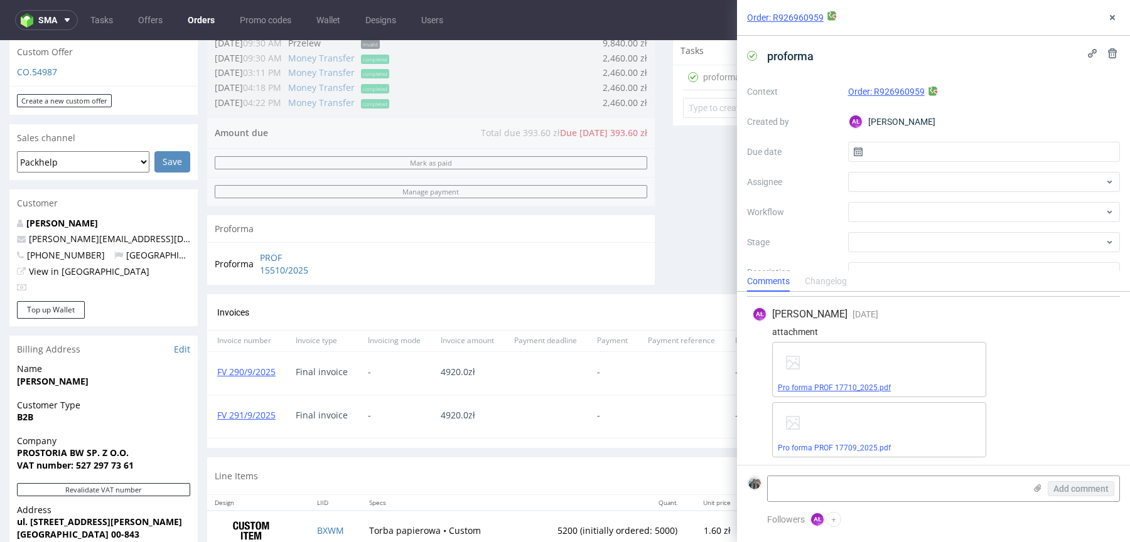
click at [817, 384] on link "Pro forma PROF 17710_2025.pdf" at bounding box center [834, 388] width 113 height 9
click at [820, 447] on link "Pro forma PROF 17709_2025.pdf" at bounding box center [834, 448] width 113 height 9
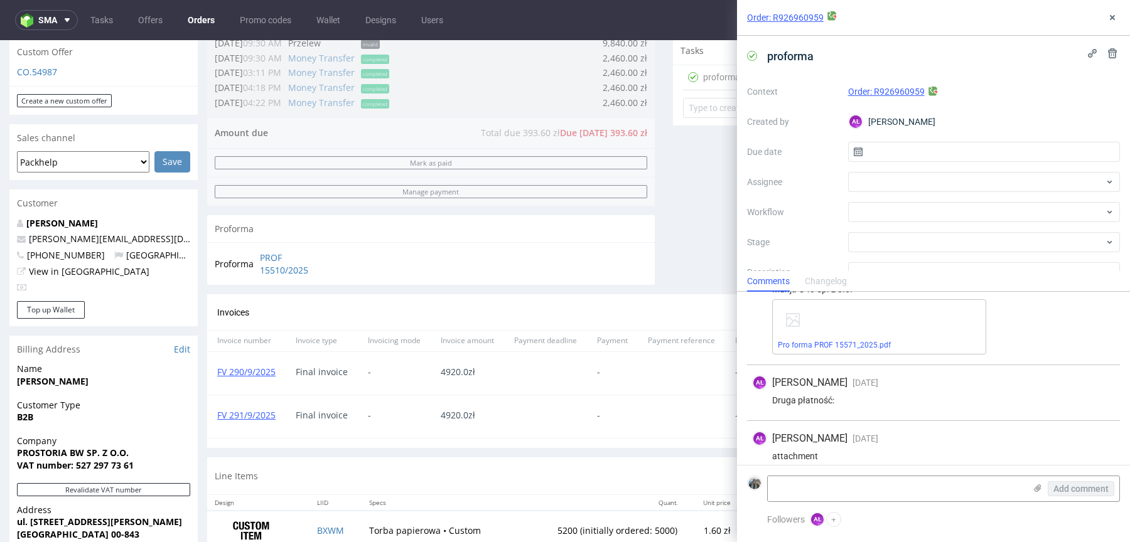
scroll to position [393, 0]
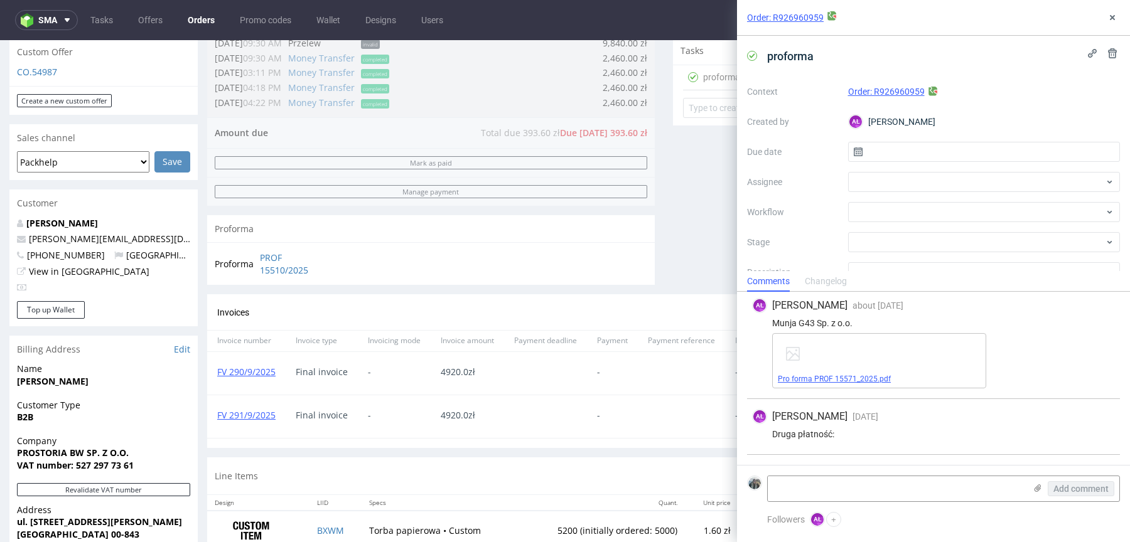
click at [837, 379] on link "Pro forma PROF 15571_2025.pdf" at bounding box center [834, 379] width 113 height 9
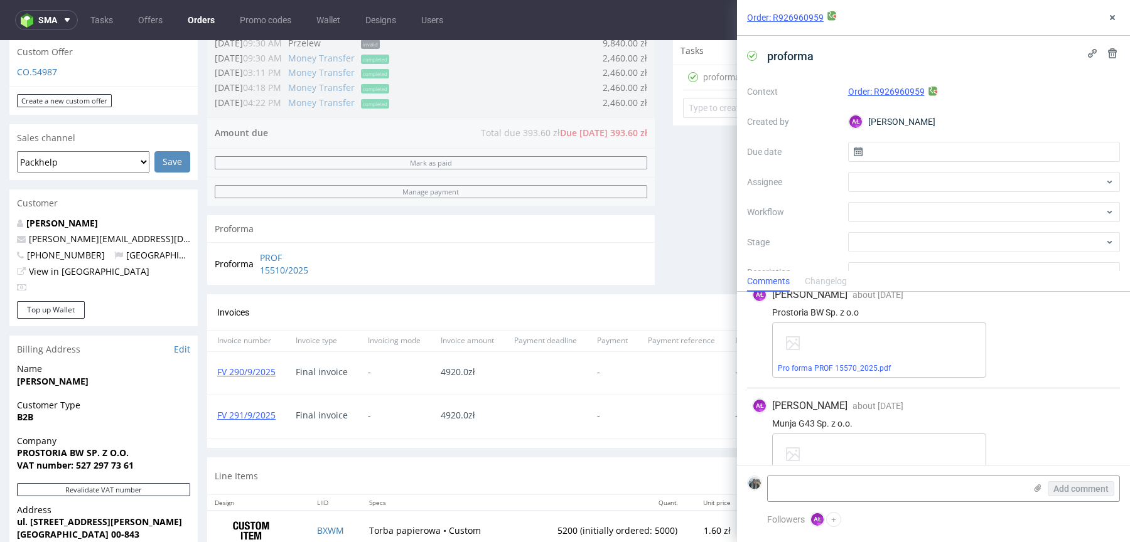
scroll to position [291, 0]
click at [849, 373] on div "Pro forma PROF 15570_2025.pdf" at bounding box center [879, 351] width 214 height 55
click at [853, 372] on link "Pro forma PROF 15570_2025.pdf" at bounding box center [834, 369] width 113 height 9
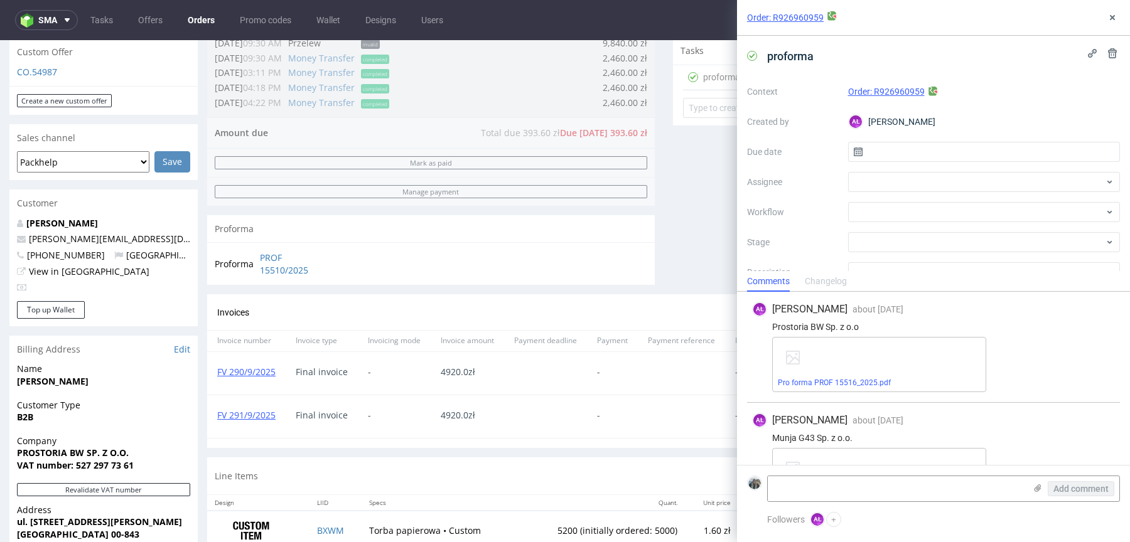
click at [1120, 19] on div "Order: R926960959" at bounding box center [933, 18] width 393 height 36
click at [1112, 13] on icon at bounding box center [1112, 18] width 10 height 10
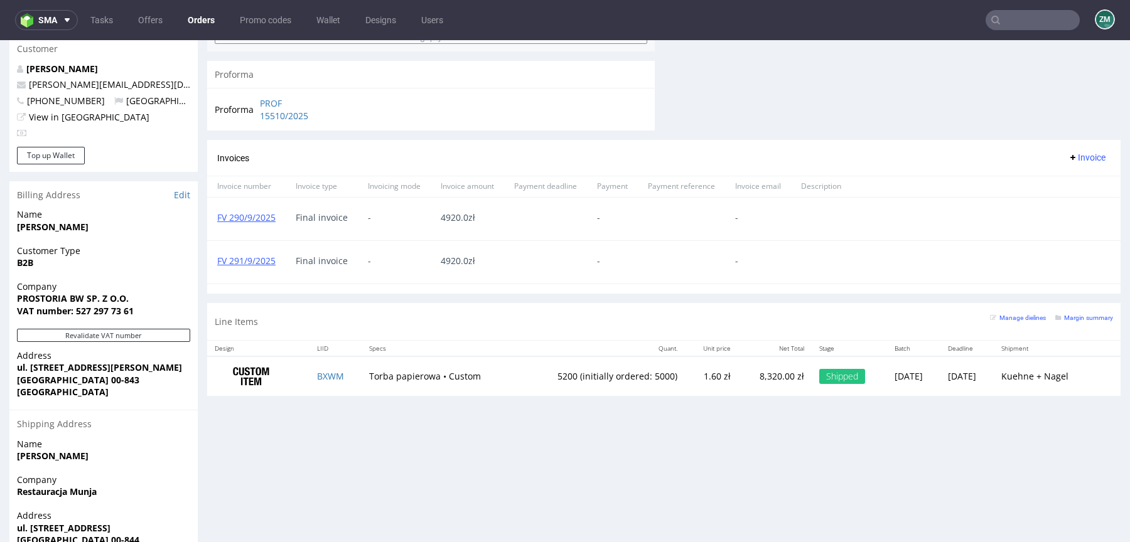
scroll to position [652, 0]
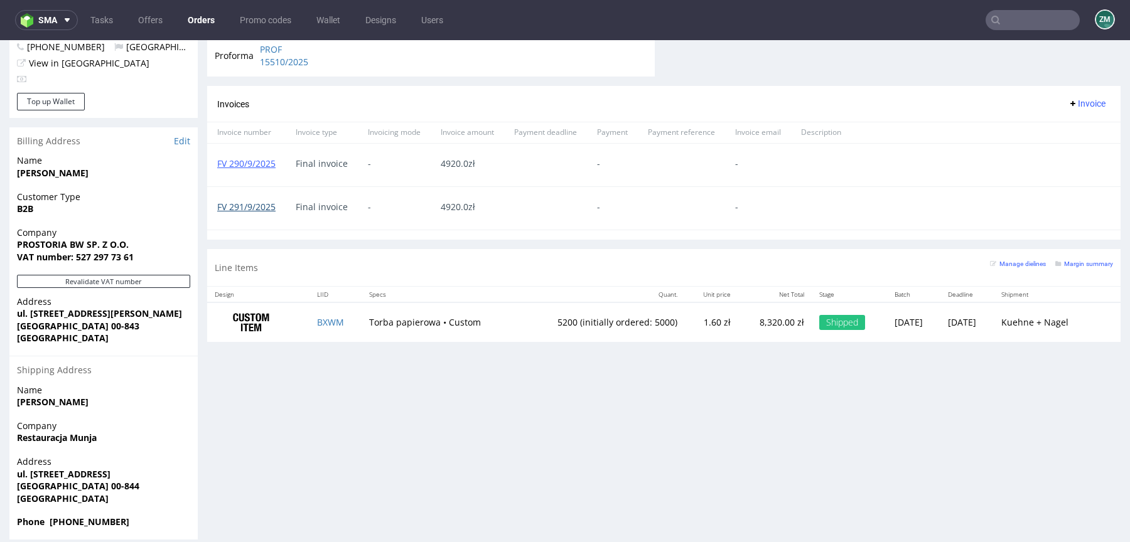
click at [250, 207] on link "FV 291/9/2025" at bounding box center [246, 207] width 58 height 12
click at [260, 167] on link "FV 290/9/2025" at bounding box center [246, 164] width 58 height 12
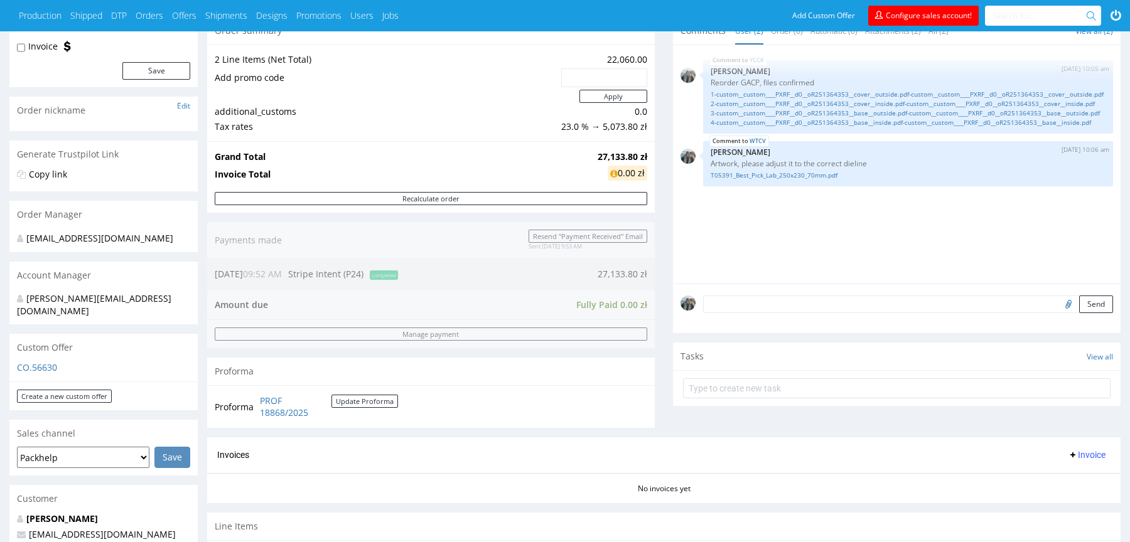
scroll to position [223, 0]
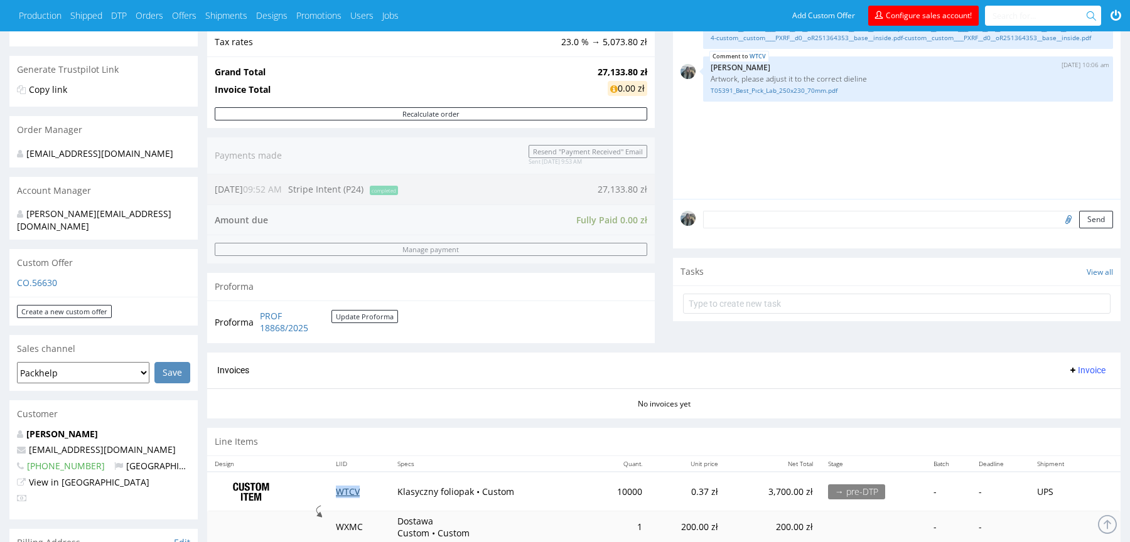
click at [354, 486] on link "WTCV" at bounding box center [348, 492] width 24 height 12
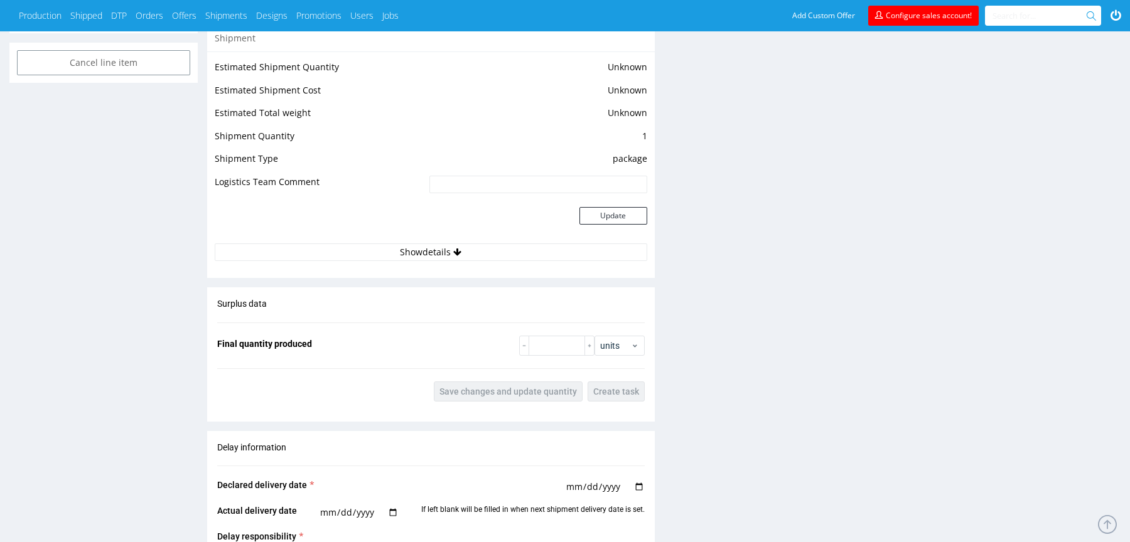
scroll to position [903, 0]
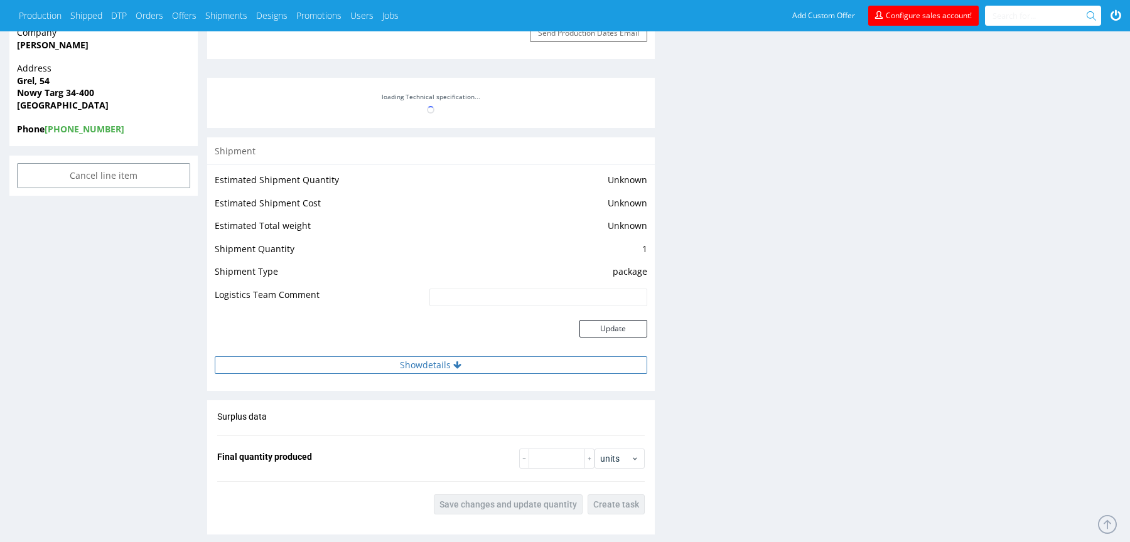
click at [549, 368] on button "Show details" at bounding box center [431, 366] width 432 height 18
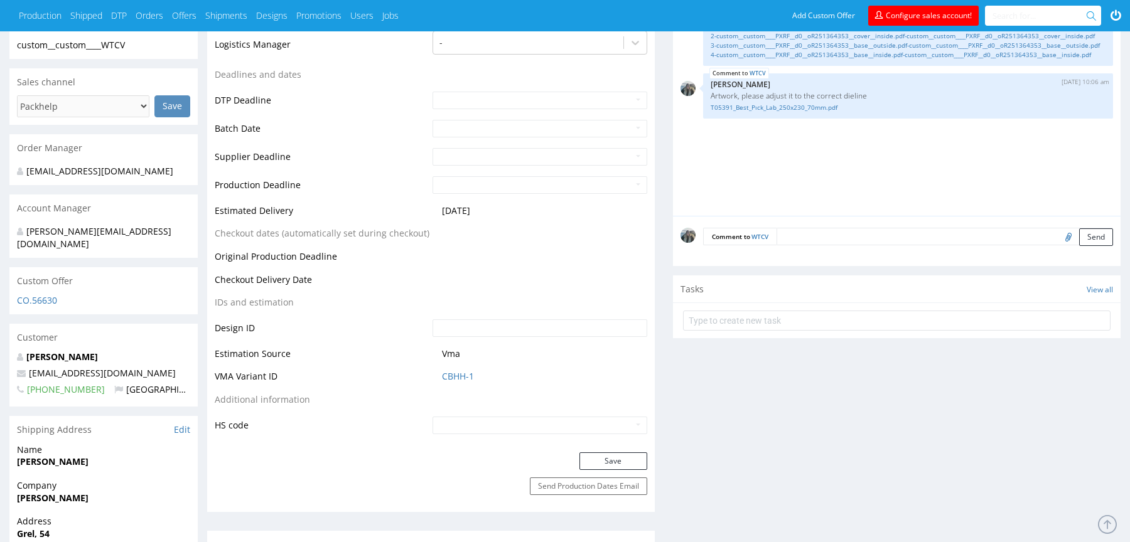
scroll to position [397, 0]
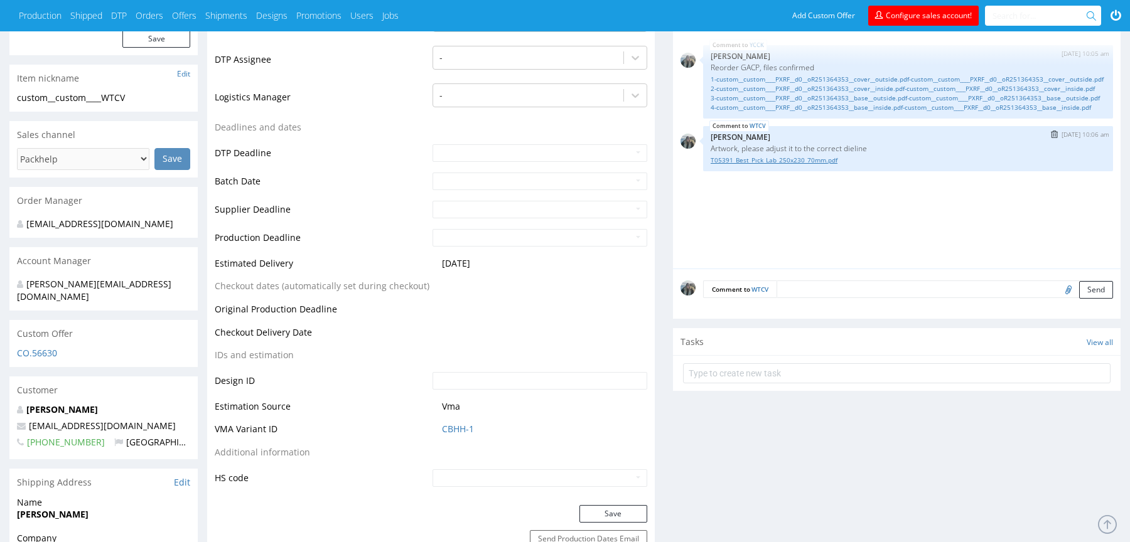
click at [790, 165] on link "T05391_Best_Pıck_Lab_250x230_70mm.pdf" at bounding box center [908, 160] width 395 height 9
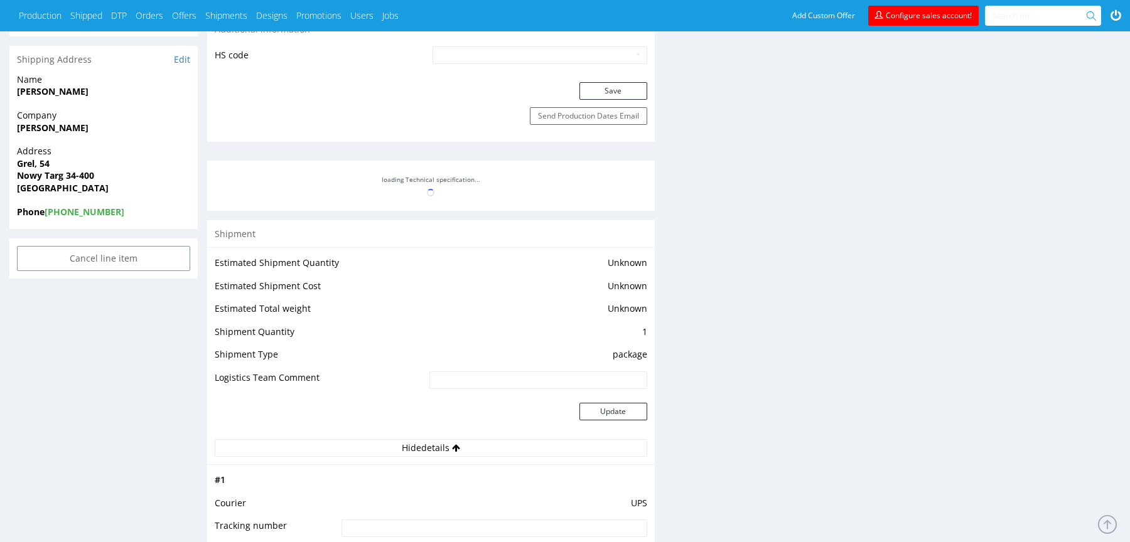
scroll to position [706, 0]
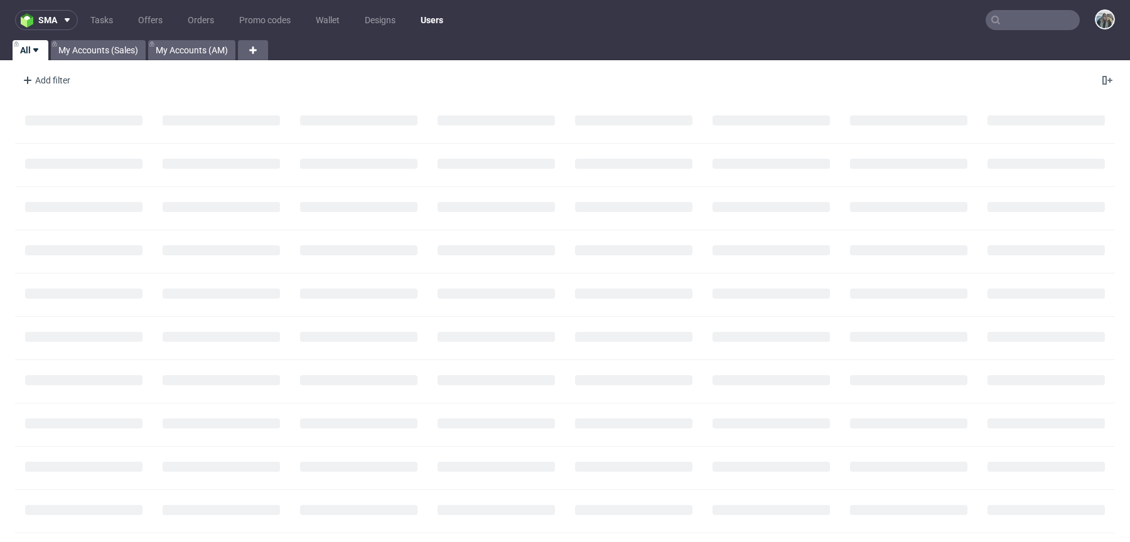
click at [1037, 22] on input "text" at bounding box center [1032, 20] width 94 height 20
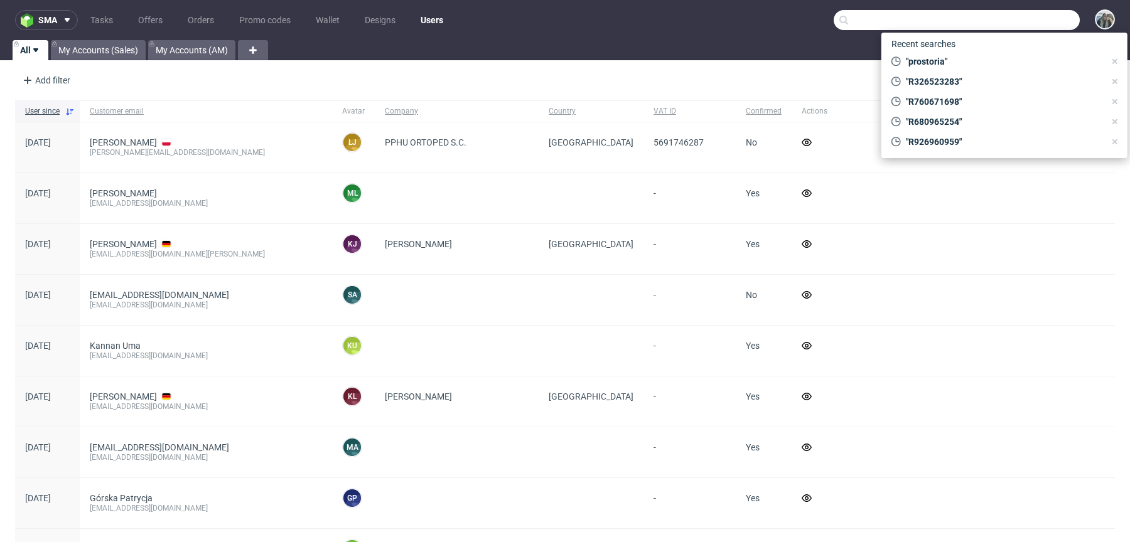
paste input "R760671698"
type input "R760671698"
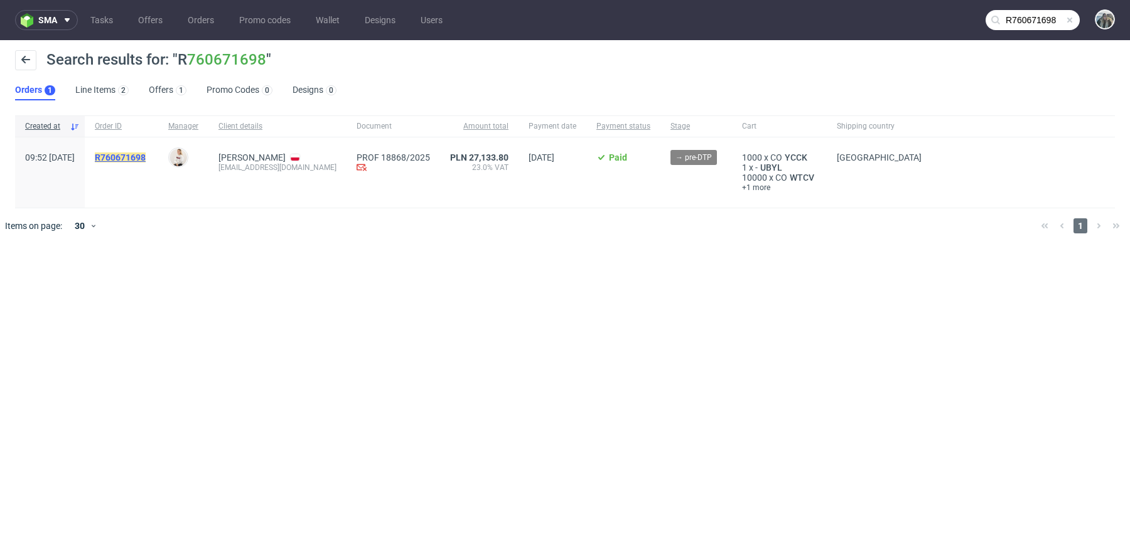
click at [148, 162] on span "R760671698" at bounding box center [121, 173] width 53 height 40
click at [146, 158] on mark "R760671698" at bounding box center [120, 158] width 51 height 10
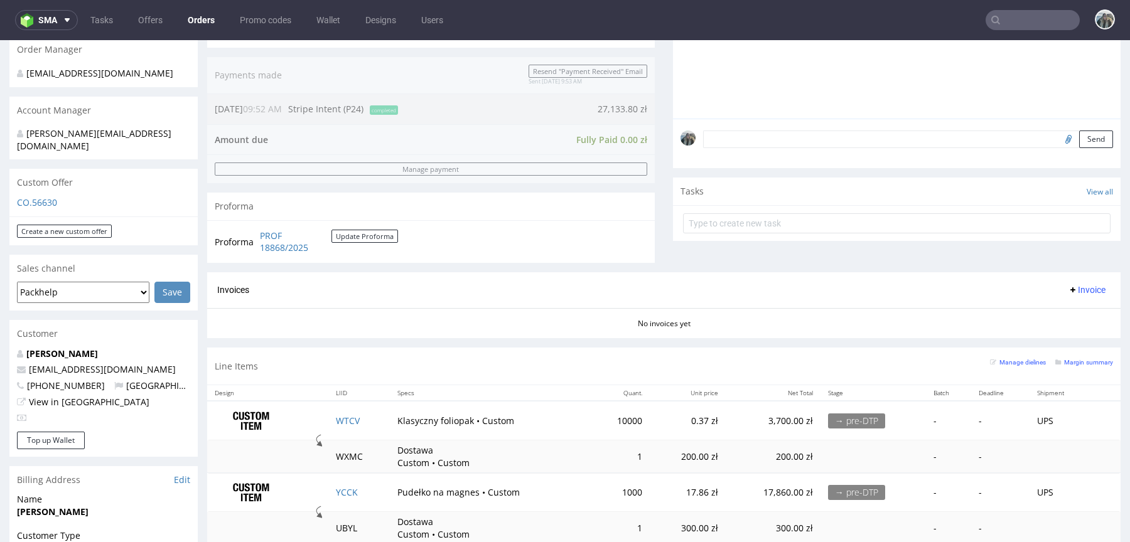
scroll to position [598, 0]
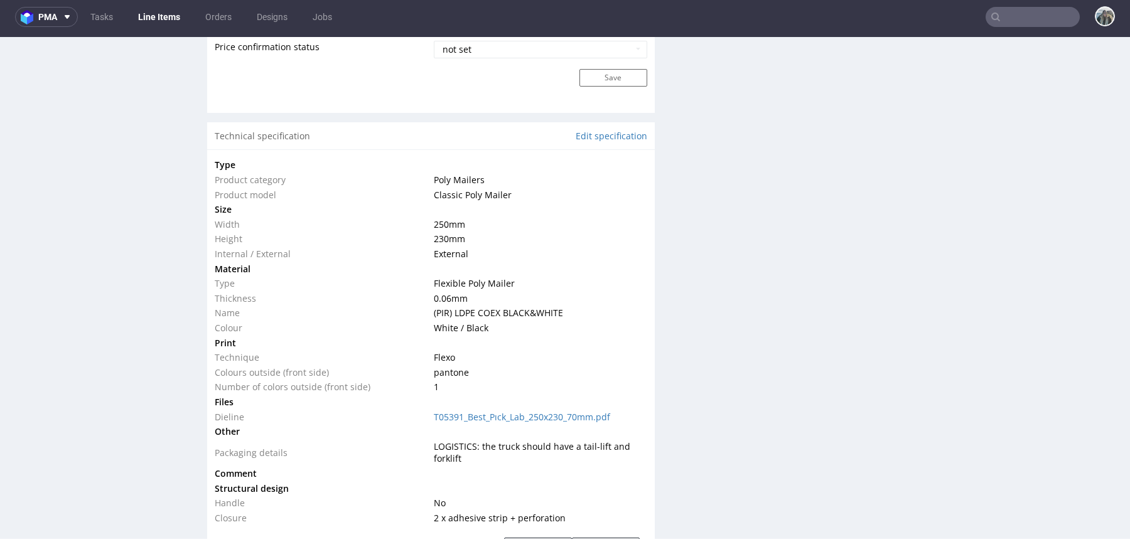
scroll to position [486, 0]
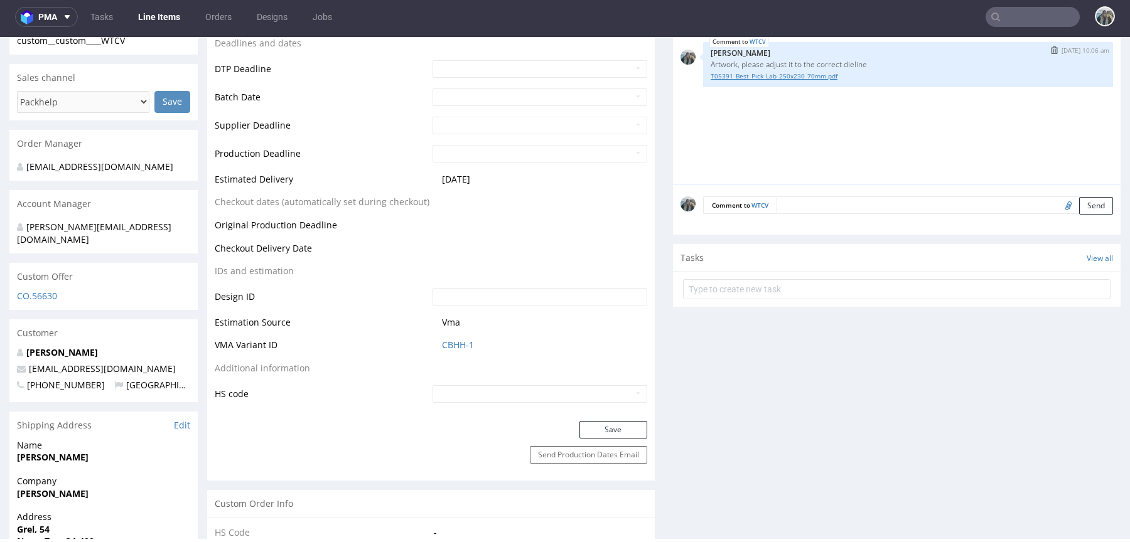
click at [805, 81] on link "T05391_Best_Pıck_Lab_250x230_70mm.pdf" at bounding box center [908, 76] width 395 height 9
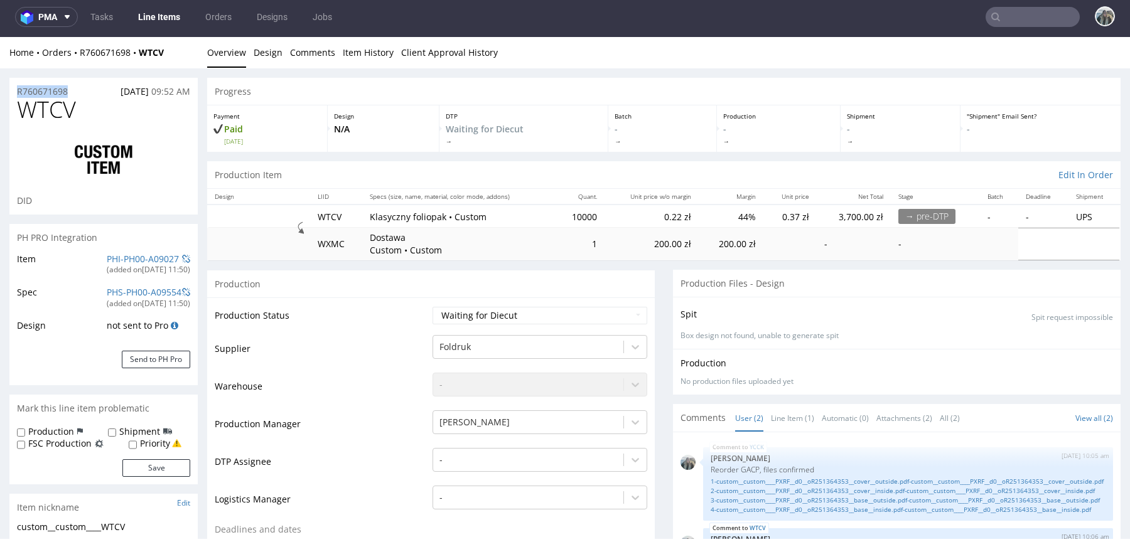
drag, startPoint x: 74, startPoint y: 89, endPoint x: 0, endPoint y: 89, distance: 74.1
copy p "R760671698"
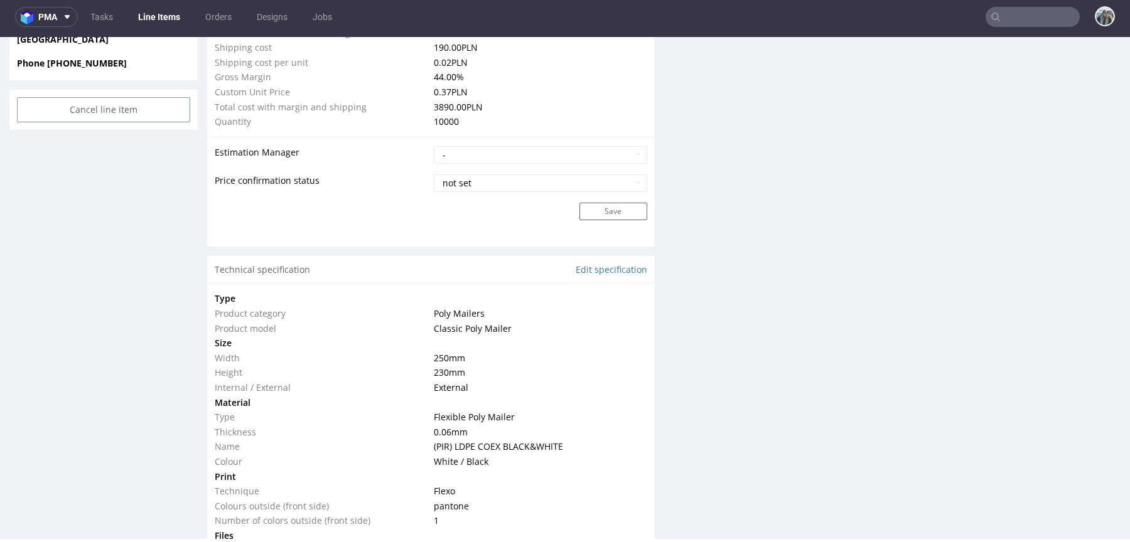
scroll to position [1119, 0]
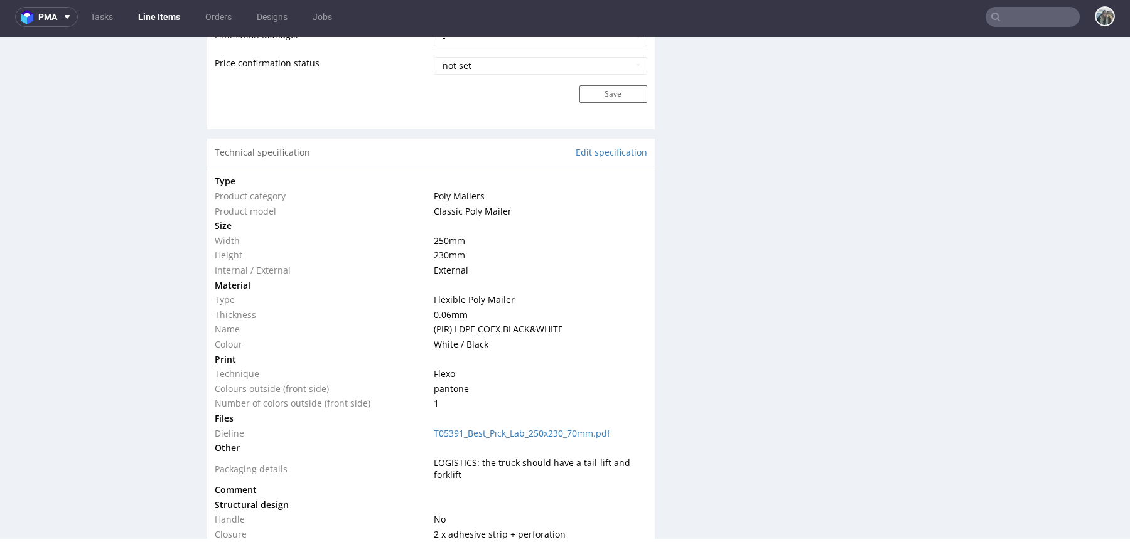
drag, startPoint x: 461, startPoint y: 257, endPoint x: 436, endPoint y: 227, distance: 39.7
click at [436, 227] on tbody "Type Product category Poly Mailers Product model Classic Poly Mailer Size Width…" at bounding box center [431, 358] width 432 height 368
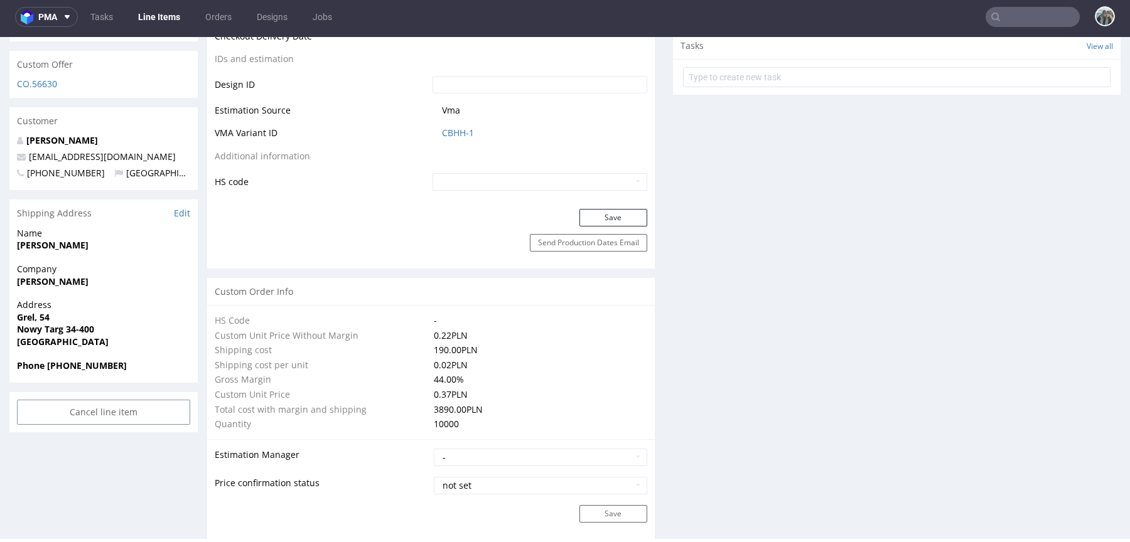
scroll to position [0, 0]
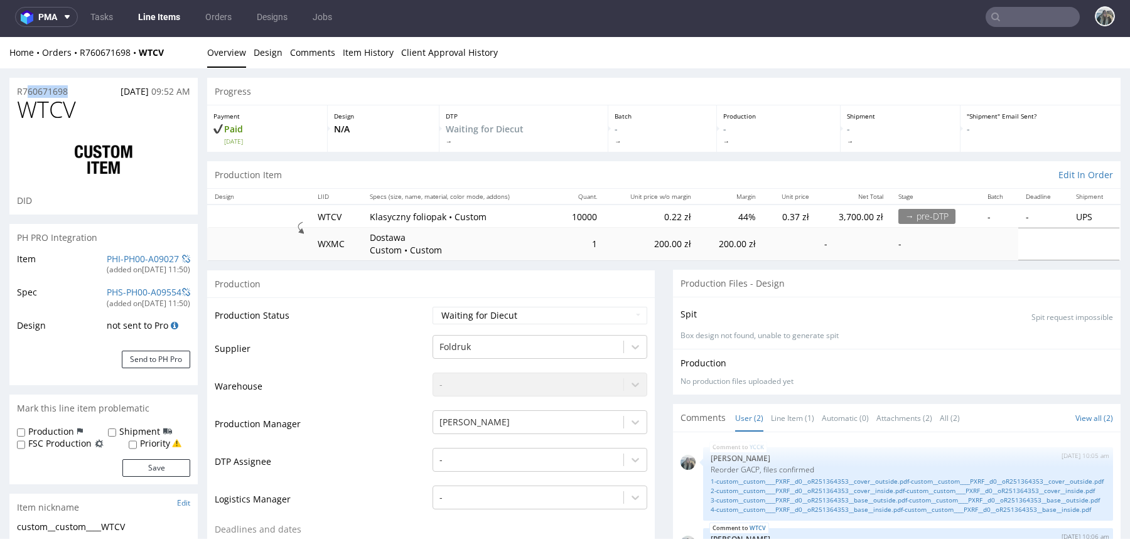
drag, startPoint x: 75, startPoint y: 90, endPoint x: 0, endPoint y: 90, distance: 74.7
copy p "R760671698"
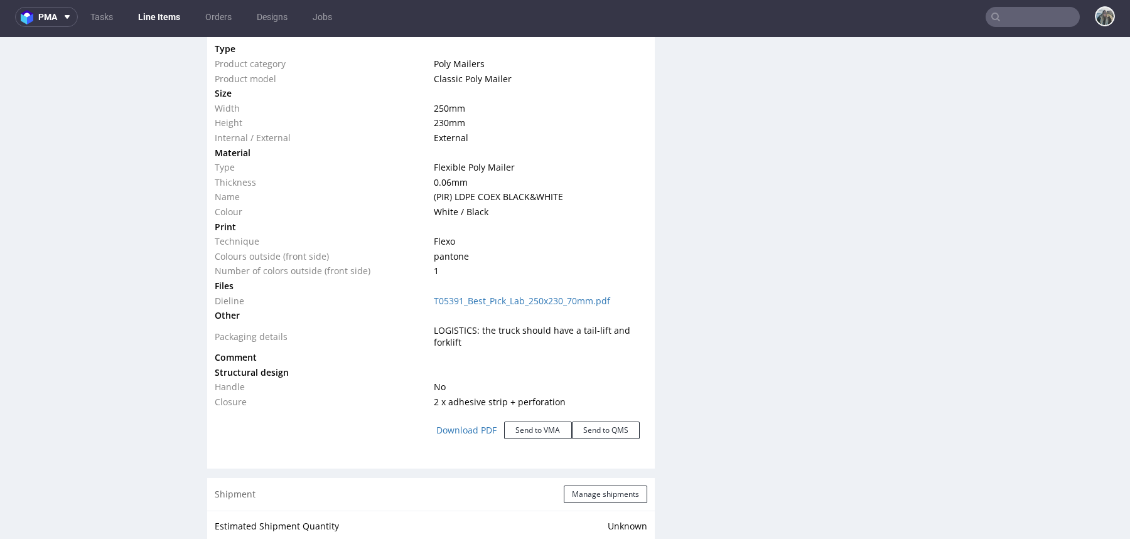
scroll to position [1218, 0]
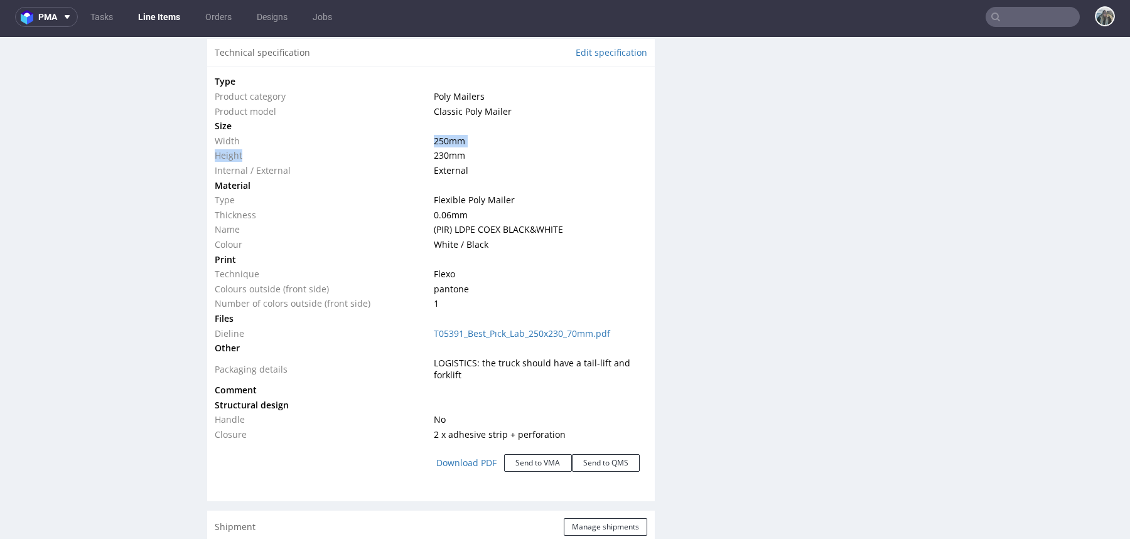
drag, startPoint x: 428, startPoint y: 134, endPoint x: 464, endPoint y: 146, distance: 37.7
click at [463, 146] on tbody "Type Product category Poly Mailers Product model Classic Poly Mailer Size Width…" at bounding box center [431, 258] width 432 height 368
click at [490, 156] on td "230 mm" at bounding box center [539, 155] width 216 height 15
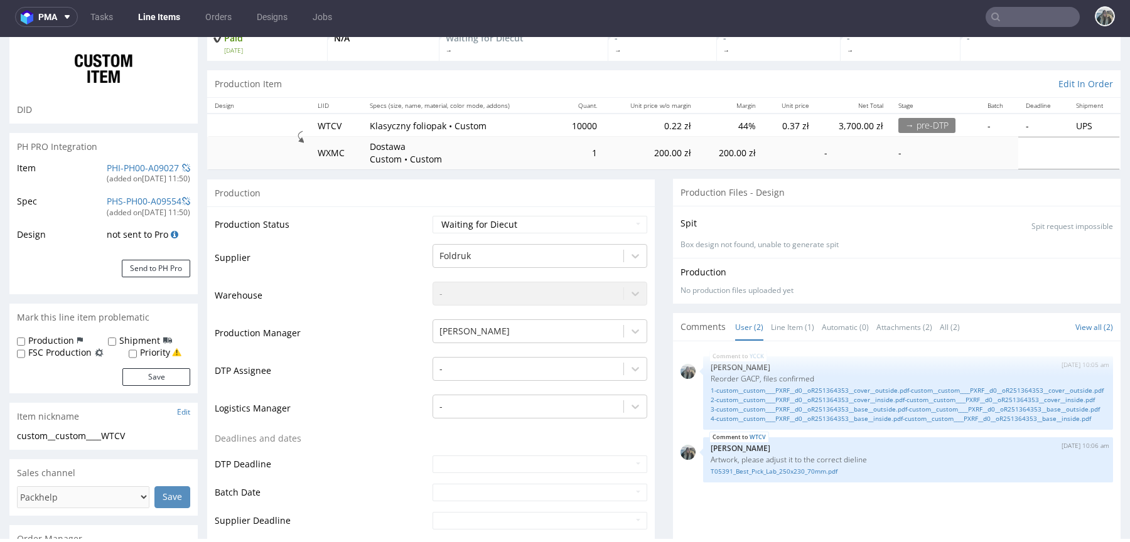
scroll to position [188, 0]
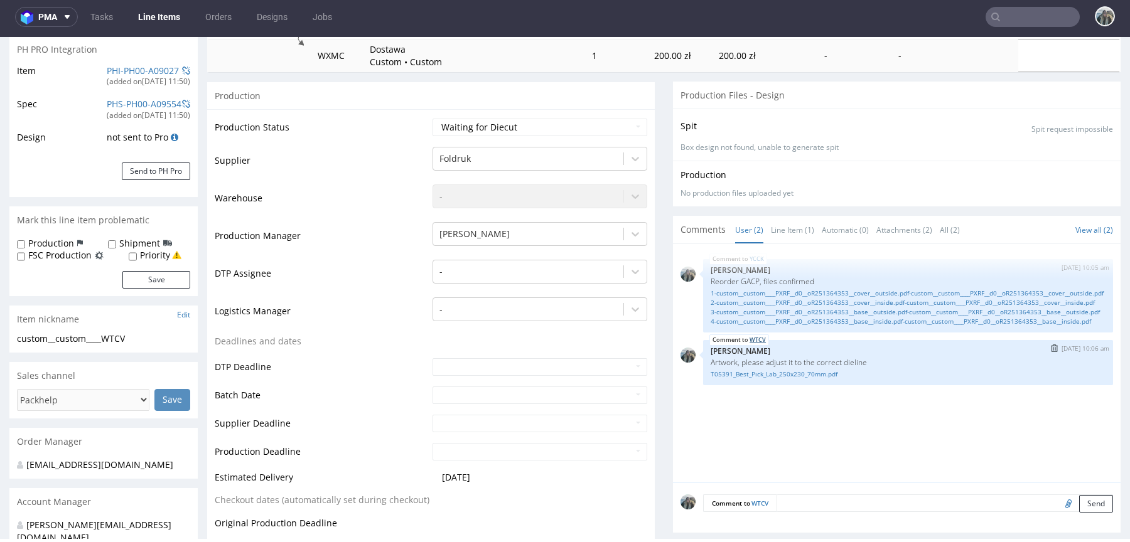
click at [756, 345] on link "WTCV" at bounding box center [757, 340] width 16 height 10
click at [754, 370] on div "YCCK 5th Sep 25 | 10:05 am Zeniuk Magdalena Reorder GACP, files confirmed 1-cus…" at bounding box center [900, 367] width 440 height 231
click at [757, 345] on link "WTCV" at bounding box center [757, 340] width 16 height 10
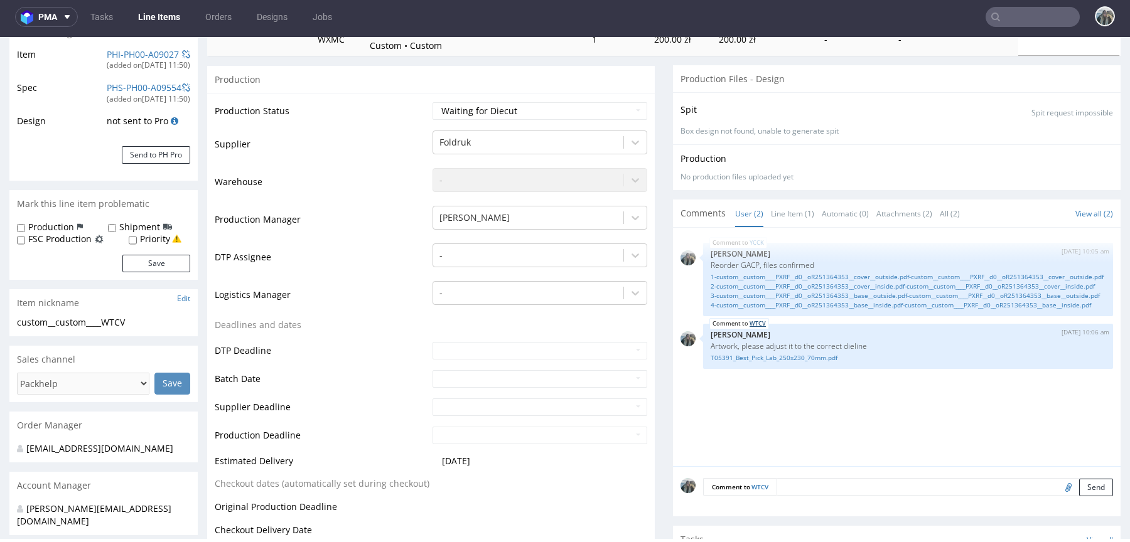
scroll to position [214, 0]
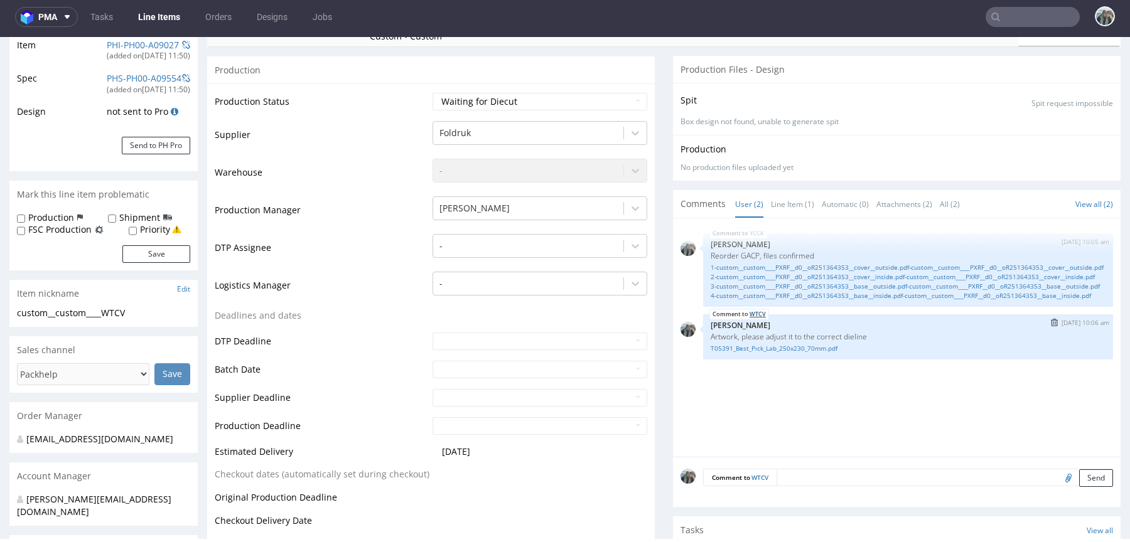
click at [749, 319] on link "WTCV" at bounding box center [757, 314] width 16 height 10
click at [758, 319] on link "WTCV" at bounding box center [757, 314] width 16 height 10
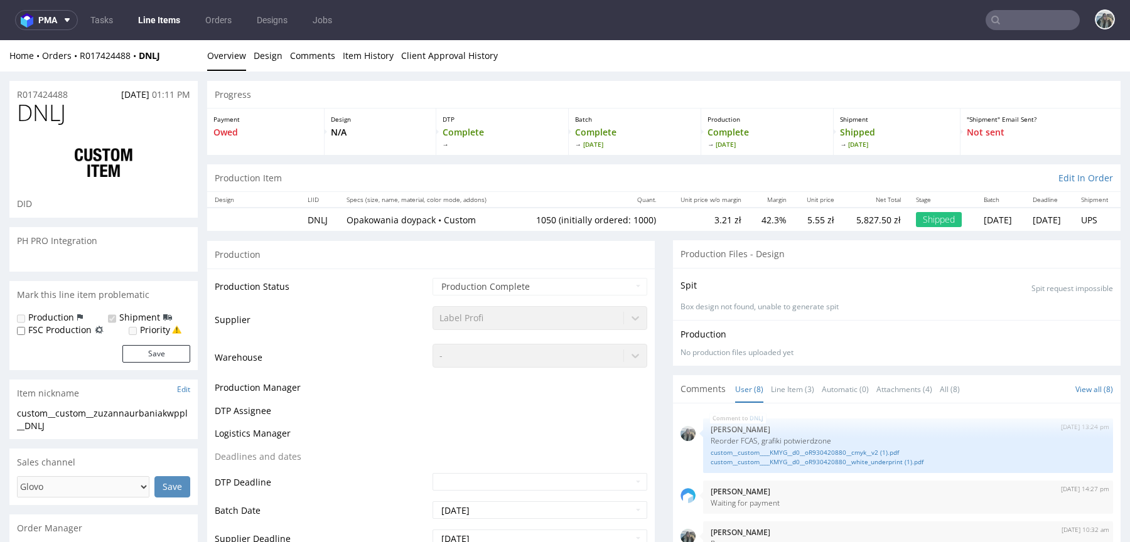
scroll to position [333, 0]
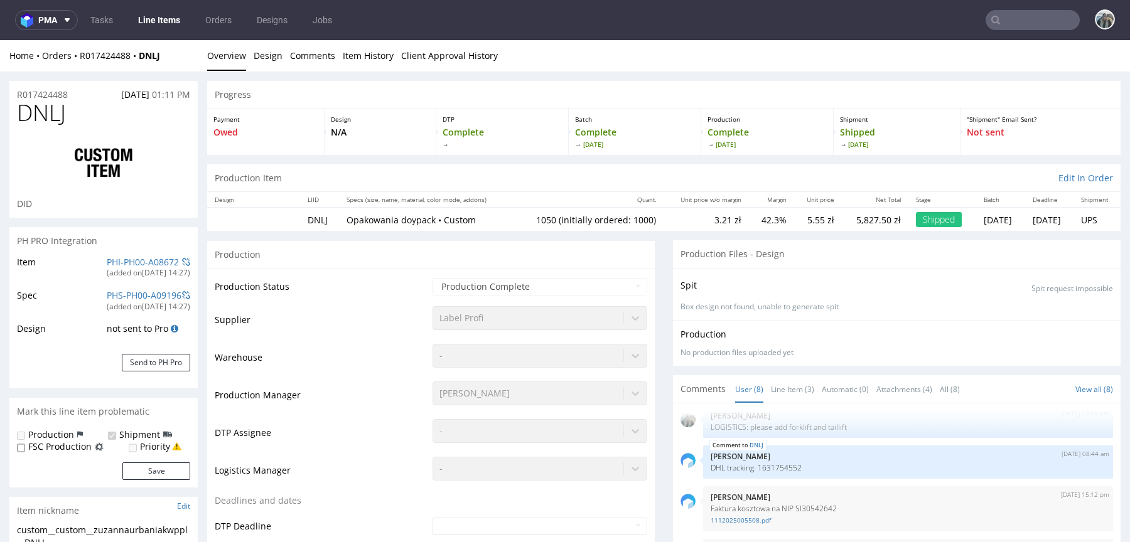
select select "in_progress"
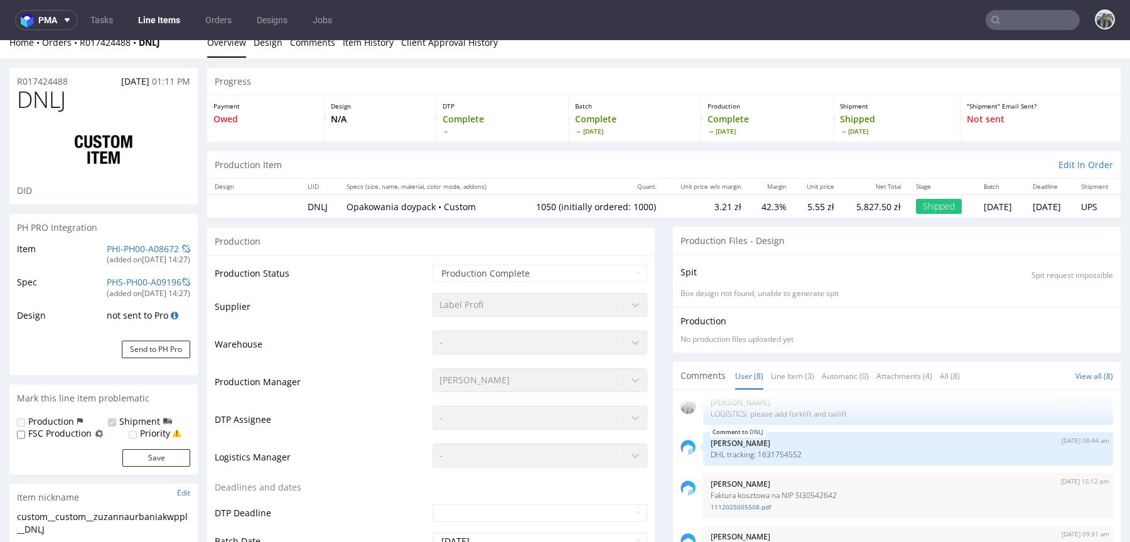
scroll to position [0, 0]
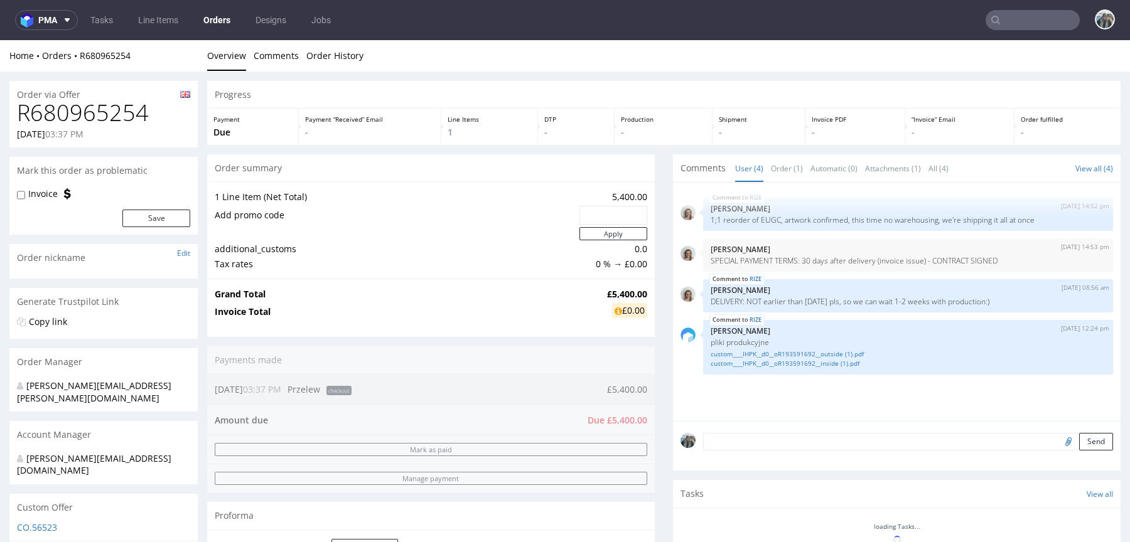
click at [121, 122] on h1 "R680965254" at bounding box center [103, 112] width 173 height 25
copy h1 "R680965254"
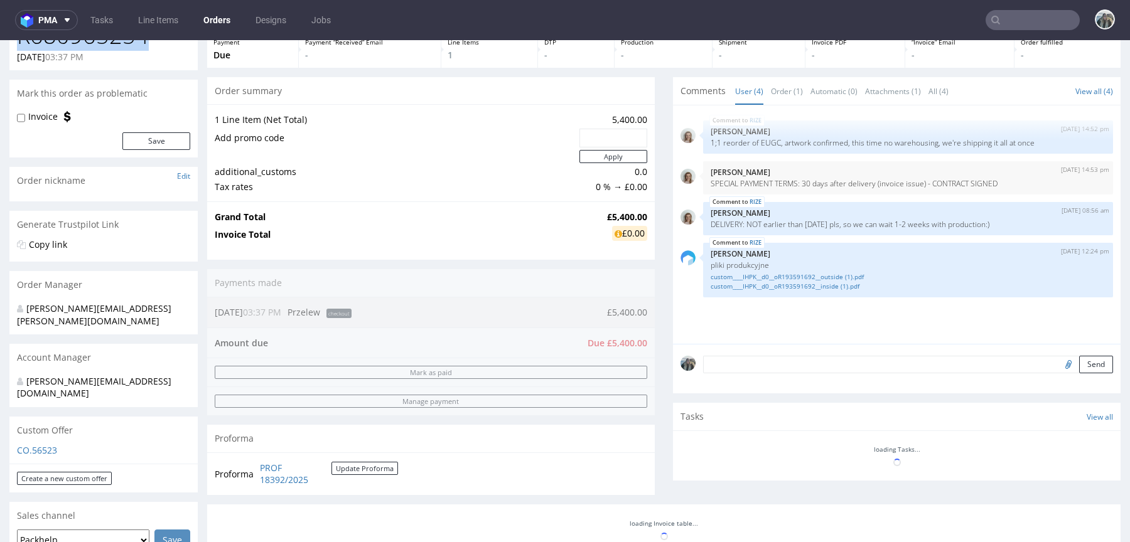
scroll to position [356, 0]
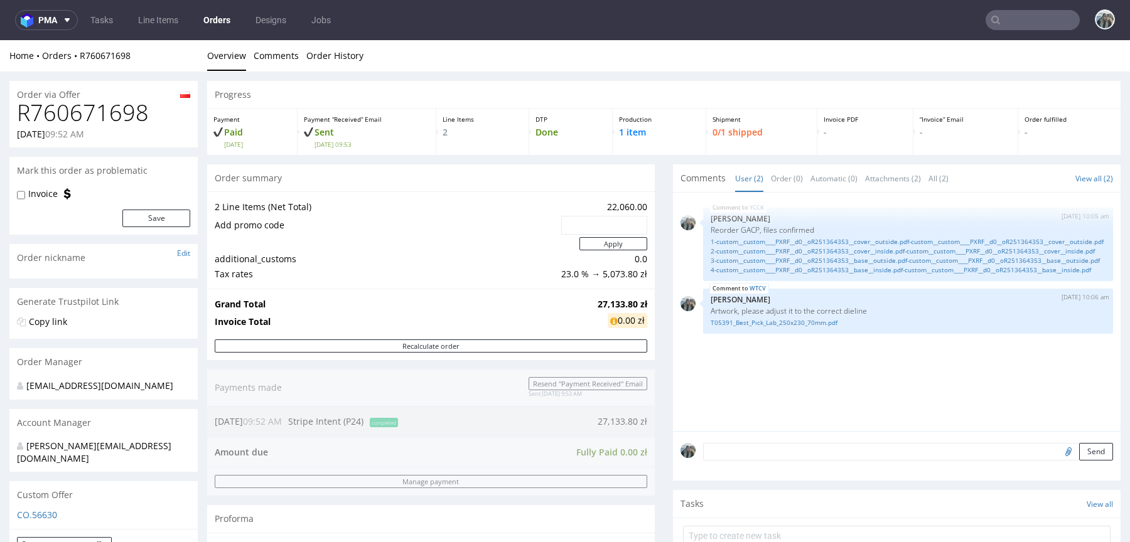
click at [114, 112] on h1 "R760671698" at bounding box center [103, 112] width 173 height 25
copy h1 "R760671698"
click at [1019, 18] on input "text" at bounding box center [1032, 20] width 94 height 20
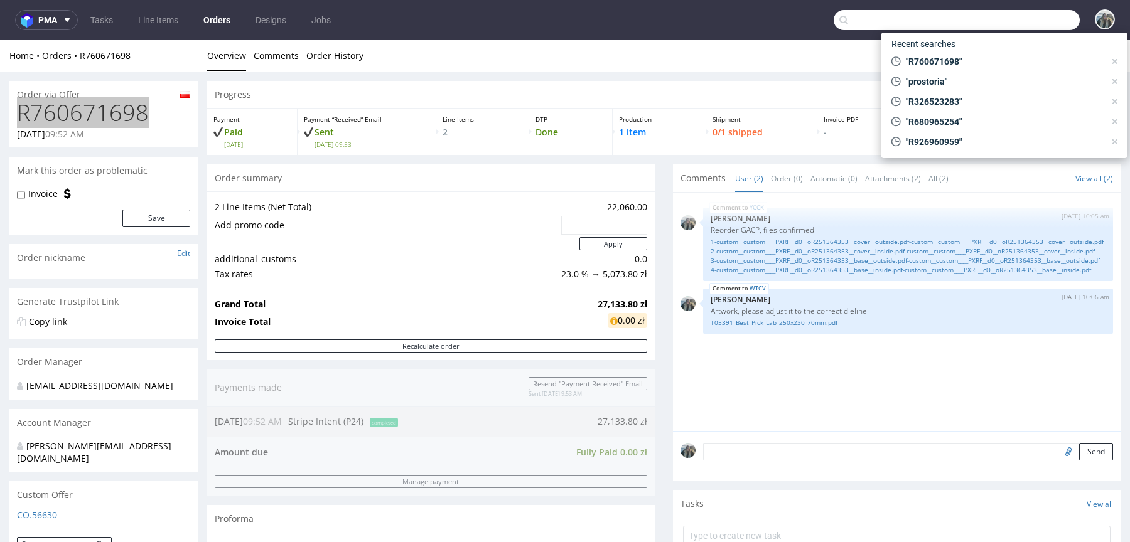
paste input "andopen"
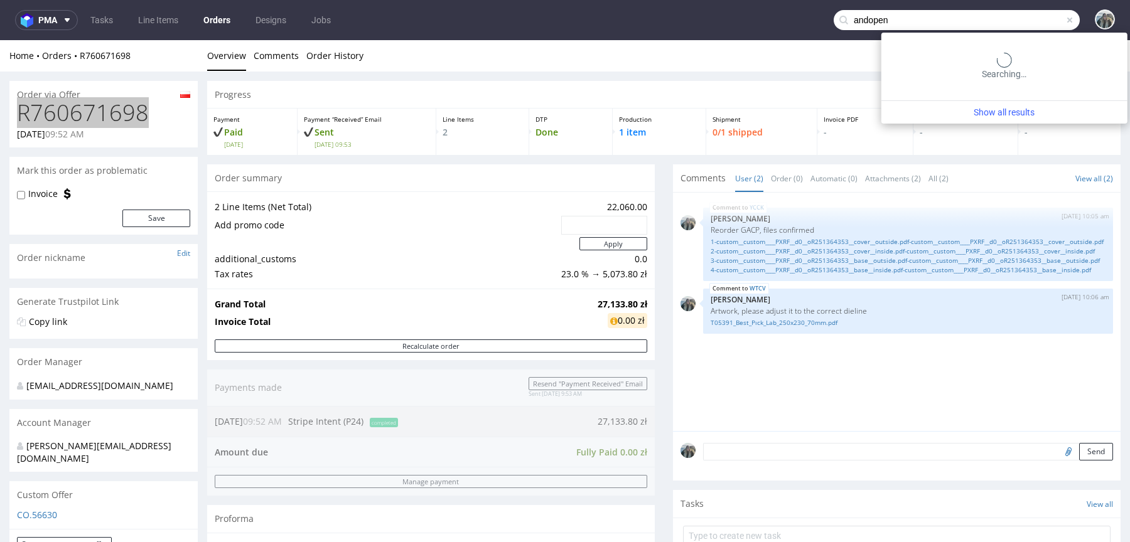
type input "andopen"
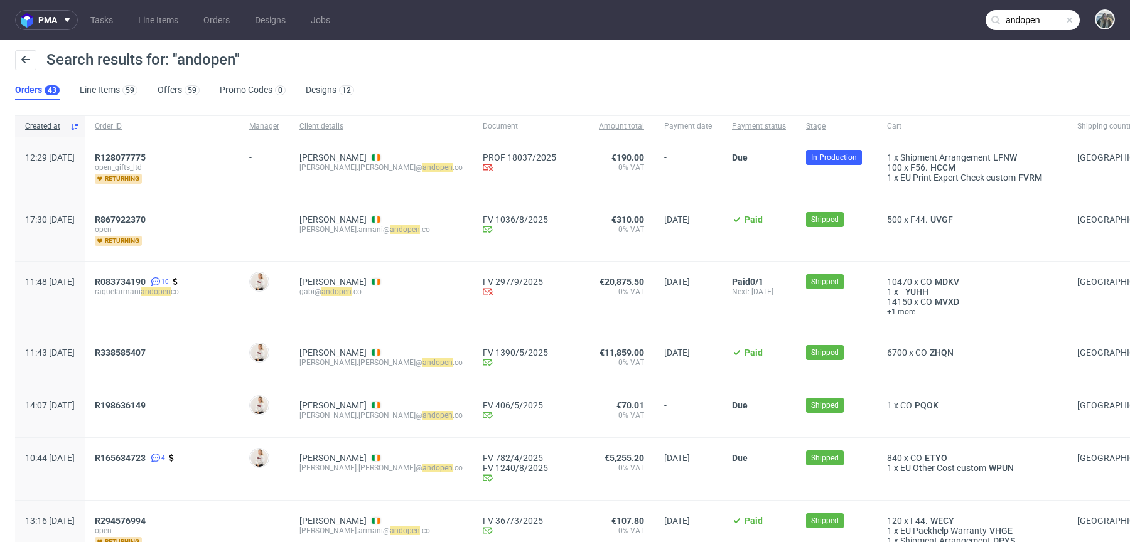
click at [157, 151] on div "R128077775 open_gifts_ltd returning" at bounding box center [162, 168] width 154 height 62
click at [146, 157] on span "R128077775" at bounding box center [120, 158] width 51 height 10
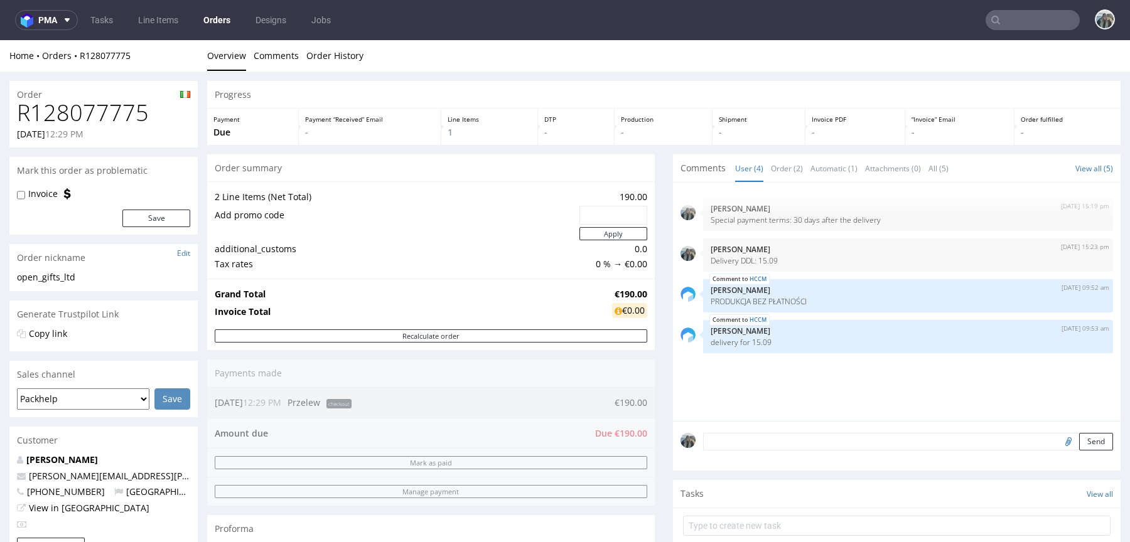
click at [1007, 16] on input "text" at bounding box center [1032, 20] width 94 height 20
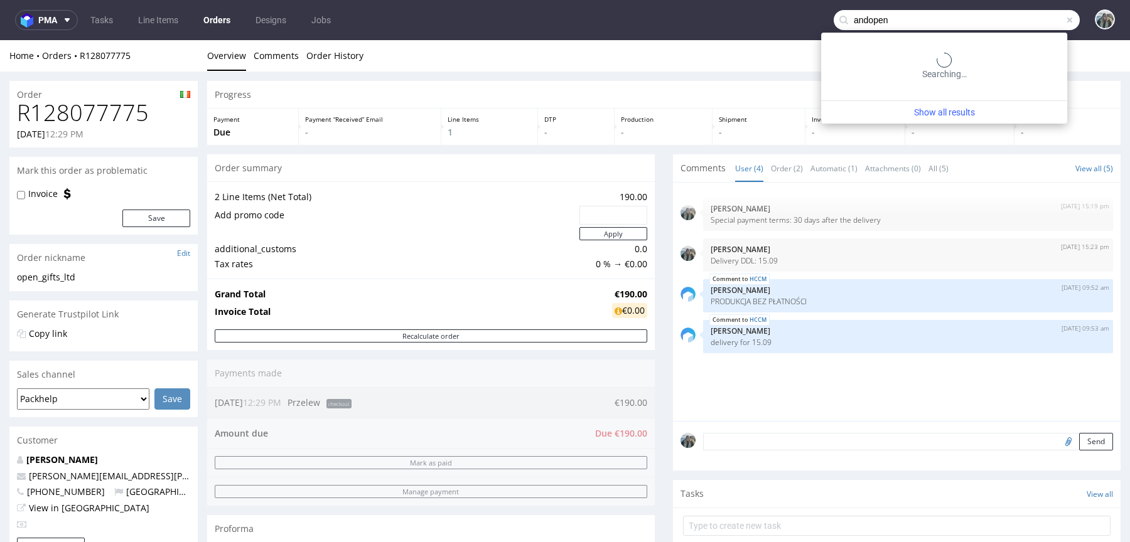
type input "andopen"
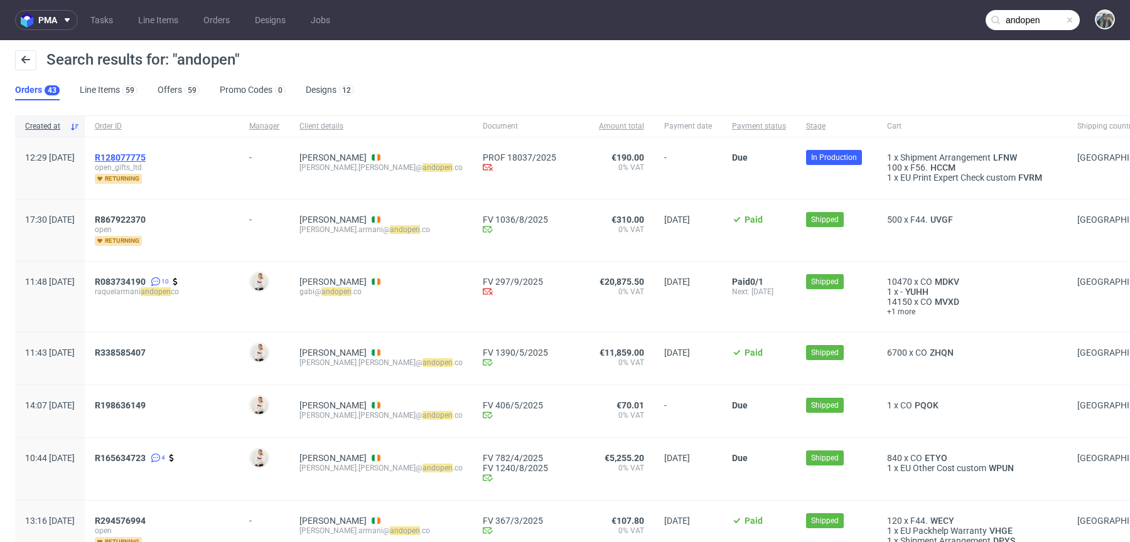
click at [146, 153] on span "R128077775" at bounding box center [120, 158] width 51 height 10
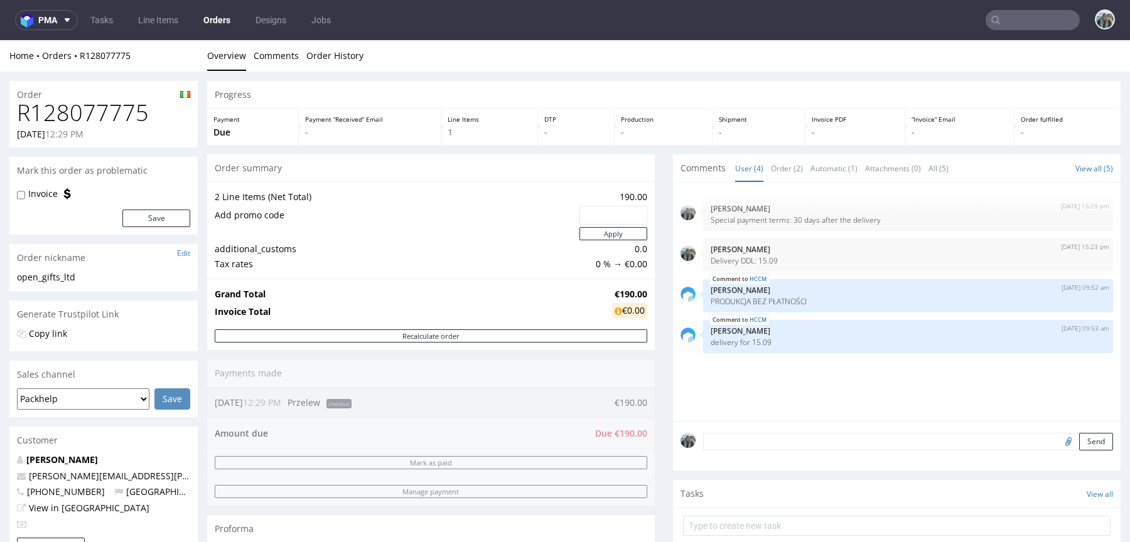
scroll to position [432, 0]
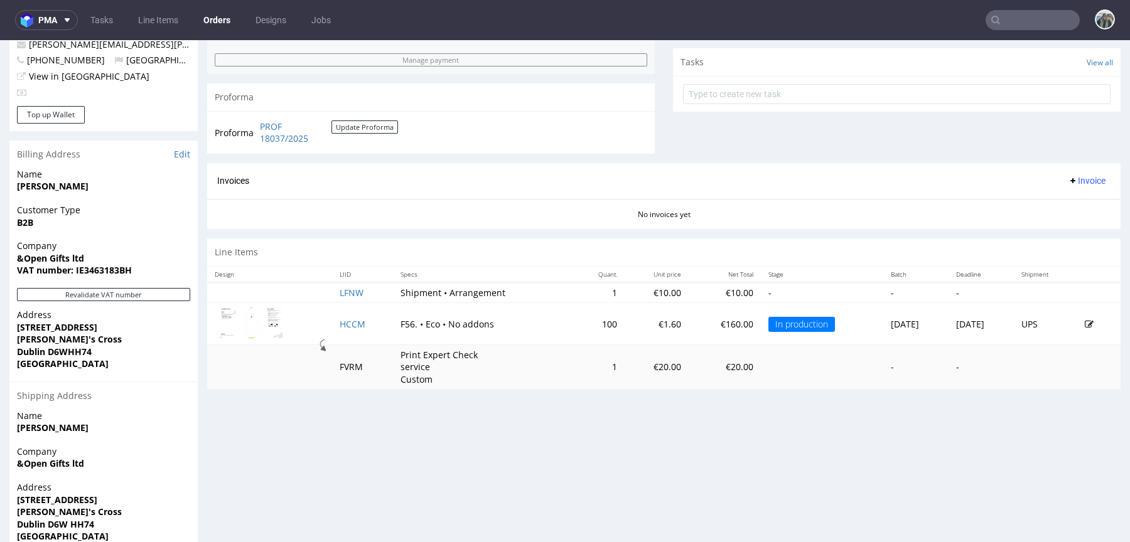
click at [1036, 4] on nav "pma Tasks Line Items Orders Designs Jobs" at bounding box center [565, 20] width 1130 height 40
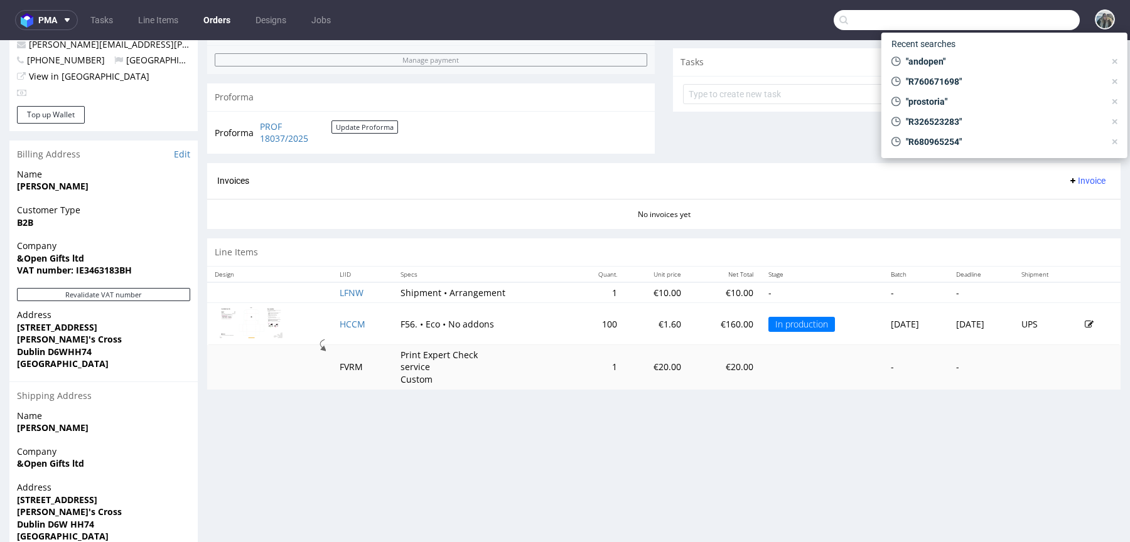
click at [1033, 26] on input "text" at bounding box center [957, 20] width 246 height 20
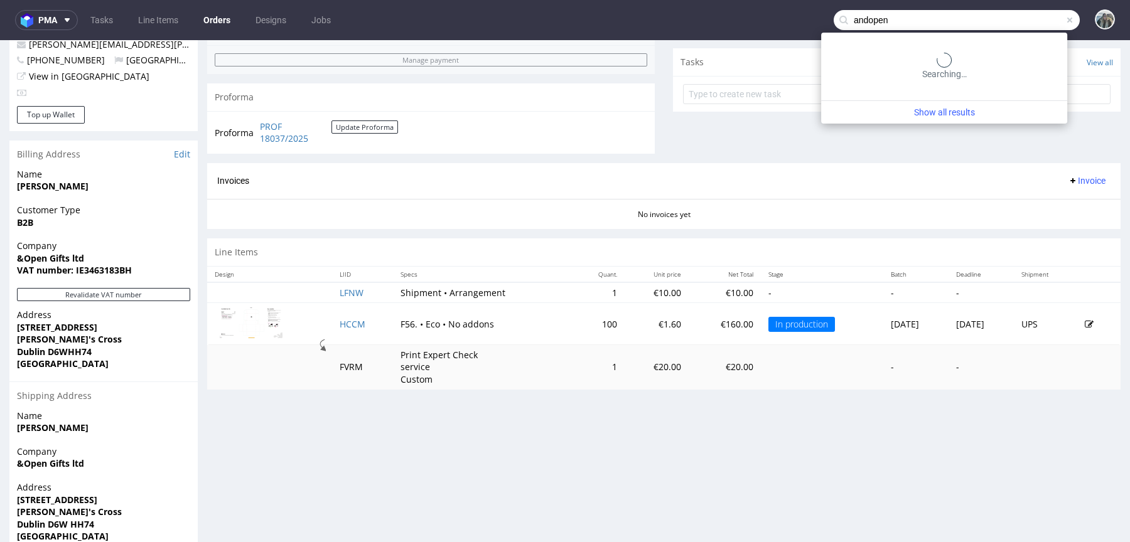
type input "andopen"
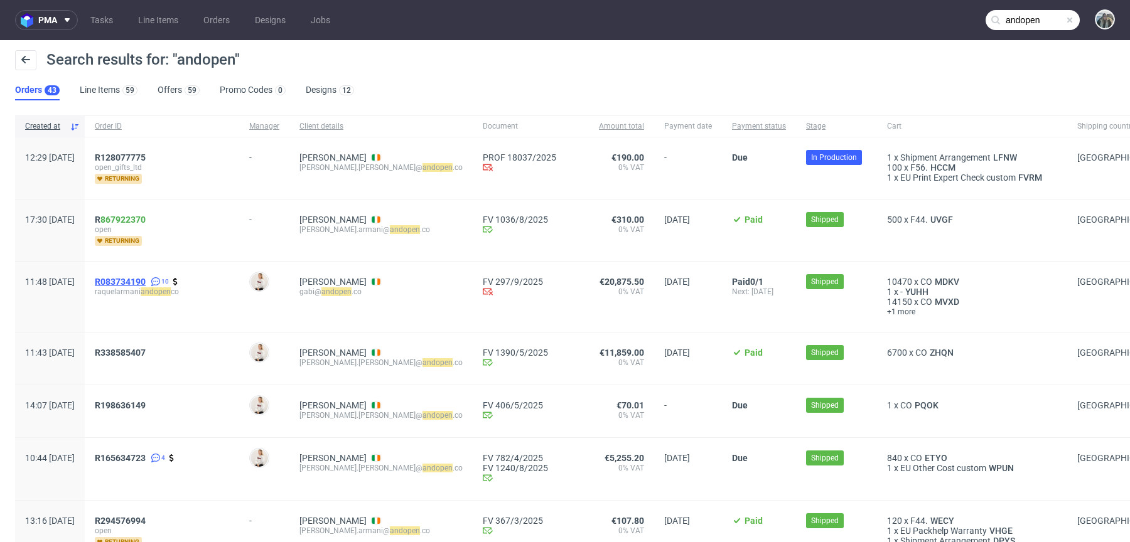
click at [146, 281] on span "R083734190" at bounding box center [120, 282] width 51 height 10
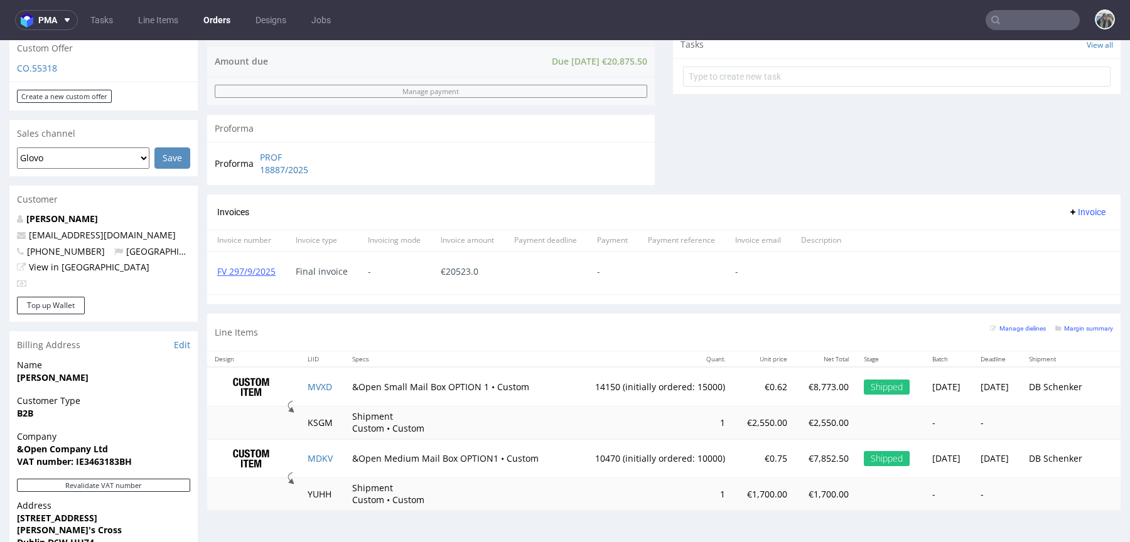
scroll to position [466, 0]
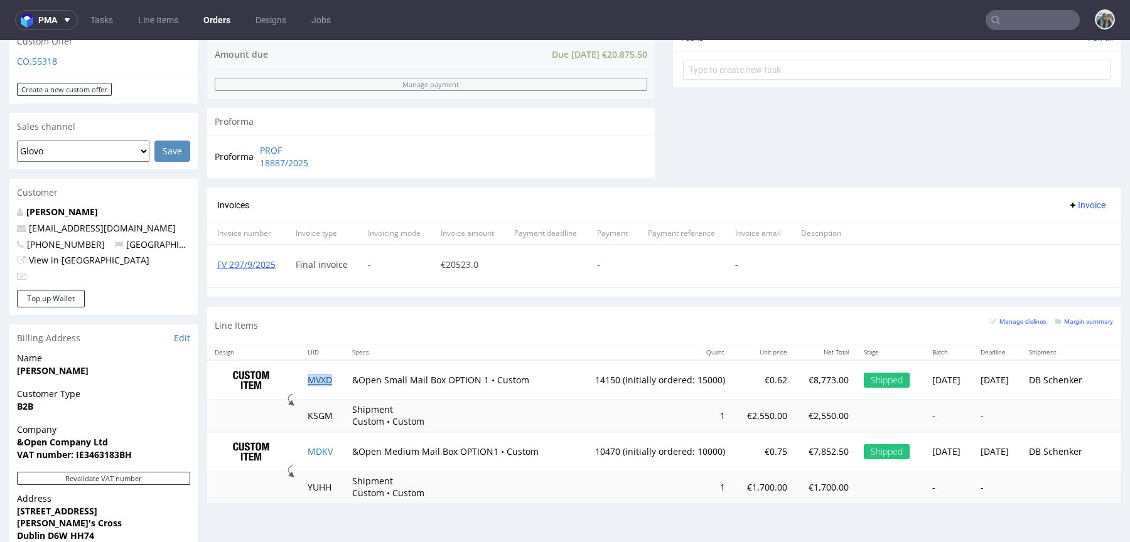
click at [314, 380] on link "MVXD" at bounding box center [320, 380] width 24 height 12
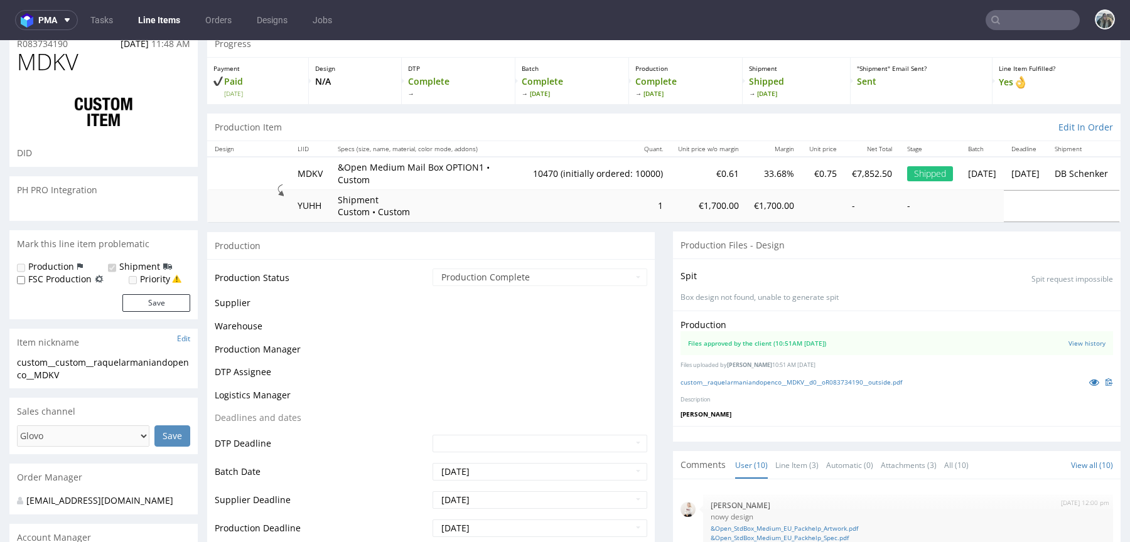
scroll to position [276, 0]
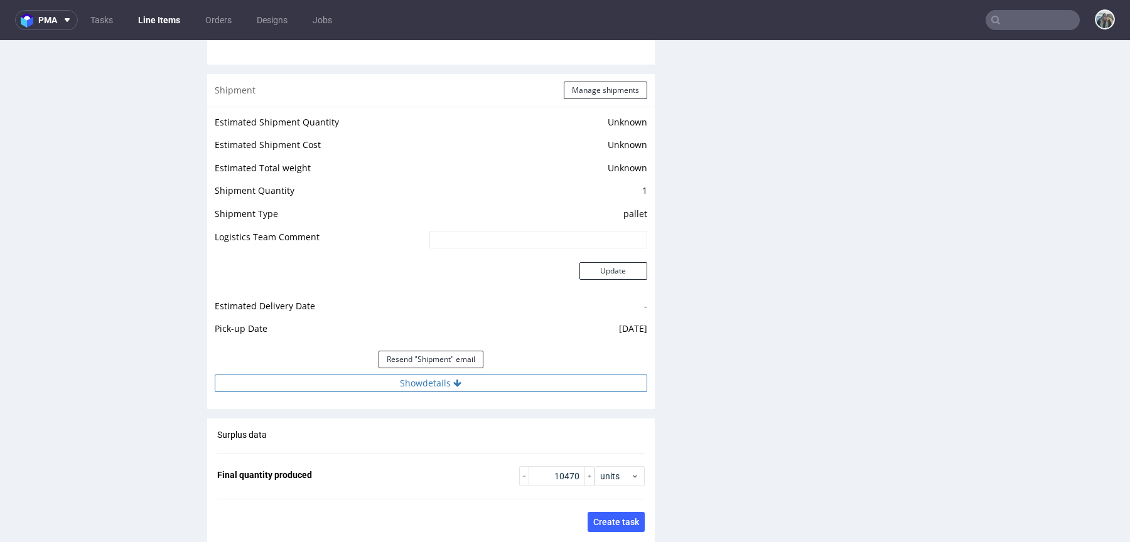
click at [500, 378] on button "Show details" at bounding box center [431, 384] width 432 height 18
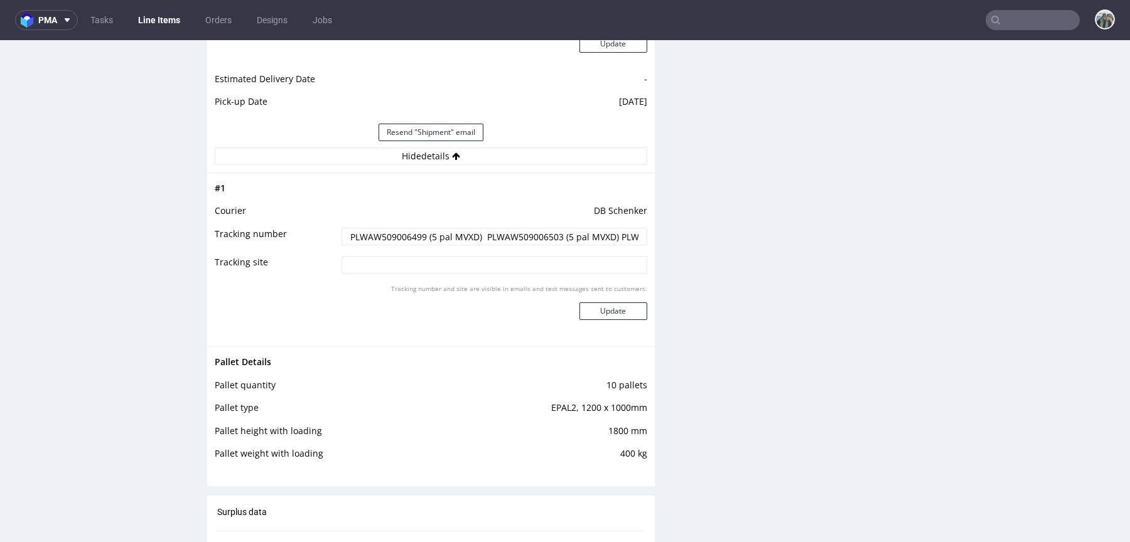
scroll to position [1846, 0]
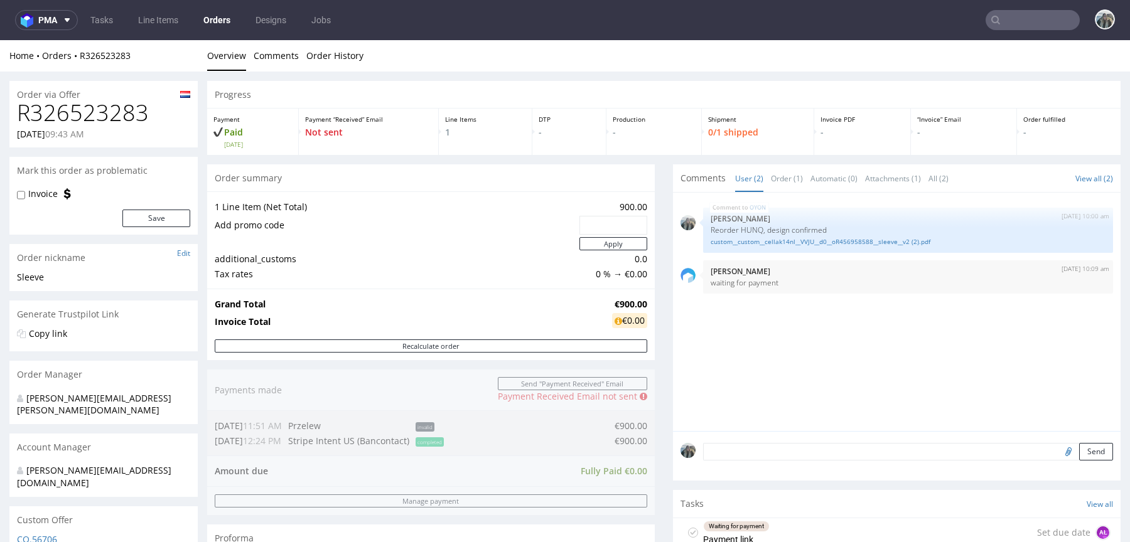
click at [117, 117] on h1 "R326523283" at bounding box center [103, 112] width 173 height 25
copy h1 "R326523283"
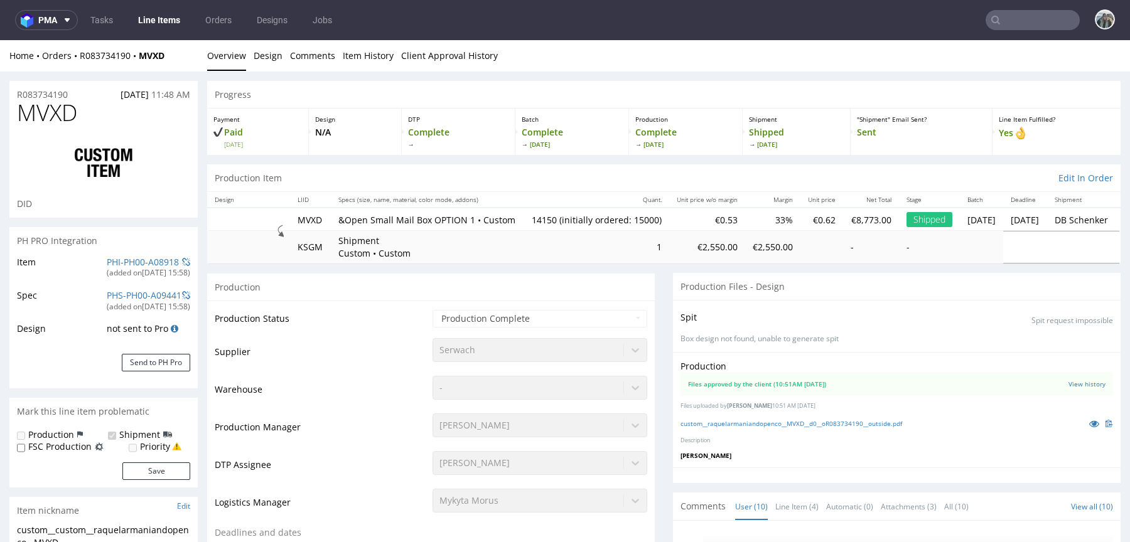
scroll to position [276, 0]
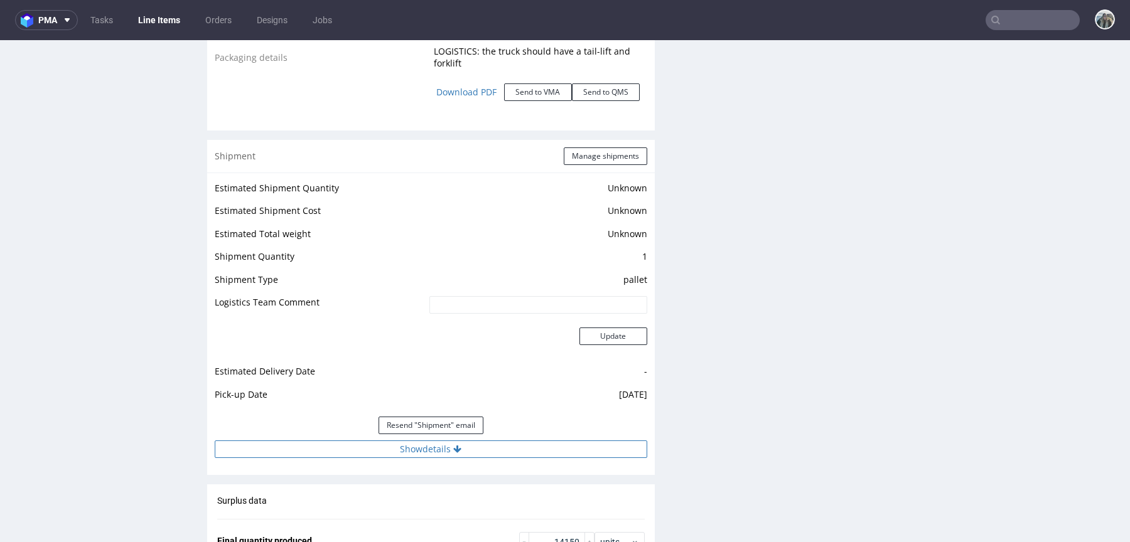
click at [522, 456] on button "Show details" at bounding box center [431, 450] width 432 height 18
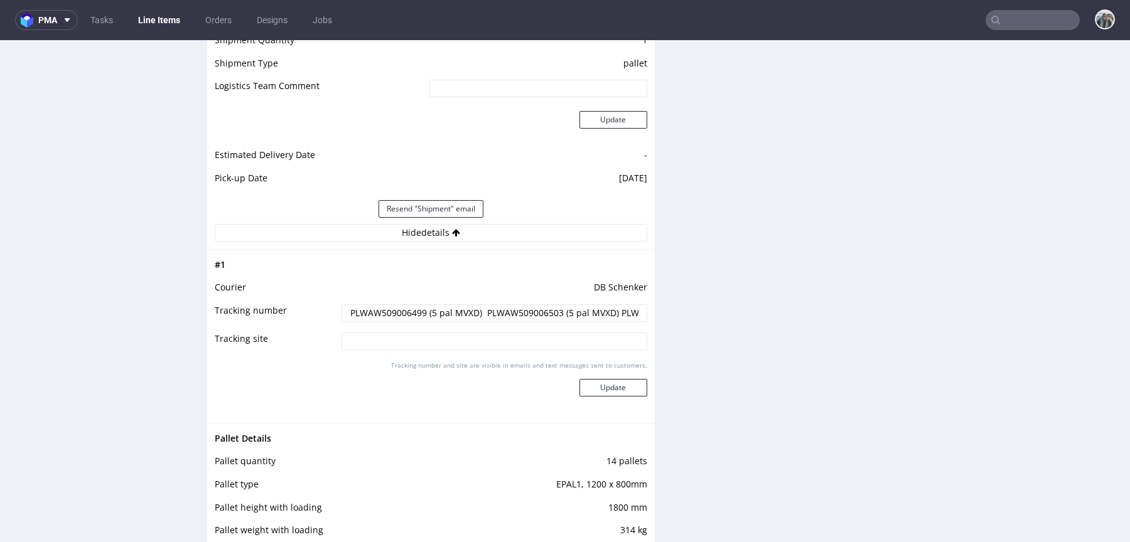
scroll to position [1768, 0]
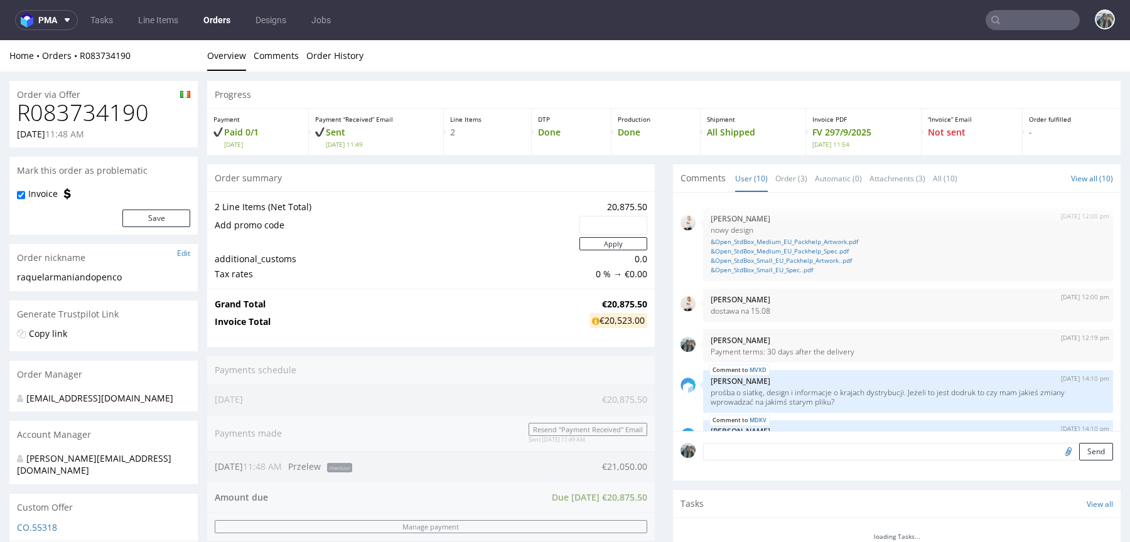
scroll to position [276, 0]
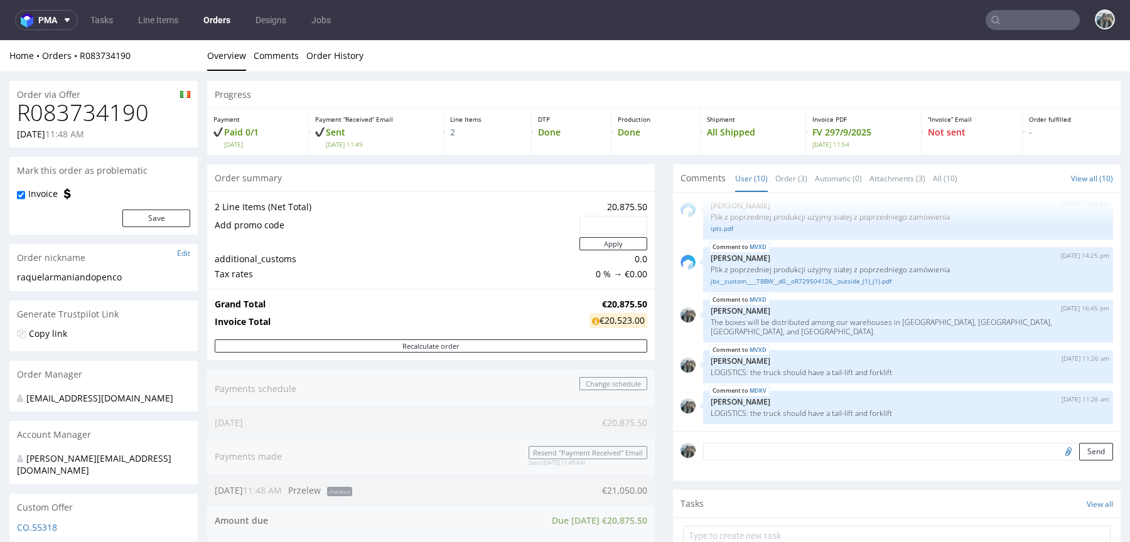
click at [105, 114] on h1 "R083734190" at bounding box center [103, 112] width 173 height 25
copy h1 "R083734190"
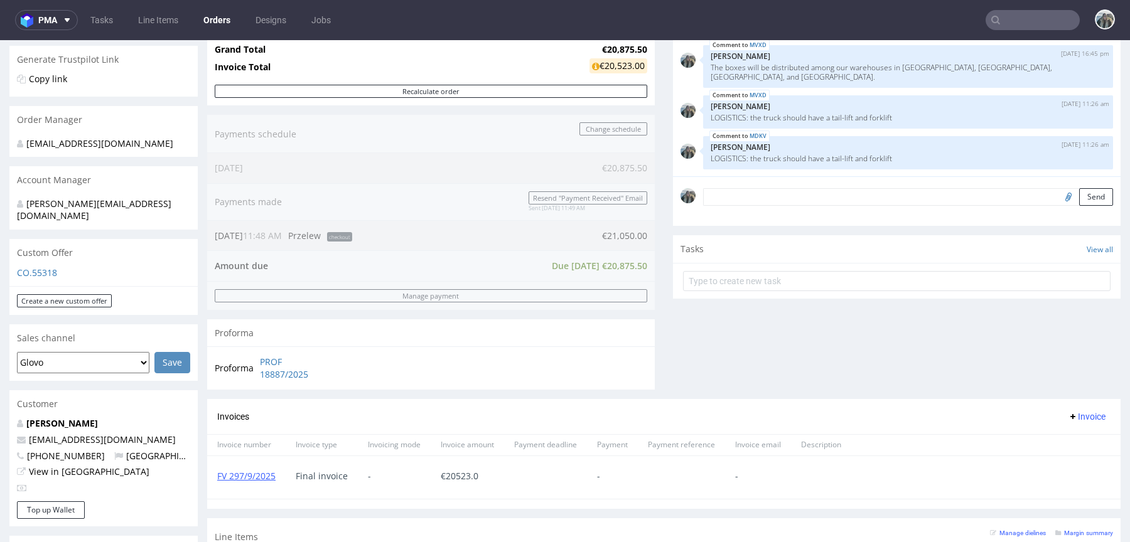
scroll to position [516, 0]
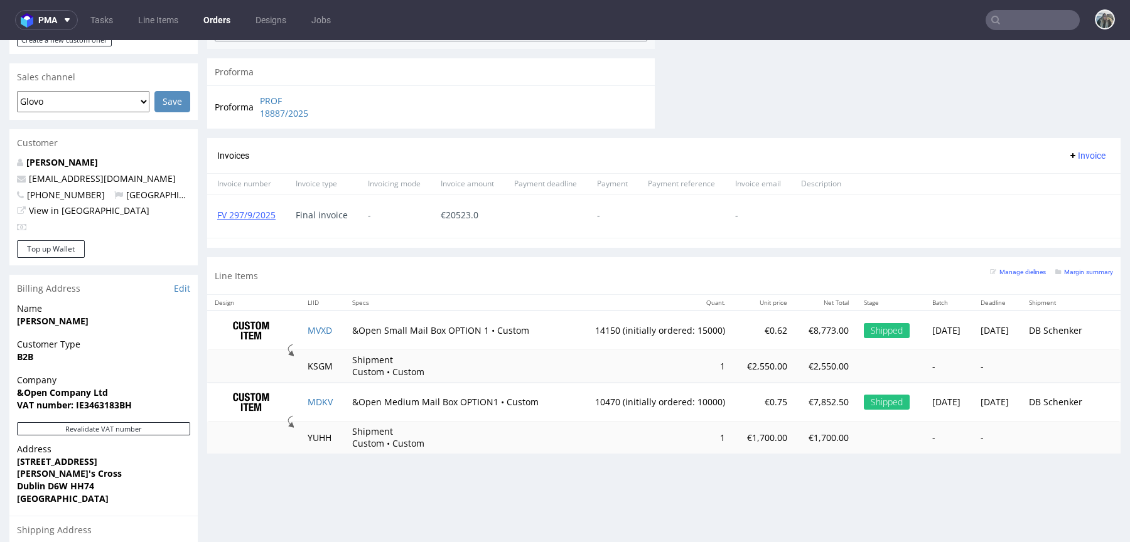
click at [322, 320] on td "MVXD" at bounding box center [322, 331] width 45 height 40
click at [321, 322] on td "MVXD" at bounding box center [322, 331] width 45 height 40
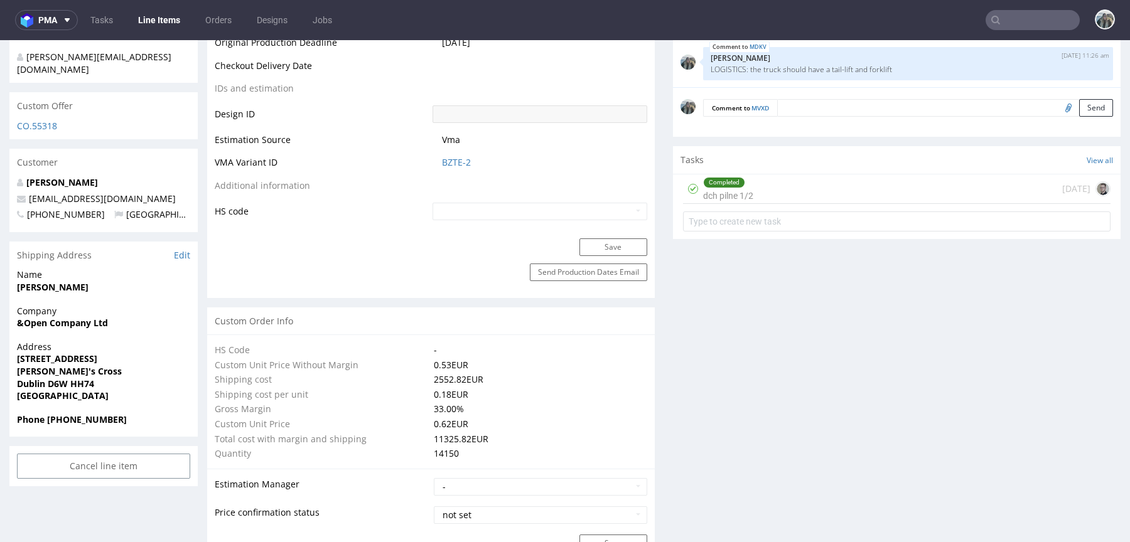
scroll to position [675, 0]
click at [746, 210] on div "Completed dch pilne 1/2 24 days ago" at bounding box center [897, 203] width 448 height 62
click at [732, 195] on div "Completed dch pilne 1/2" at bounding box center [728, 186] width 50 height 29
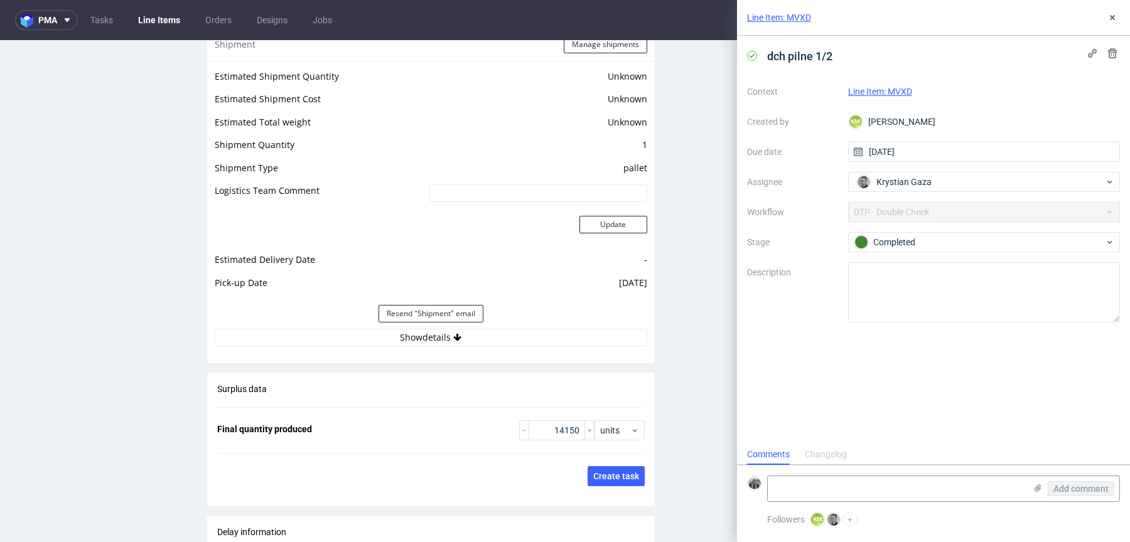
scroll to position [1818, 0]
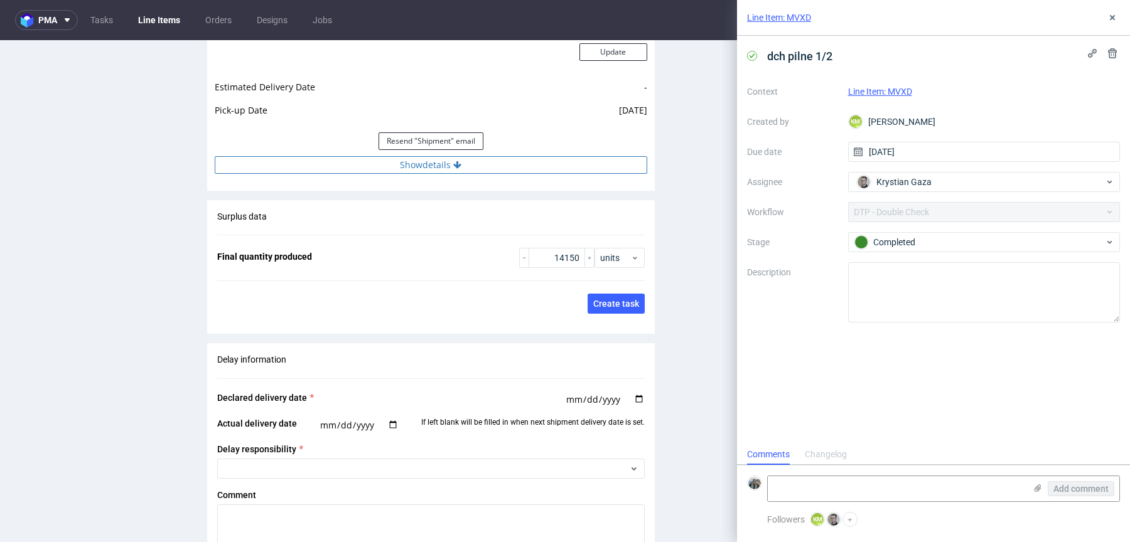
click at [463, 174] on button "Show details" at bounding box center [431, 165] width 432 height 18
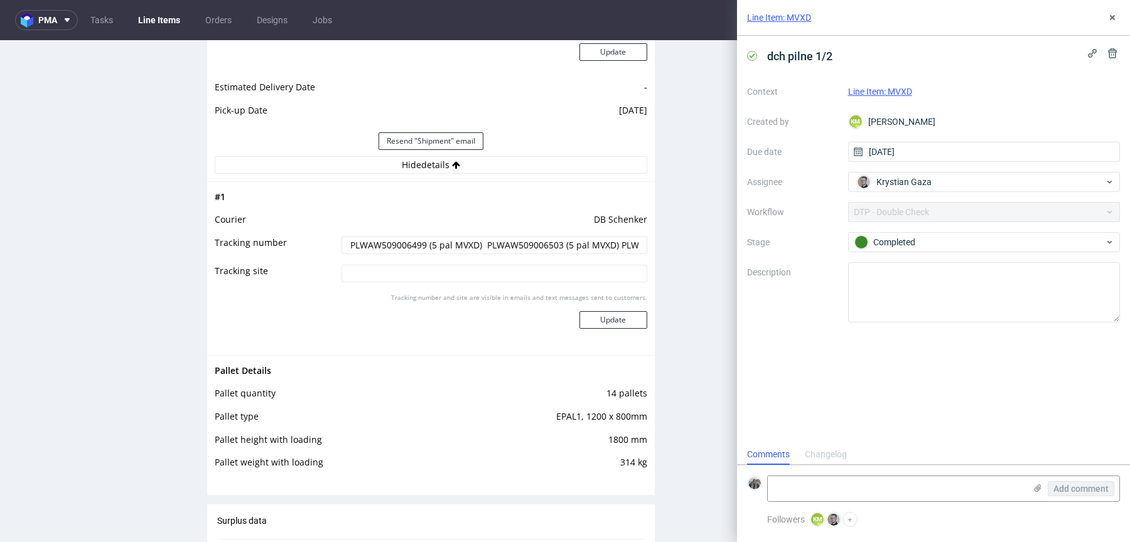
click at [405, 252] on input "PLWAW509006499 (5 pal MVXD) PLWAW509006503 (5 pal MVXD) PLWAW509006504 (4 pal M…" at bounding box center [494, 246] width 306 height 18
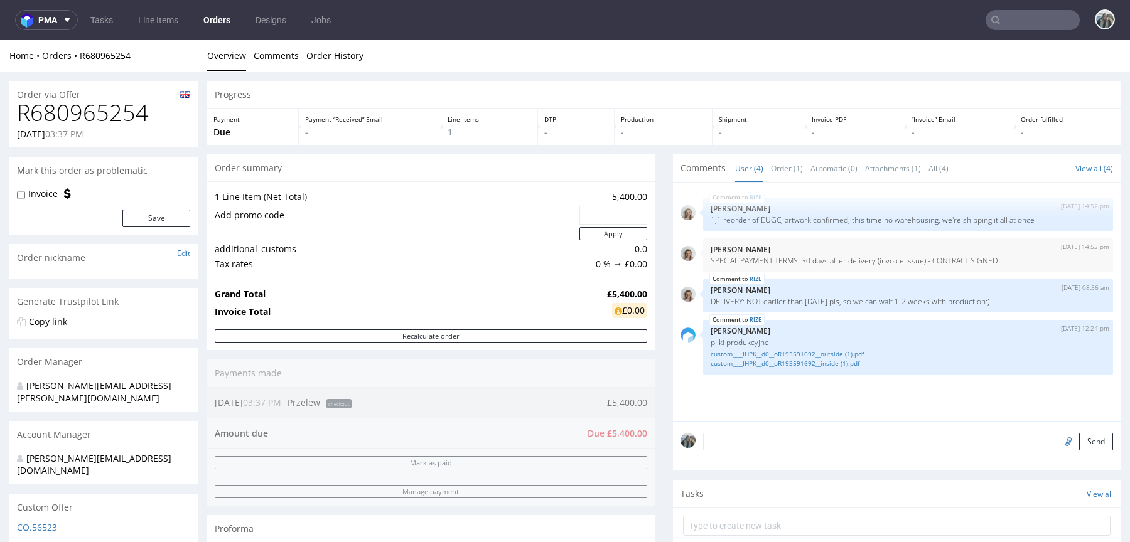
scroll to position [42, 0]
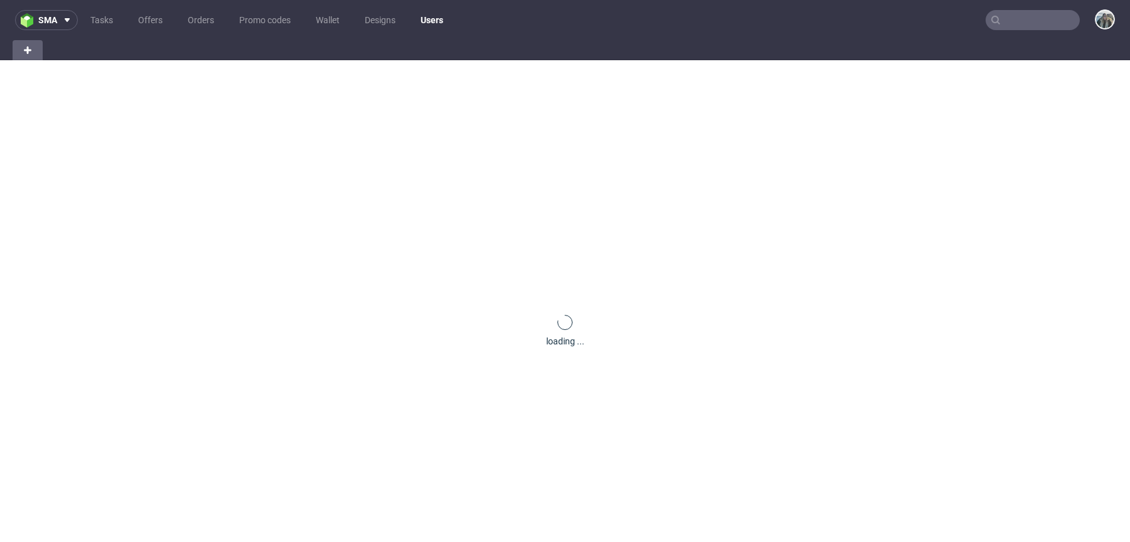
click at [1028, 19] on input "text" at bounding box center [1032, 20] width 94 height 20
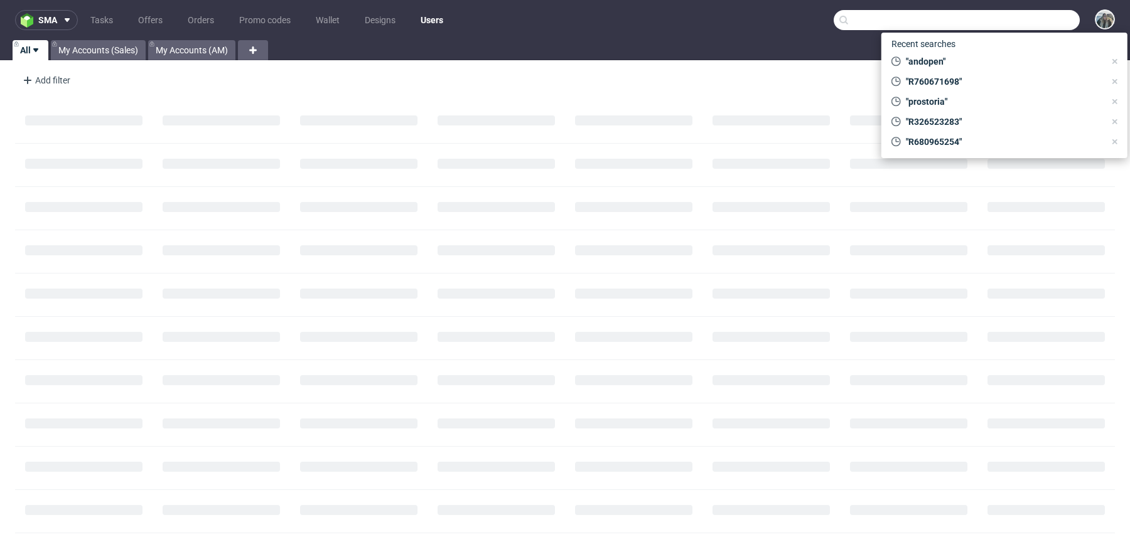
paste input "patitasco"
type input "patitasco"
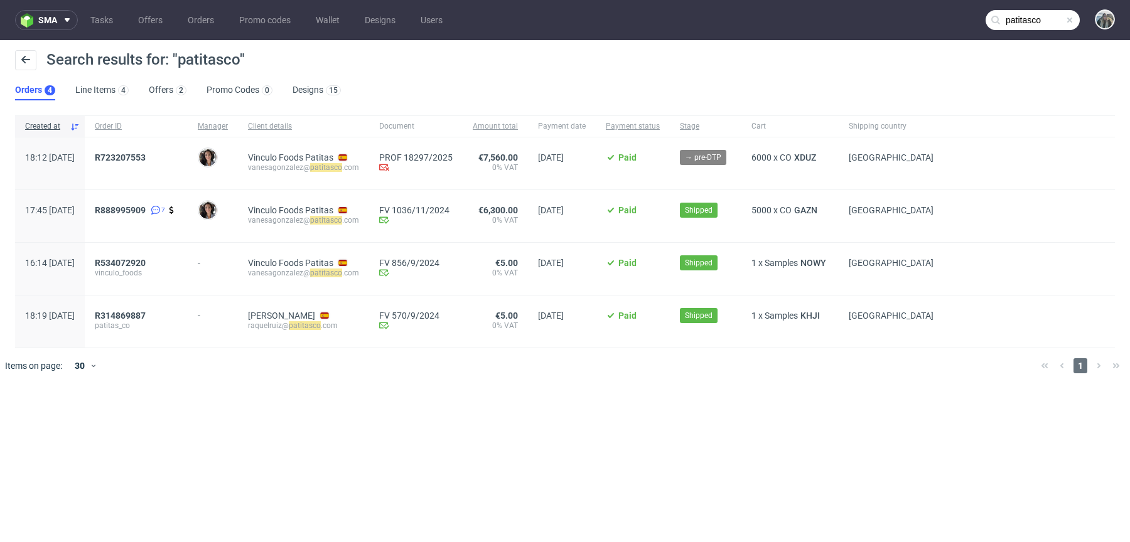
click at [142, 164] on span "R723207553" at bounding box center [136, 164] width 83 height 22
click at [143, 164] on span "R 723207553" at bounding box center [136, 164] width 83 height 22
click at [141, 160] on link "723207553" at bounding box center [122, 158] width 45 height 10
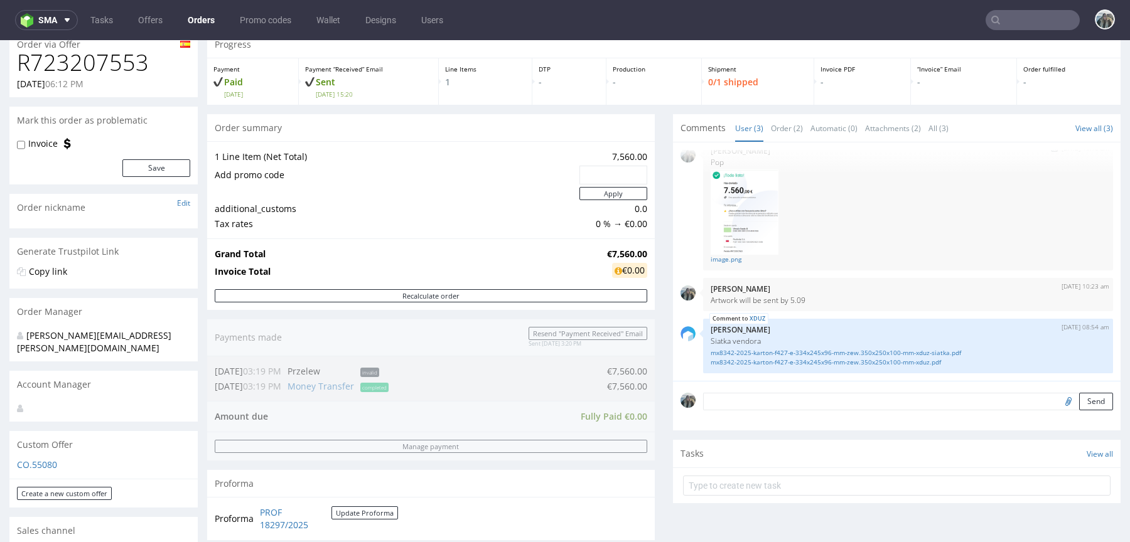
scroll to position [118, 0]
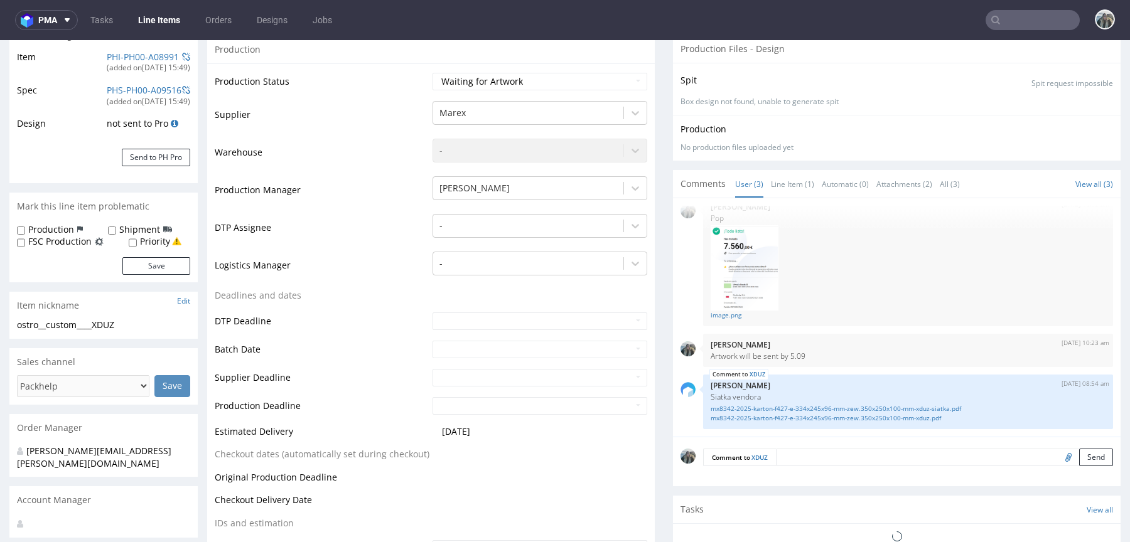
scroll to position [215, 0]
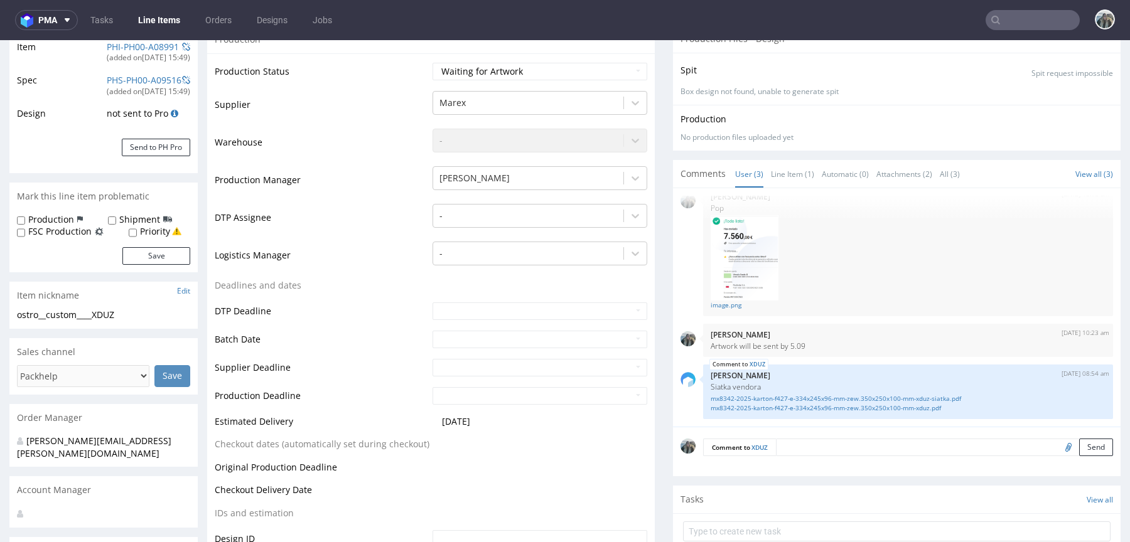
click at [1058, 444] on input "file" at bounding box center [1067, 447] width 18 height 16
type input "C:\fakepath\Caja_Navidad_Patitas2025_Empaquetado.zip"
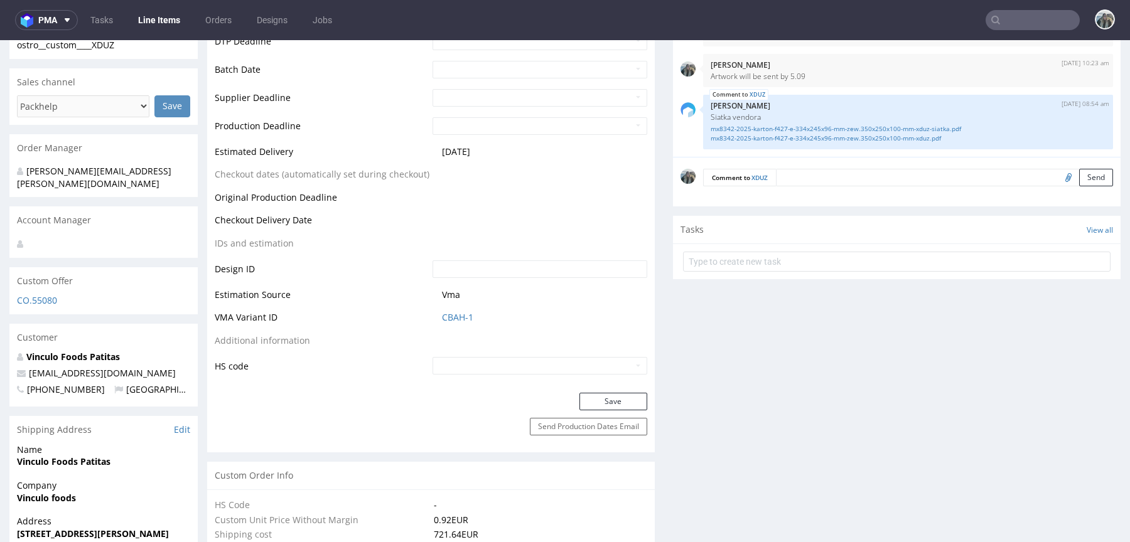
scroll to position [450, 0]
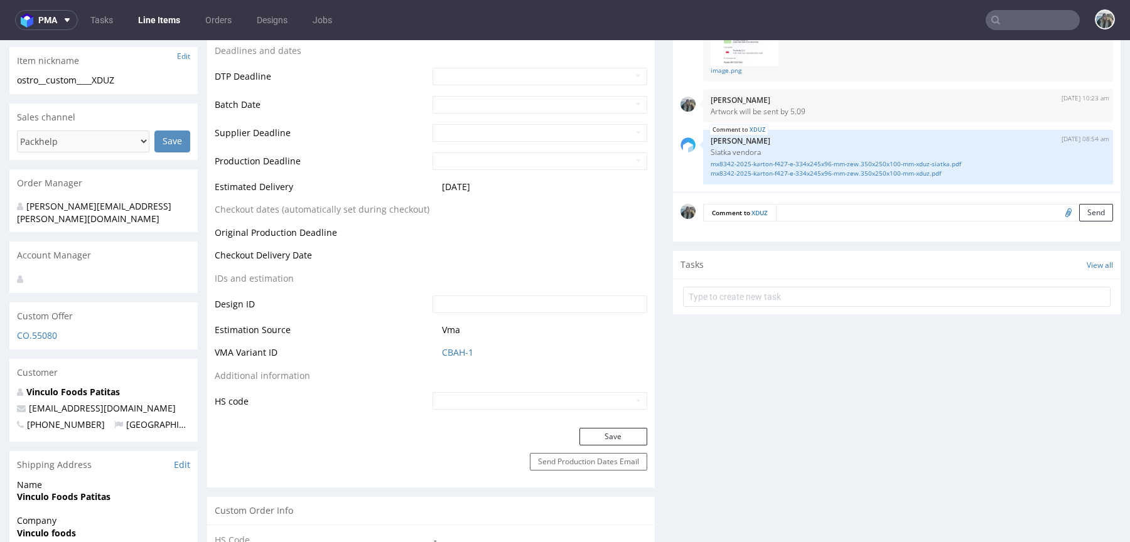
click at [946, 213] on textarea at bounding box center [944, 213] width 337 height 18
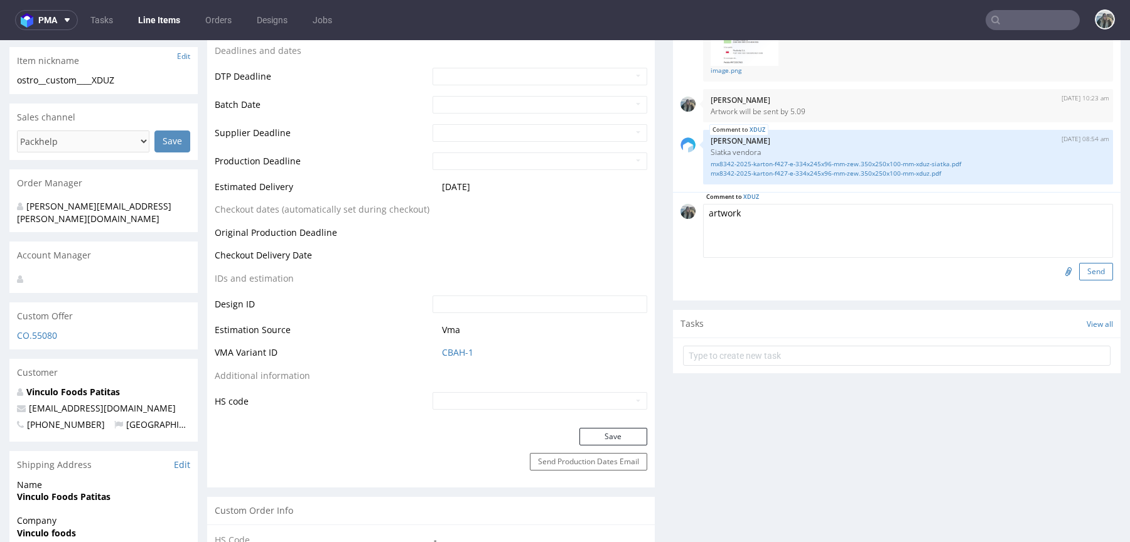
type textarea "artwork"
click at [1083, 263] on button "Send" at bounding box center [1096, 272] width 34 height 18
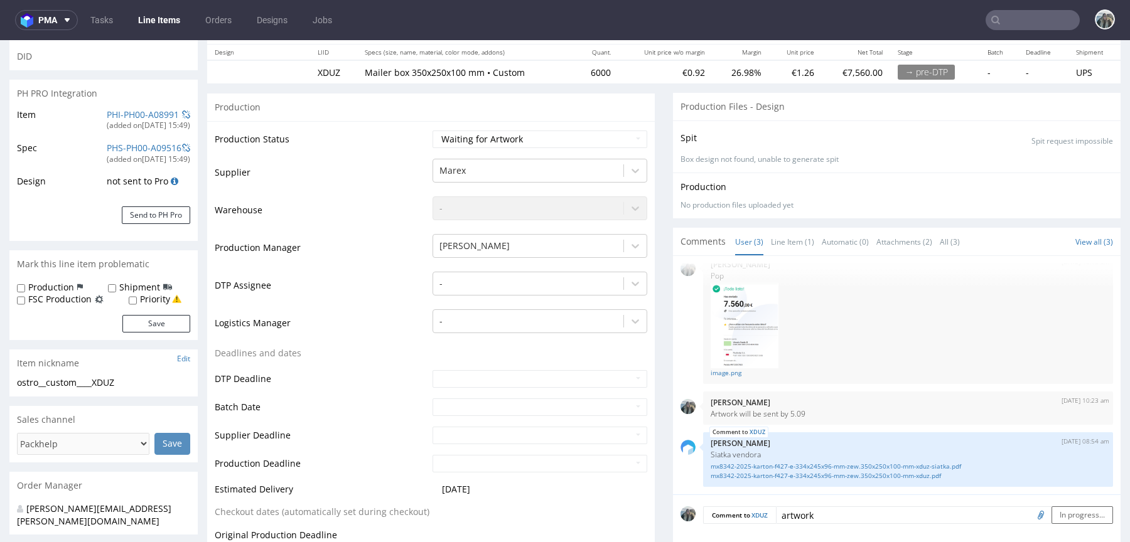
scroll to position [0, 0]
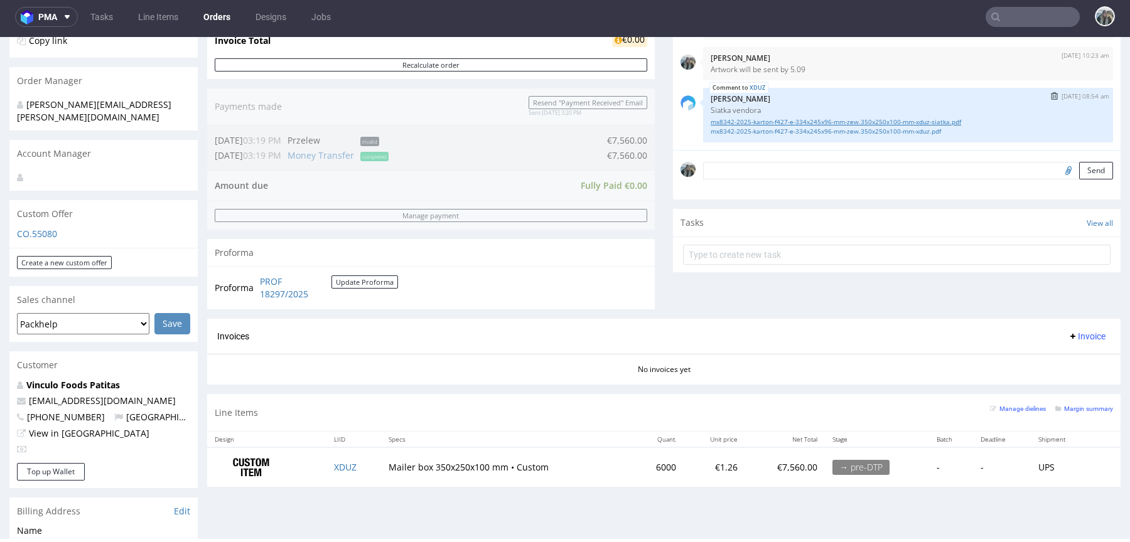
scroll to position [393, 0]
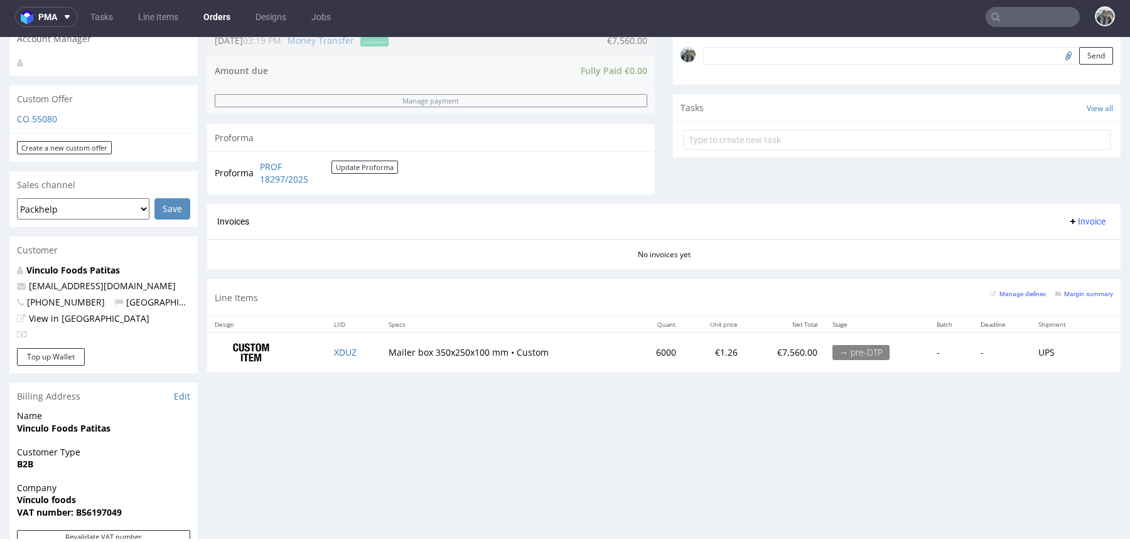
click at [346, 343] on td "XDUZ" at bounding box center [353, 353] width 54 height 40
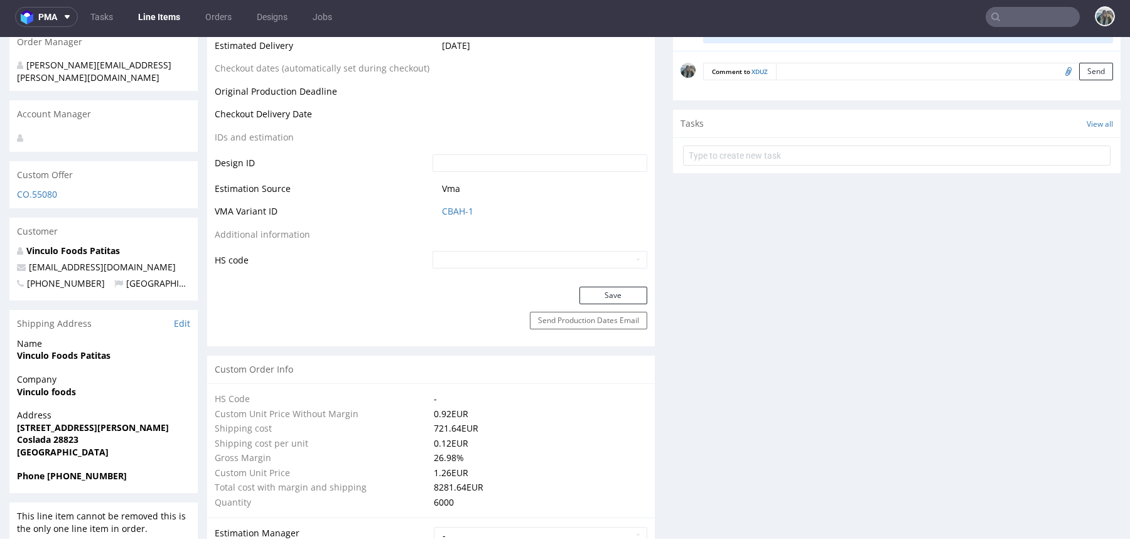
scroll to position [424, 0]
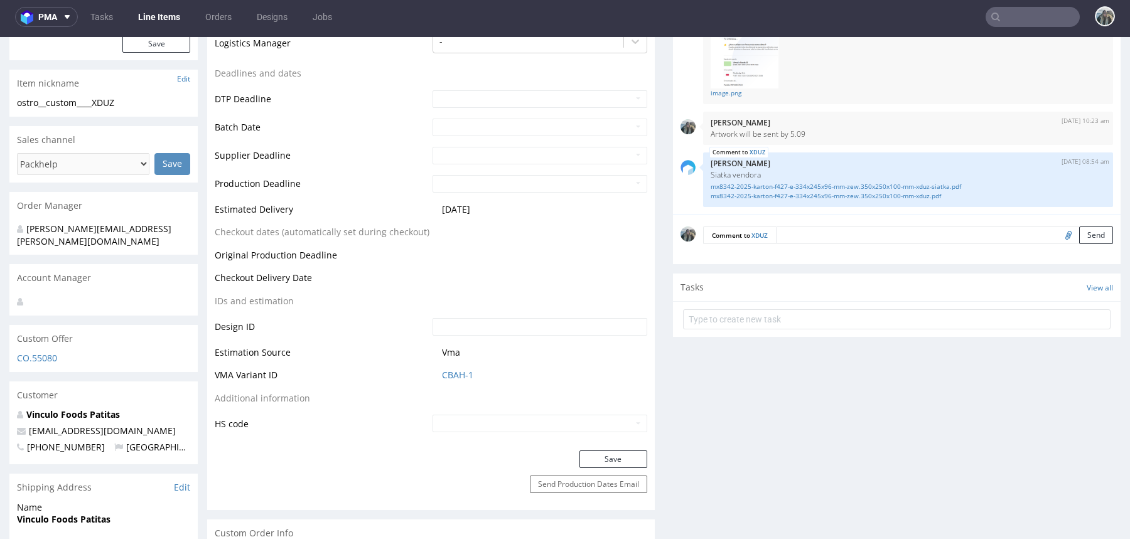
click at [1058, 232] on input "file" at bounding box center [1067, 235] width 18 height 16
type input "C:\fakepath\Caja_Navidad_Patitas2025_Empaquetado.zip"
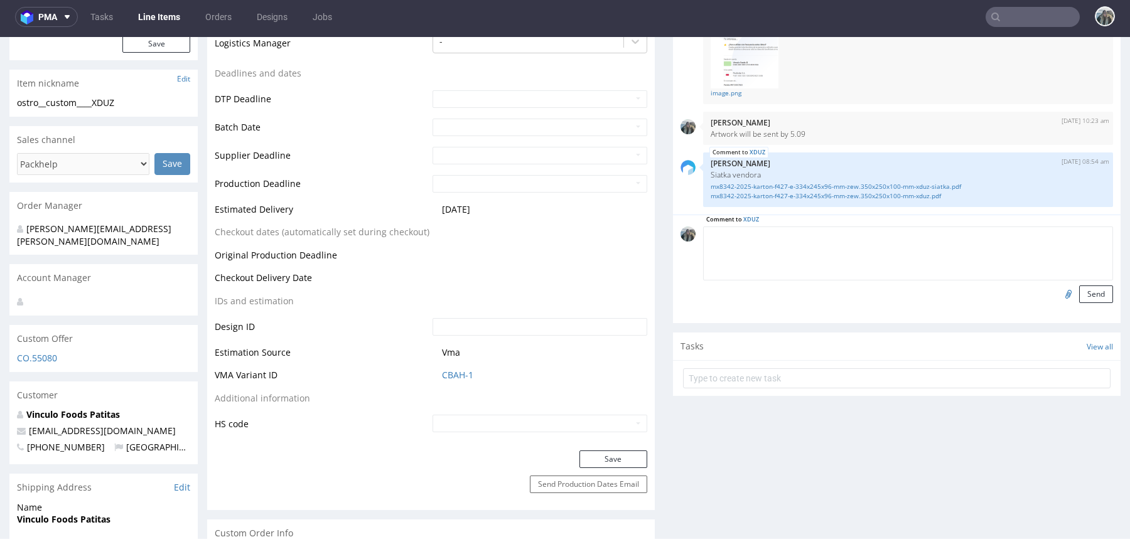
click at [813, 239] on textarea at bounding box center [908, 254] width 410 height 54
type textarea "artwork"
click at [1082, 293] on button "Send" at bounding box center [1096, 295] width 34 height 18
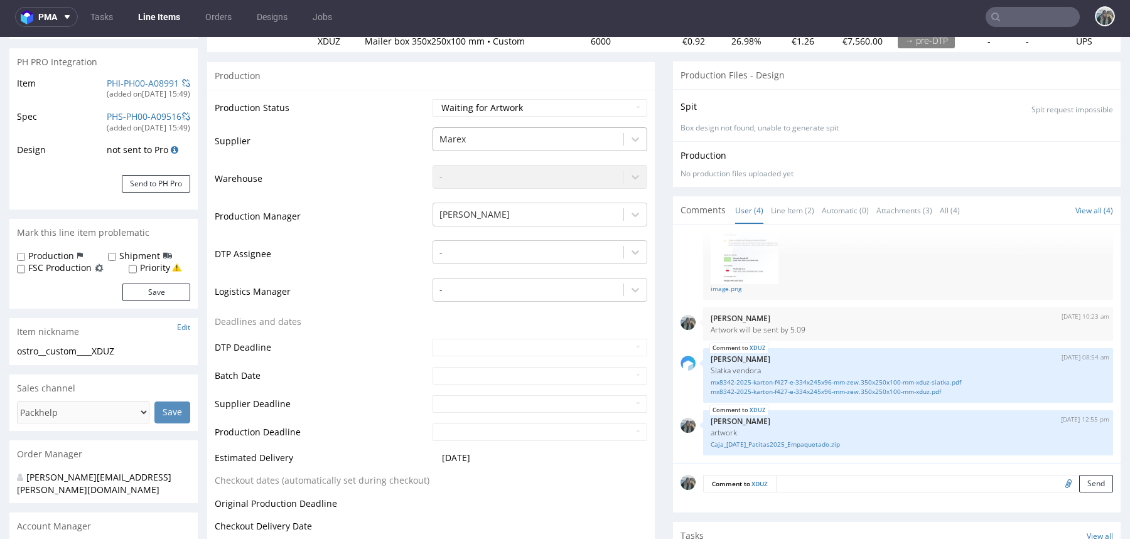
scroll to position [164, 0]
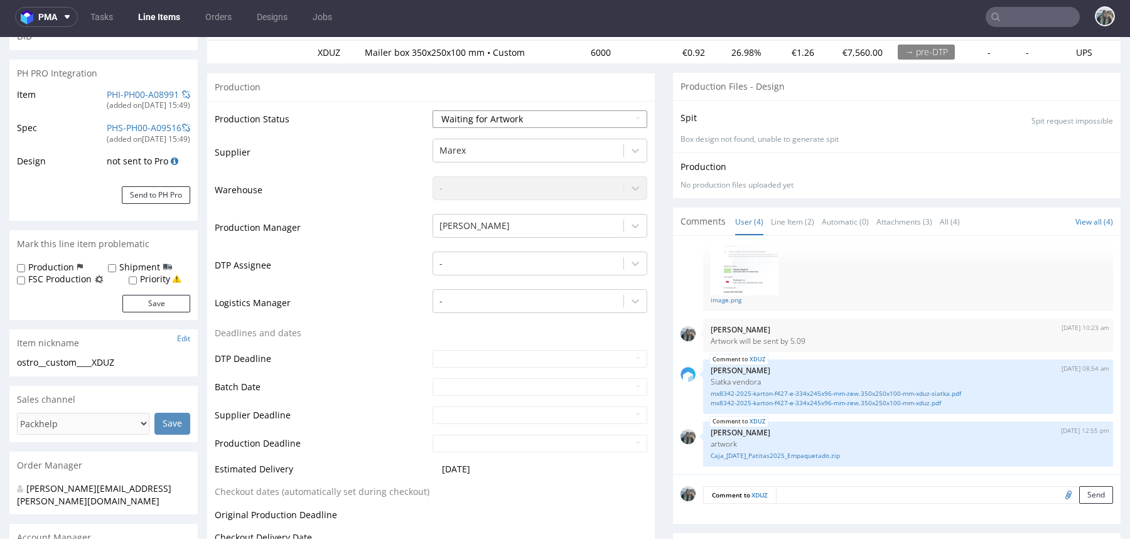
click at [495, 119] on select "Waiting for Artwork Waiting for Diecut Waiting for Mockup Waiting for DTP Waiti…" at bounding box center [539, 119] width 215 height 18
select select "dtp_waiting_for_check"
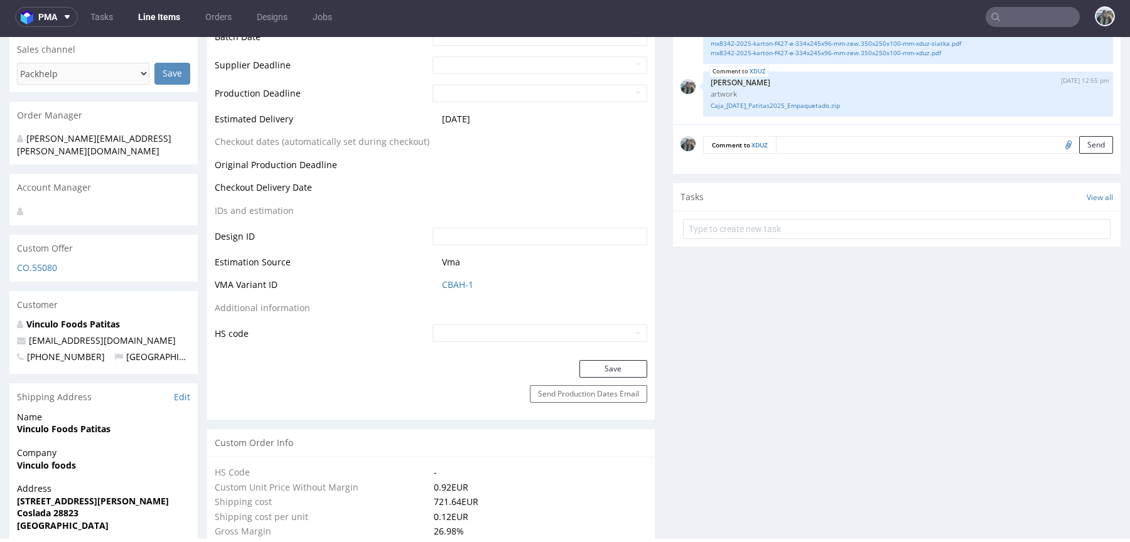
scroll to position [623, 0]
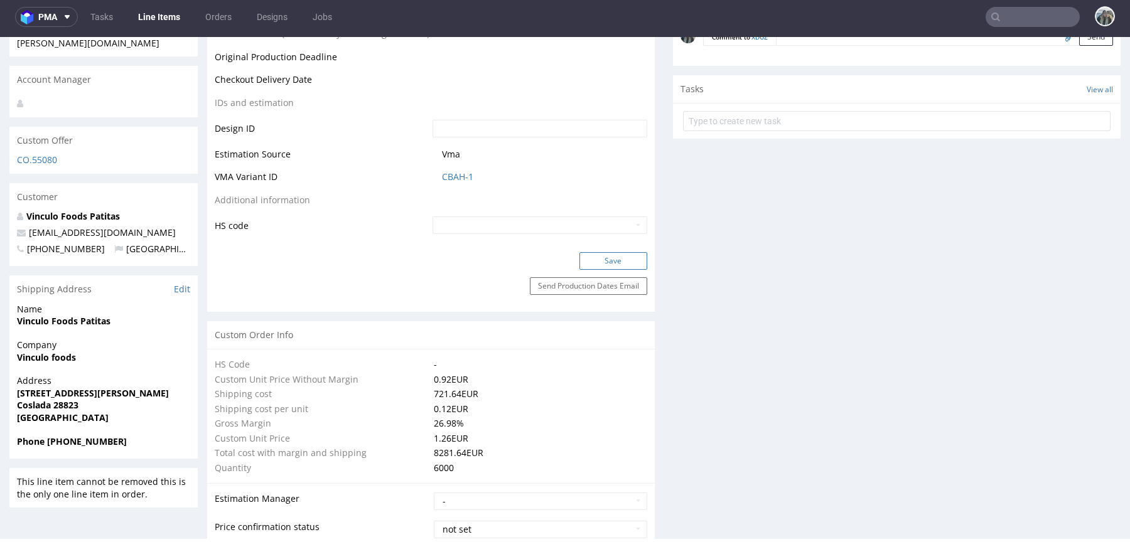
click at [596, 261] on button "Save" at bounding box center [613, 261] width 68 height 18
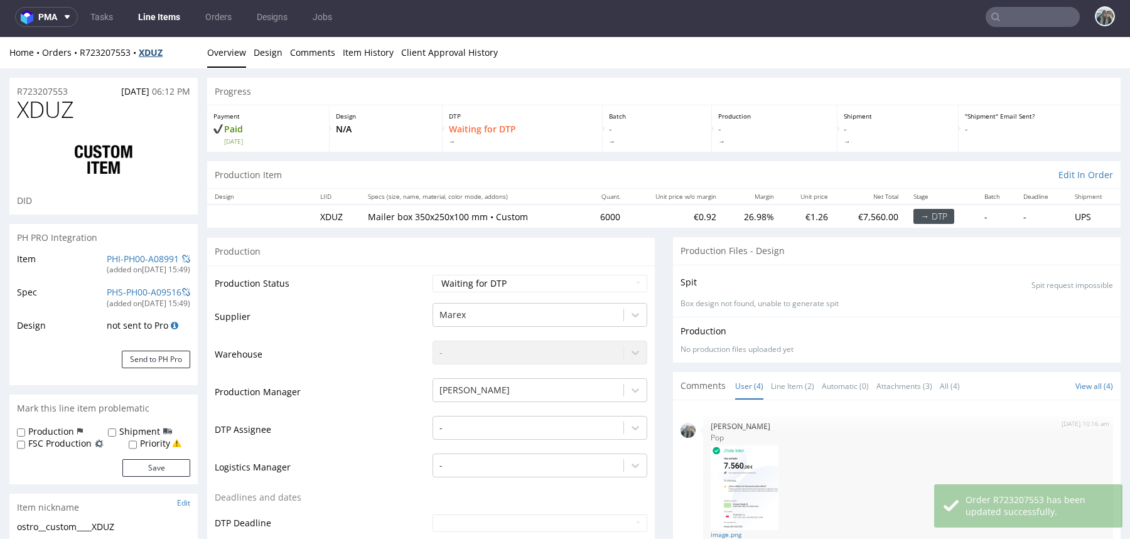
scroll to position [70, 0]
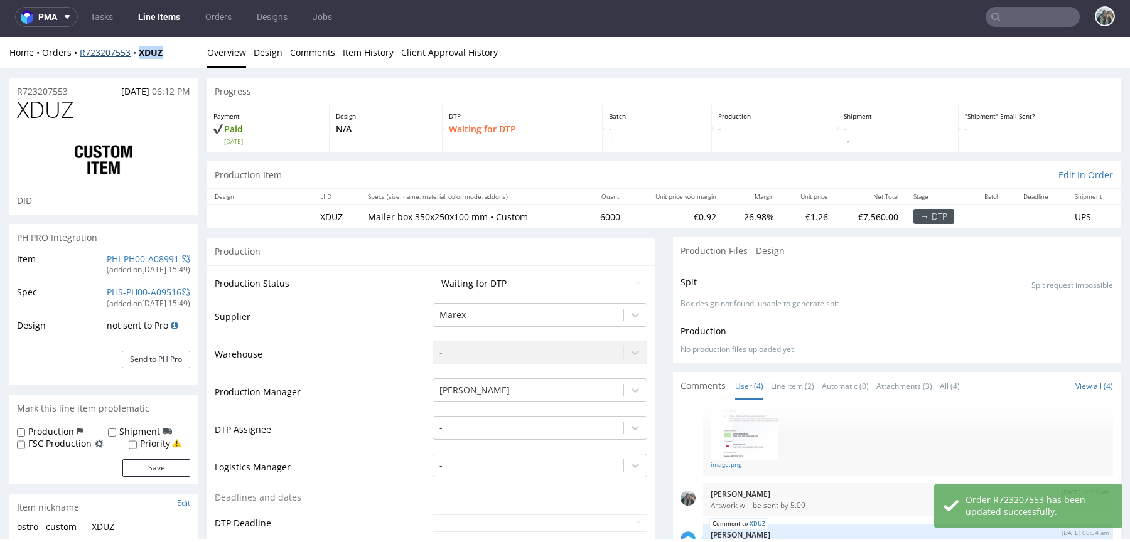
drag, startPoint x: 139, startPoint y: 64, endPoint x: 139, endPoint y: 56, distance: 8.2
click at [139, 56] on div "Home Orders R723207553 XDUZ Overview Design Comments Item History Client Approv…" at bounding box center [565, 52] width 1130 height 31
copy strong "XDUZ"
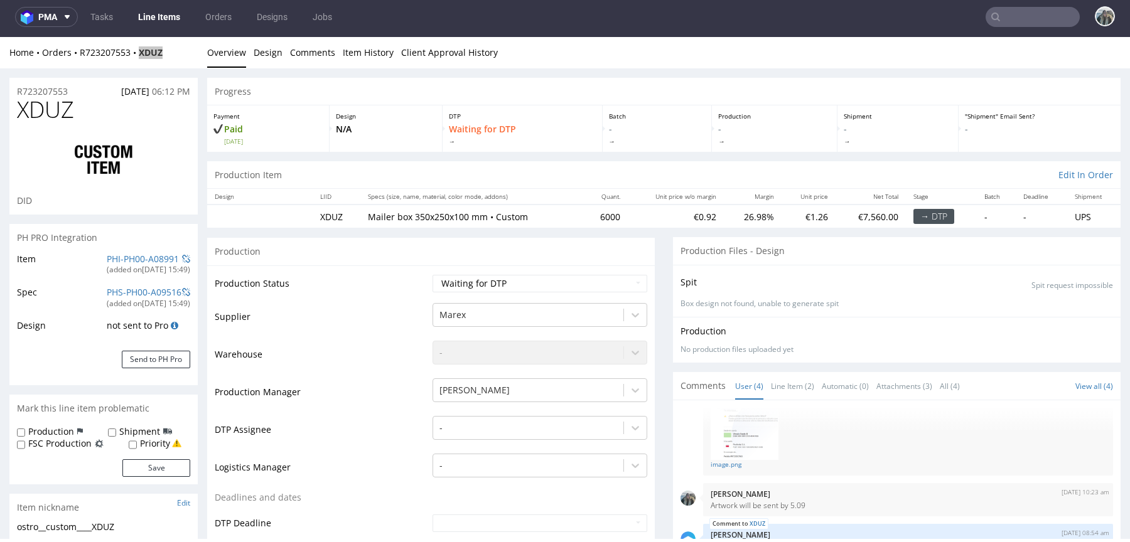
click at [1016, 12] on input "text" at bounding box center [1032, 17] width 94 height 20
paste input "R083734190"
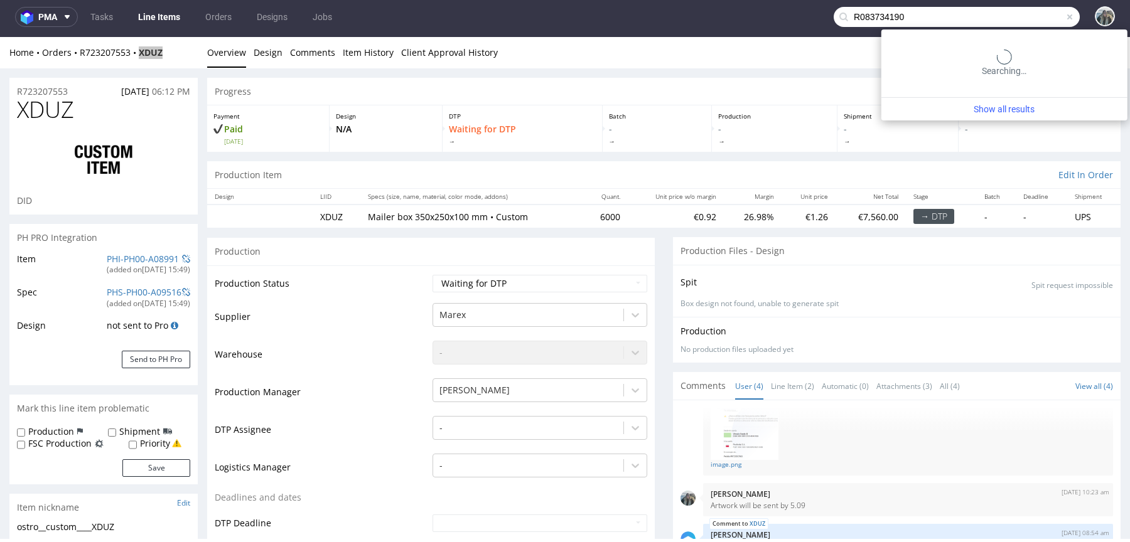
type input "R083734190"
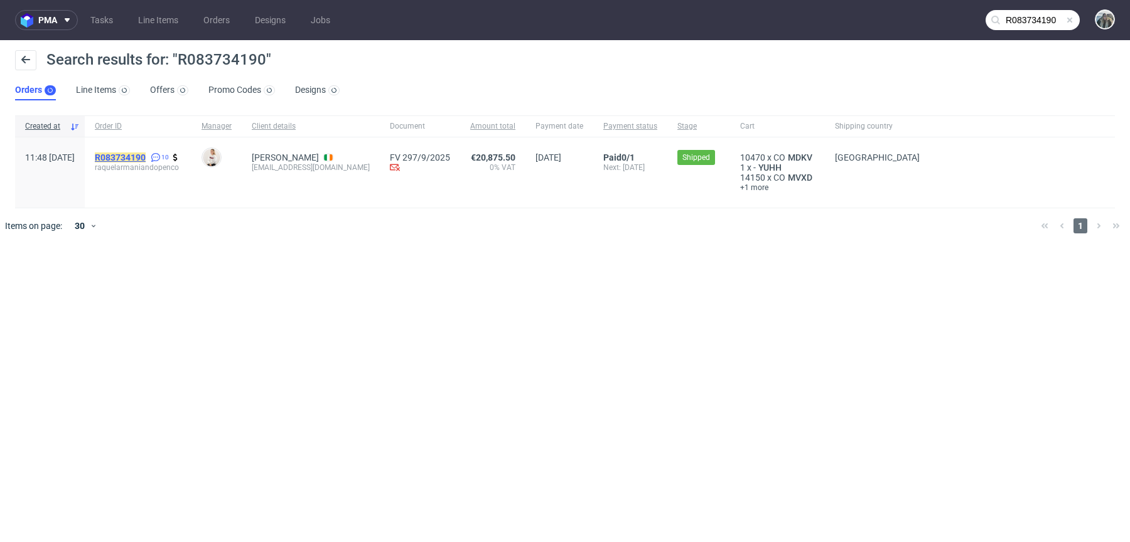
click at [146, 155] on mark "R083734190" at bounding box center [120, 158] width 51 height 10
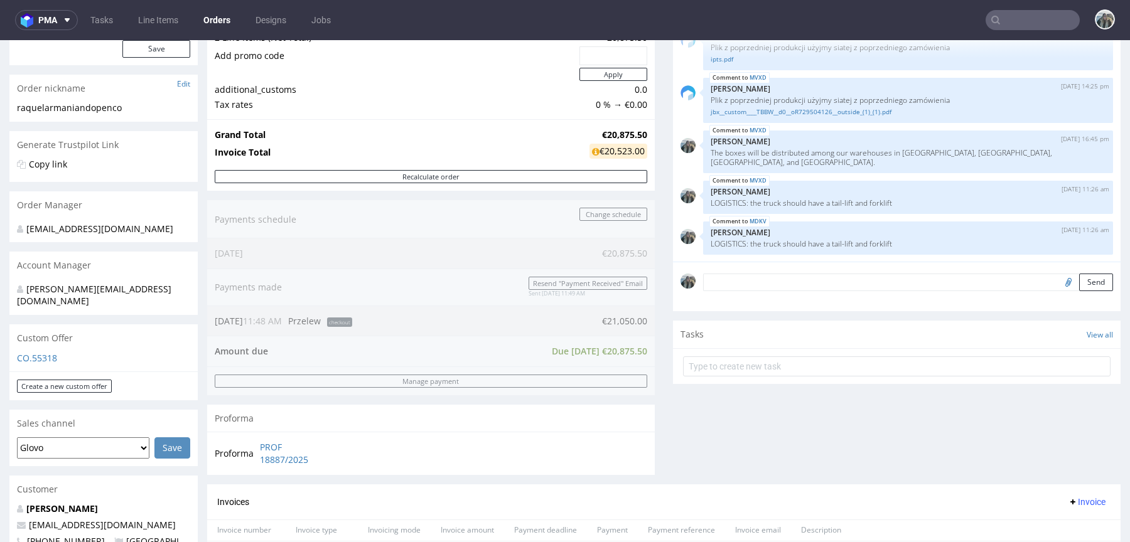
scroll to position [293, 0]
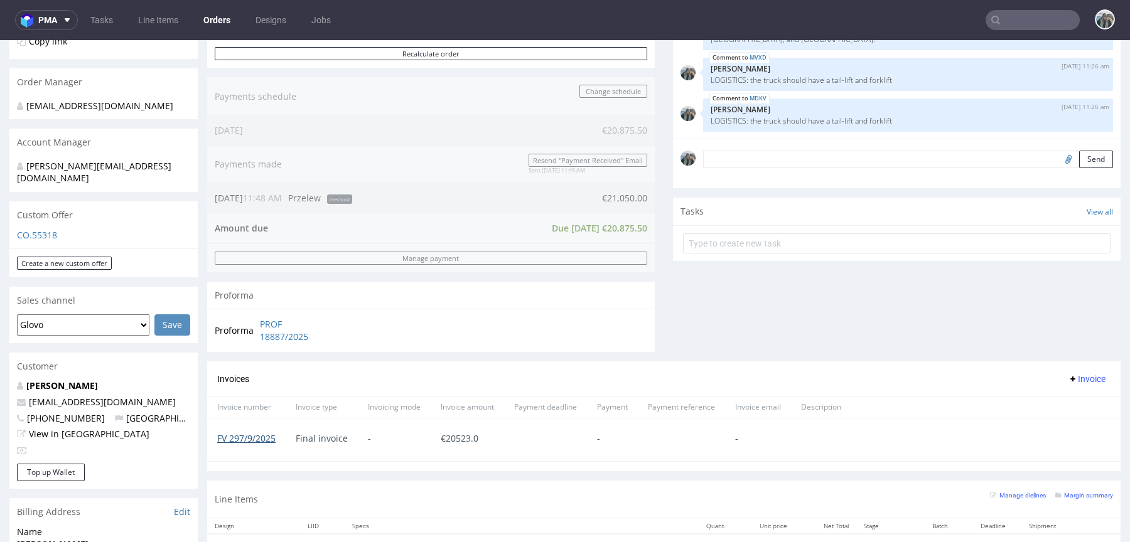
drag, startPoint x: 281, startPoint y: 432, endPoint x: 265, endPoint y: 432, distance: 16.3
click at [281, 432] on div "FV 297/9/2025" at bounding box center [246, 440] width 78 height 43
click at [258, 432] on link "FV 297/9/2025" at bounding box center [246, 438] width 58 height 12
